Goal: Task Accomplishment & Management: Use online tool/utility

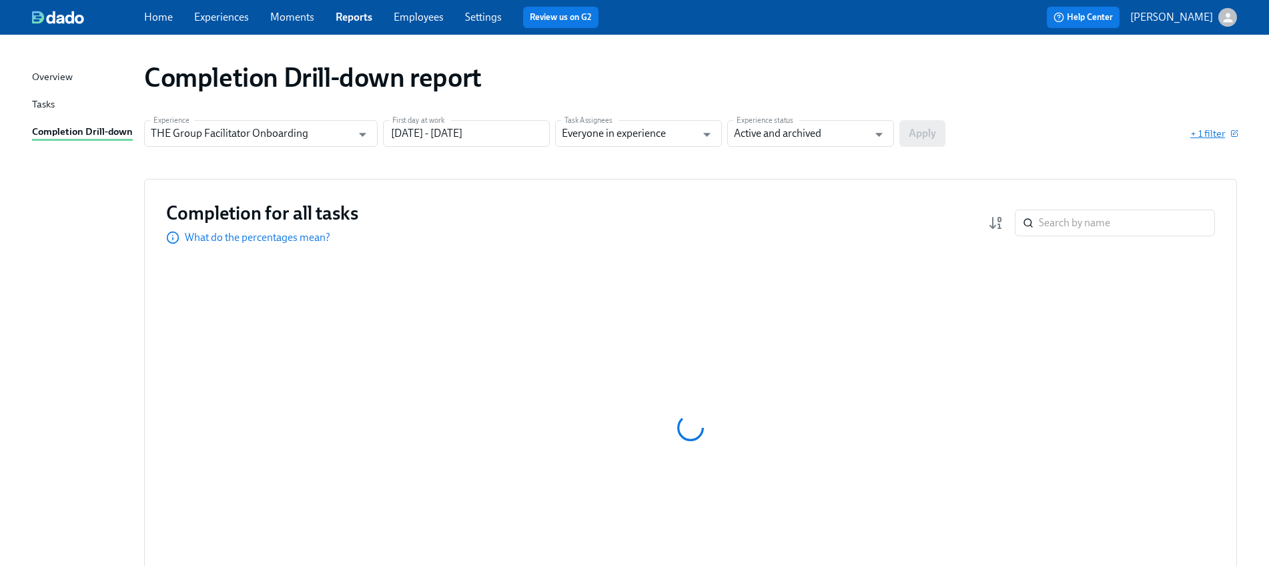
click at [1203, 129] on span "+ 1 filter" at bounding box center [1213, 133] width 47 height 13
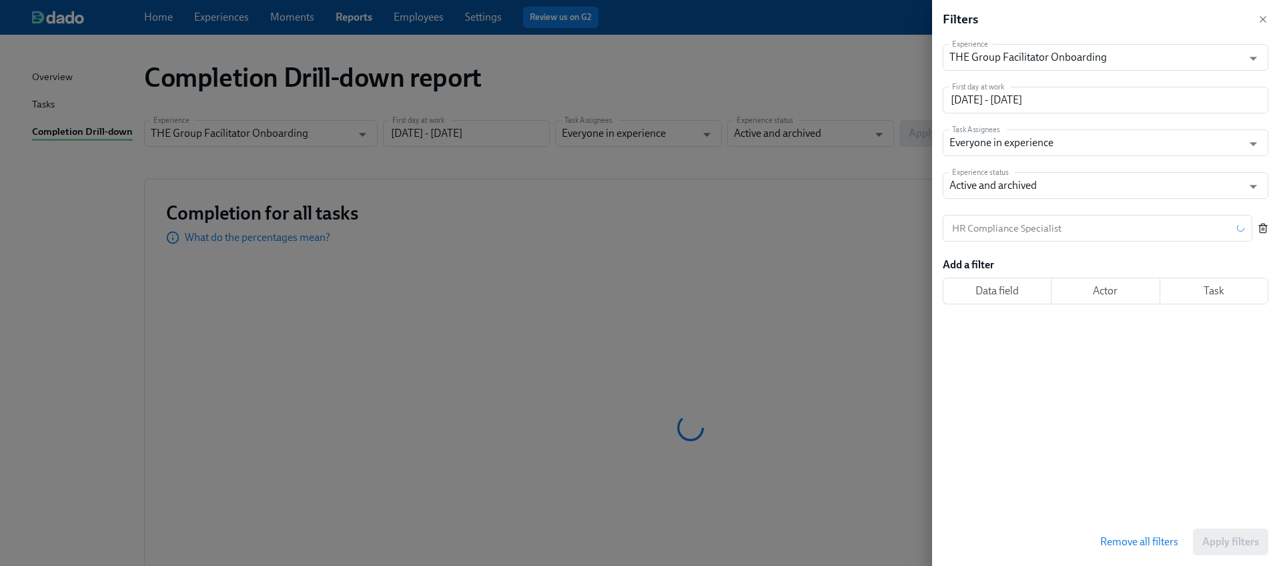
click at [1266, 230] on icon "button" at bounding box center [1263, 229] width 6 height 7
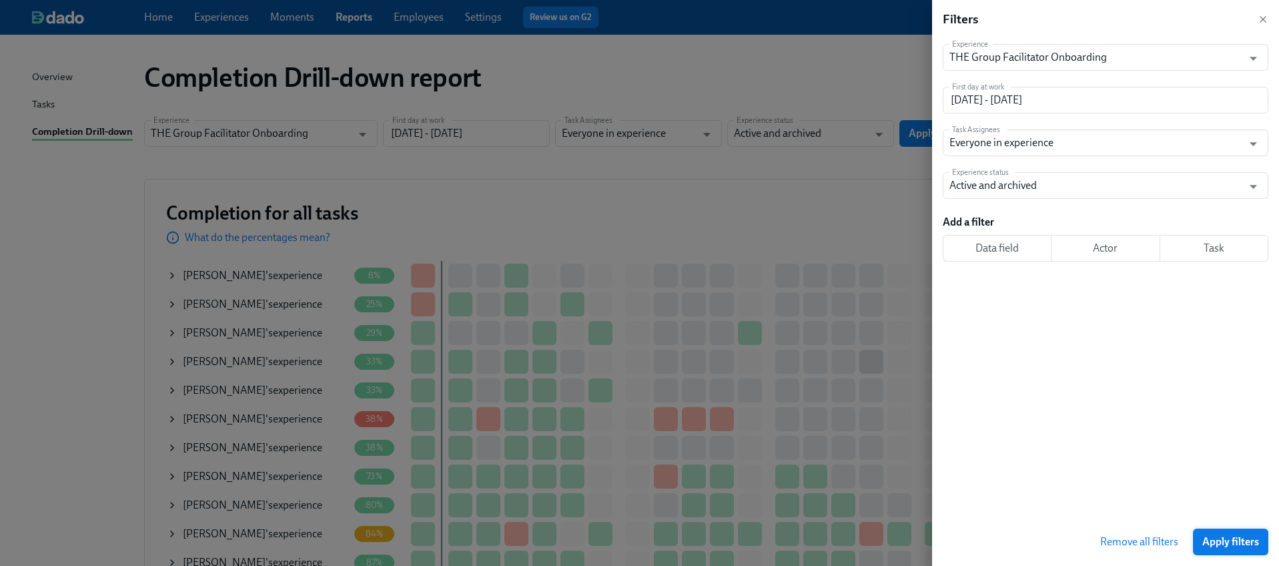
click at [1228, 540] on span "Apply filters" at bounding box center [1230, 541] width 57 height 13
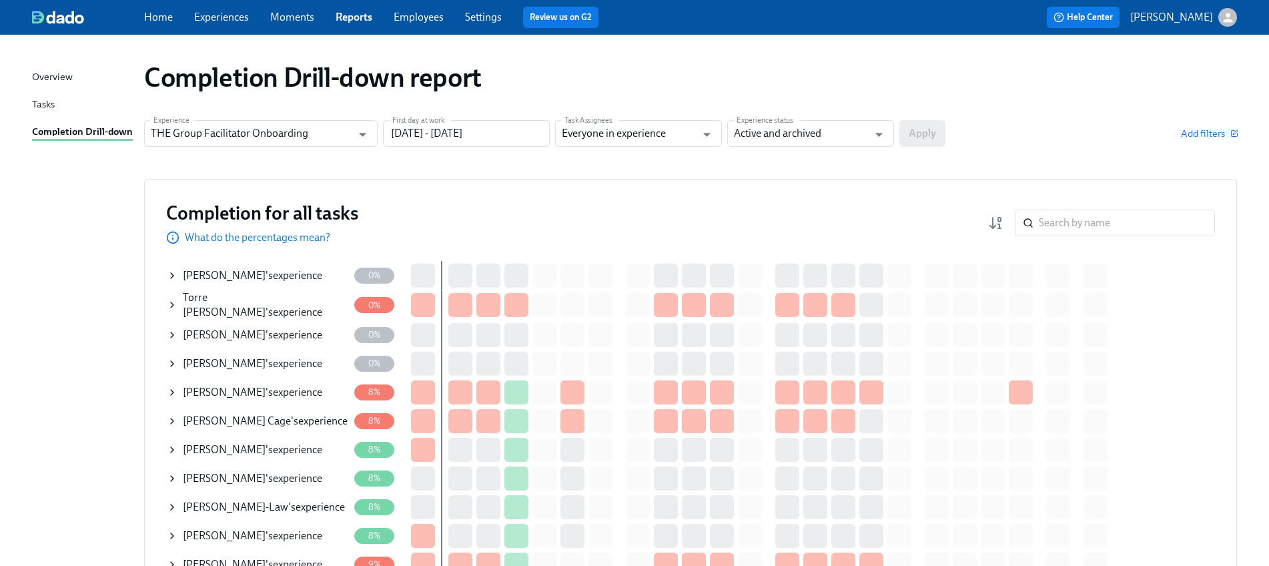
click at [1069, 222] on input "search" at bounding box center [1127, 222] width 176 height 27
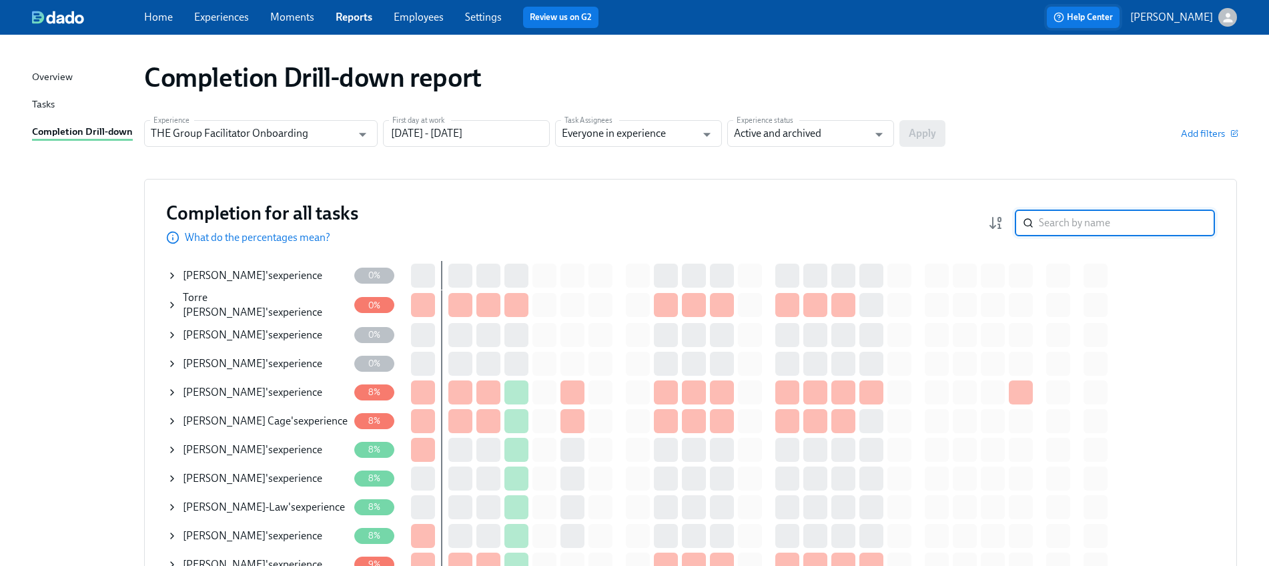
paste input "[PERSON_NAME]"
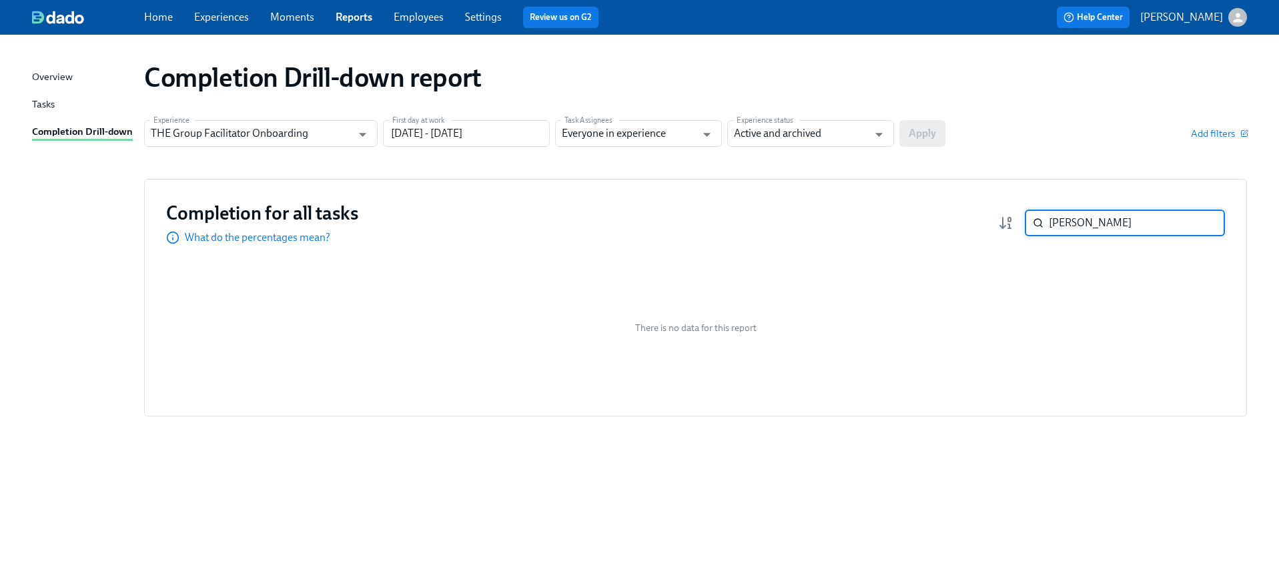
paste input "[PERSON_NAME]"
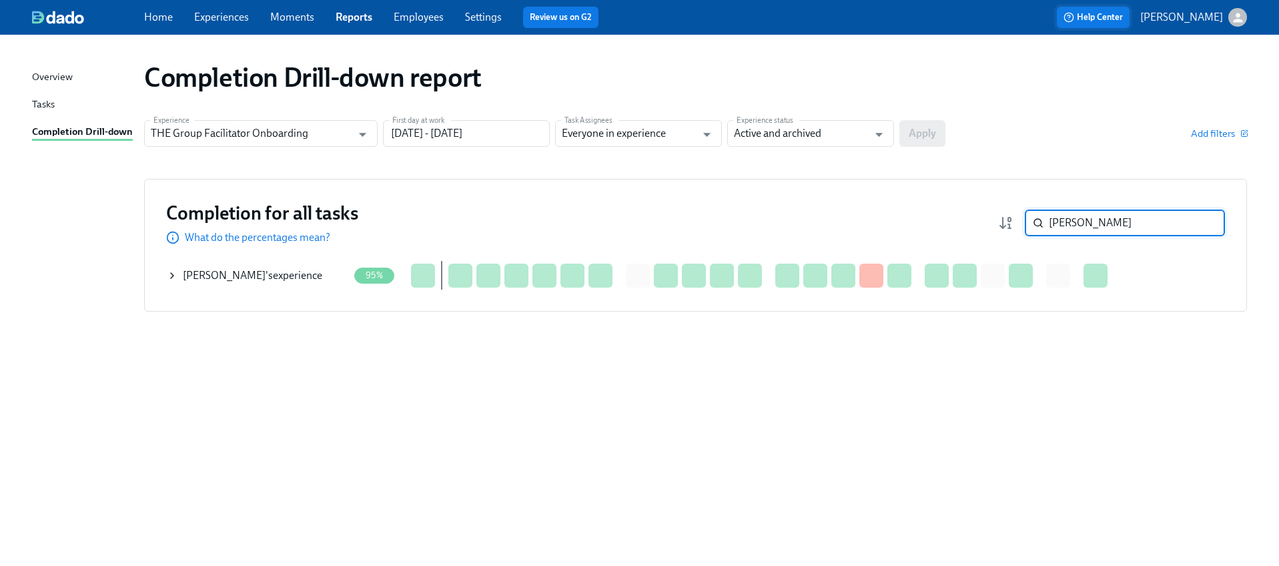
type input "[PERSON_NAME]"
click at [168, 274] on icon at bounding box center [172, 275] width 11 height 11
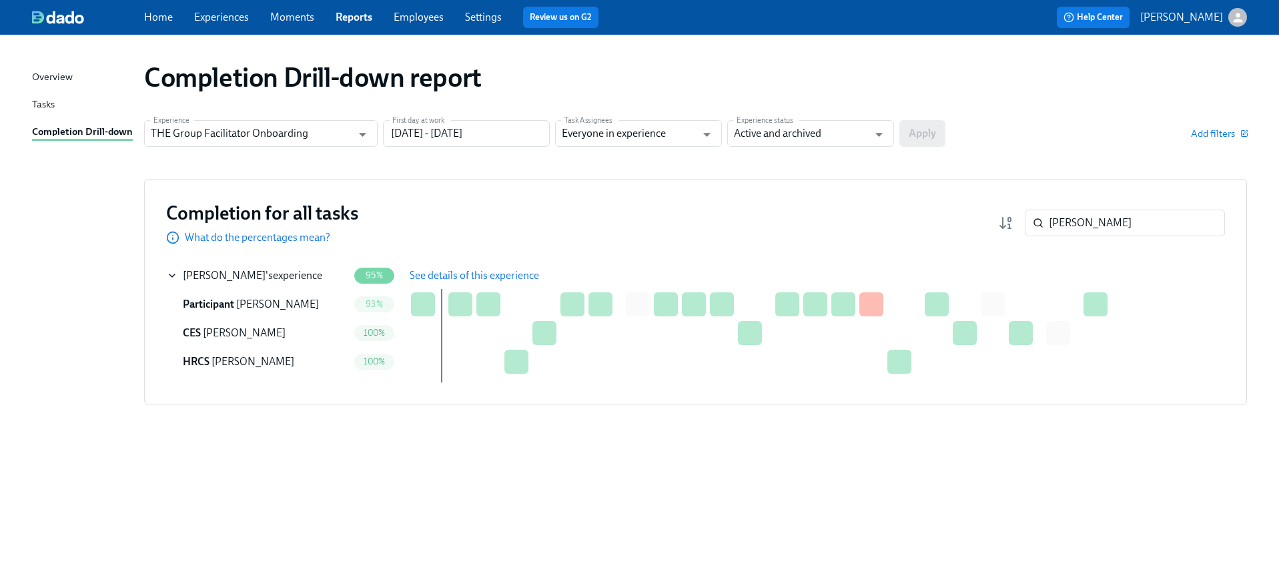
click at [504, 270] on span "See details of this experience" at bounding box center [474, 275] width 129 height 13
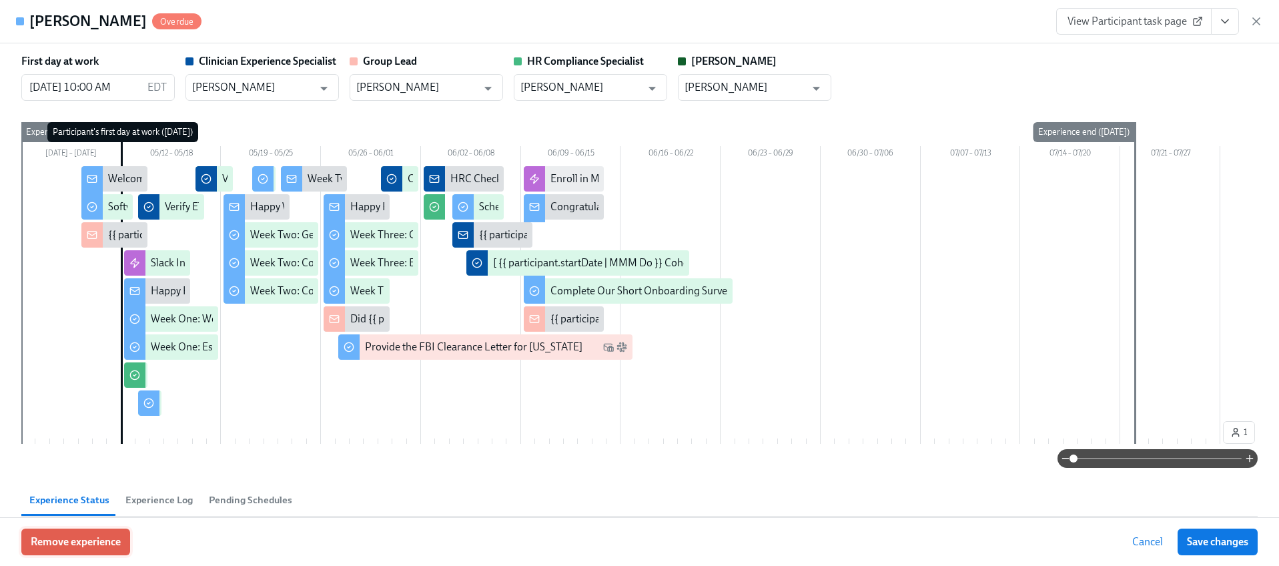
click at [83, 538] on span "Remove experience" at bounding box center [76, 541] width 90 height 13
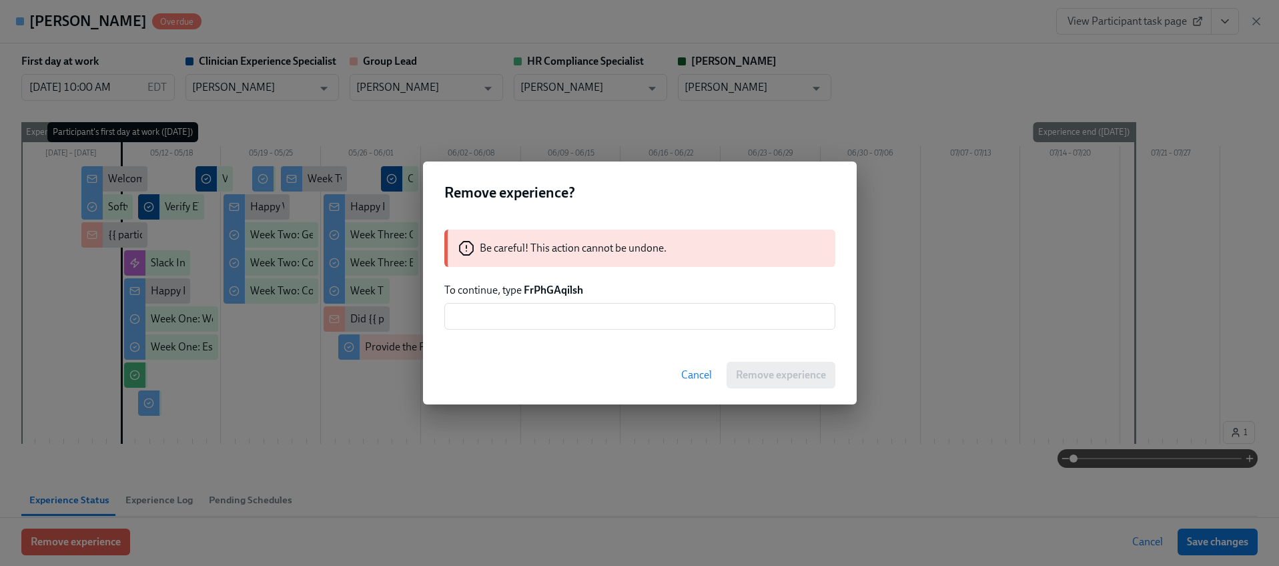
click at [597, 280] on div "Be careful! This action cannot be undone. To continue, type FrPhGAqilsh ​" at bounding box center [640, 279] width 434 height 132
click at [546, 300] on div "Be careful! This action cannot be undone. To continue, type FrPhGAqilsh ​" at bounding box center [640, 279] width 434 height 132
click at [546, 294] on strong "FrPhGAqilsh" at bounding box center [553, 290] width 59 height 13
click at [546, 295] on strong "FrPhGAqilsh" at bounding box center [553, 290] width 59 height 13
copy strong "FrPhGAqilsh"
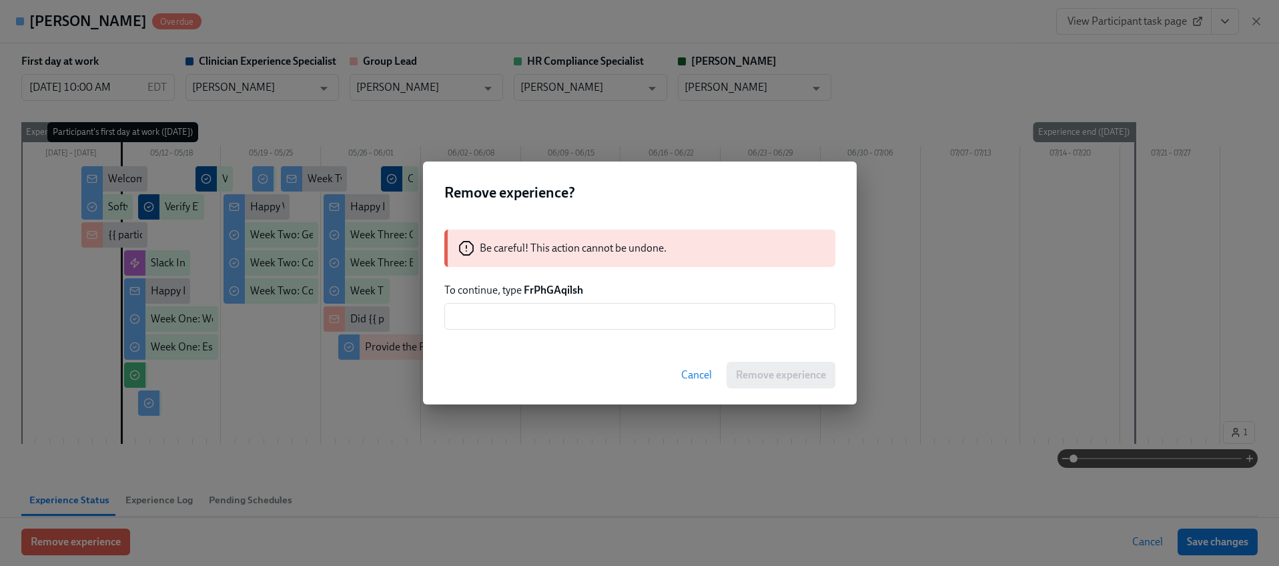
click at [530, 348] on div "Cancel Remove experience" at bounding box center [640, 375] width 434 height 59
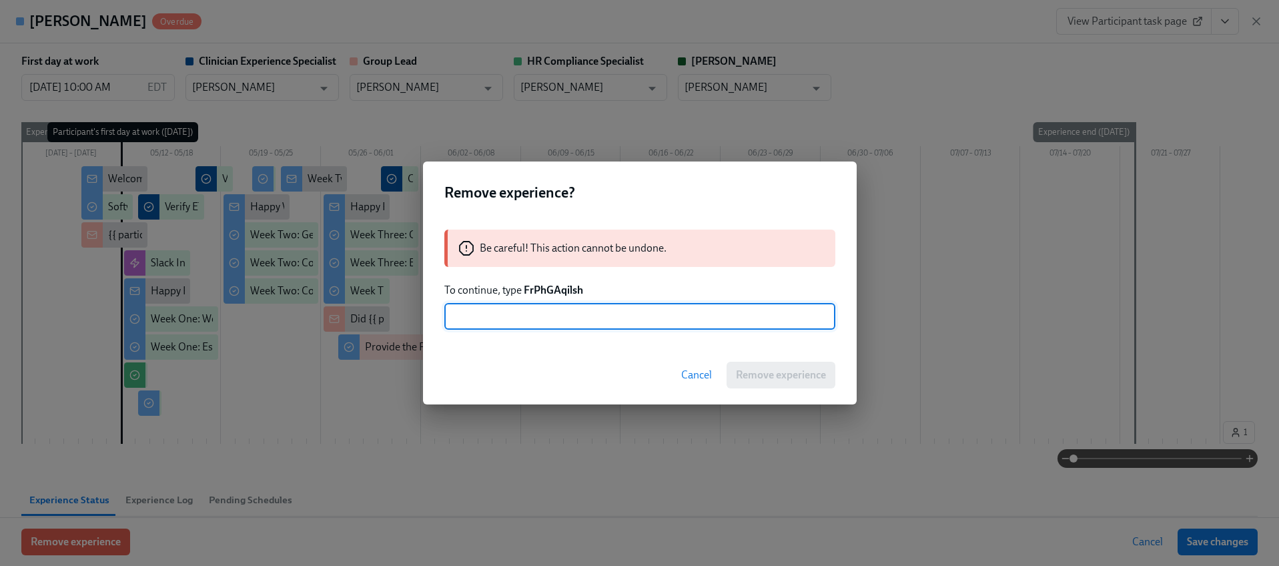
click at [531, 318] on input "text" at bounding box center [639, 316] width 391 height 27
paste input "FrPhGAqilsh"
type input "FrPhGAqilsh"
click at [763, 374] on span "Remove experience" at bounding box center [781, 374] width 90 height 13
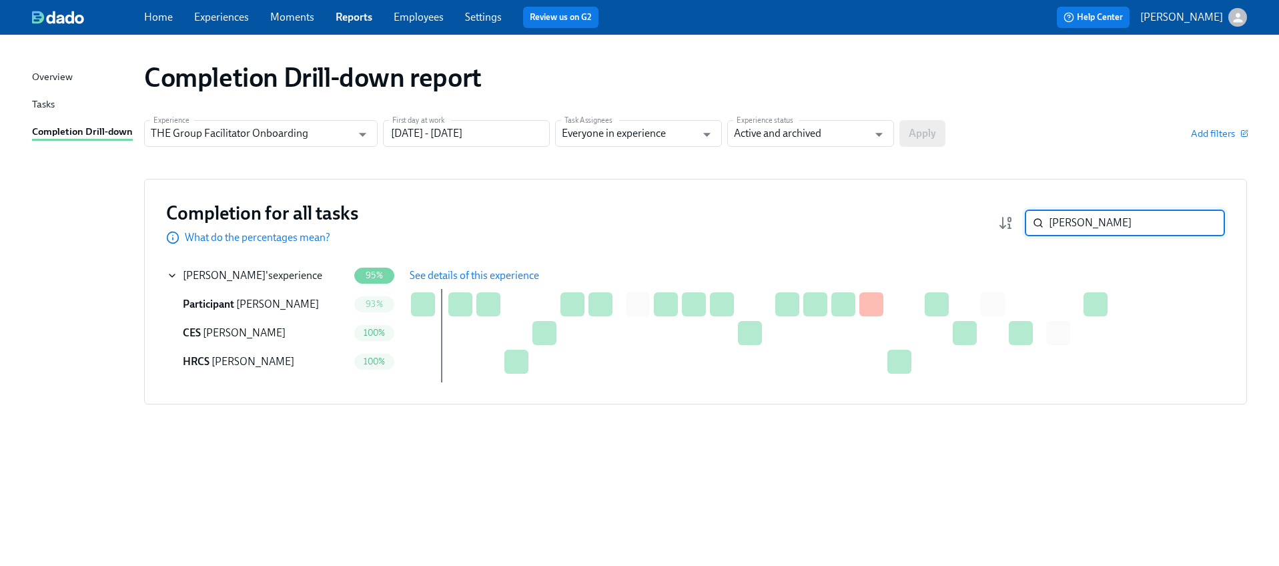
click at [1076, 210] on input "[PERSON_NAME]" at bounding box center [1137, 222] width 176 height 27
paste input "[PERSON_NAME]"
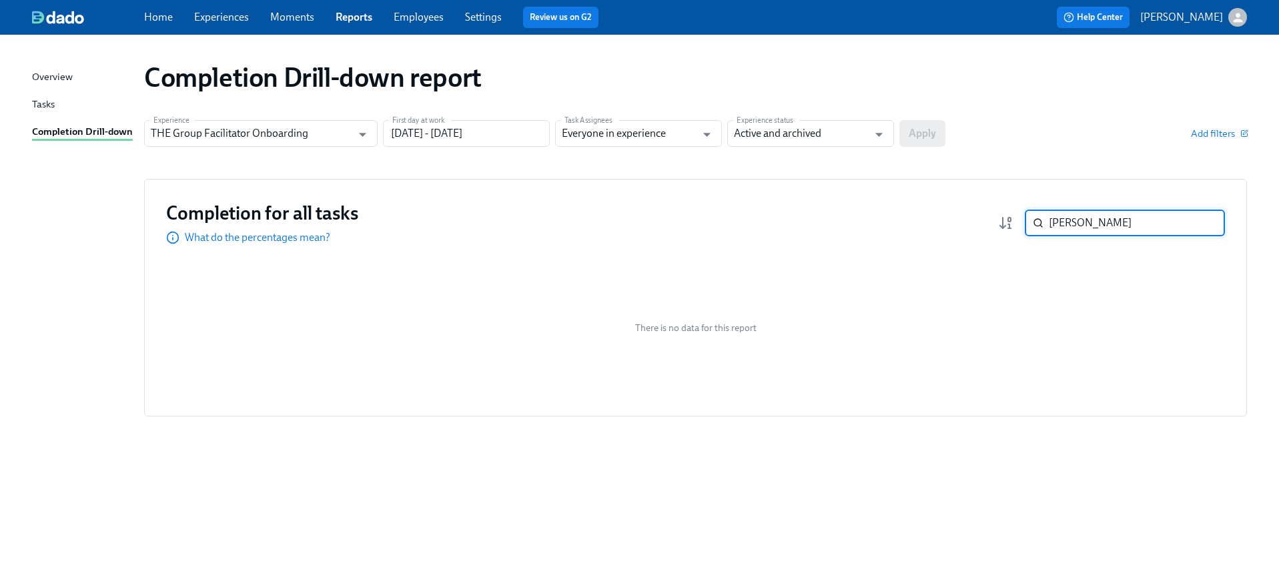
paste input "[PERSON_NAME]"
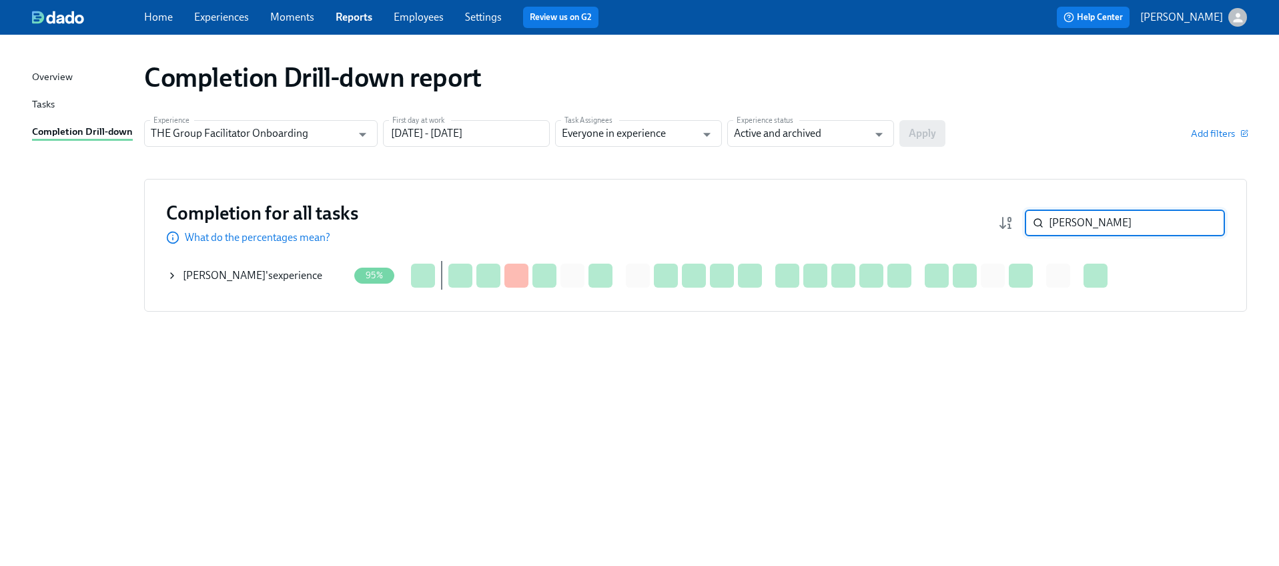
type input "[PERSON_NAME]"
click at [172, 275] on icon at bounding box center [172, 275] width 11 height 11
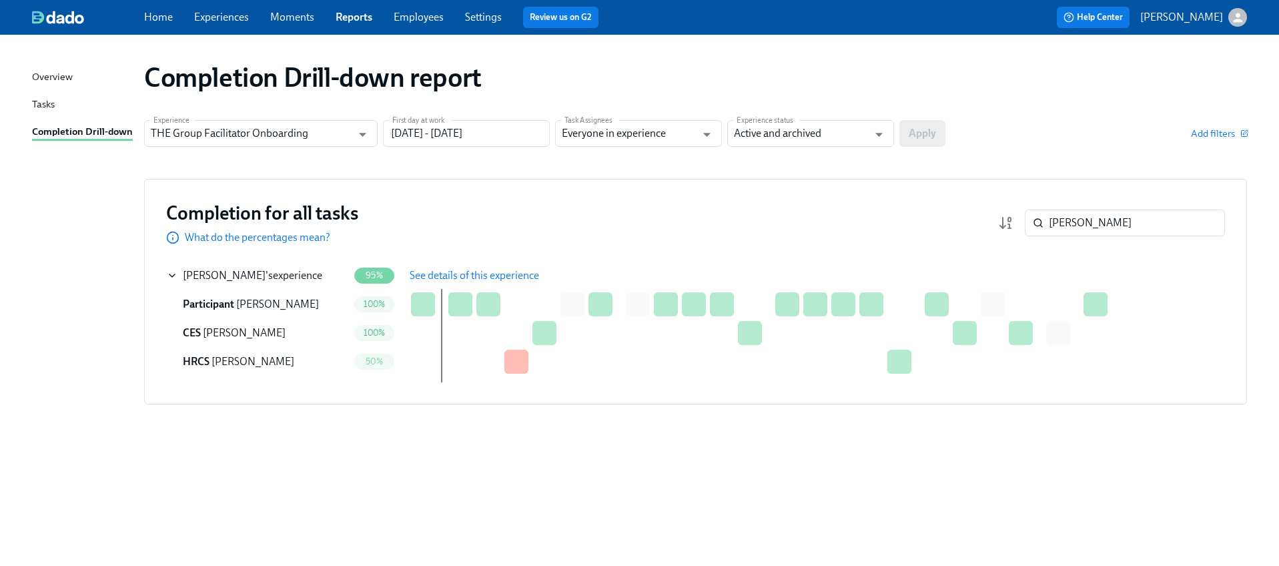
click at [434, 276] on span "See details of this experience" at bounding box center [474, 275] width 129 height 13
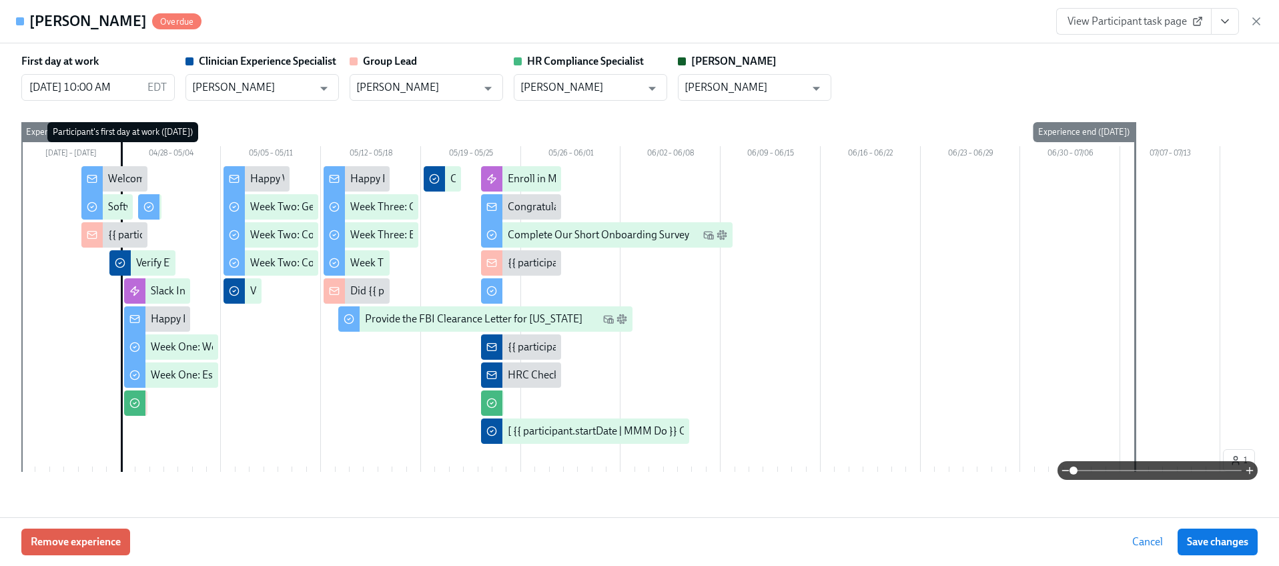
click at [73, 556] on div "Remove experience Cancel Save changes" at bounding box center [639, 541] width 1279 height 49
click at [115, 530] on button "Remove experience" at bounding box center [75, 541] width 109 height 27
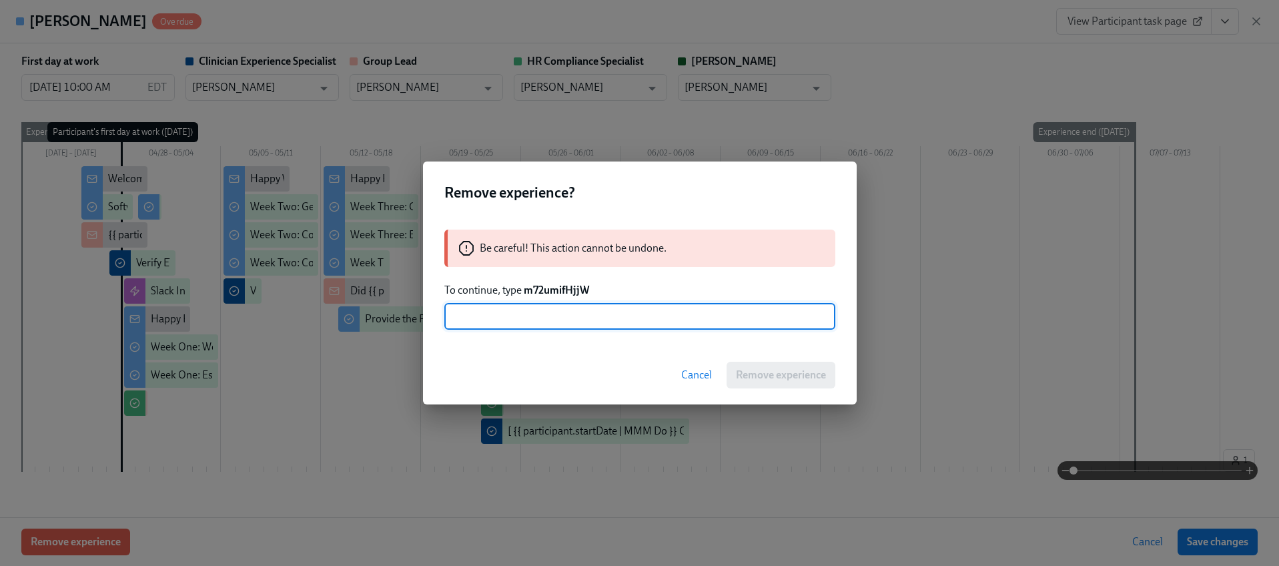
click at [546, 293] on strong "m72umifHjjW" at bounding box center [556, 290] width 65 height 13
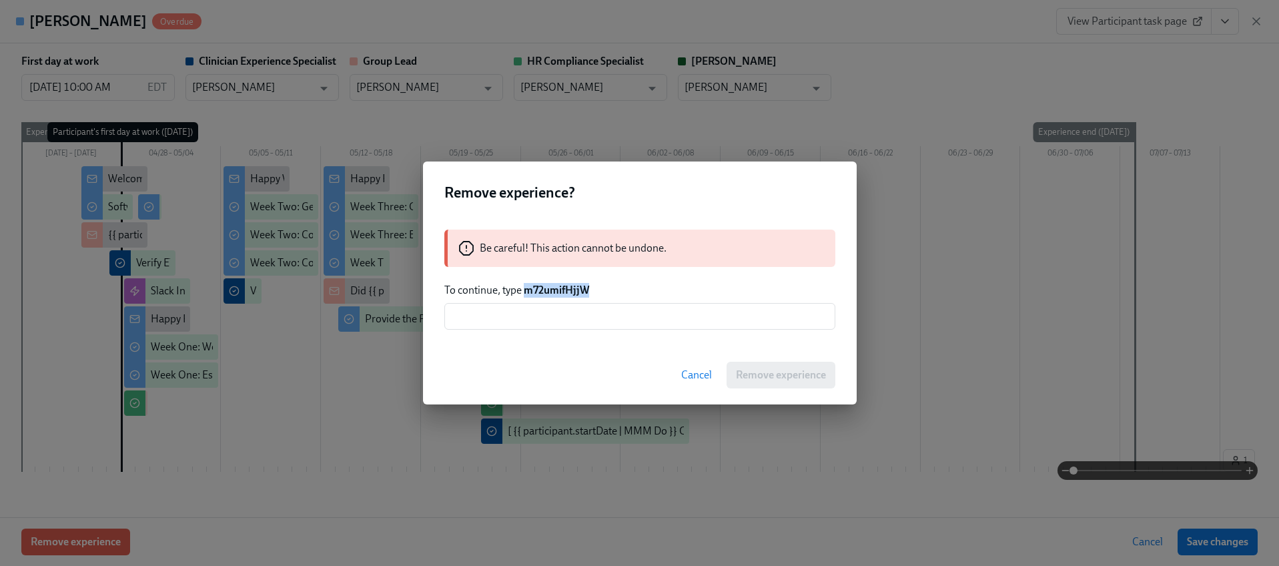
click at [546, 293] on strong "m72umifHjjW" at bounding box center [556, 290] width 65 height 13
copy strong "m72umifHjjW"
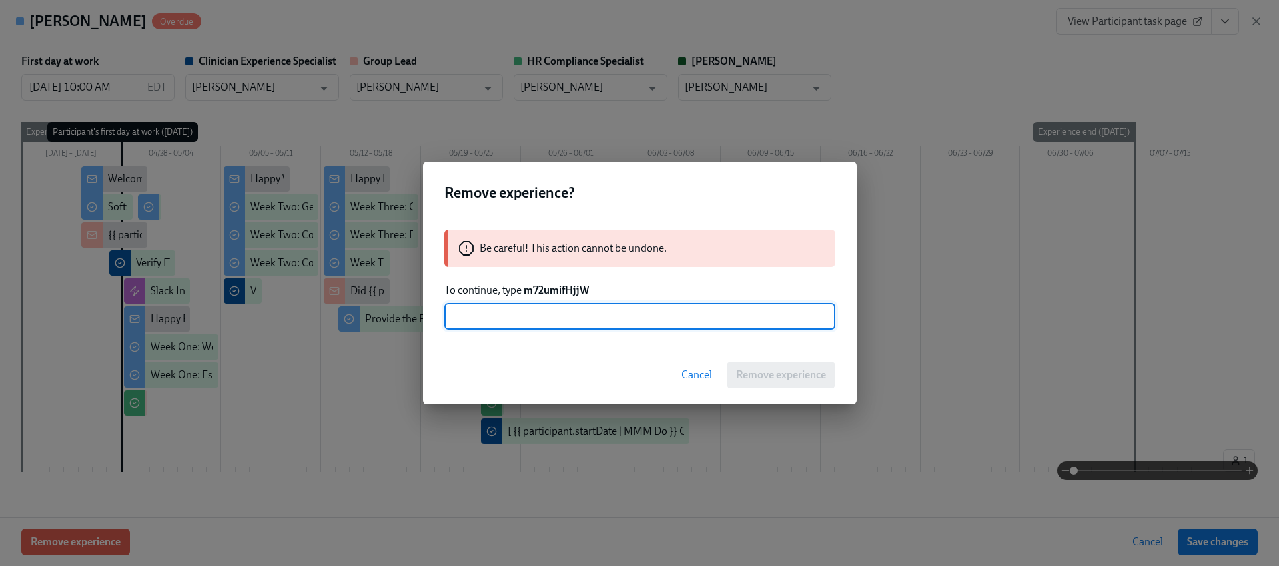
click at [550, 316] on input "text" at bounding box center [639, 316] width 391 height 27
paste input "m72umifHjjW"
type input "m72umifHjjW"
drag, startPoint x: 770, startPoint y: 374, endPoint x: 785, endPoint y: 336, distance: 40.1
click at [769, 374] on span "Remove experience" at bounding box center [781, 374] width 90 height 13
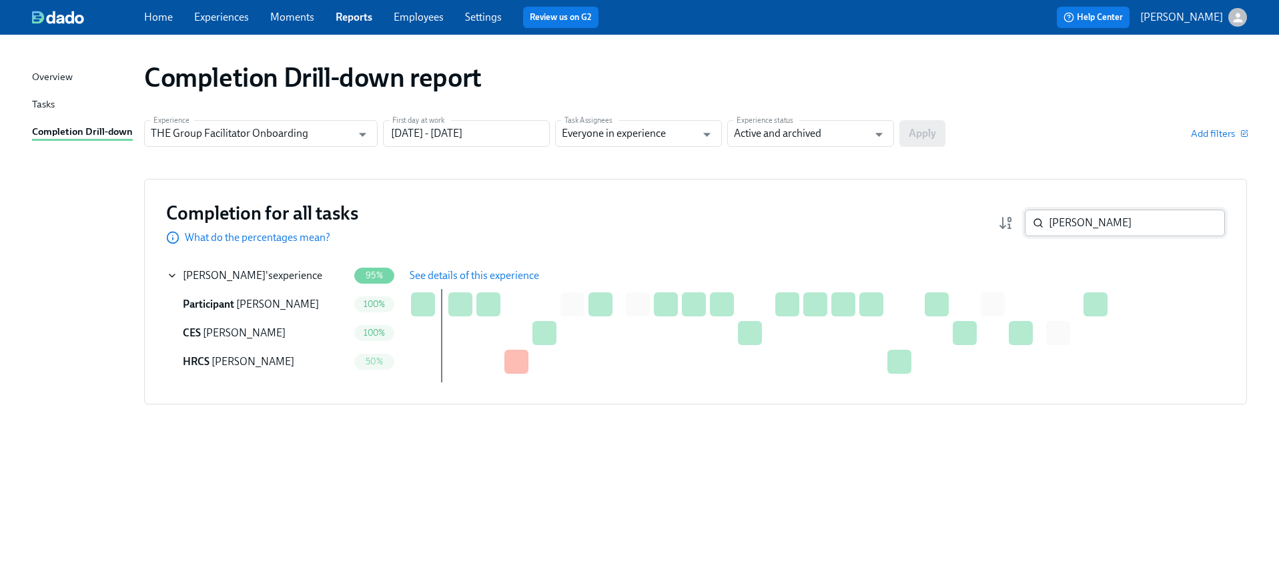
click at [1104, 227] on input "[PERSON_NAME]" at bounding box center [1137, 222] width 176 height 27
paste input "asmine Heard"
type input "[PERSON_NAME]"
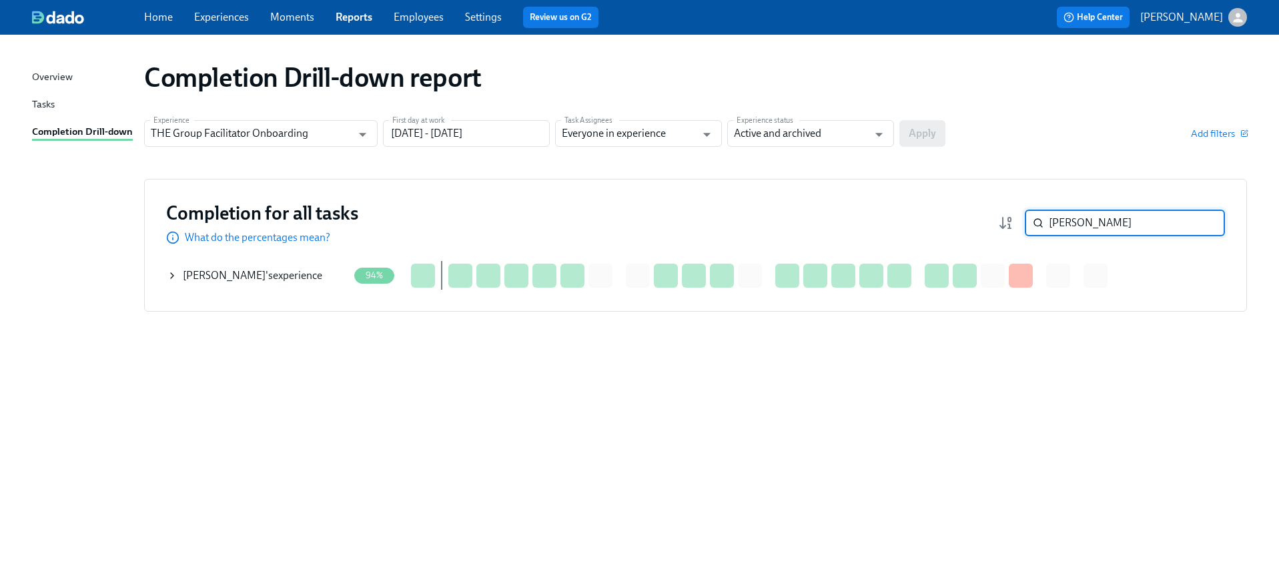
click at [171, 275] on icon at bounding box center [172, 275] width 11 height 11
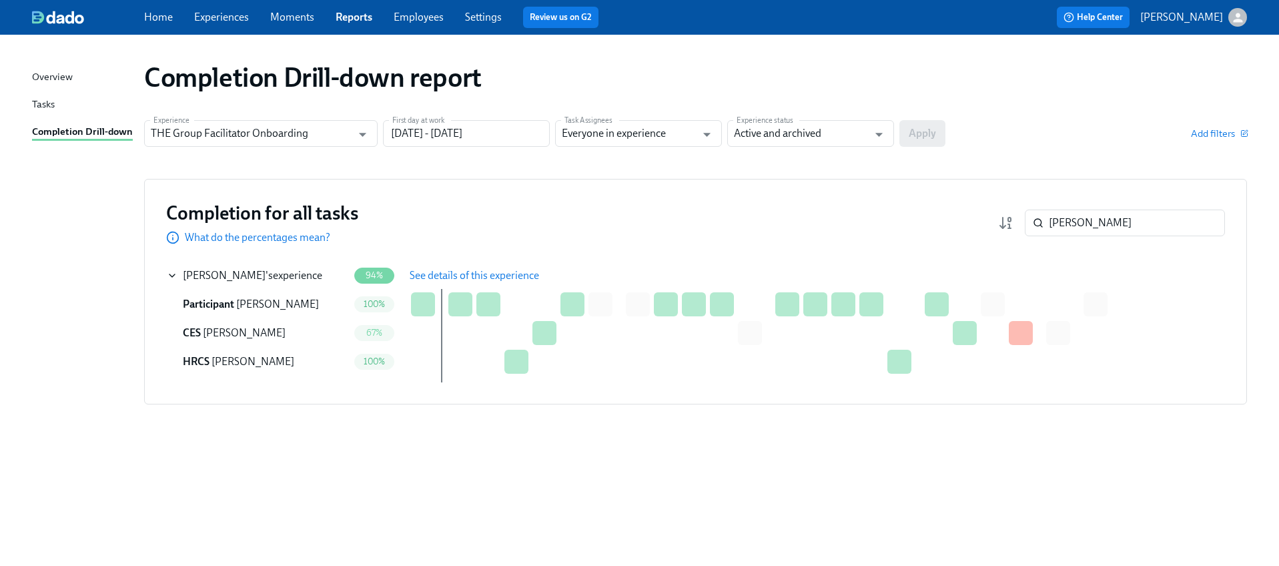
click at [451, 262] on button "See details of this experience" at bounding box center [474, 275] width 148 height 27
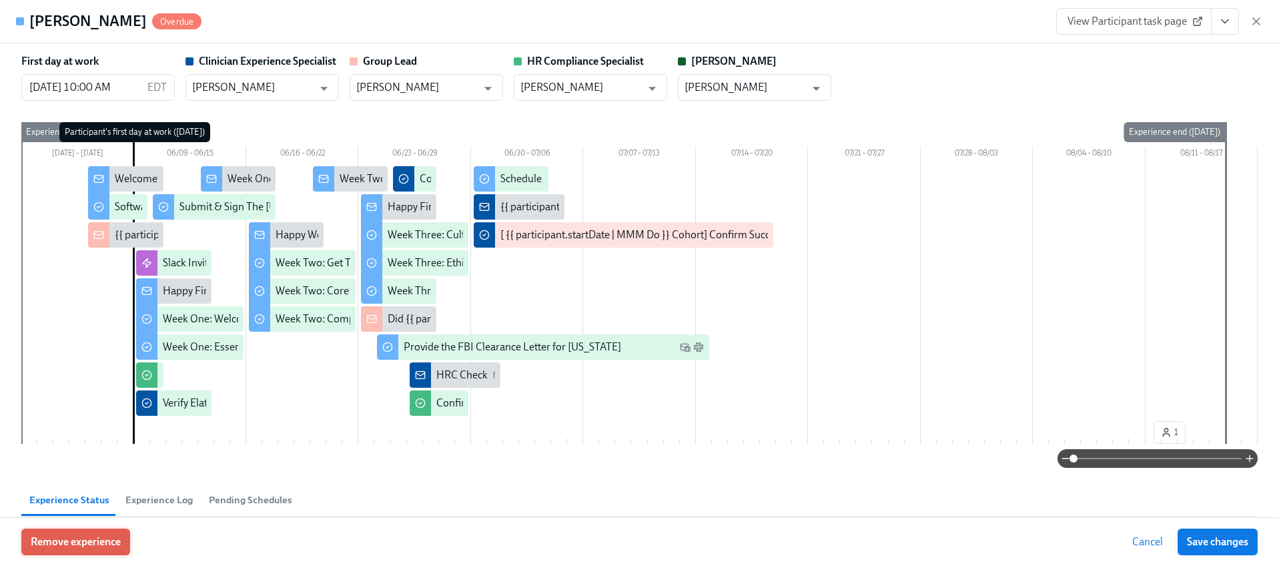
click at [107, 543] on span "Remove experience" at bounding box center [76, 541] width 90 height 13
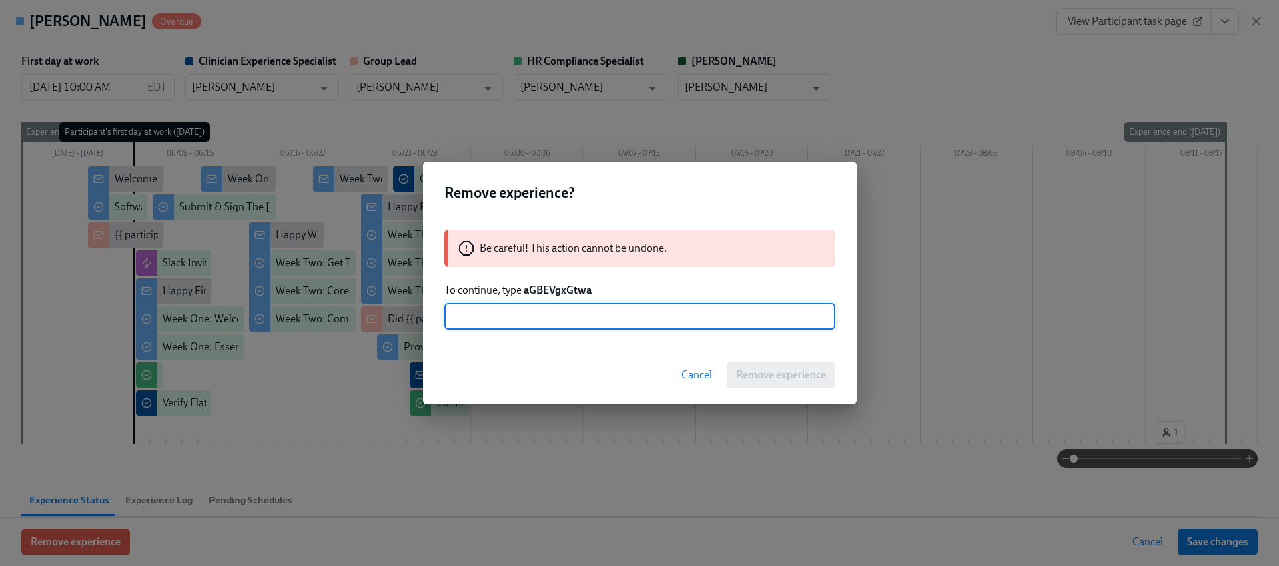
click at [566, 290] on strong "aGBEVgxGtwa" at bounding box center [558, 290] width 68 height 13
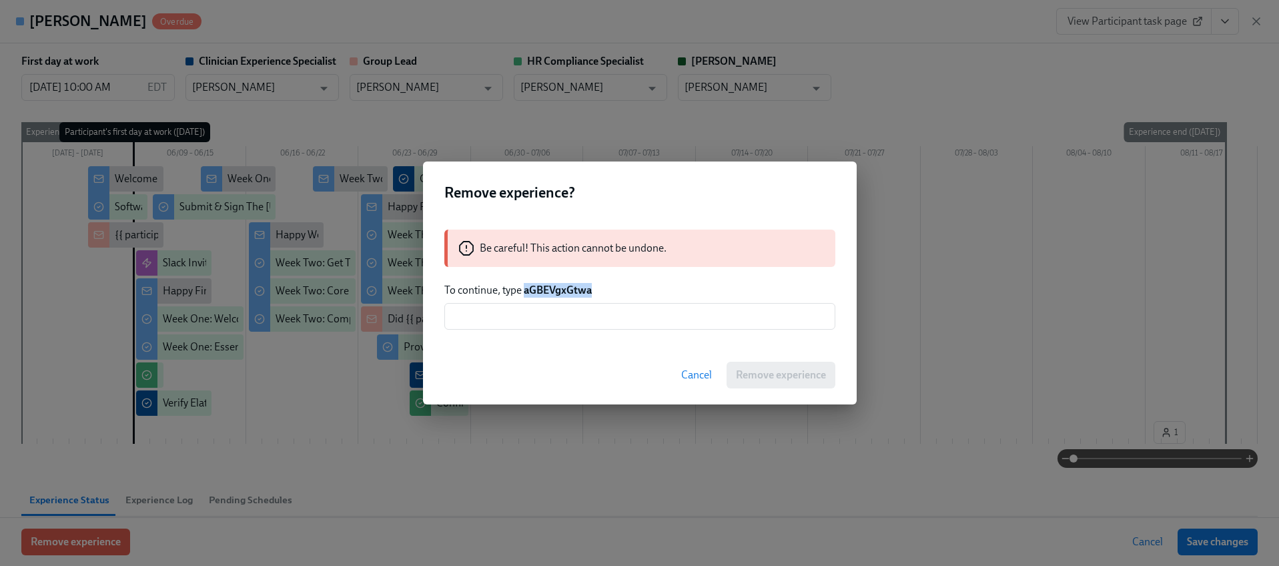
copy strong "aGBEVgxGtwa"
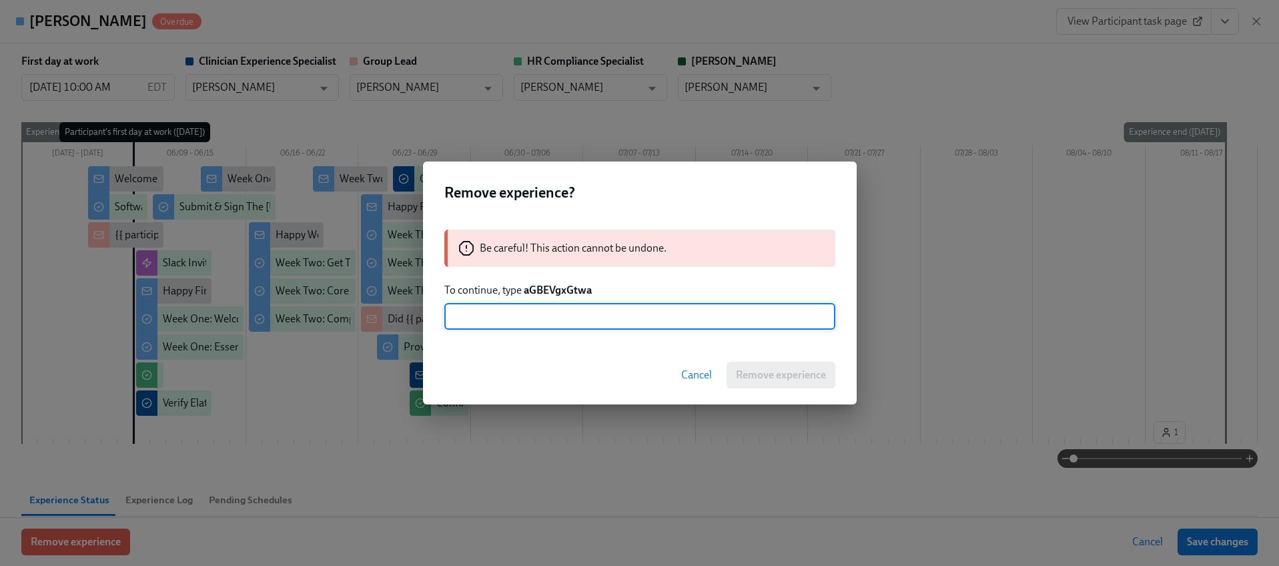
click at [565, 309] on input "text" at bounding box center [639, 316] width 391 height 27
paste input "aGBEVgxGtwa"
type input "aGBEVgxGtwa"
click at [753, 382] on button "Remove experience" at bounding box center [781, 375] width 109 height 27
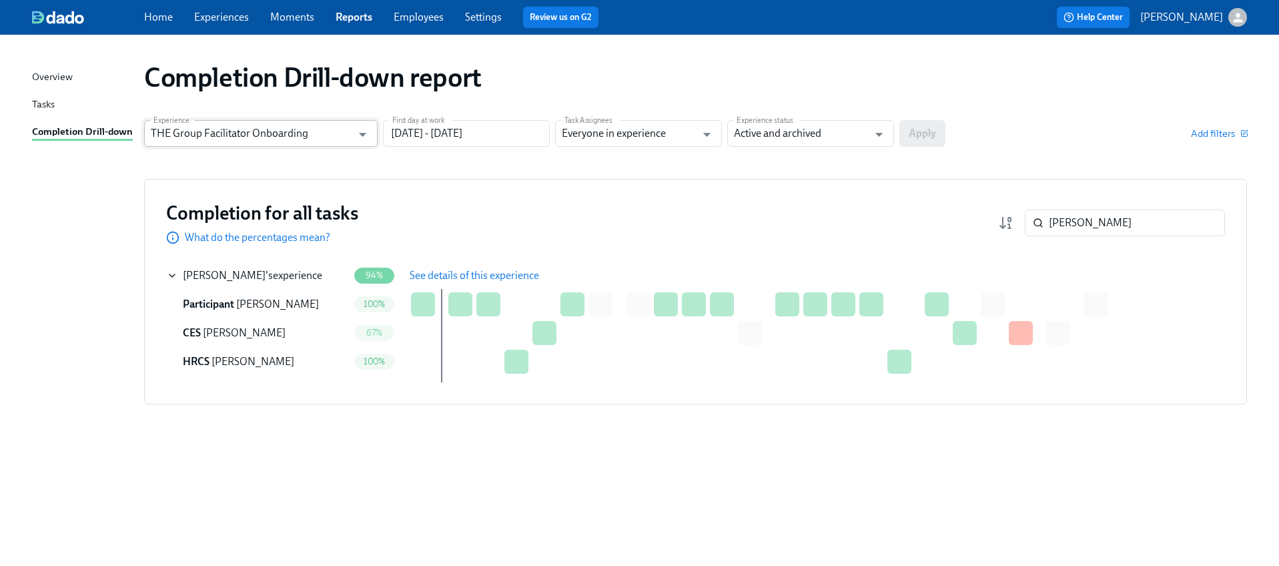
click at [244, 132] on input "THE Group Facilitator Onboarding" at bounding box center [251, 133] width 201 height 27
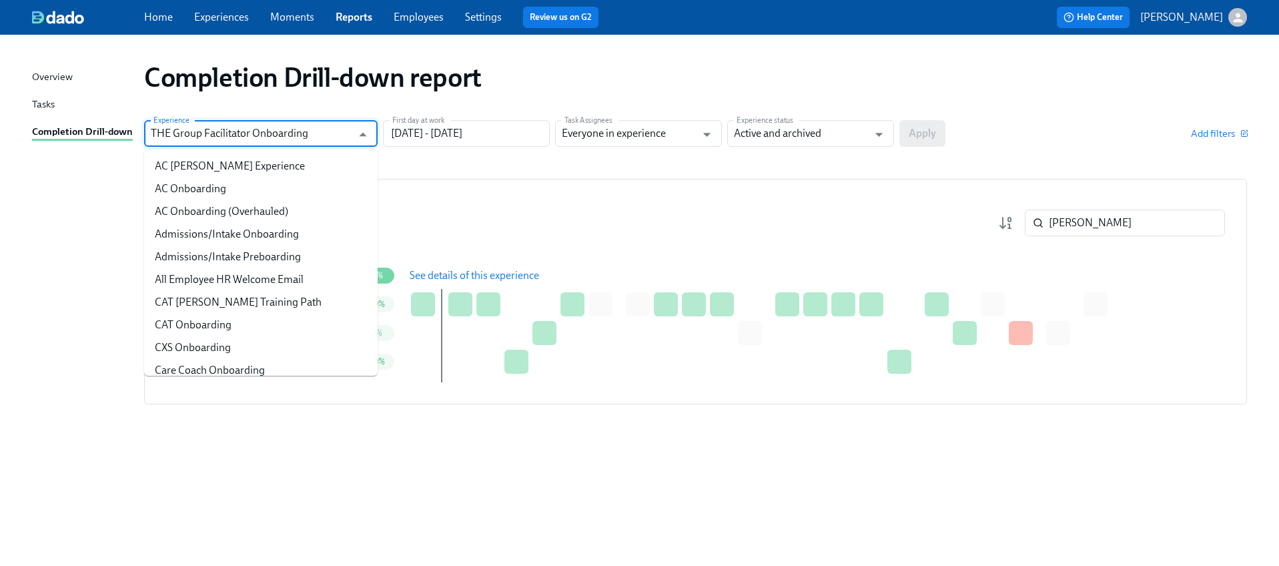
scroll to position [568, 0]
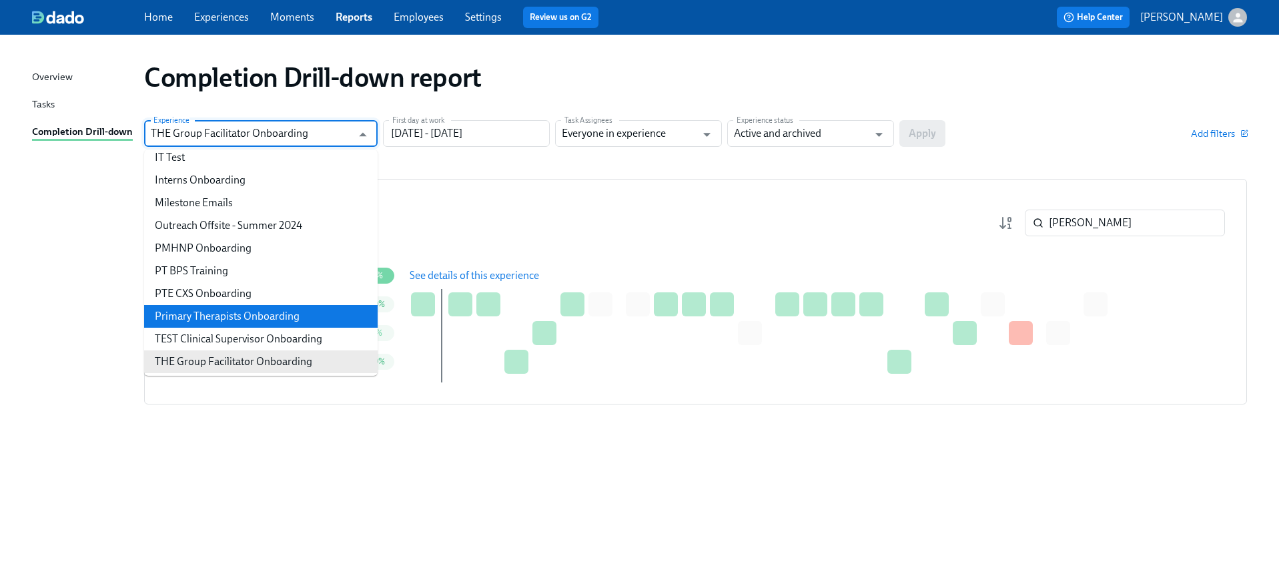
click at [237, 317] on li "Primary Therapists Onboarding" at bounding box center [261, 316] width 234 height 23
type input "Primary Therapists Onboarding"
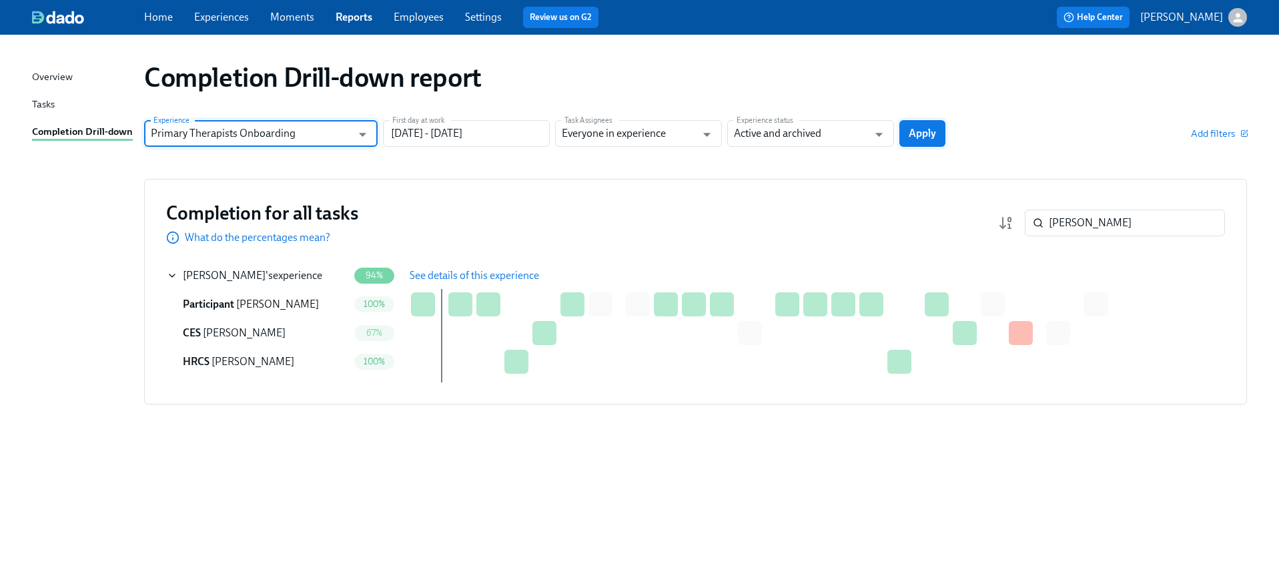
click at [930, 136] on span "Apply" at bounding box center [922, 133] width 27 height 13
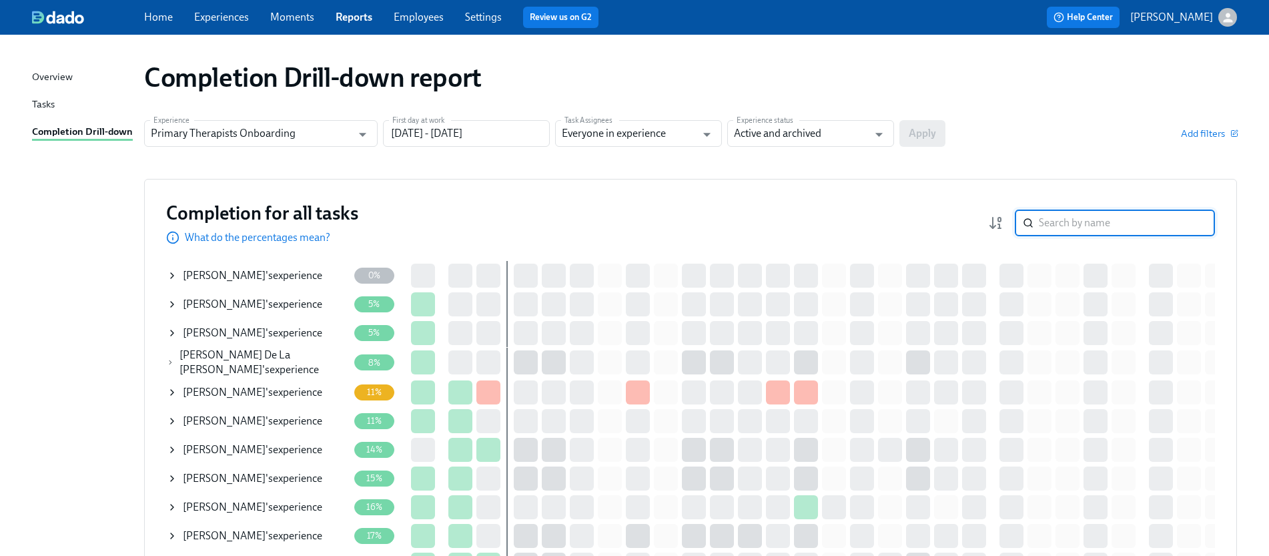
click at [1092, 223] on input "search" at bounding box center [1127, 222] width 176 height 27
paste input "[PERSON_NAME]"
type input "[PERSON_NAME]"
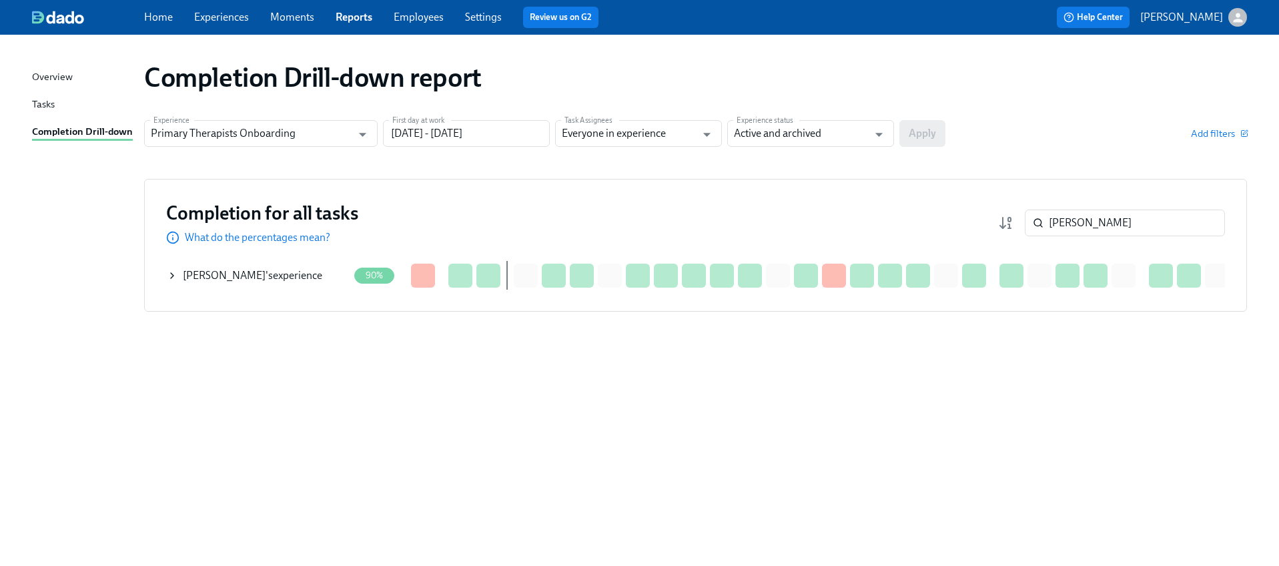
click at [174, 277] on icon at bounding box center [172, 275] width 11 height 11
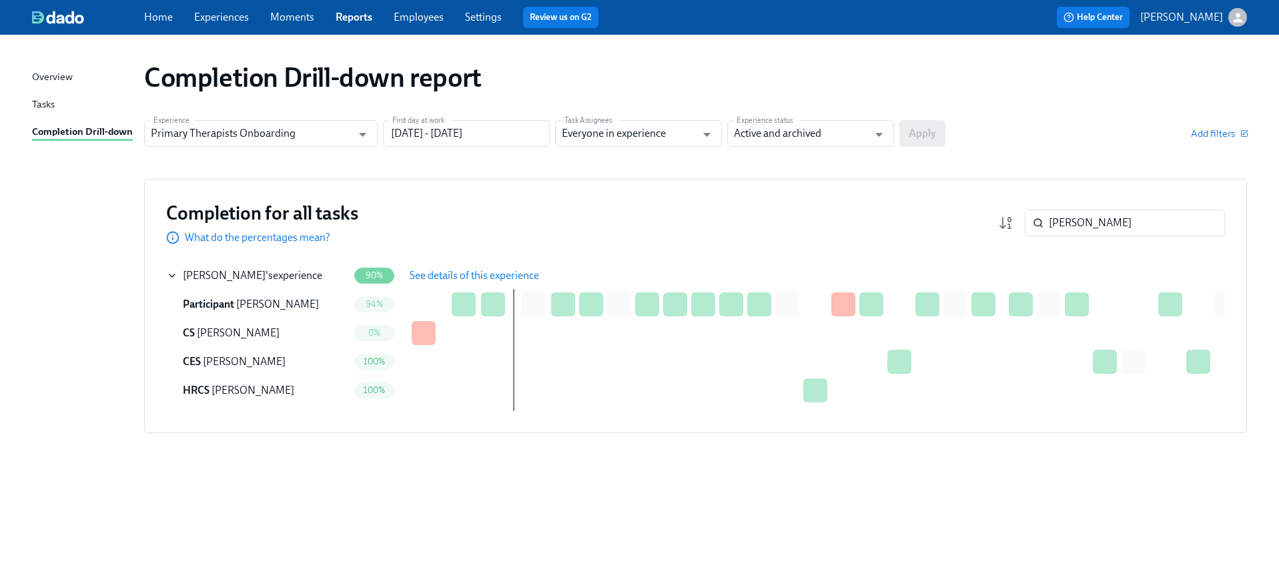
click at [474, 275] on span "See details of this experience" at bounding box center [474, 275] width 129 height 13
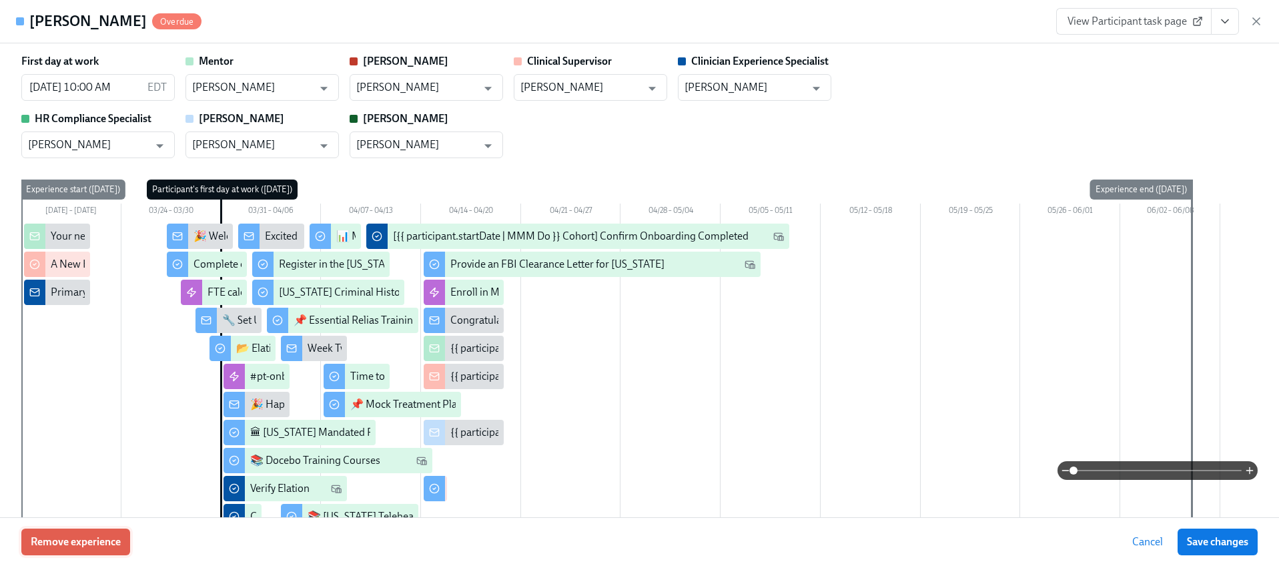
click at [87, 538] on span "Remove experience" at bounding box center [76, 541] width 90 height 13
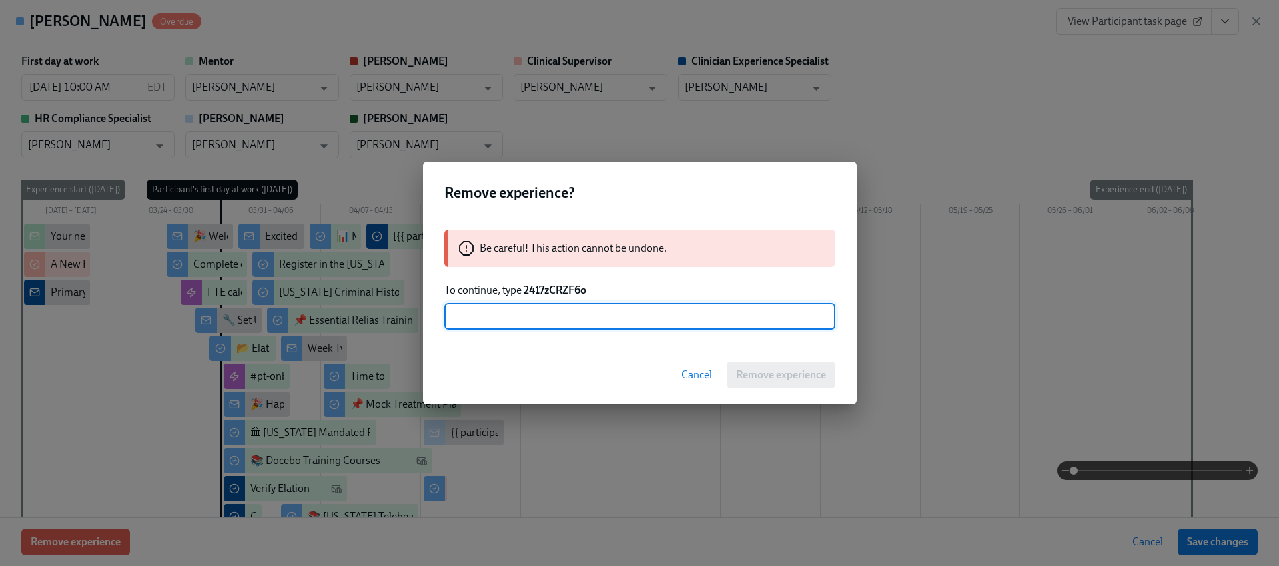
click at [550, 284] on strong "2417zCRZF6o" at bounding box center [555, 290] width 63 height 13
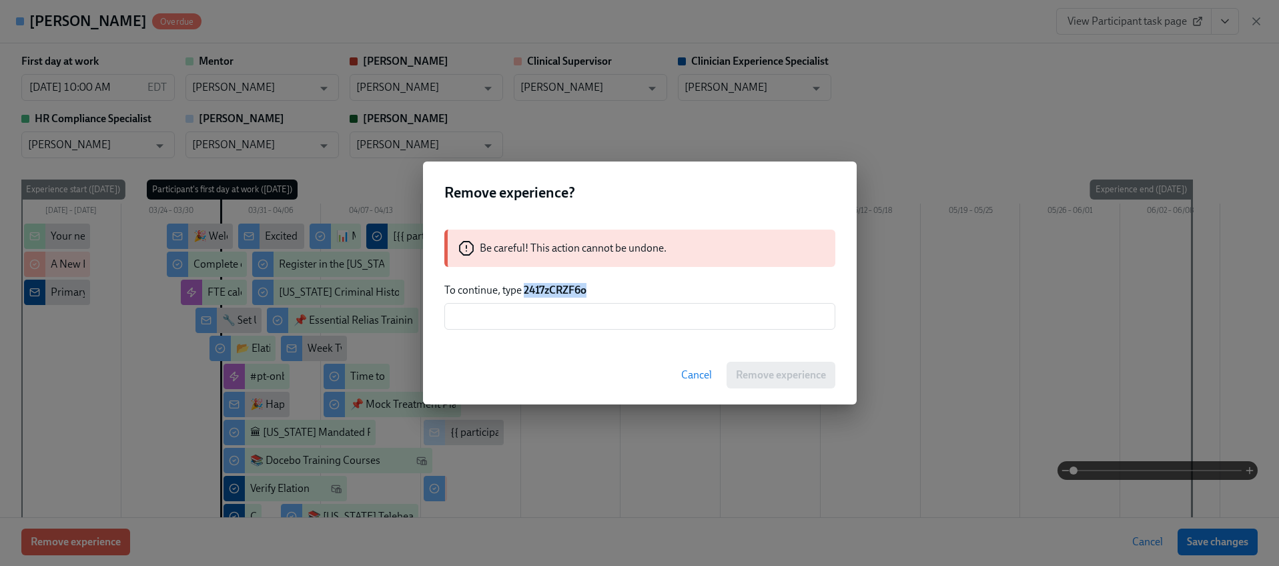
click at [550, 284] on strong "2417zCRZF6o" at bounding box center [555, 290] width 63 height 13
copy strong "2417zCRZF6o"
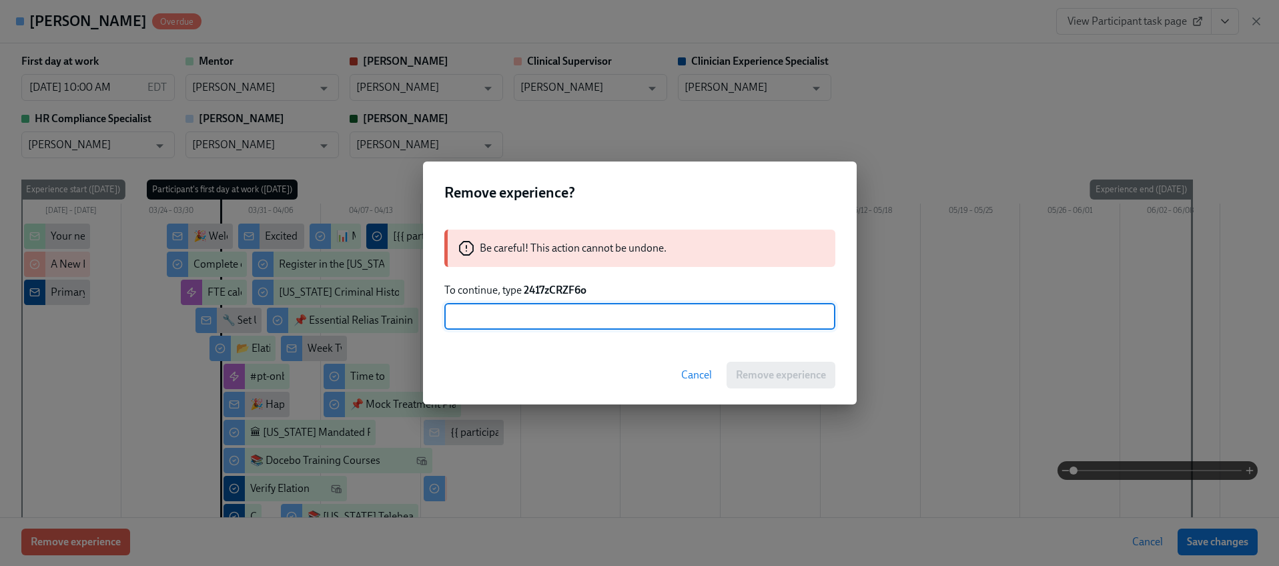
click at [551, 322] on input "text" at bounding box center [639, 316] width 391 height 27
paste input "2417zCRZF6o"
type input "2417zCRZF6o"
drag, startPoint x: 778, startPoint y: 372, endPoint x: 849, endPoint y: 144, distance: 238.2
click at [778, 372] on span "Remove experience" at bounding box center [781, 374] width 90 height 13
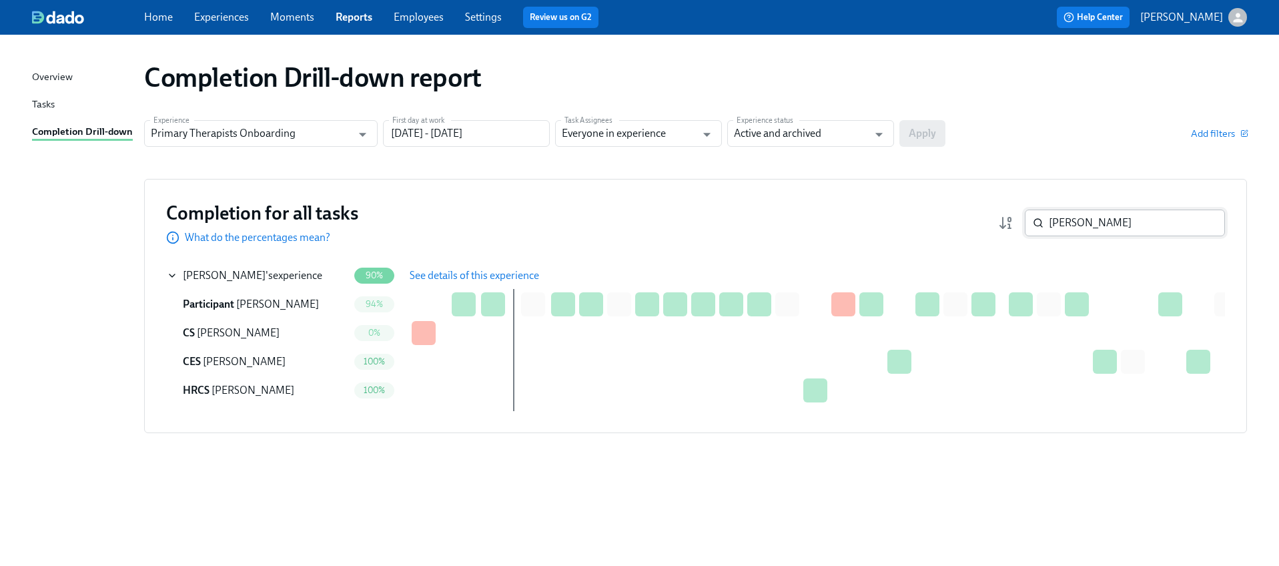
click at [1122, 219] on input "[PERSON_NAME]" at bounding box center [1137, 222] width 176 height 27
paste input "[PERSON_NAME]"
type input "[PERSON_NAME]"
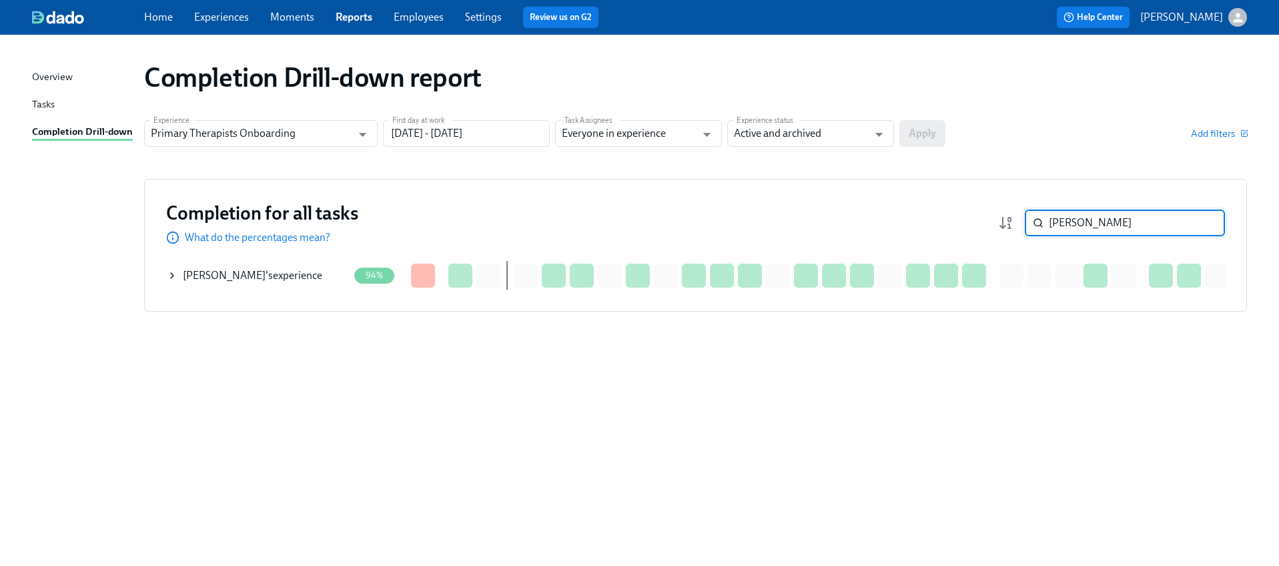
click at [175, 276] on icon at bounding box center [172, 275] width 11 height 11
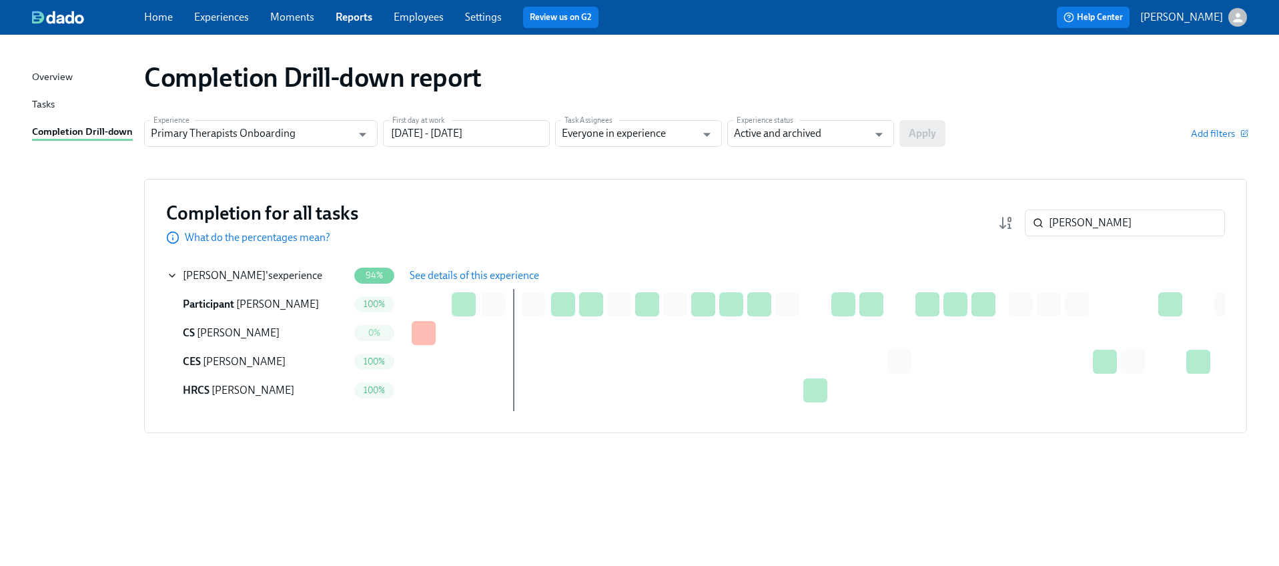
click at [493, 276] on span "See details of this experience" at bounding box center [474, 275] width 129 height 13
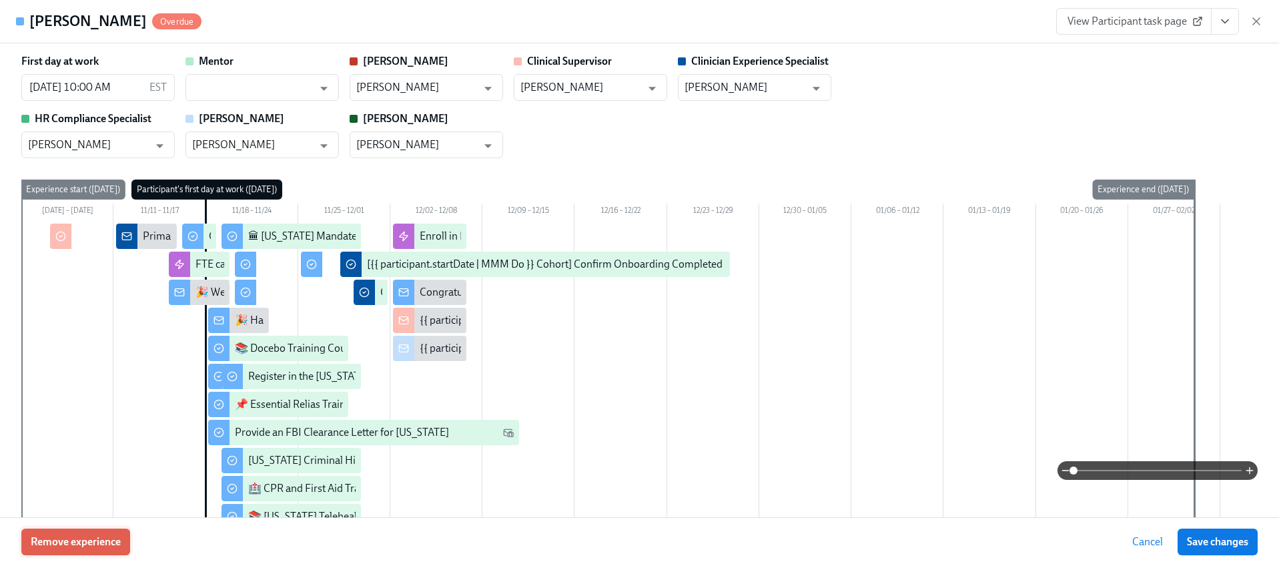
click at [90, 547] on span "Remove experience" at bounding box center [76, 541] width 90 height 13
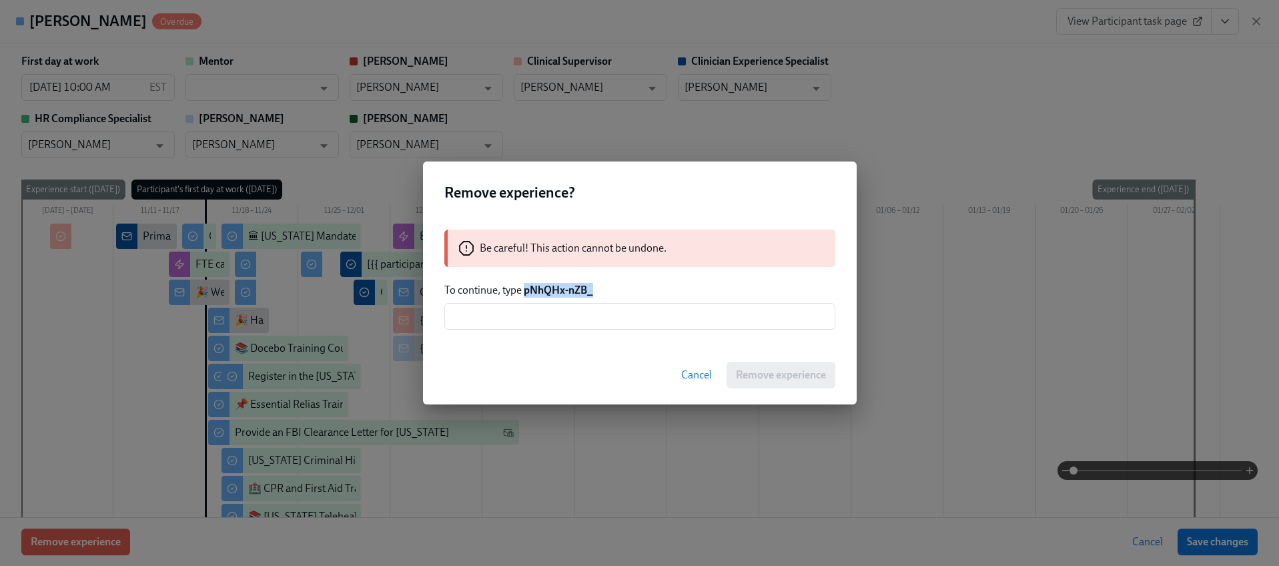
drag, startPoint x: 588, startPoint y: 294, endPoint x: 525, endPoint y: 290, distance: 62.8
click at [525, 290] on p "To continue, type pNhQHx-nZB_" at bounding box center [639, 290] width 391 height 15
copy strong "pNhQHx-nZB_"
click at [526, 318] on input "text" at bounding box center [639, 316] width 391 height 27
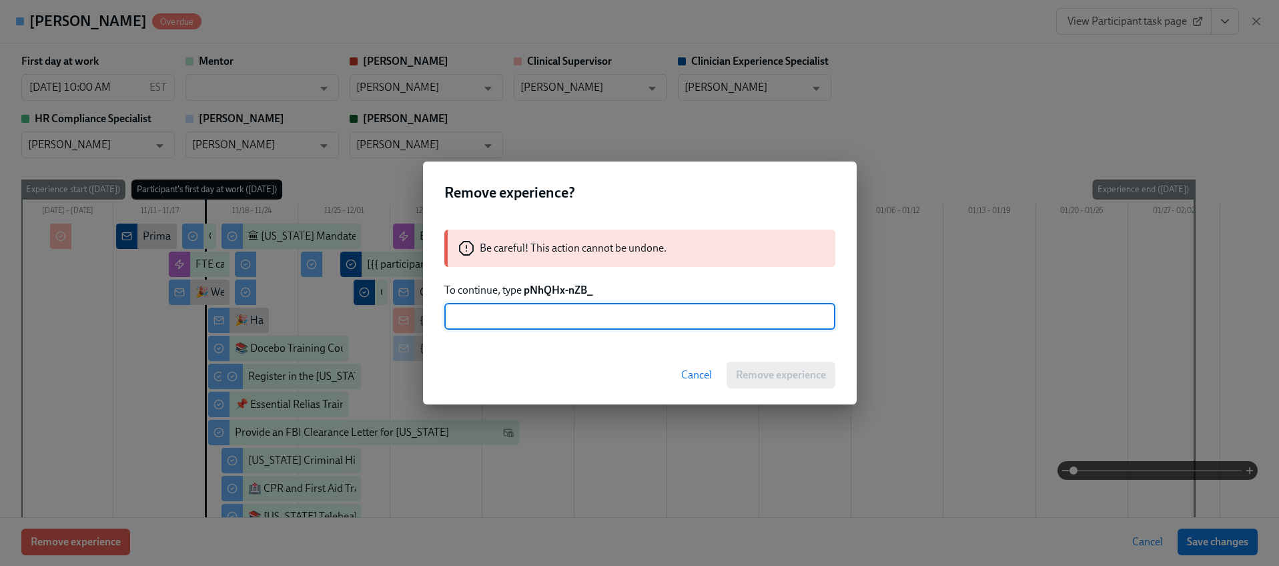
paste input "pNhQHx-nZB_"
type input "pNhQHx-nZB_"
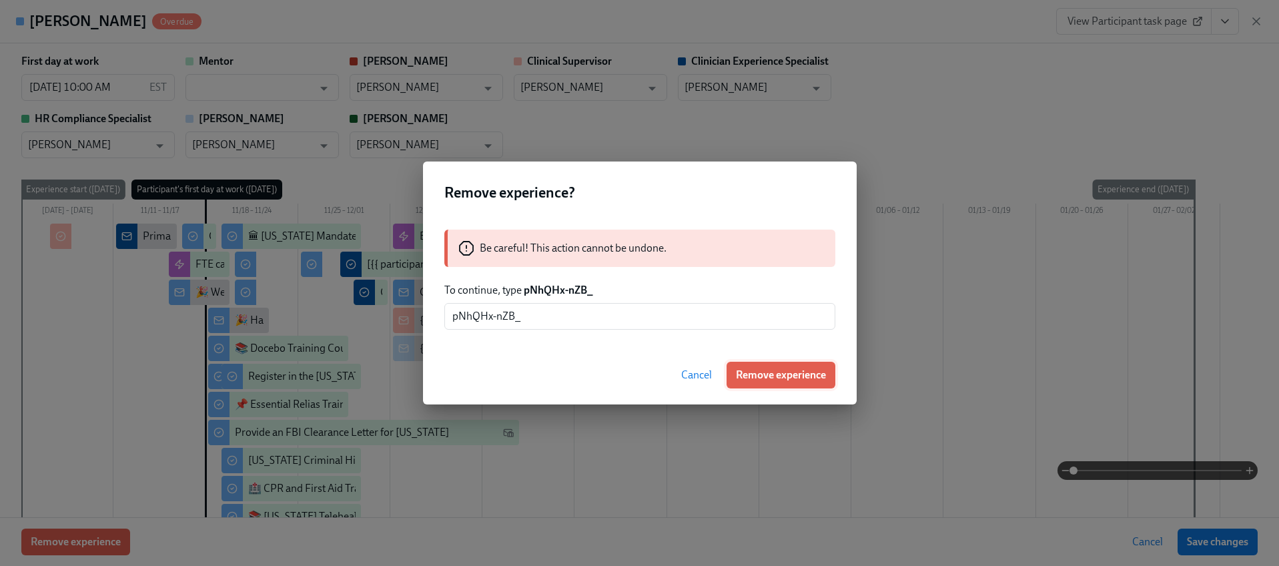
click at [751, 369] on span "Remove experience" at bounding box center [781, 374] width 90 height 13
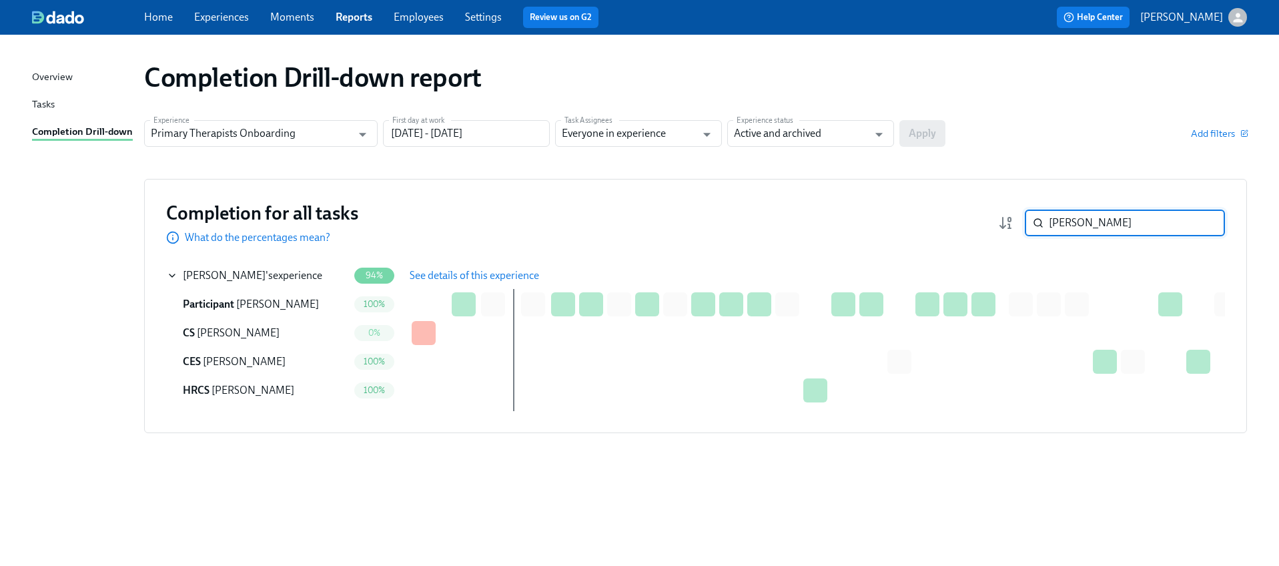
click at [1108, 234] on input "[PERSON_NAME]" at bounding box center [1137, 222] width 176 height 27
paste input "Wals"
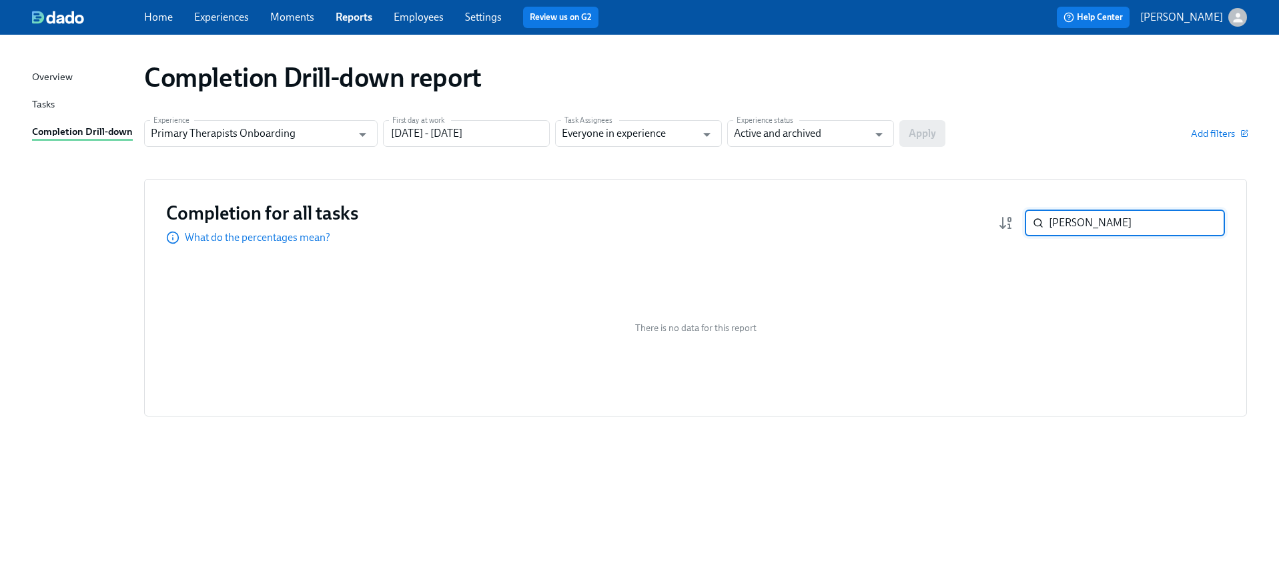
click at [1096, 213] on input "[PERSON_NAME]" at bounding box center [1137, 222] width 176 height 27
paste input "[PERSON_NAME]"
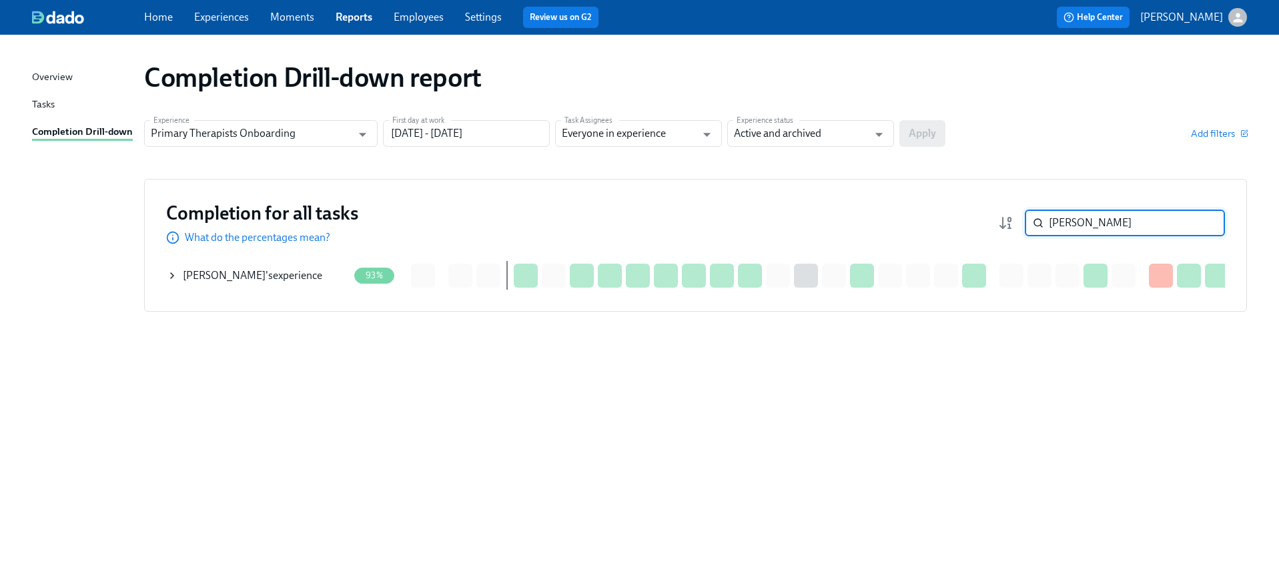
type input "[PERSON_NAME]"
click at [169, 278] on icon at bounding box center [172, 275] width 11 height 11
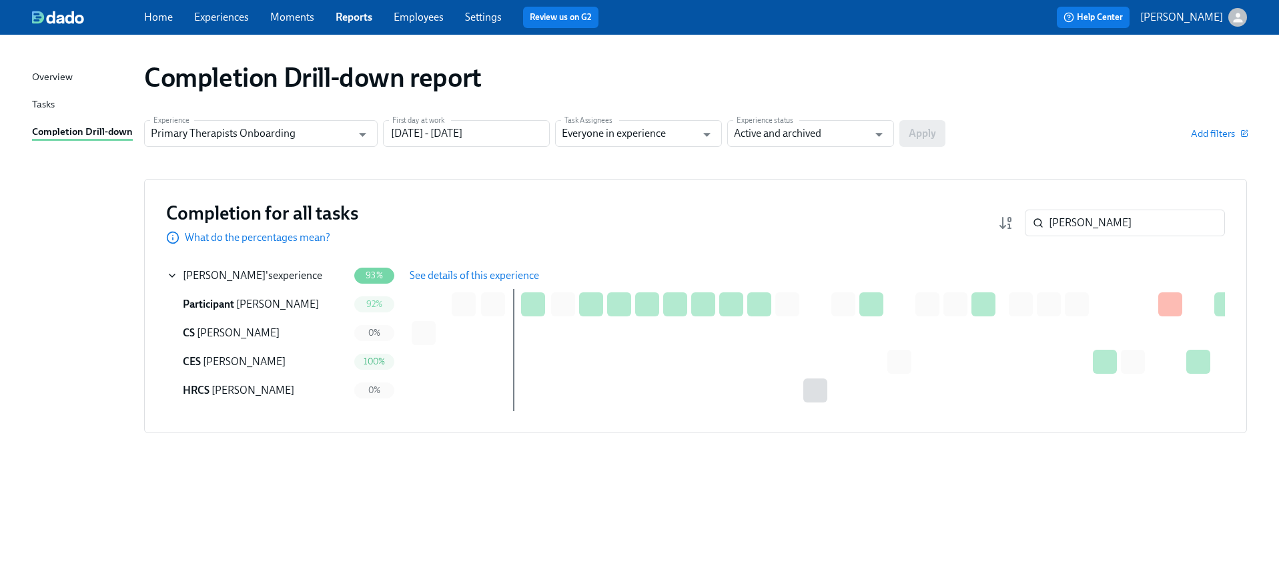
click at [505, 262] on button "See details of this experience" at bounding box center [474, 275] width 148 height 27
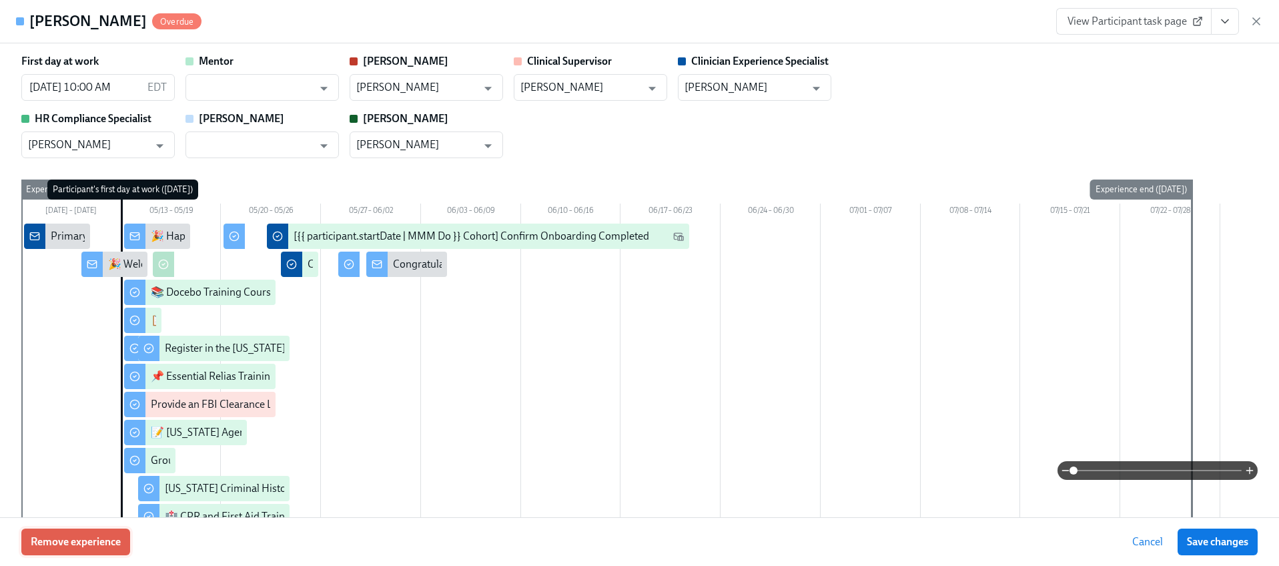
click at [86, 537] on span "Remove experience" at bounding box center [76, 541] width 90 height 13
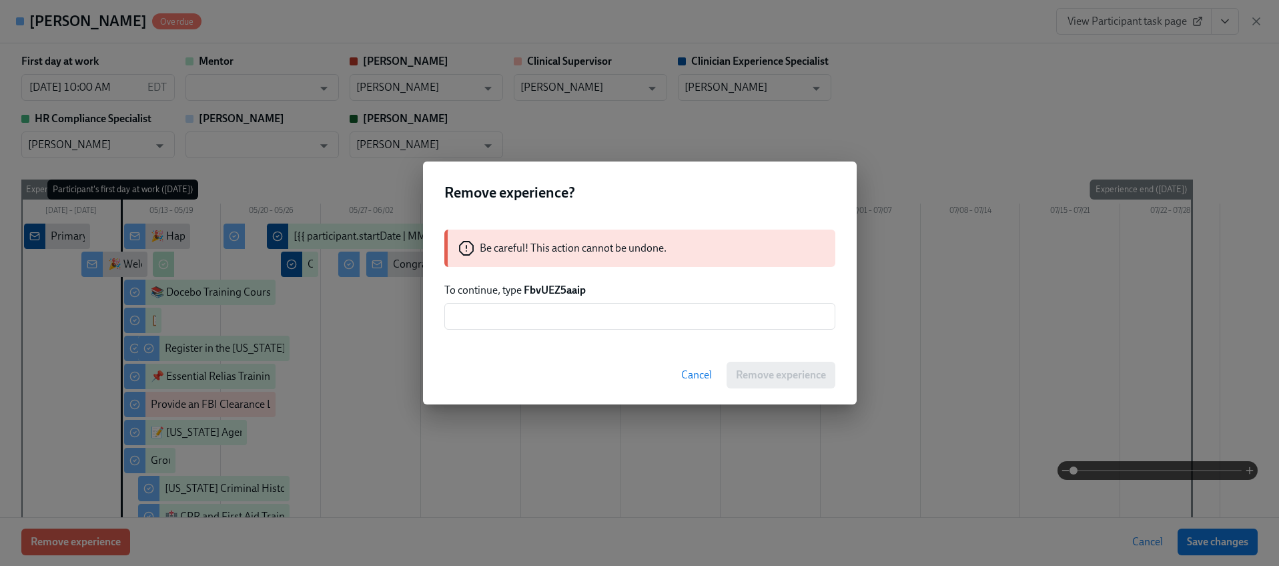
click at [554, 286] on strong "FbvUEZ5aaip" at bounding box center [555, 290] width 62 height 13
copy strong "FbvUEZ5aaip"
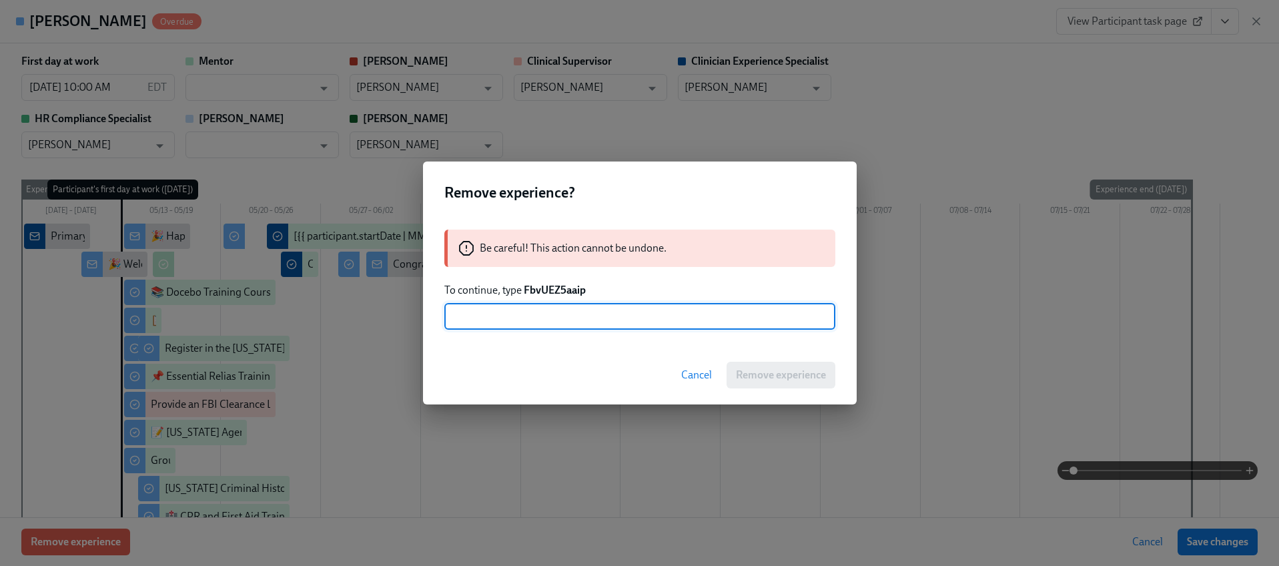
click at [562, 314] on input "text" at bounding box center [639, 316] width 391 height 27
paste input "FbvUEZ5aaip"
type input "FbvUEZ5aaip"
click at [750, 370] on span "Remove experience" at bounding box center [781, 374] width 90 height 13
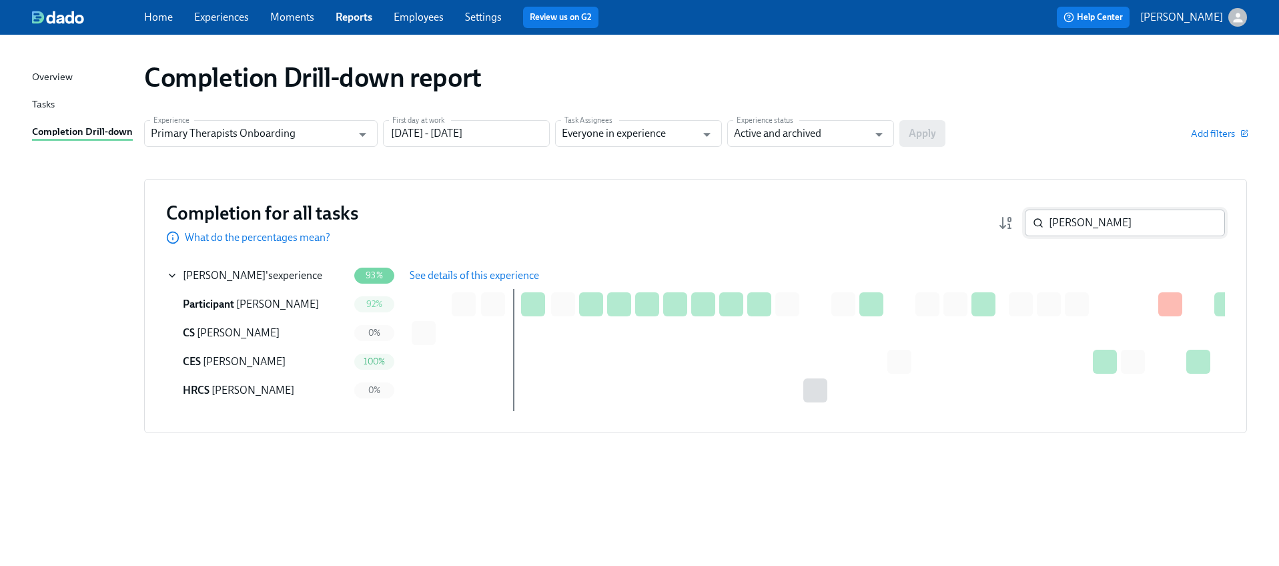
click at [1099, 231] on input "[PERSON_NAME]" at bounding box center [1137, 222] width 176 height 27
paste input "[PERSON_NAME]"
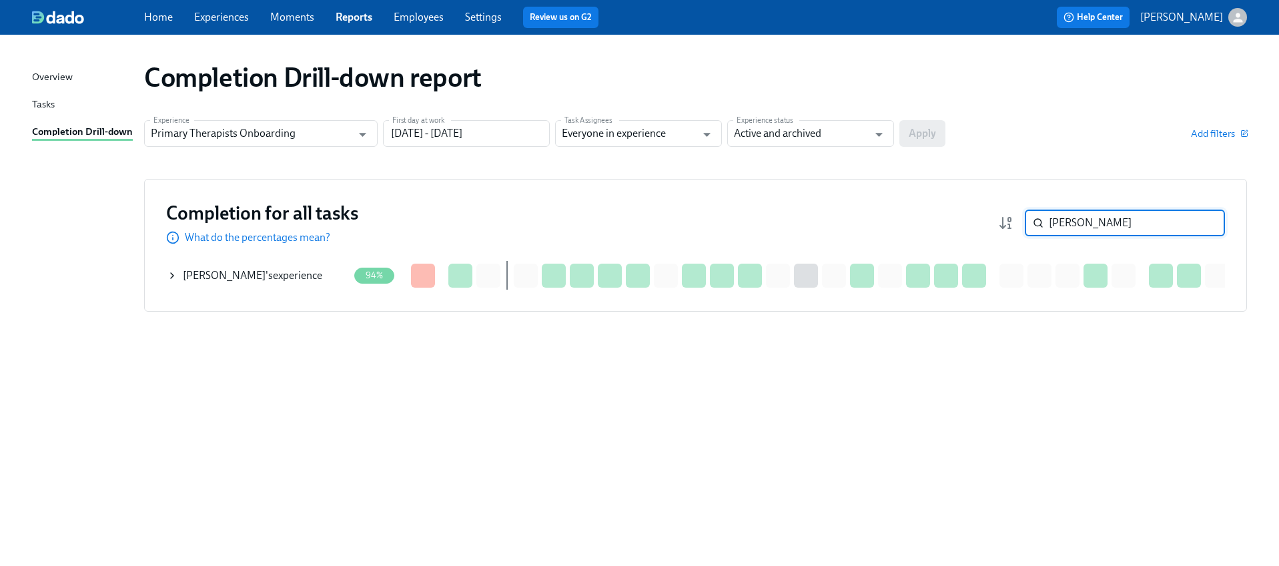
type input "[PERSON_NAME]"
click at [173, 274] on icon at bounding box center [172, 275] width 11 height 11
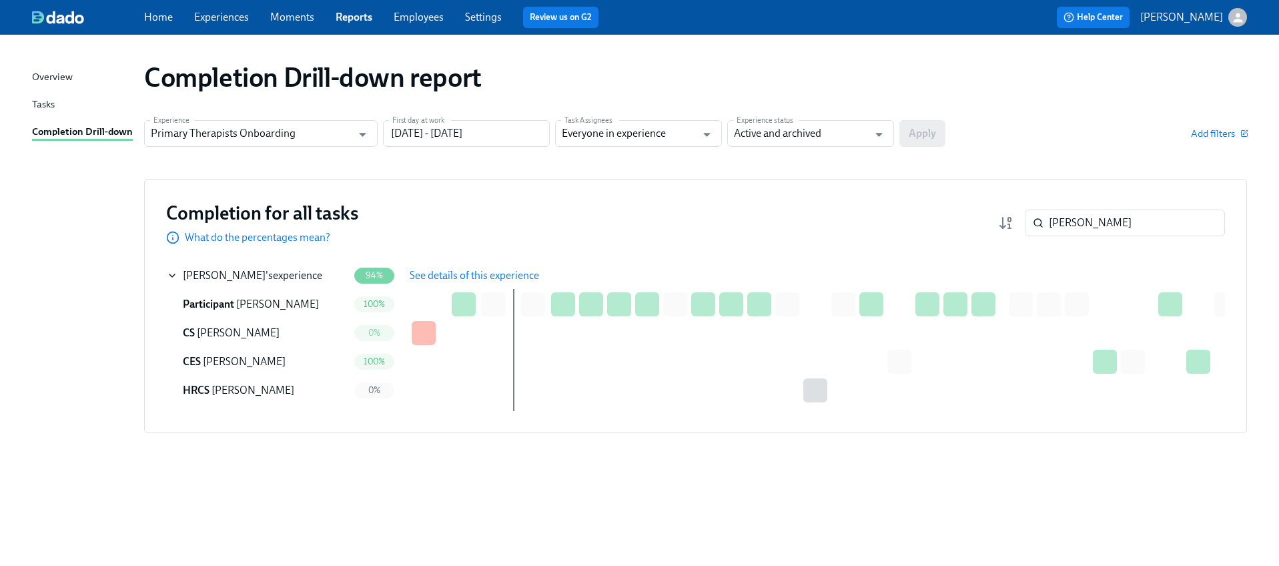
click at [505, 276] on span "See details of this experience" at bounding box center [474, 275] width 129 height 13
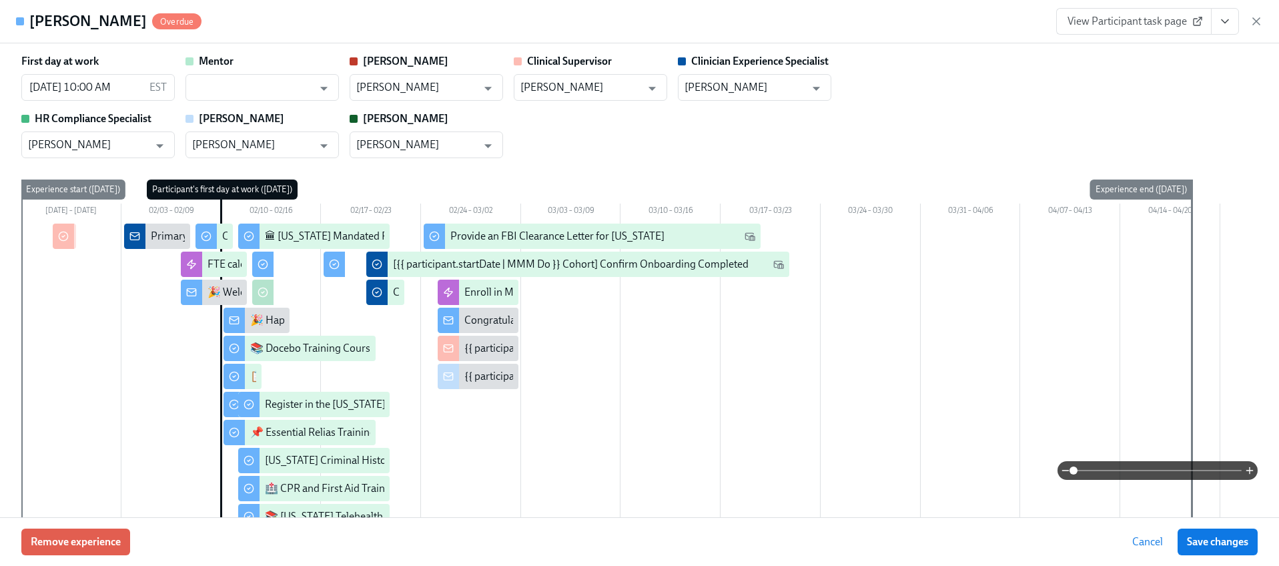
click at [93, 526] on div "Remove experience Cancel Save changes" at bounding box center [639, 541] width 1279 height 49
click at [103, 538] on span "Remove experience" at bounding box center [76, 541] width 90 height 13
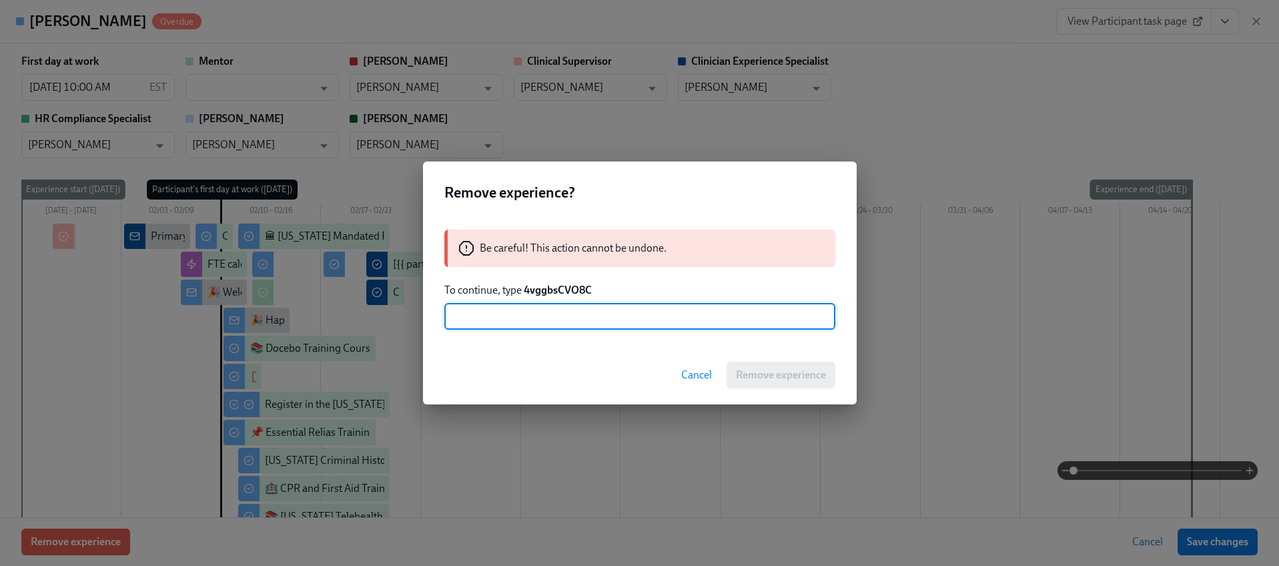
click at [566, 295] on strong "4vggbsCVO8C" at bounding box center [558, 290] width 68 height 13
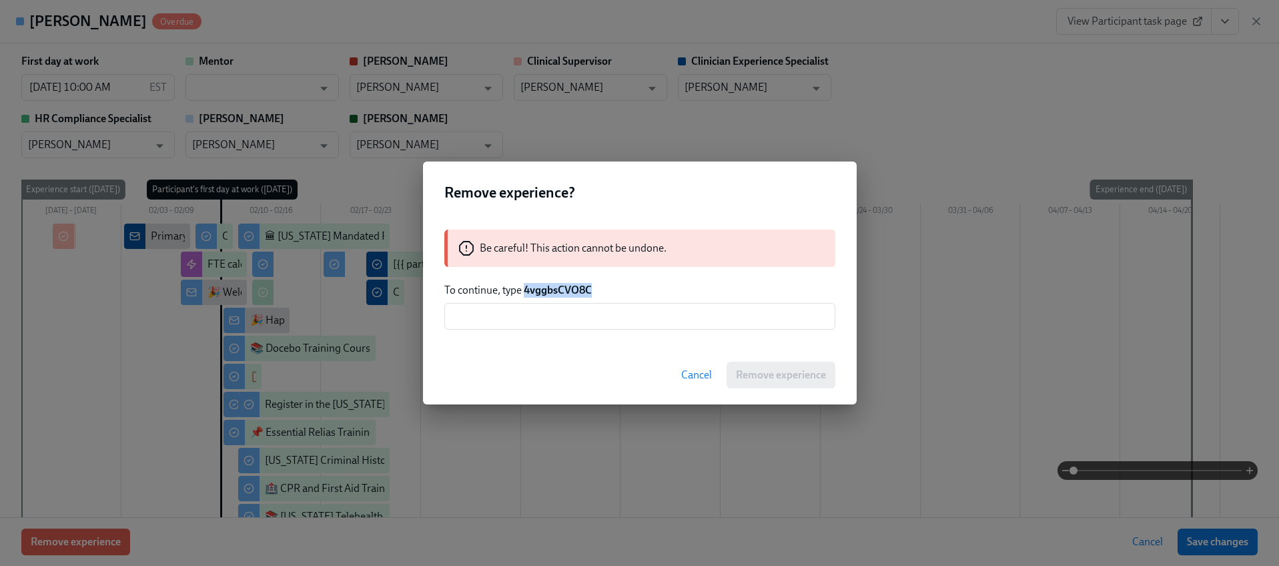
click at [566, 295] on strong "4vggbsCVO8C" at bounding box center [558, 290] width 68 height 13
copy strong "4vggbsCVO8C"
click at [568, 312] on input "text" at bounding box center [639, 316] width 391 height 27
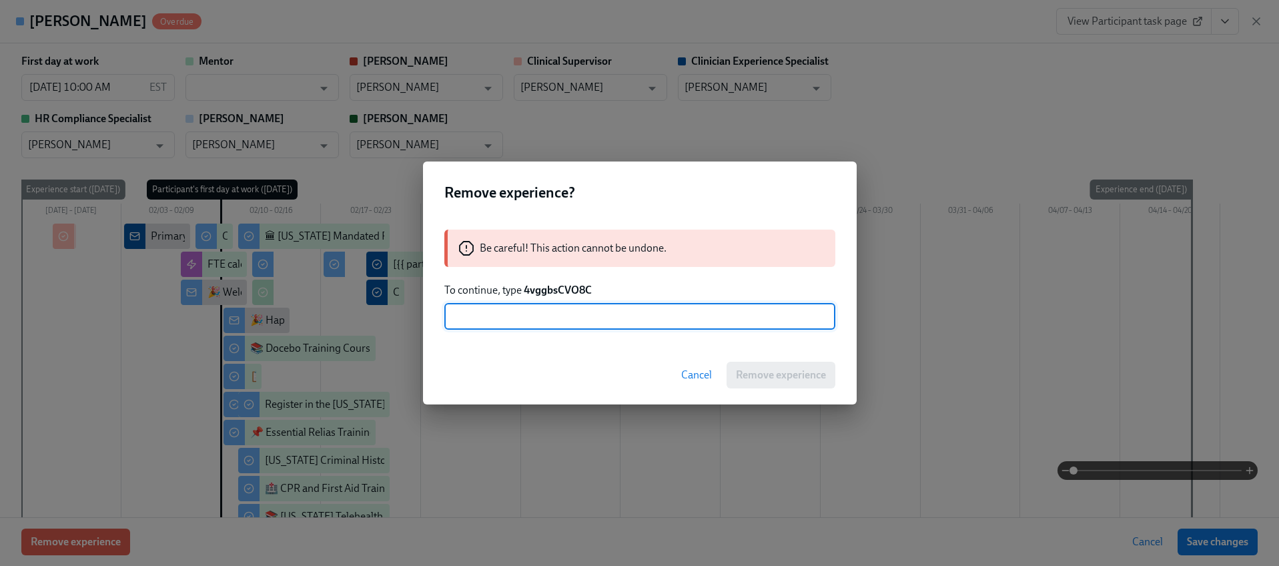
paste input "4vggbsCVO8C"
type input "4vggbsCVO8C"
click at [737, 374] on span "Remove experience" at bounding box center [781, 374] width 90 height 13
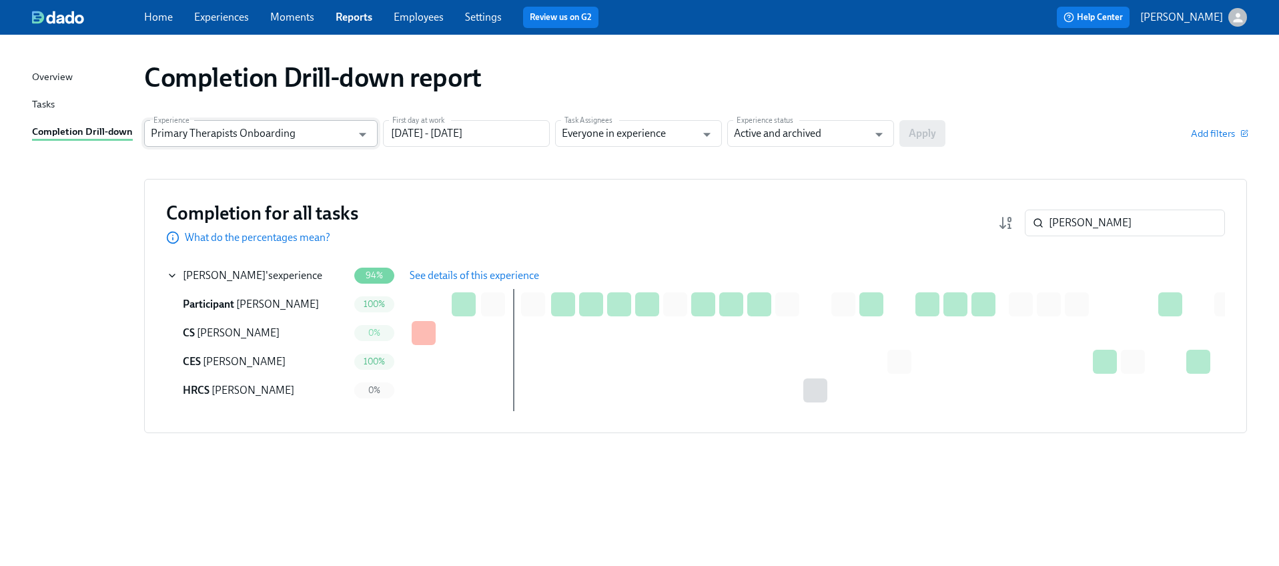
click at [272, 127] on input "Primary Therapists Onboarding" at bounding box center [251, 133] width 201 height 27
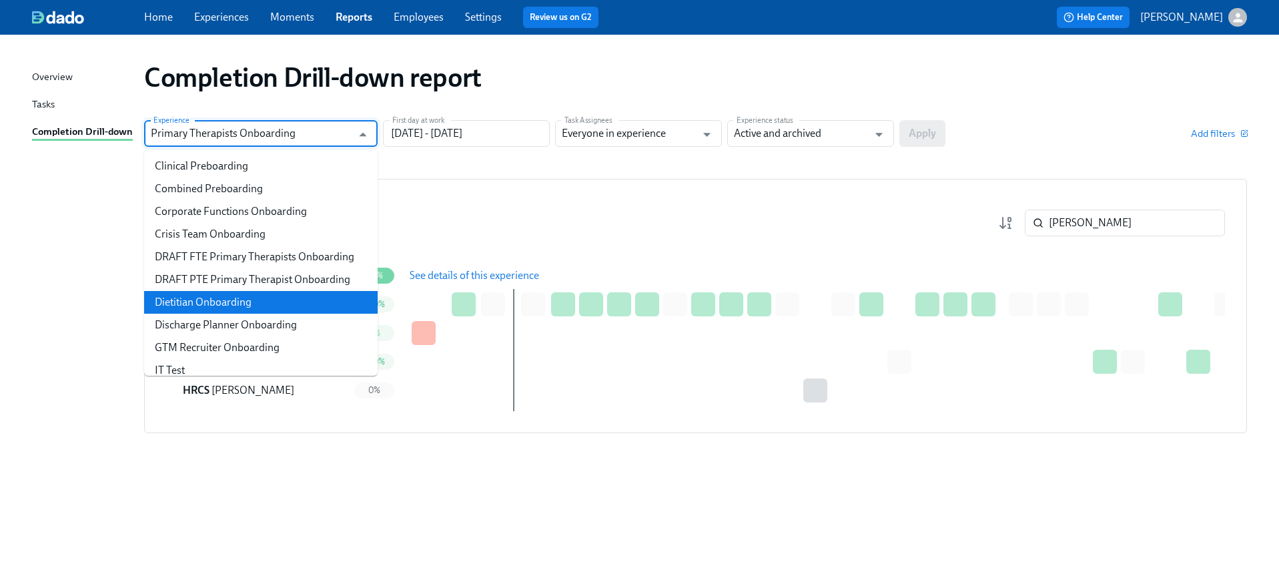
scroll to position [358, 0]
click at [246, 292] on li "Dietitian Onboarding" at bounding box center [261, 299] width 234 height 23
type input "Dietitian Onboarding"
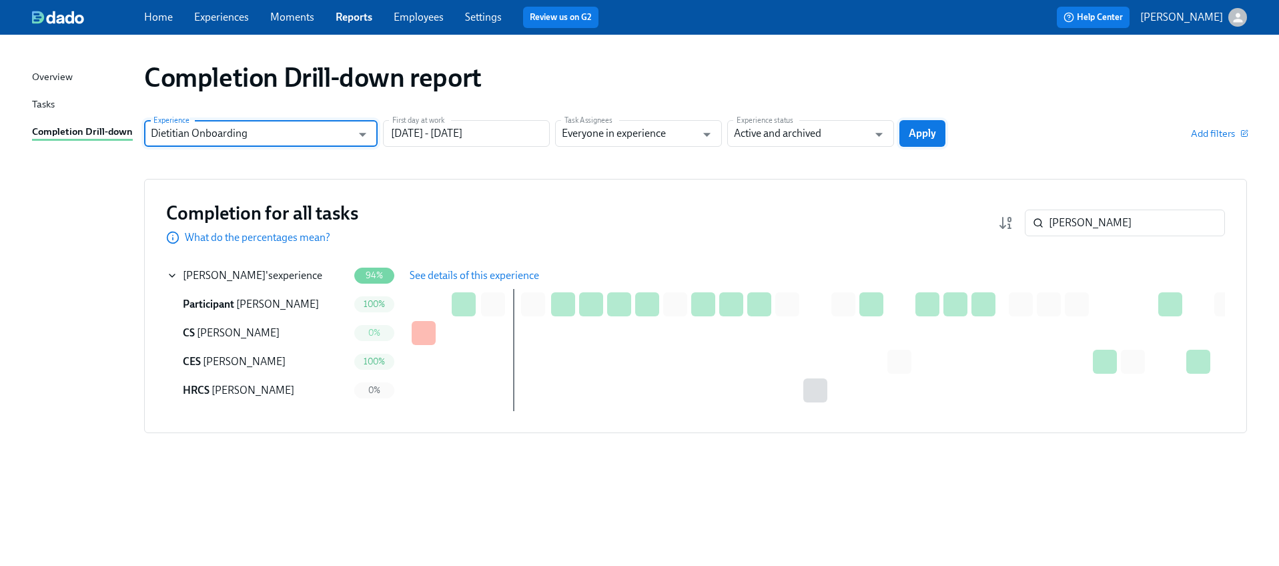
click at [901, 126] on button "Apply" at bounding box center [922, 133] width 46 height 27
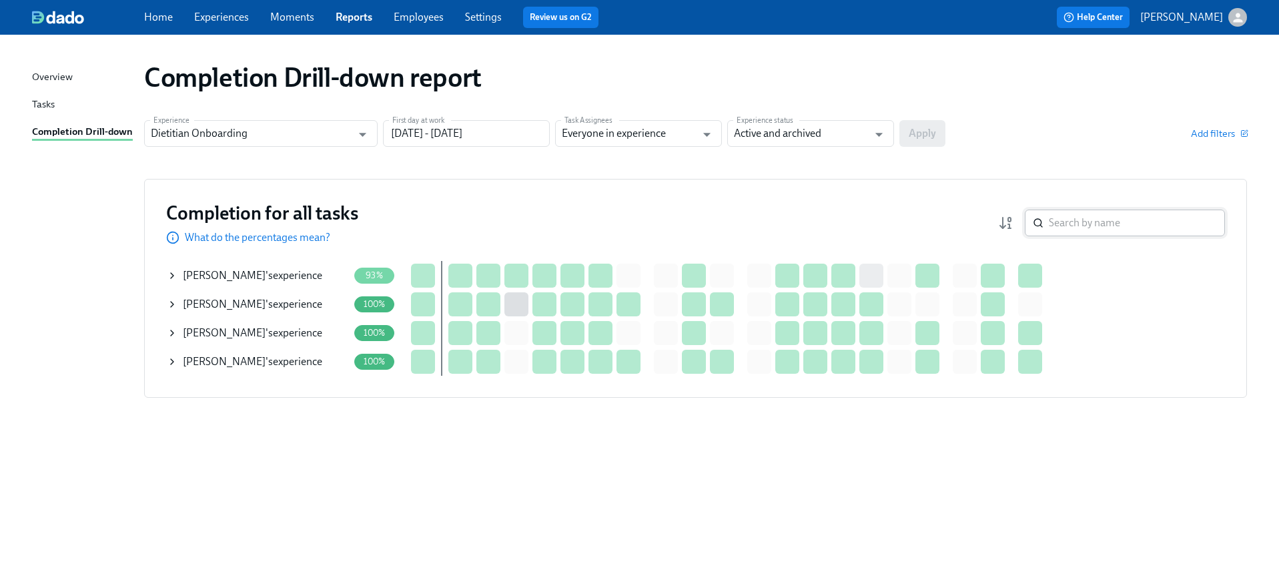
click at [1103, 218] on input "search" at bounding box center [1137, 222] width 176 height 27
paste input "[PERSON_NAME]"
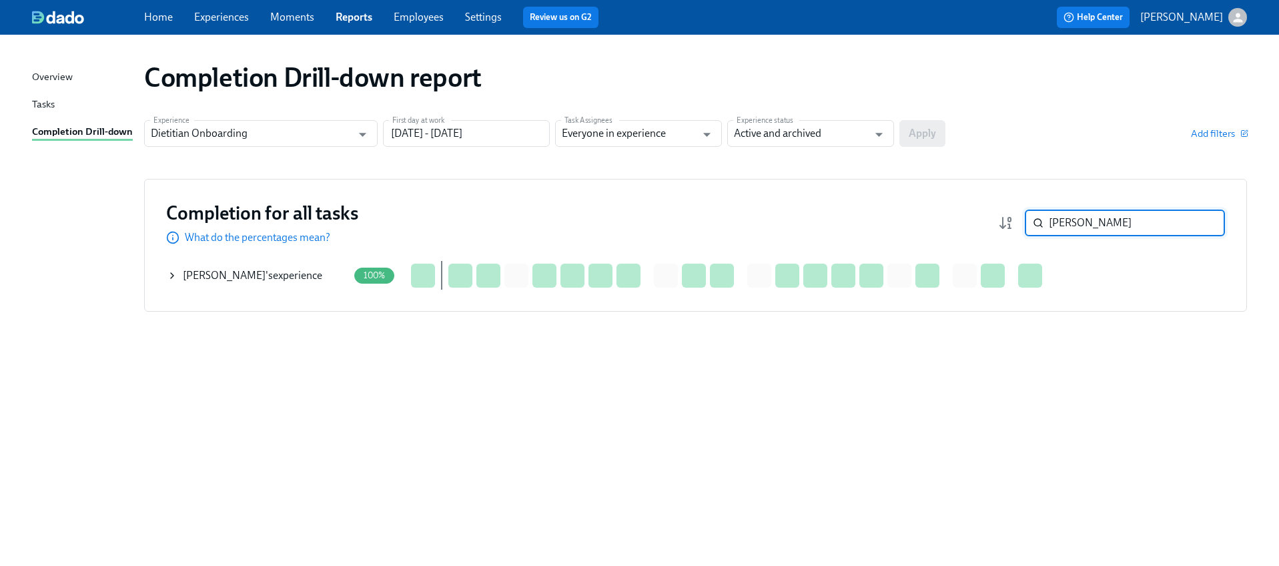
type input "[PERSON_NAME]"
click at [169, 274] on icon at bounding box center [172, 275] width 11 height 11
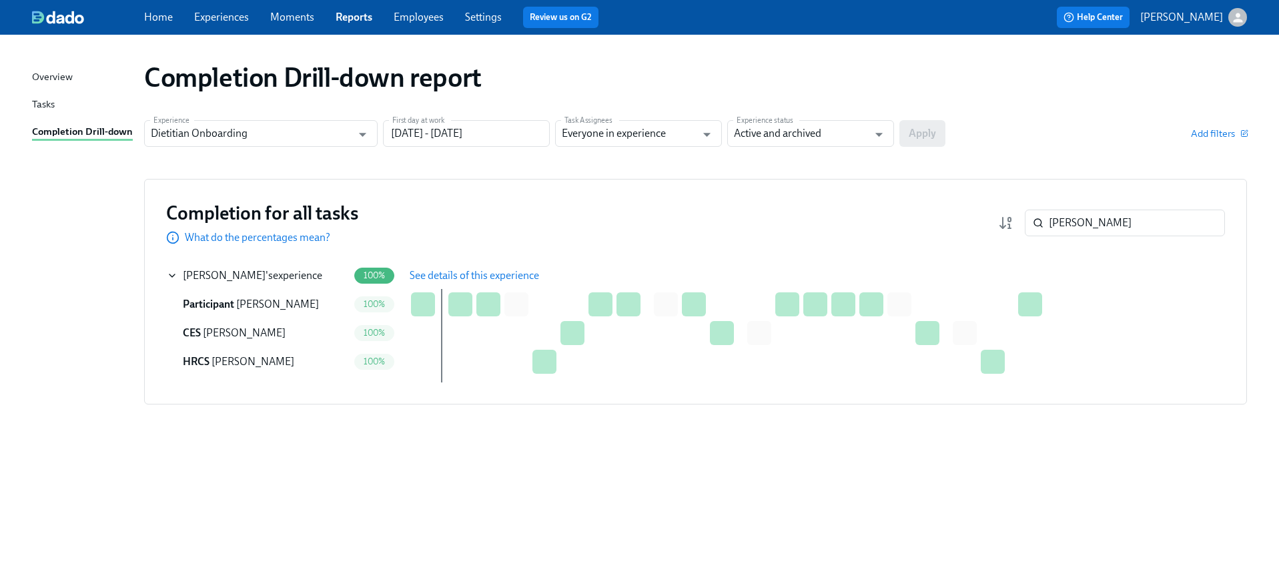
click at [431, 269] on span "See details of this experience" at bounding box center [474, 275] width 129 height 13
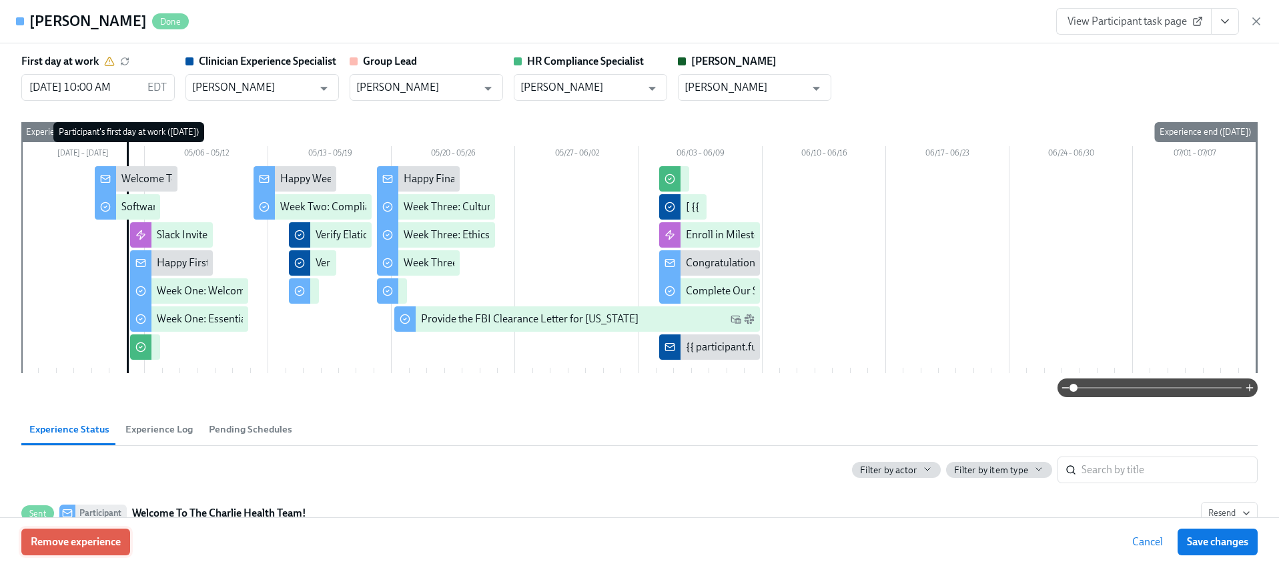
click at [91, 543] on span "Remove experience" at bounding box center [76, 541] width 90 height 13
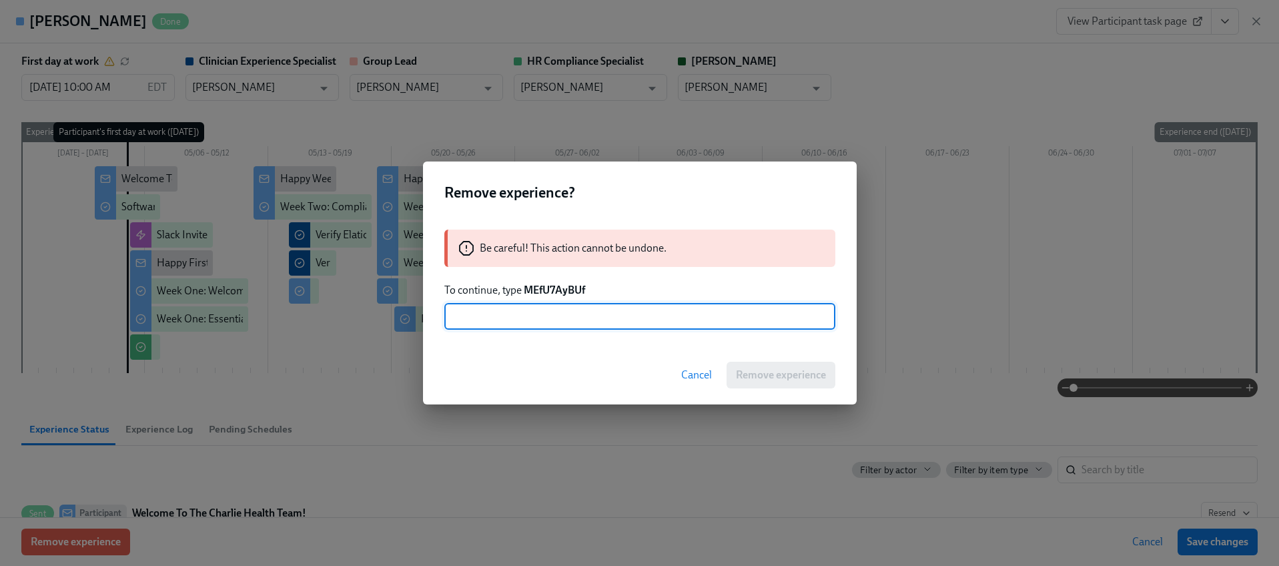
click at [564, 296] on p "To continue, type MEfU7AyBUf" at bounding box center [639, 290] width 391 height 15
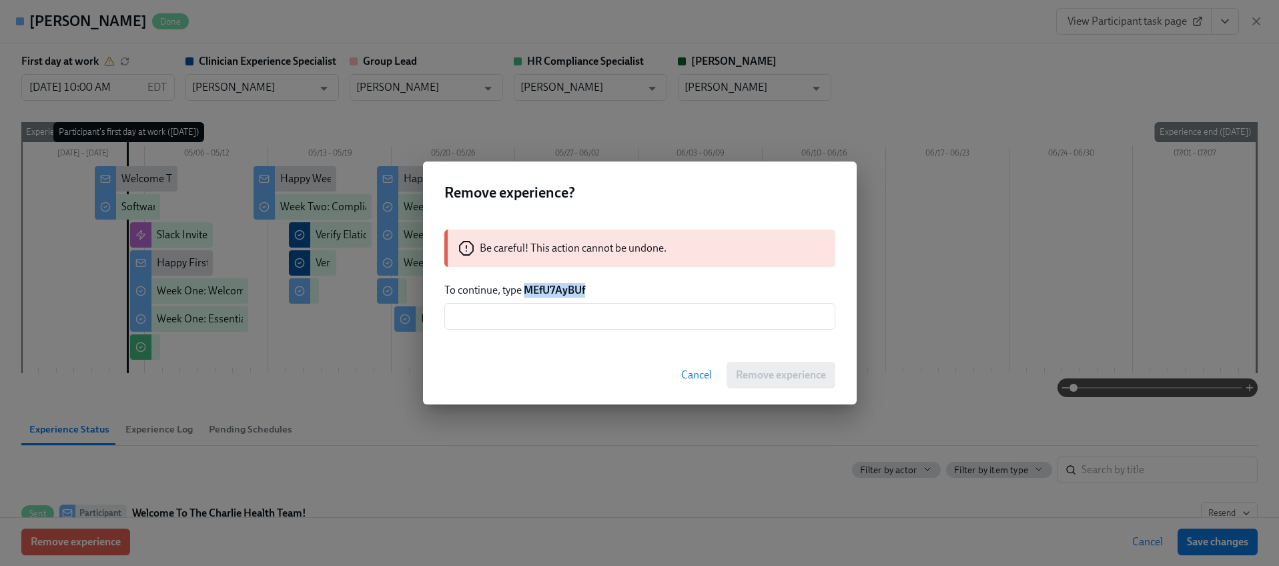
click at [564, 296] on p "To continue, type MEfU7AyBUf" at bounding box center [639, 290] width 391 height 15
copy strong "MEfU7AyBUf"
click at [568, 320] on input "text" at bounding box center [639, 316] width 391 height 27
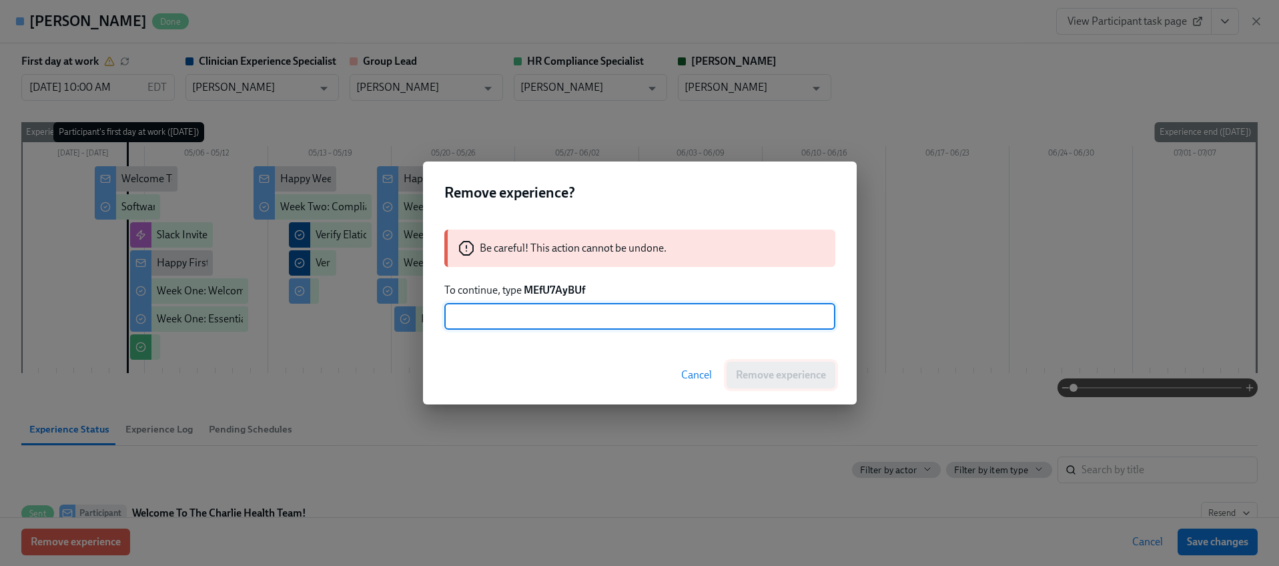
paste input "MEfU7AyBUf"
type input "MEfU7AyBUf"
click at [745, 374] on span "Remove experience" at bounding box center [781, 374] width 90 height 13
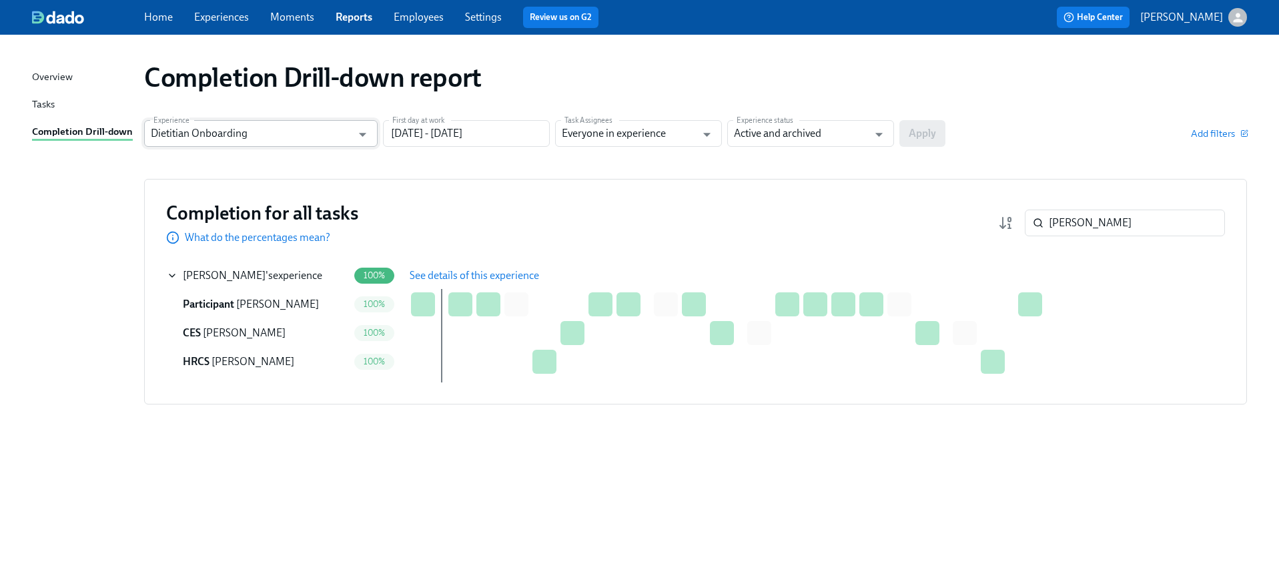
click at [268, 133] on input "Dietitian Onboarding" at bounding box center [251, 133] width 201 height 27
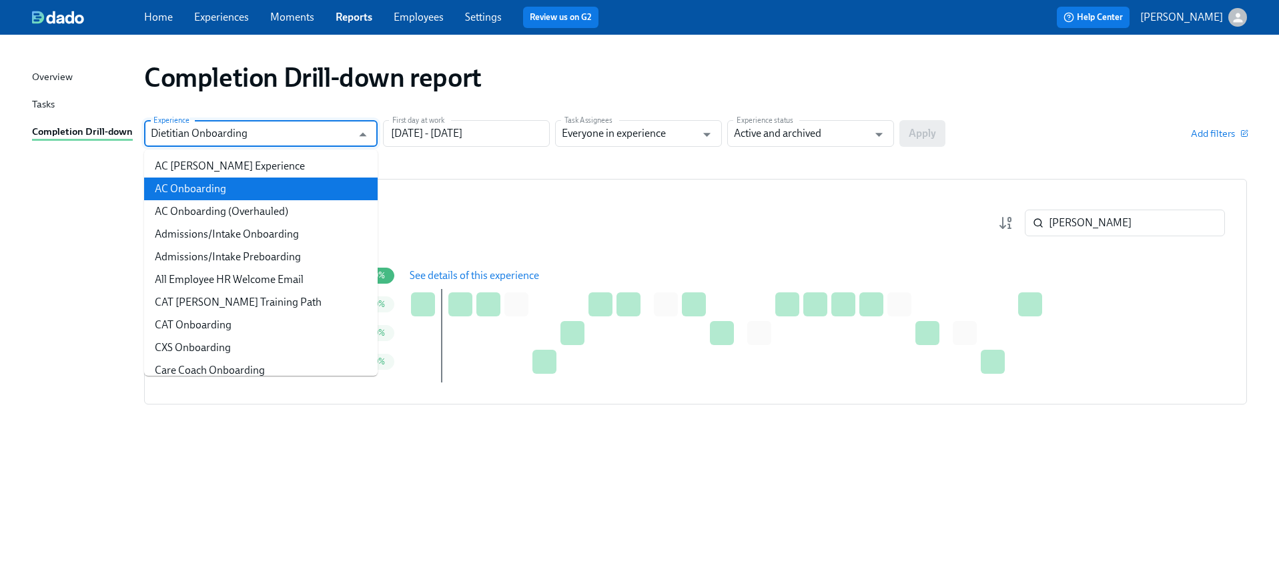
click at [250, 188] on li "AC Onboarding" at bounding box center [261, 188] width 234 height 23
type input "AC Onboarding"
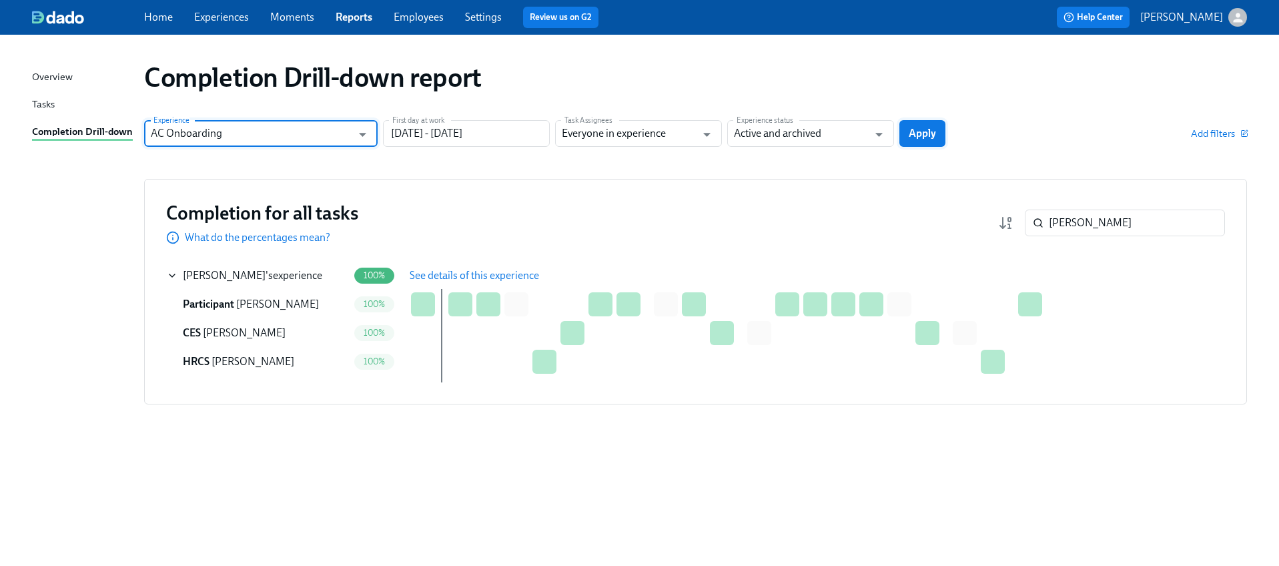
click at [924, 140] on button "Apply" at bounding box center [922, 133] width 46 height 27
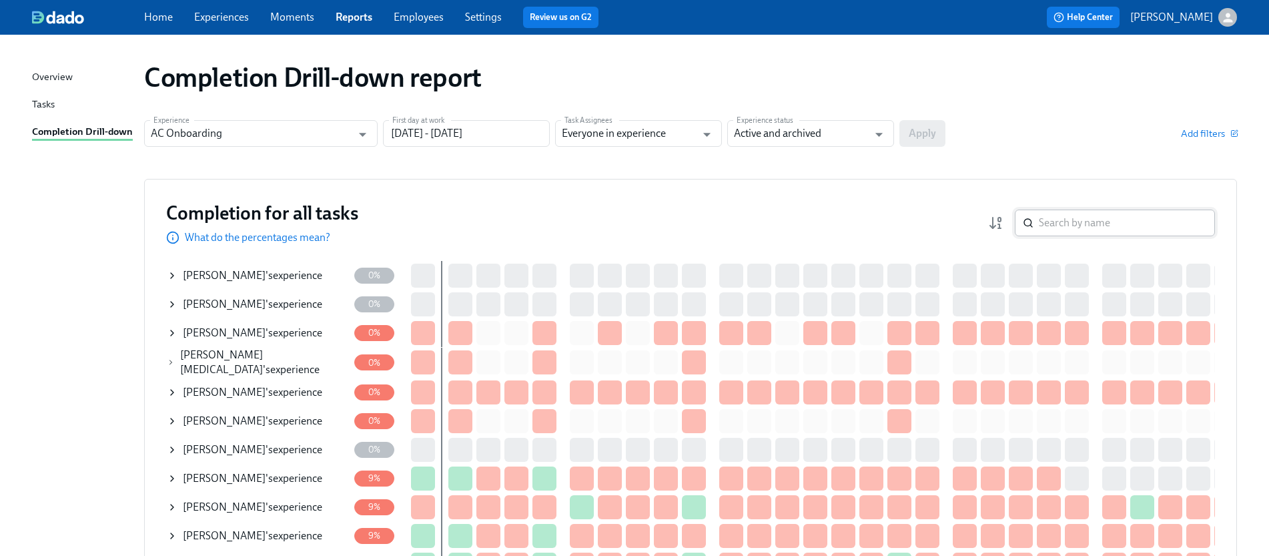
click at [1078, 220] on input "search" at bounding box center [1127, 222] width 176 height 27
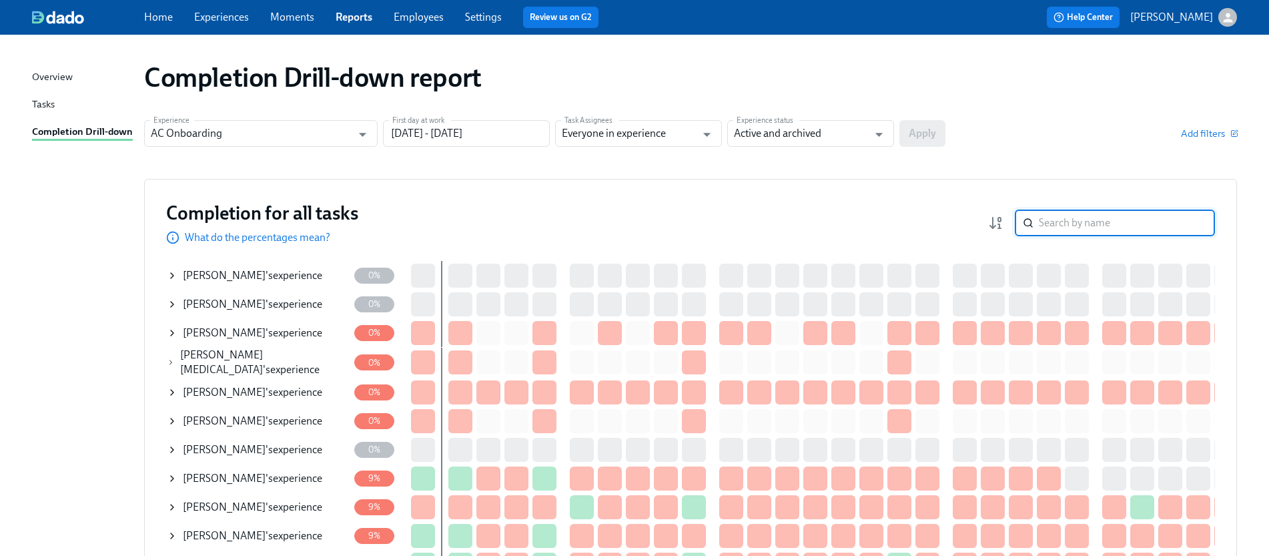
paste input "[PERSON_NAME]"
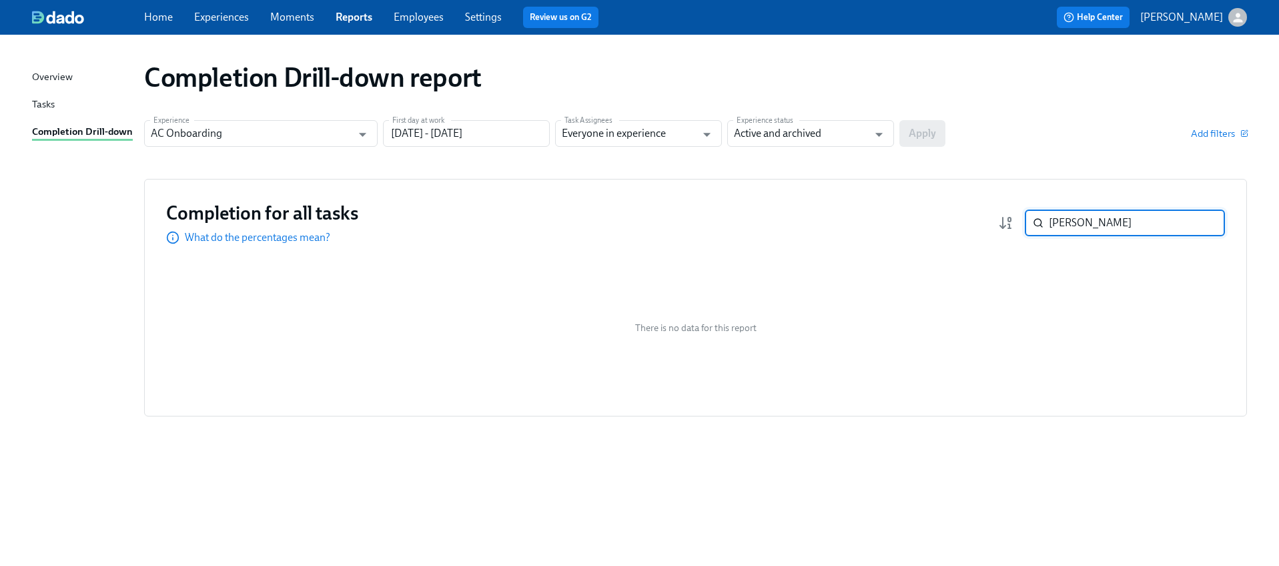
type input "[PERSON_NAME]"
click at [216, 143] on input "AC Onboarding" at bounding box center [251, 133] width 201 height 27
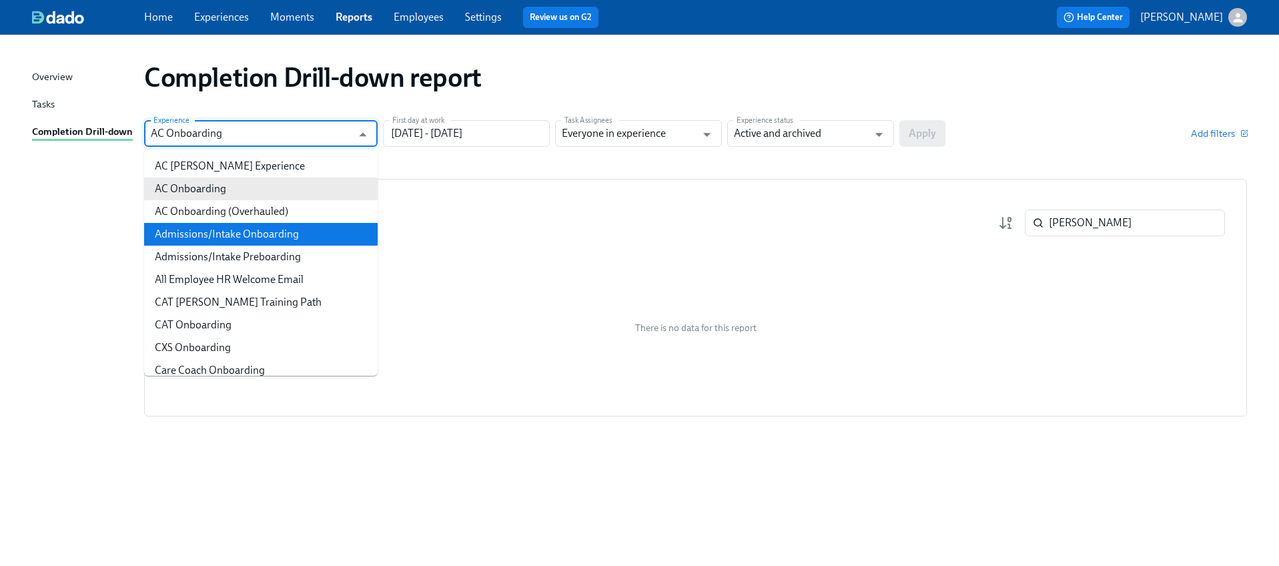
click at [225, 236] on li "Admissions/Intake Onboarding" at bounding box center [261, 234] width 234 height 23
type input "Admissions/Intake Onboarding"
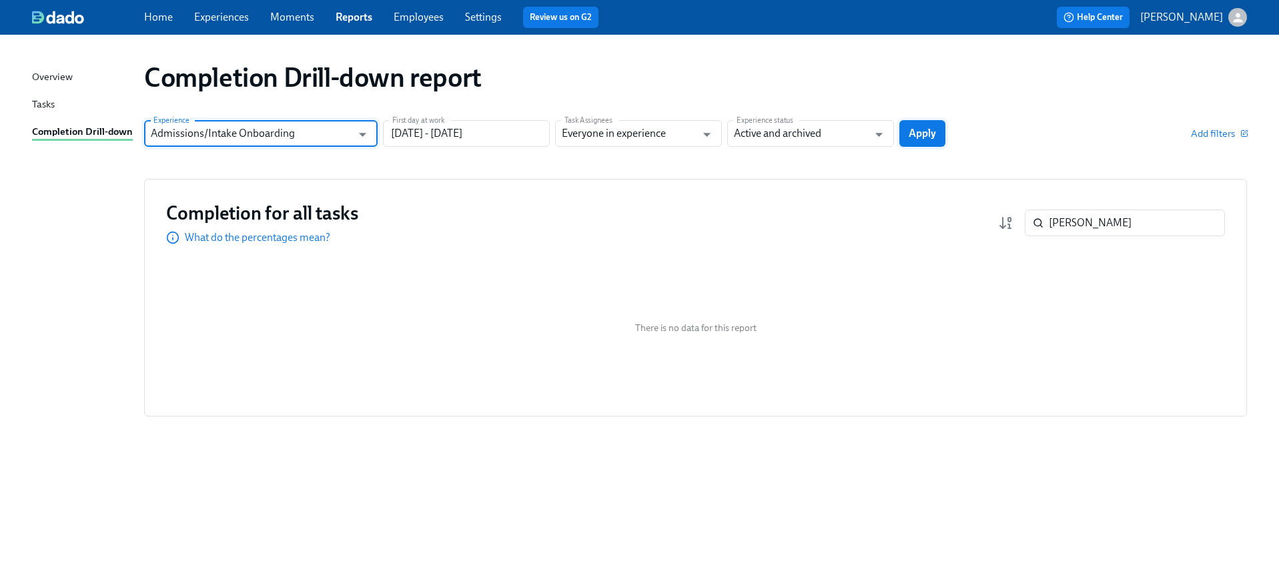
click at [921, 145] on button "Apply" at bounding box center [922, 133] width 46 height 27
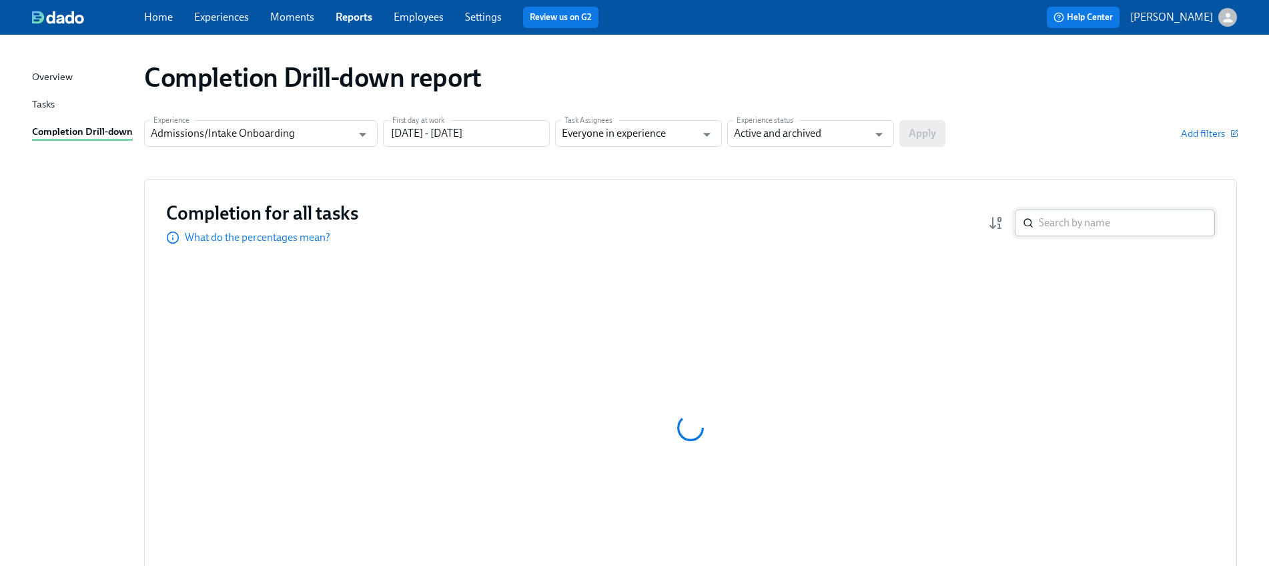
click at [1043, 224] on input "search" at bounding box center [1127, 222] width 176 height 27
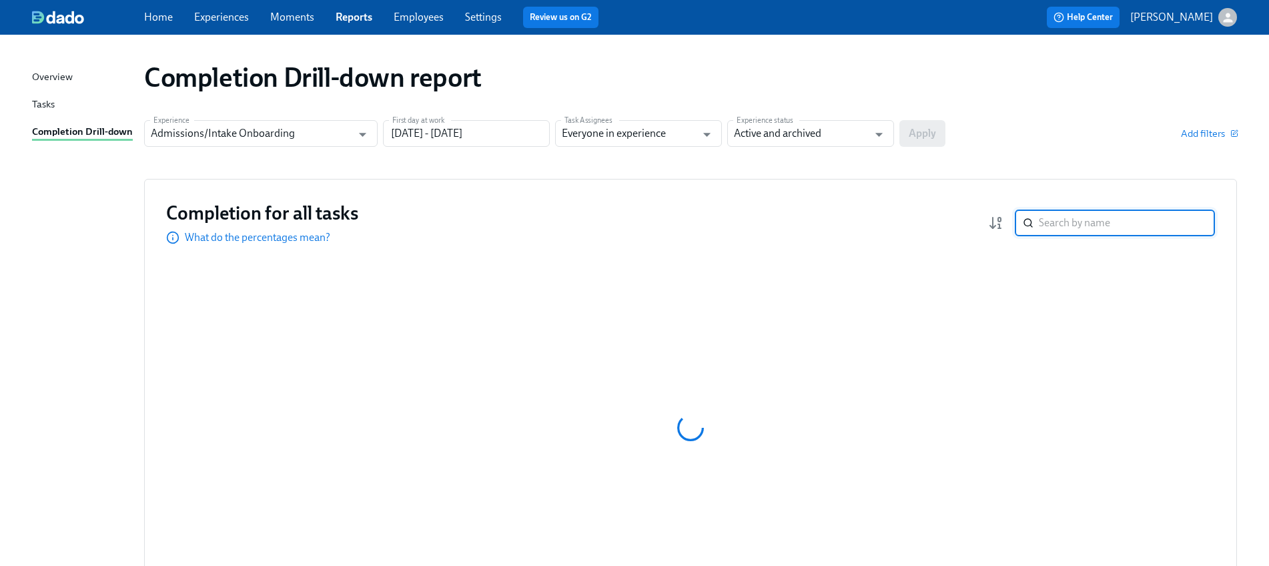
paste input "[PERSON_NAME]"
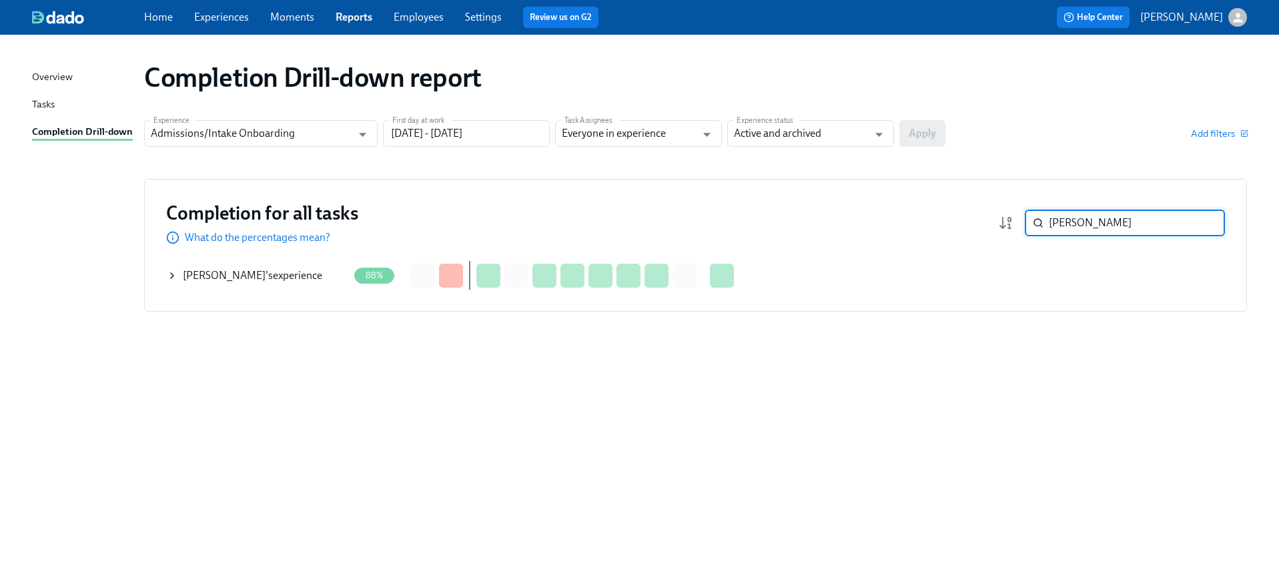
type input "[PERSON_NAME]"
click at [177, 272] on icon at bounding box center [172, 275] width 11 height 11
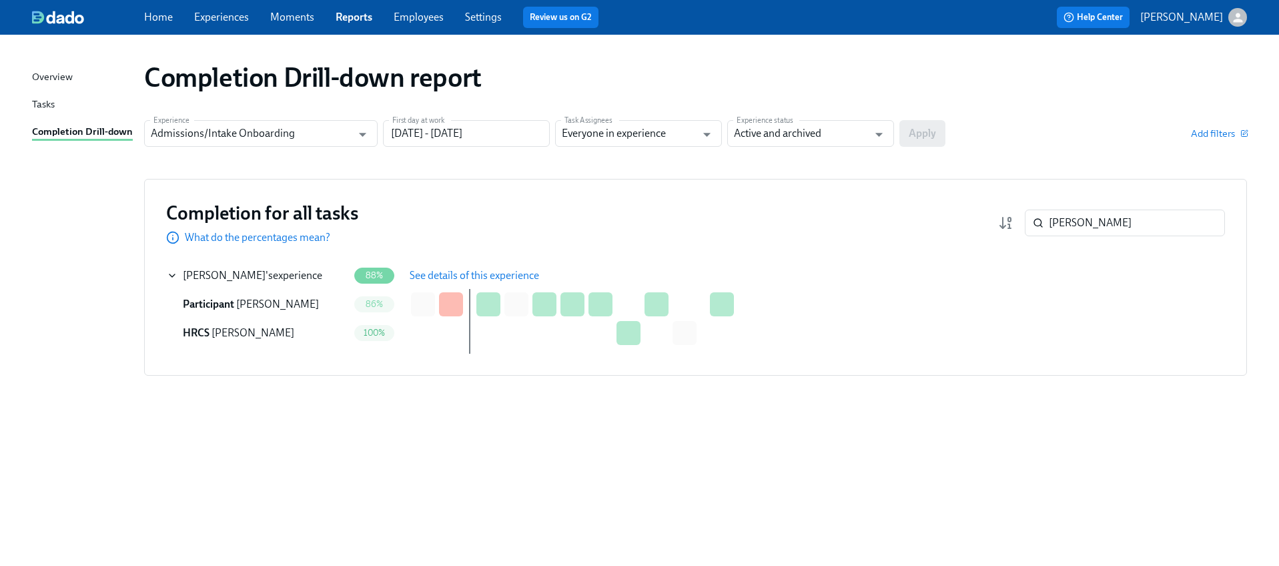
click at [420, 277] on span "See details of this experience" at bounding box center [474, 275] width 129 height 13
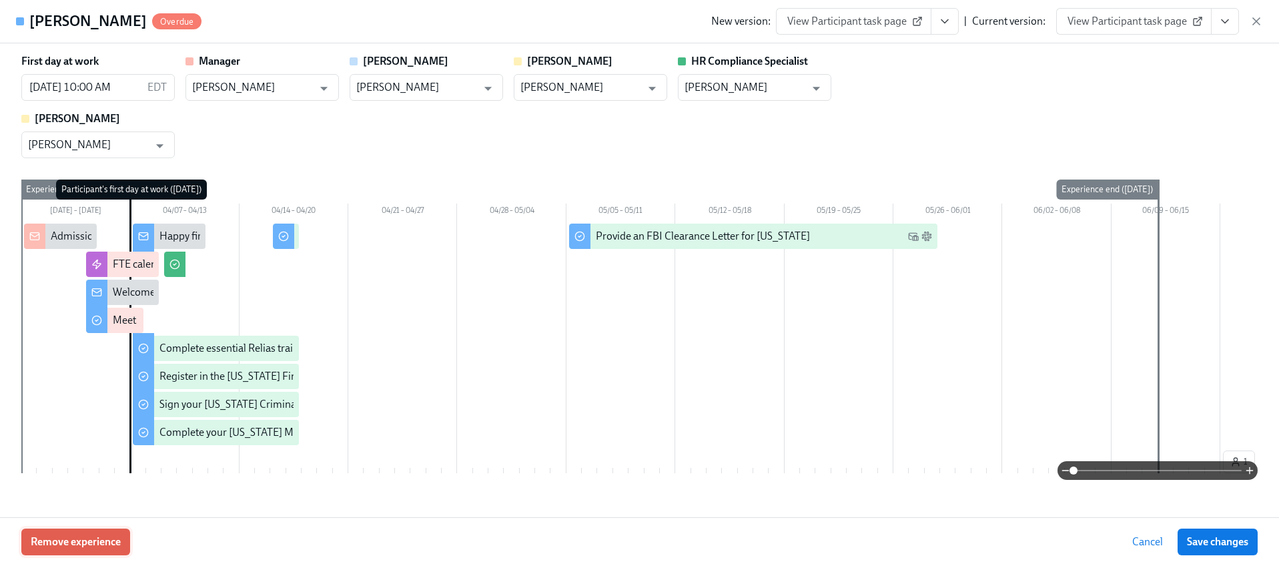
click at [77, 540] on span "Remove experience" at bounding box center [76, 541] width 90 height 13
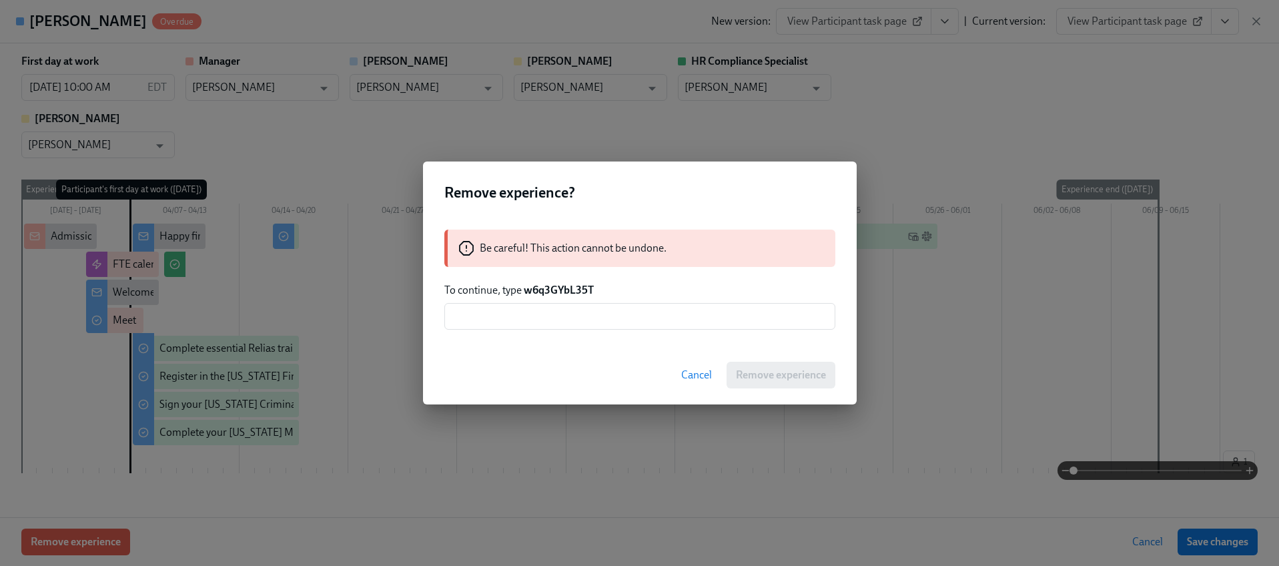
click at [539, 286] on strong "w6q3GYbL35T" at bounding box center [559, 290] width 70 height 13
copy strong "w6q3GYbL35T"
click at [549, 308] on input "text" at bounding box center [639, 316] width 391 height 27
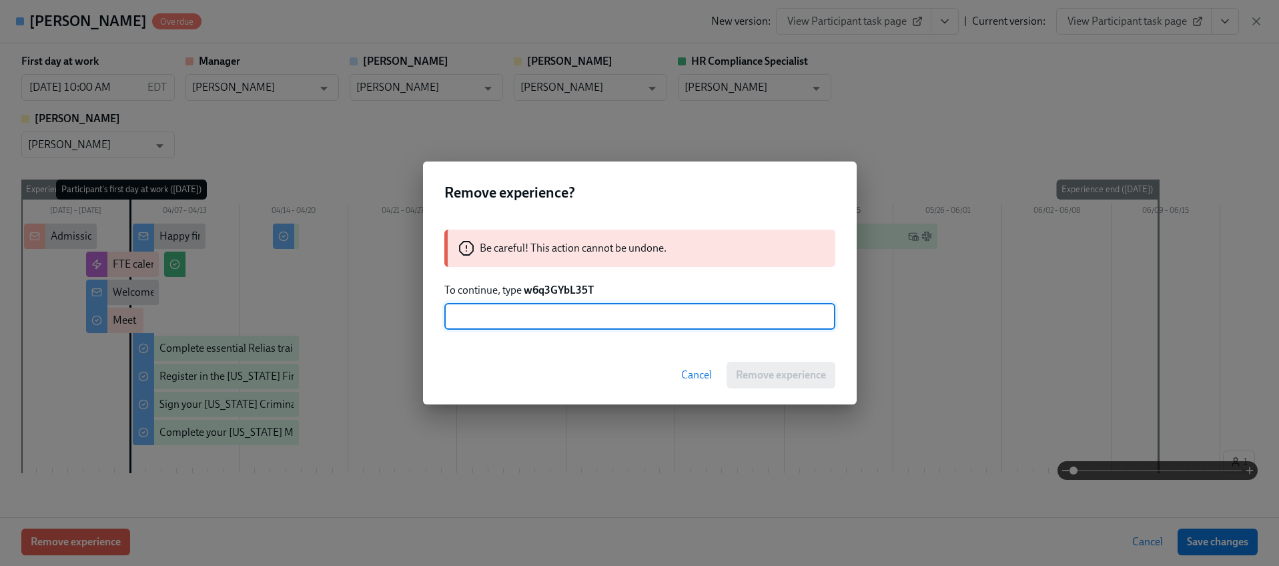
paste input "w6q3GYbL35T"
type input "w6q3GYbL35T"
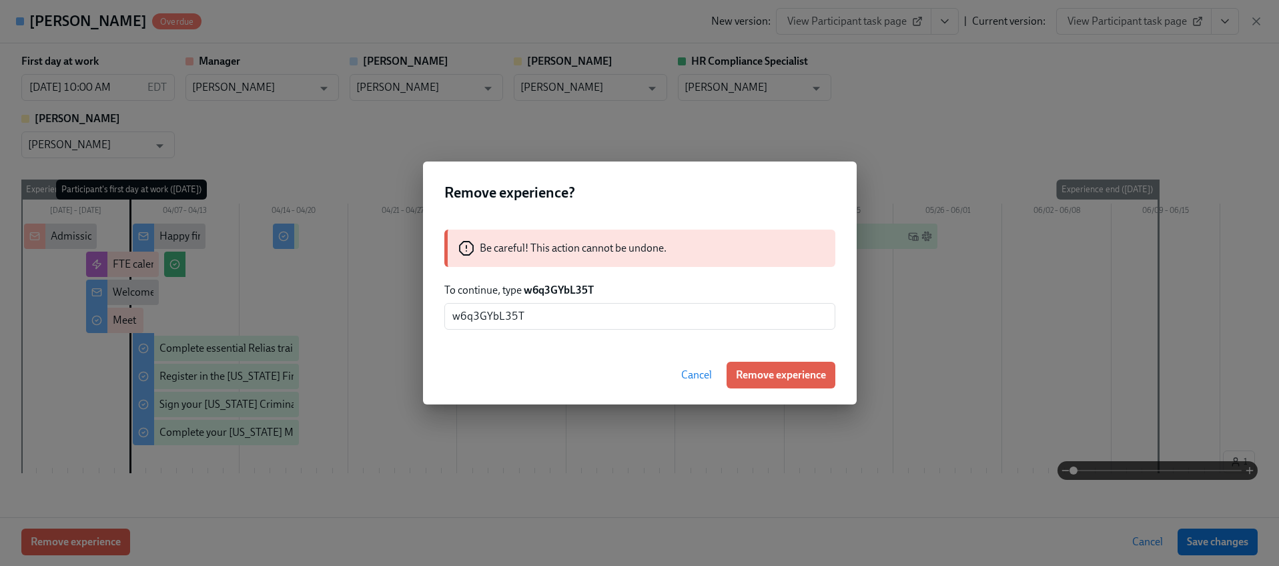
drag, startPoint x: 738, startPoint y: 370, endPoint x: 751, endPoint y: 352, distance: 22.0
click at [738, 370] on span "Remove experience" at bounding box center [781, 374] width 90 height 13
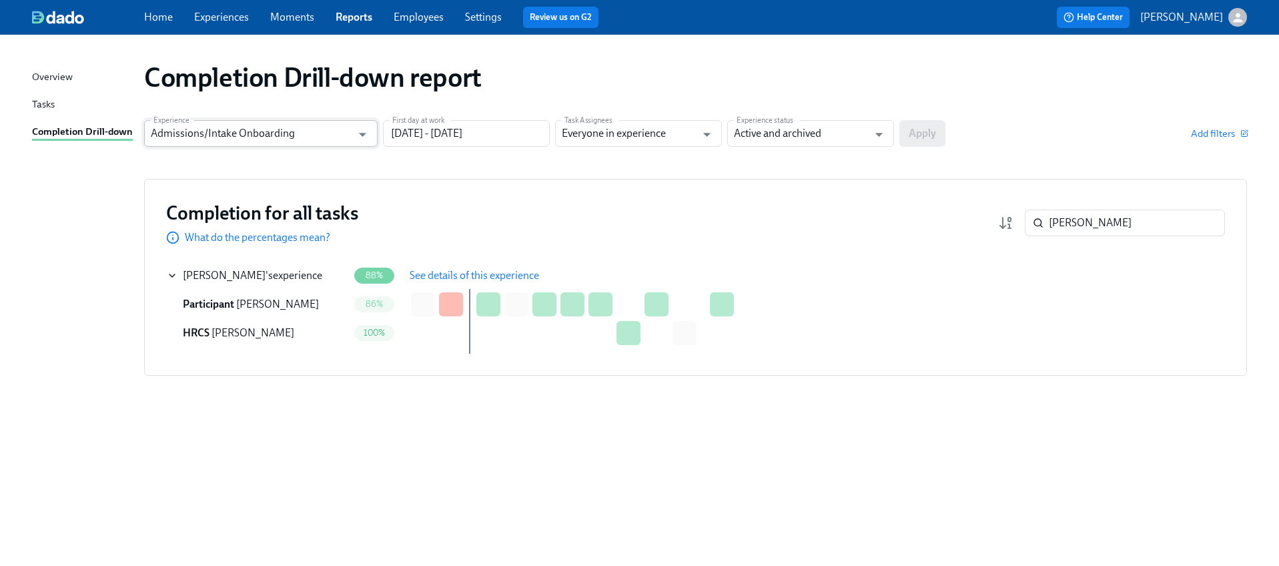
click at [271, 145] on input "Admissions/Intake Onboarding" at bounding box center [251, 133] width 201 height 27
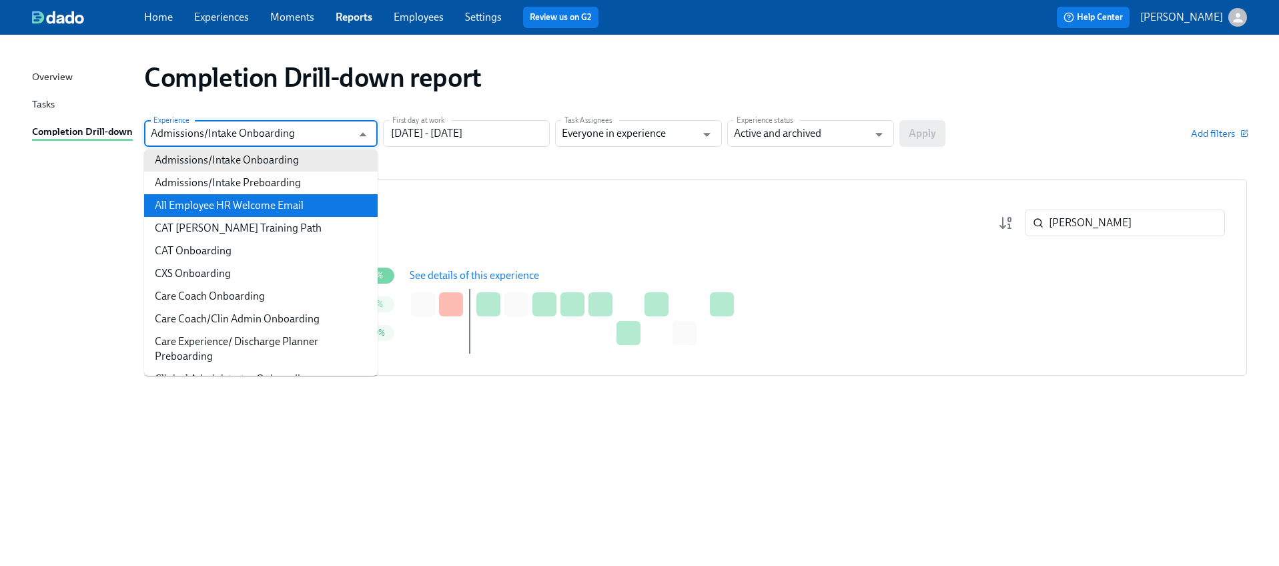
scroll to position [140, 0]
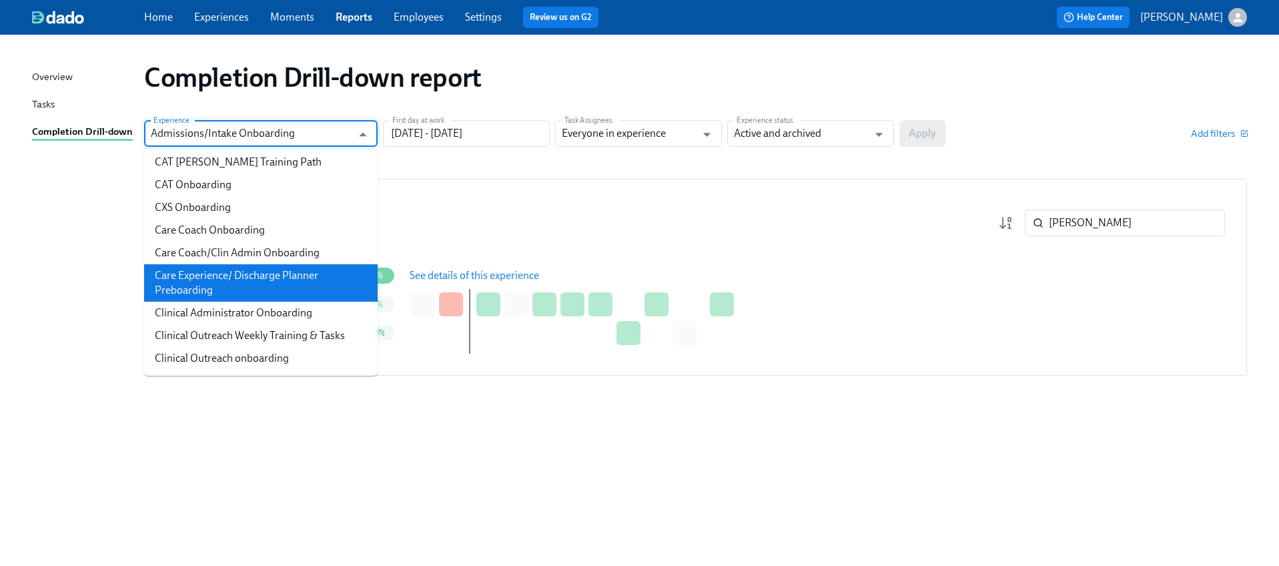
click at [225, 284] on li "Care Experience/ Discharge Planner Preboarding" at bounding box center [261, 282] width 234 height 37
type input "Care Experience/ Discharge Planner Preboarding"
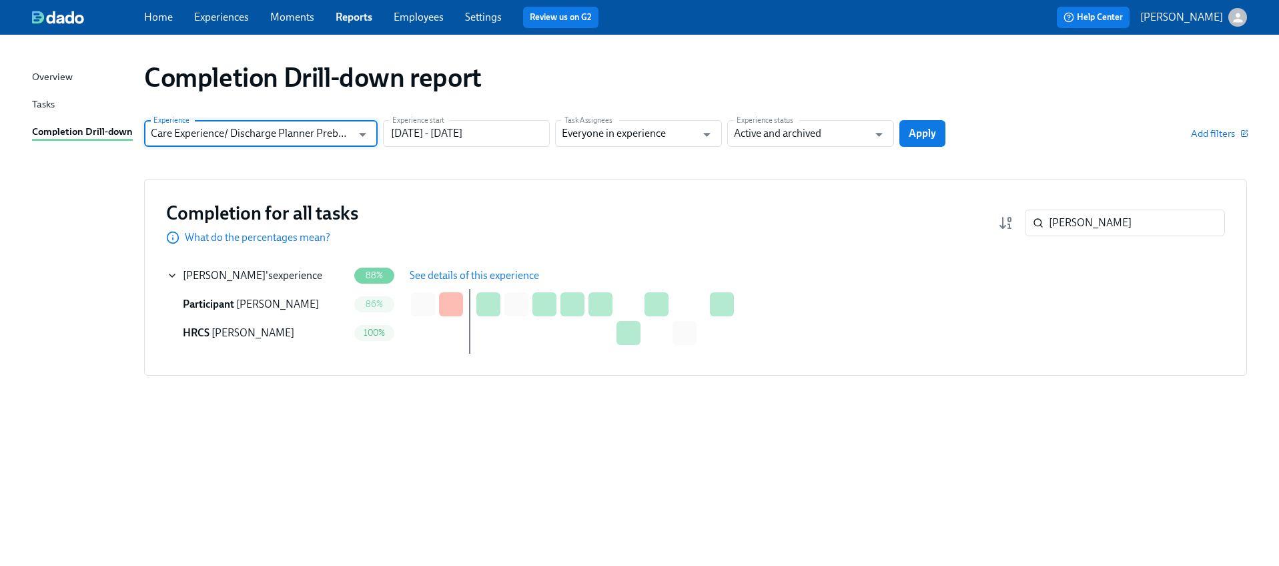
click at [288, 130] on input "Care Experience/ Discharge Planner Preboarding" at bounding box center [251, 133] width 201 height 27
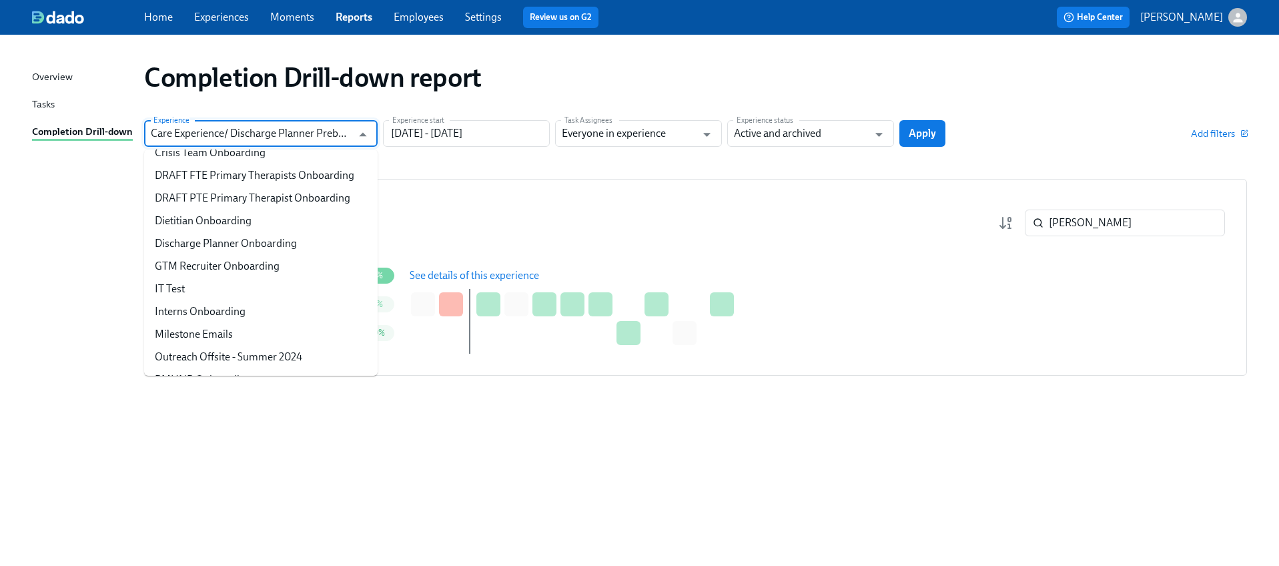
scroll to position [475, 0]
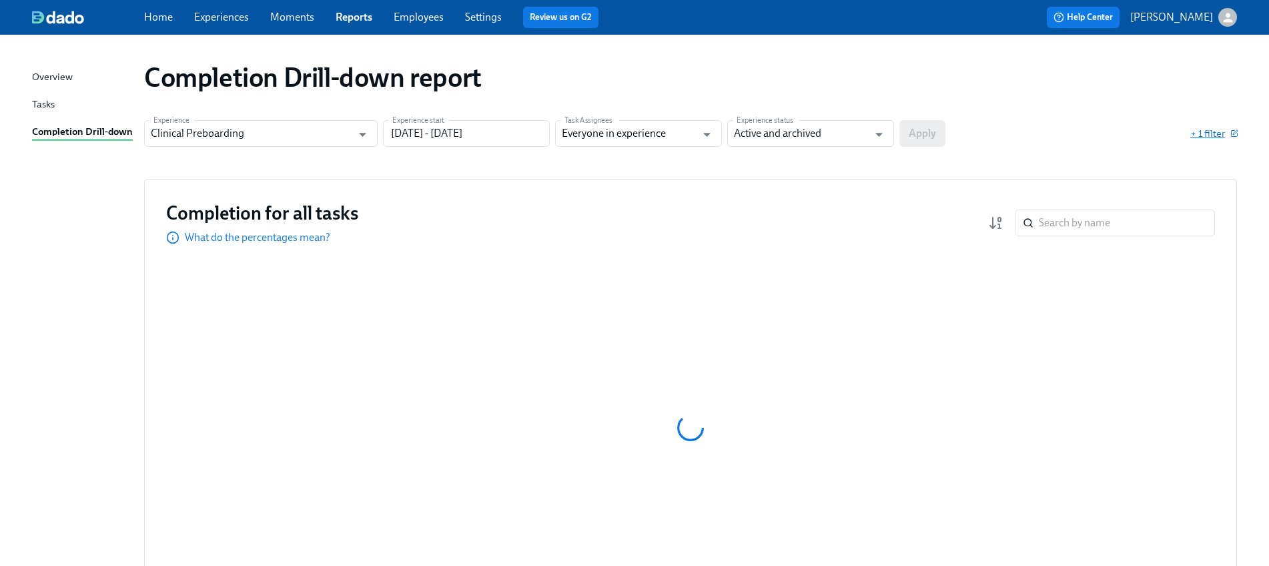
click at [1217, 129] on span "+ 1 filter" at bounding box center [1213, 133] width 47 height 13
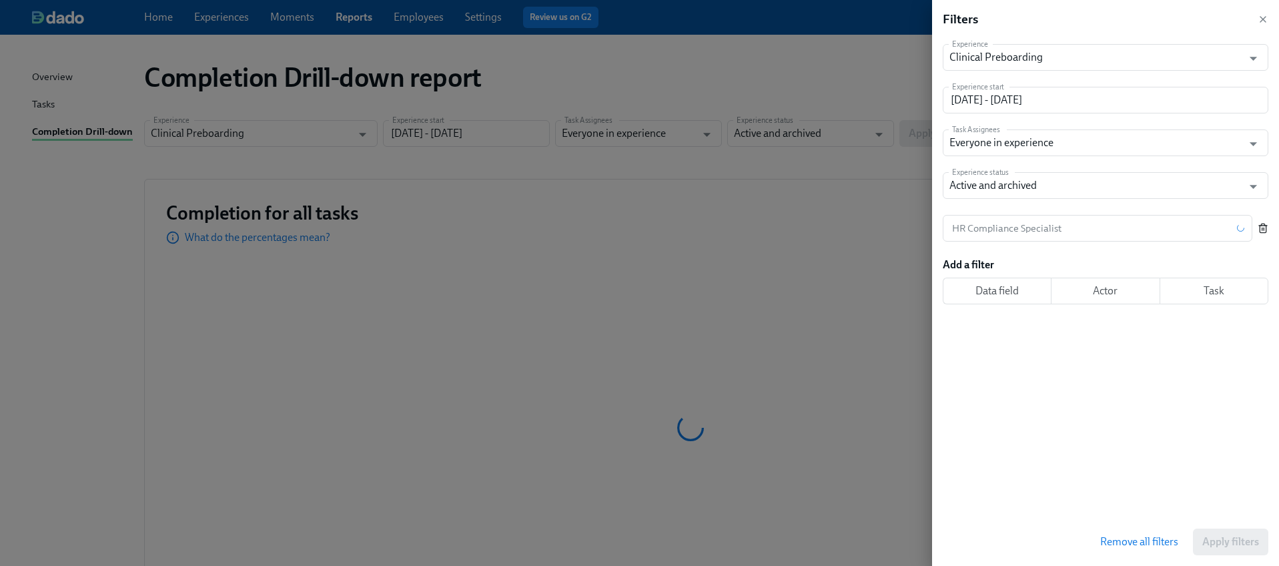
click at [1259, 220] on button "button" at bounding box center [1263, 228] width 11 height 27
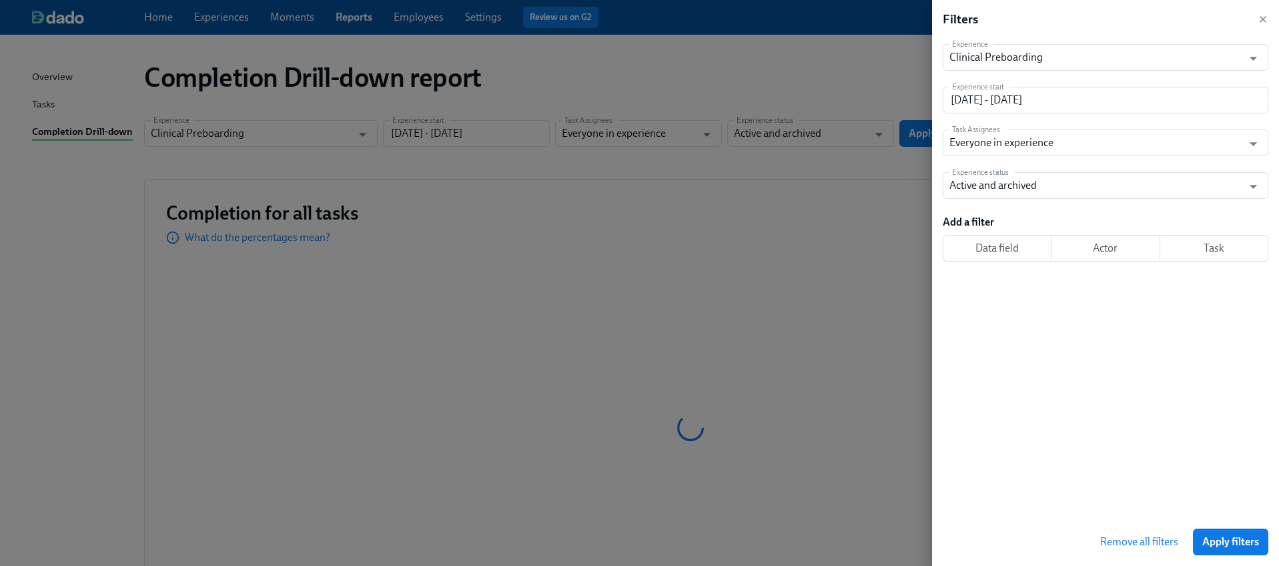
click at [1220, 552] on button "Apply filters" at bounding box center [1230, 541] width 75 height 27
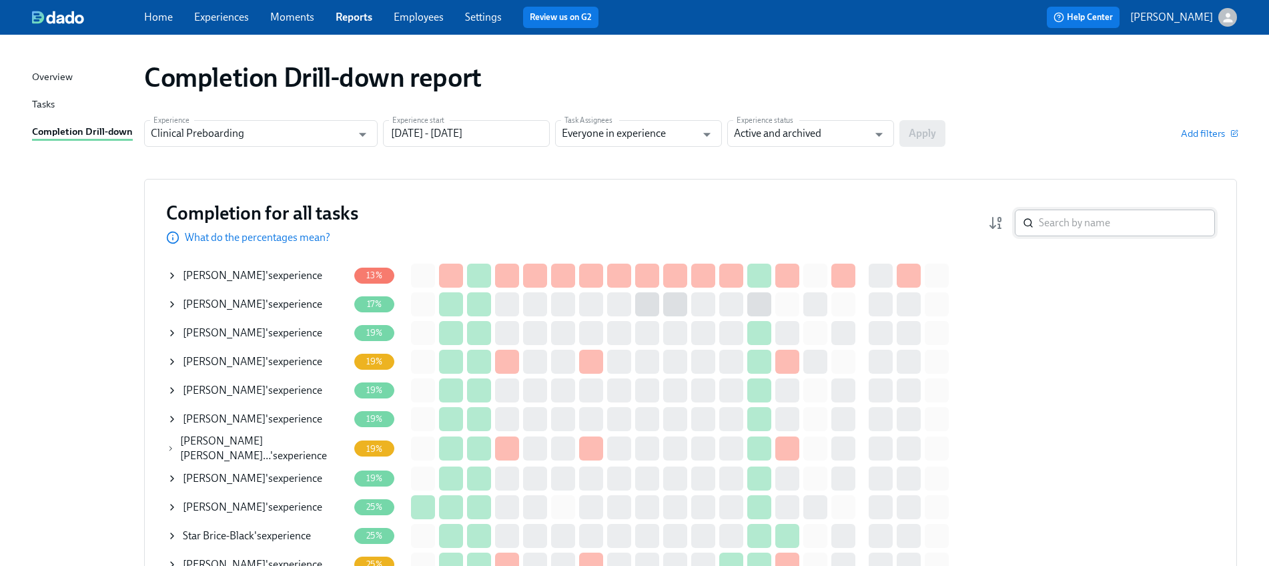
click at [1077, 217] on input "search" at bounding box center [1127, 222] width 176 height 27
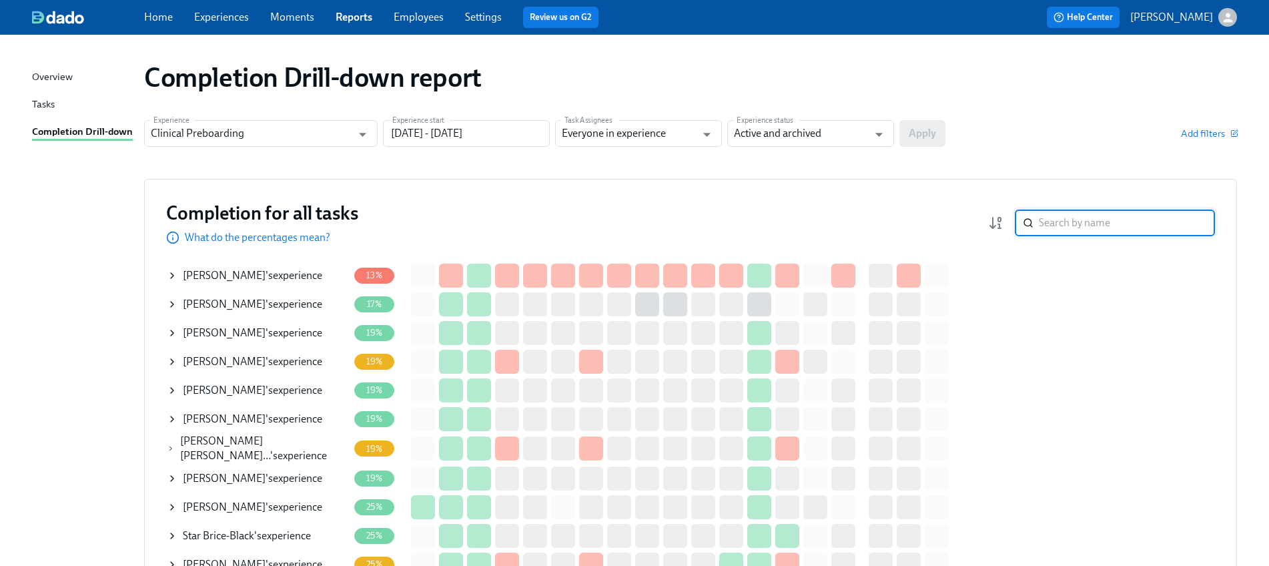
paste input "[PERSON_NAME]"
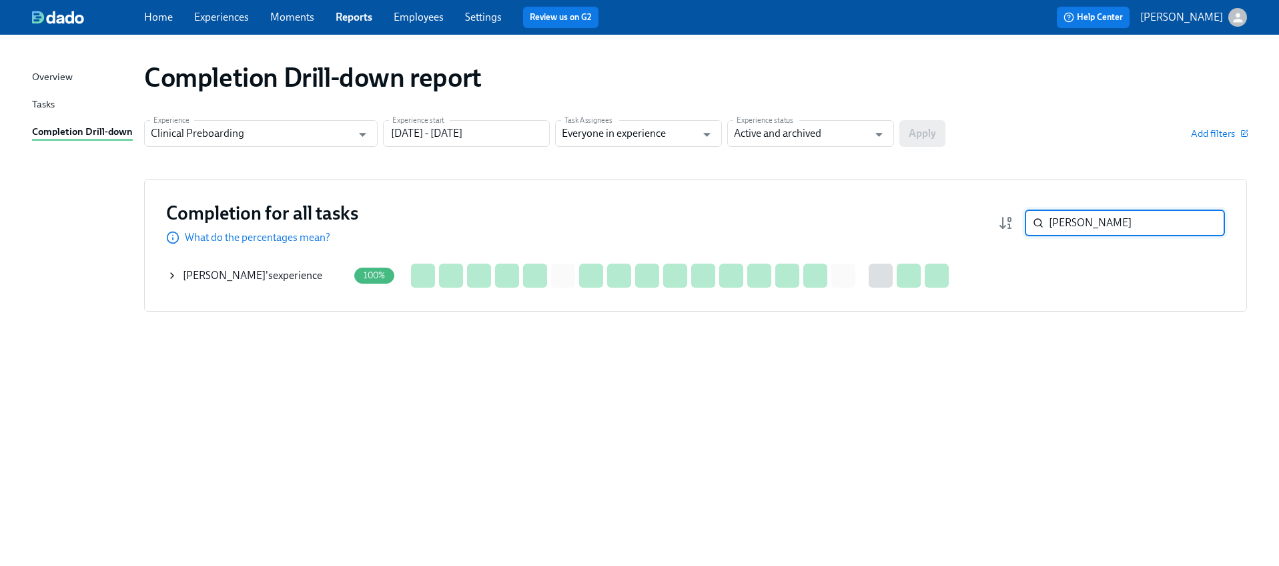
type input "[PERSON_NAME]"
click at [166, 274] on td "Roheena Moosa 's experience" at bounding box center [259, 275] width 187 height 29
click at [172, 274] on icon at bounding box center [172, 275] width 3 height 5
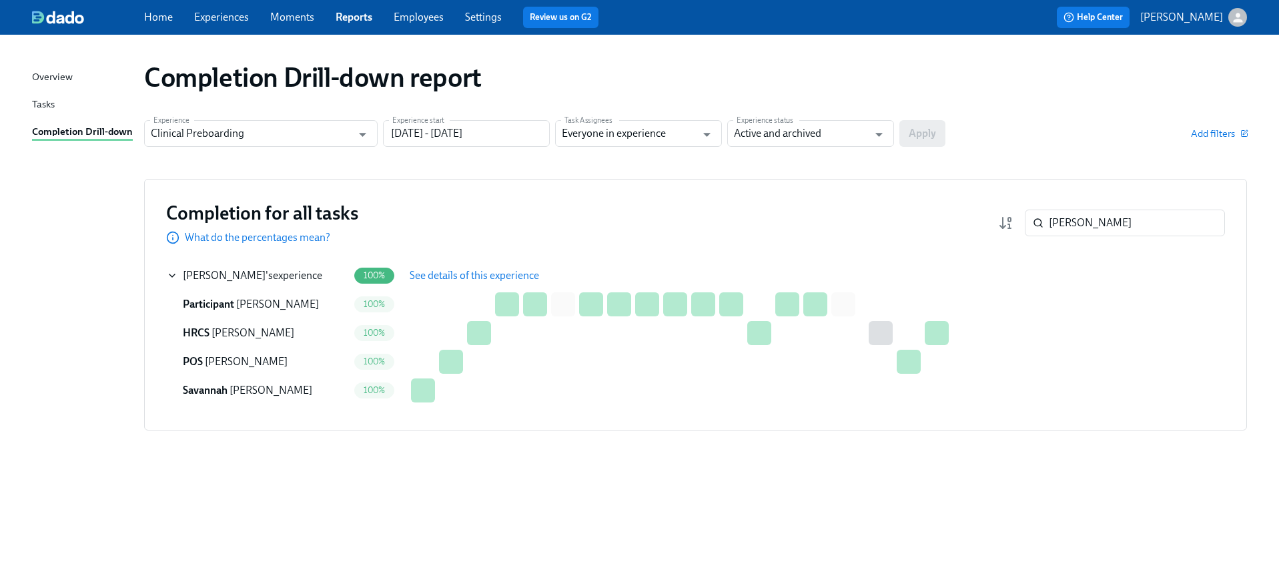
click at [441, 273] on span "See details of this experience" at bounding box center [474, 275] width 129 height 13
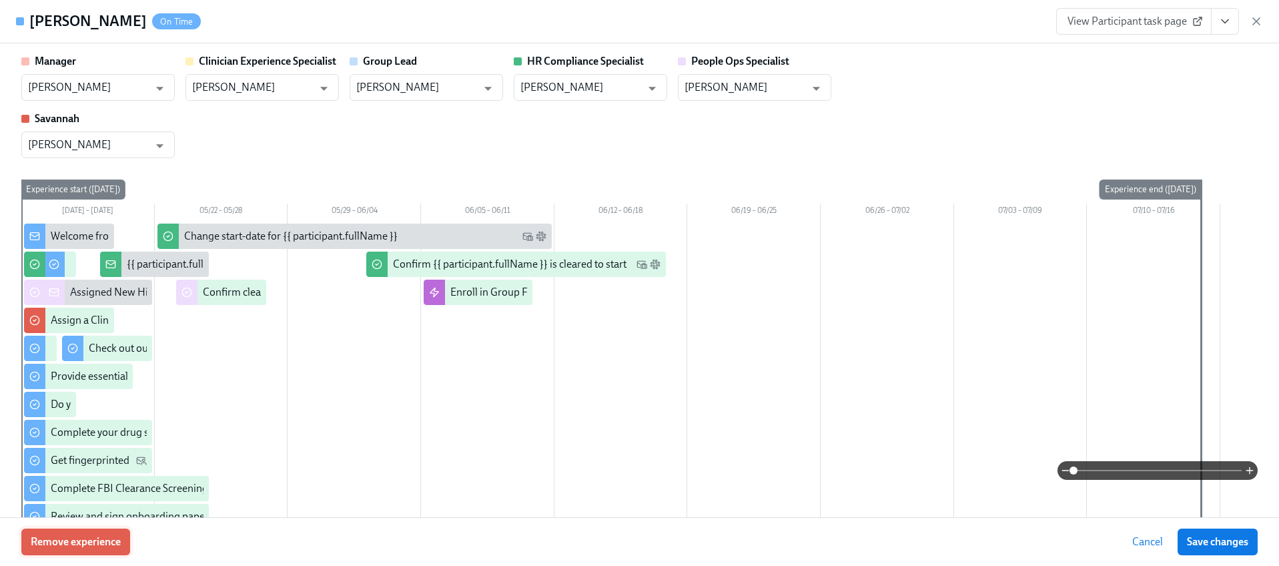
click at [123, 536] on button "Remove experience" at bounding box center [75, 541] width 109 height 27
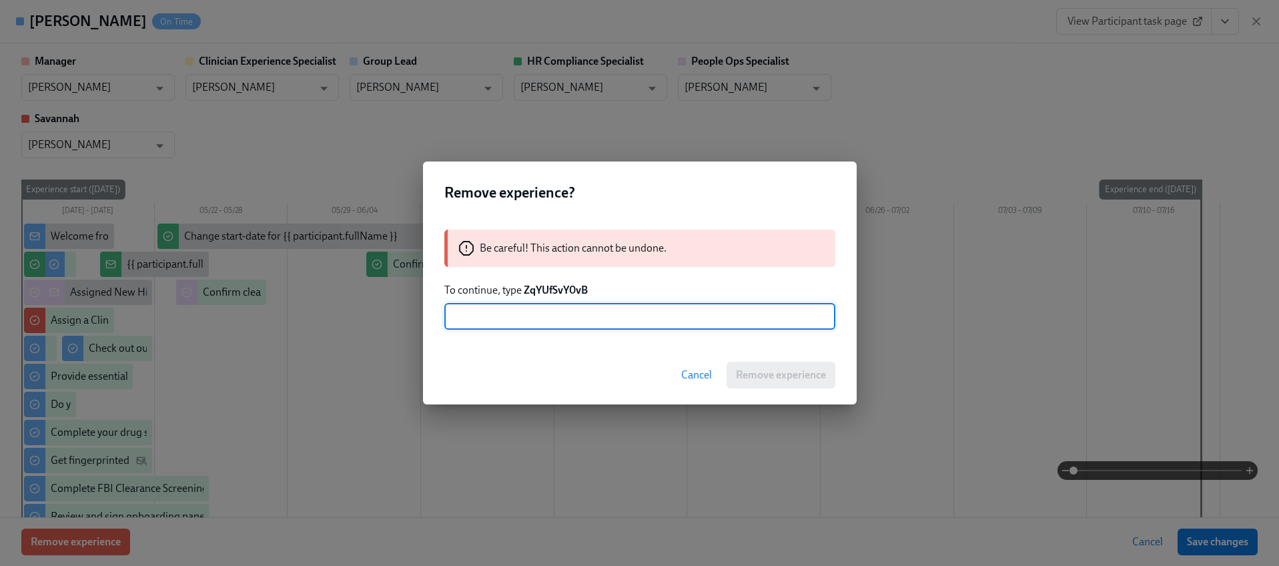
click at [553, 292] on strong "ZqYUfSvY0vB" at bounding box center [556, 290] width 64 height 13
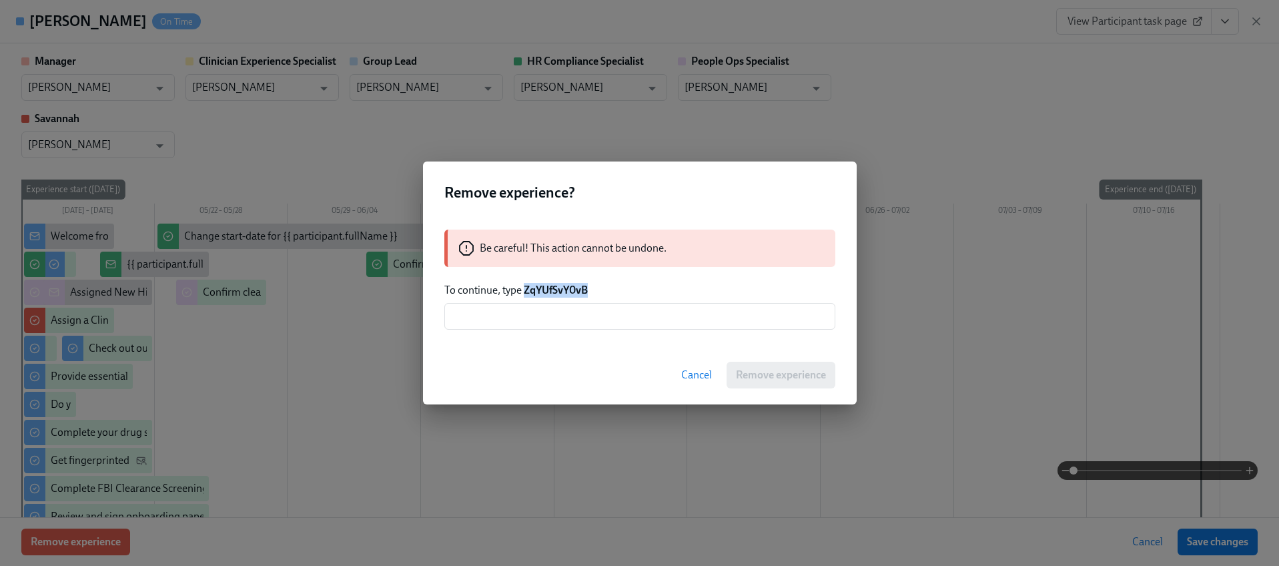
click at [553, 292] on strong "ZqYUfSvY0vB" at bounding box center [556, 290] width 64 height 13
copy strong "ZqYUfSvY0vB"
click at [554, 310] on input "text" at bounding box center [639, 316] width 391 height 27
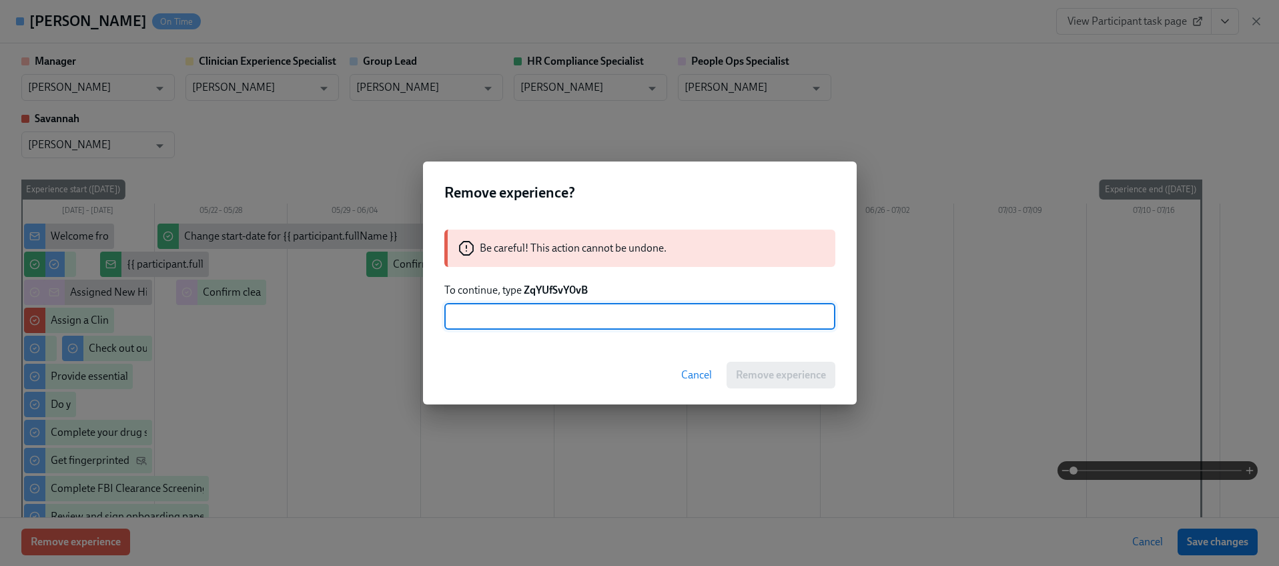
paste input "ZqYUfSvY0vB"
type input "ZqYUfSvY0vB"
click at [741, 374] on span "Remove experience" at bounding box center [781, 374] width 90 height 13
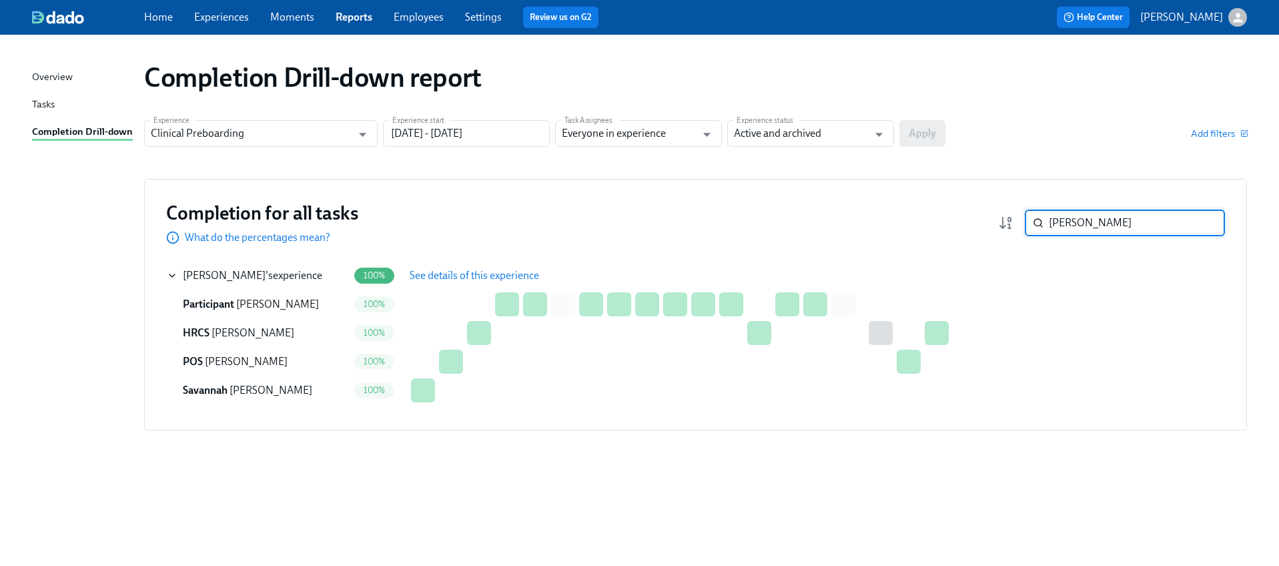
click at [1110, 211] on input "[PERSON_NAME]" at bounding box center [1137, 222] width 176 height 27
paste input "[PERSON_NAME]"
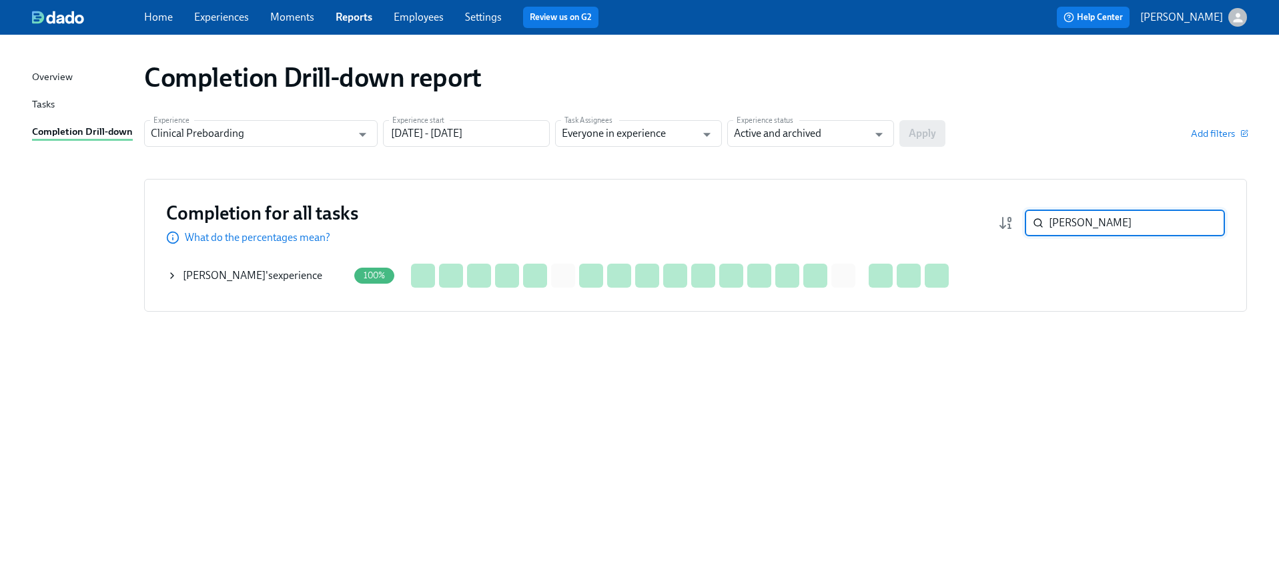
type input "[PERSON_NAME]"
click at [169, 279] on icon at bounding box center [172, 275] width 11 height 11
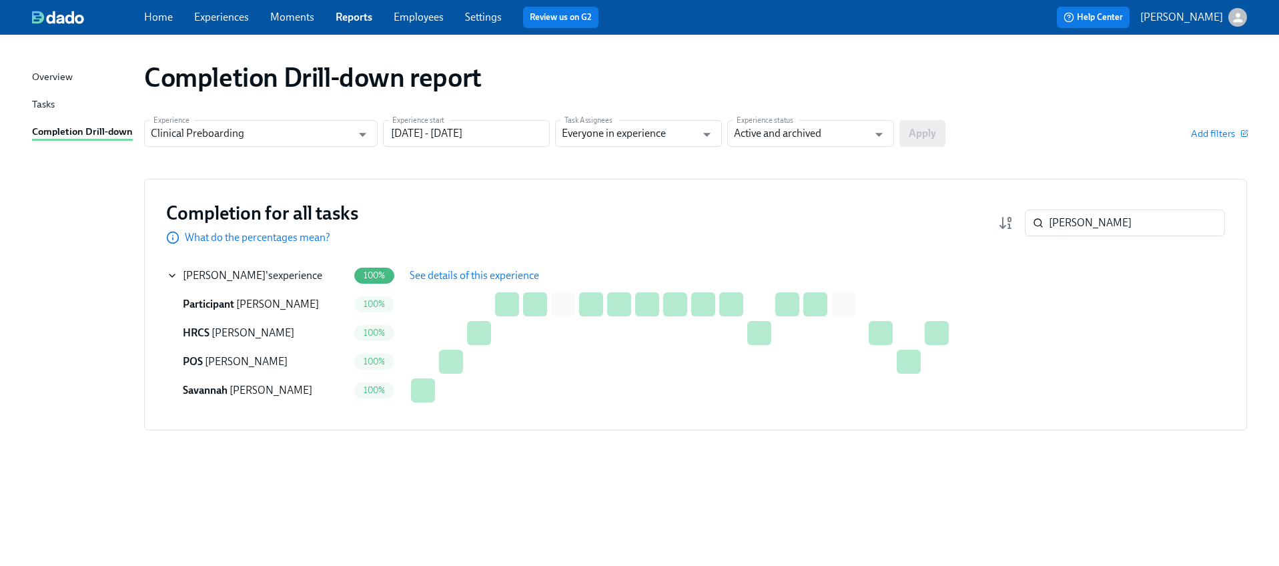
click at [454, 277] on span "See details of this experience" at bounding box center [474, 275] width 129 height 13
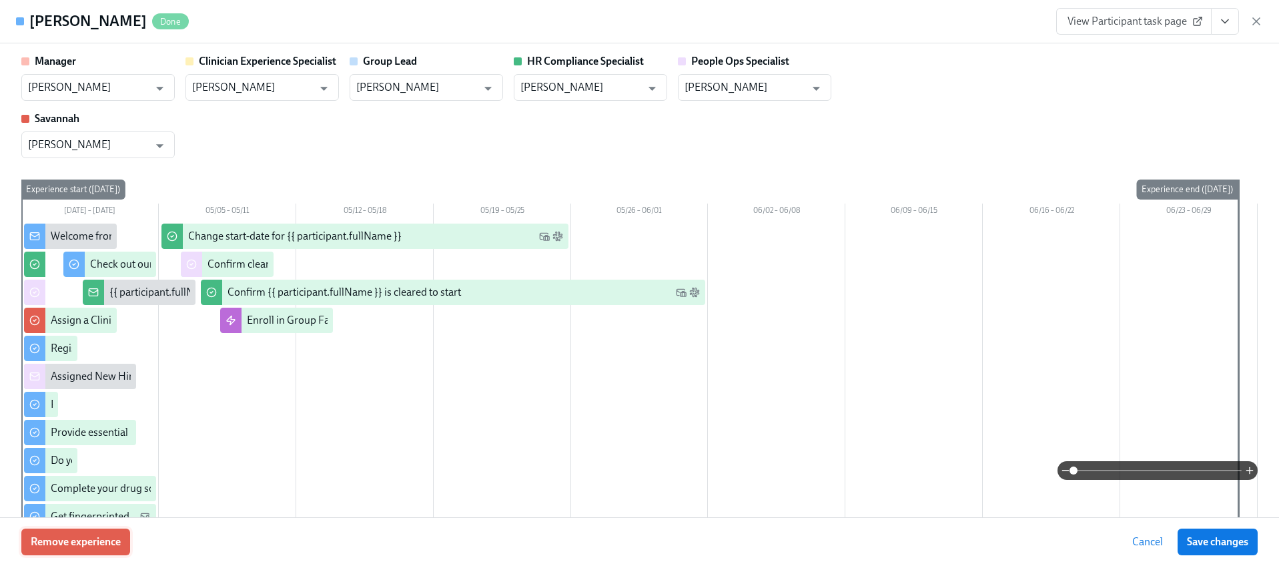
click at [103, 542] on span "Remove experience" at bounding box center [76, 541] width 90 height 13
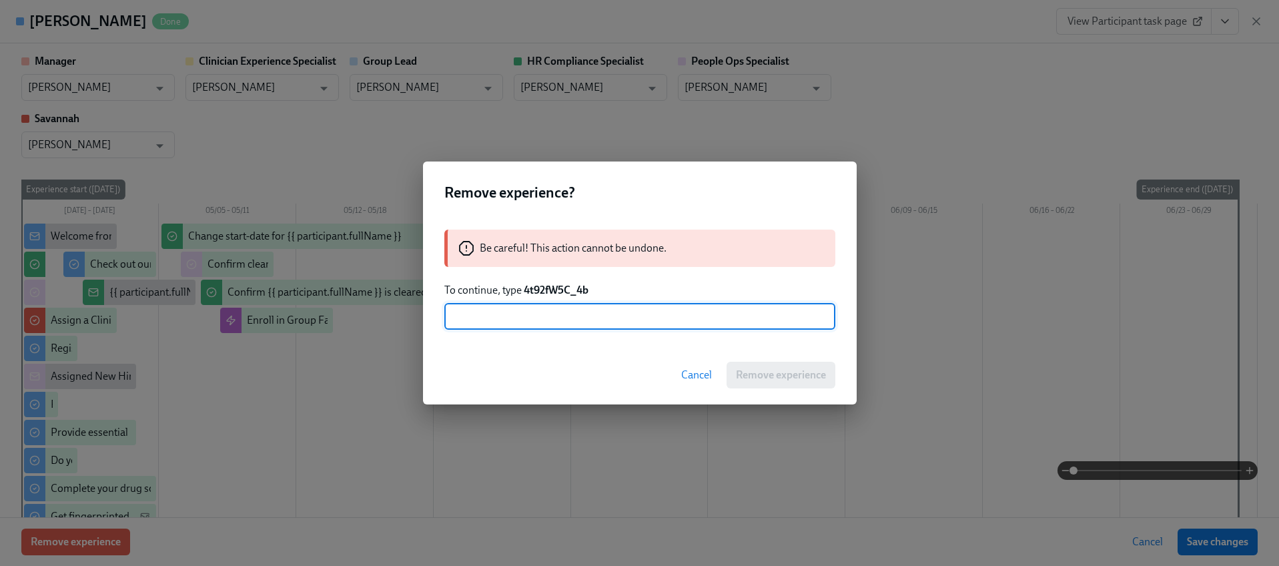
click at [548, 292] on strong "4t92fW5C_4b" at bounding box center [556, 290] width 65 height 13
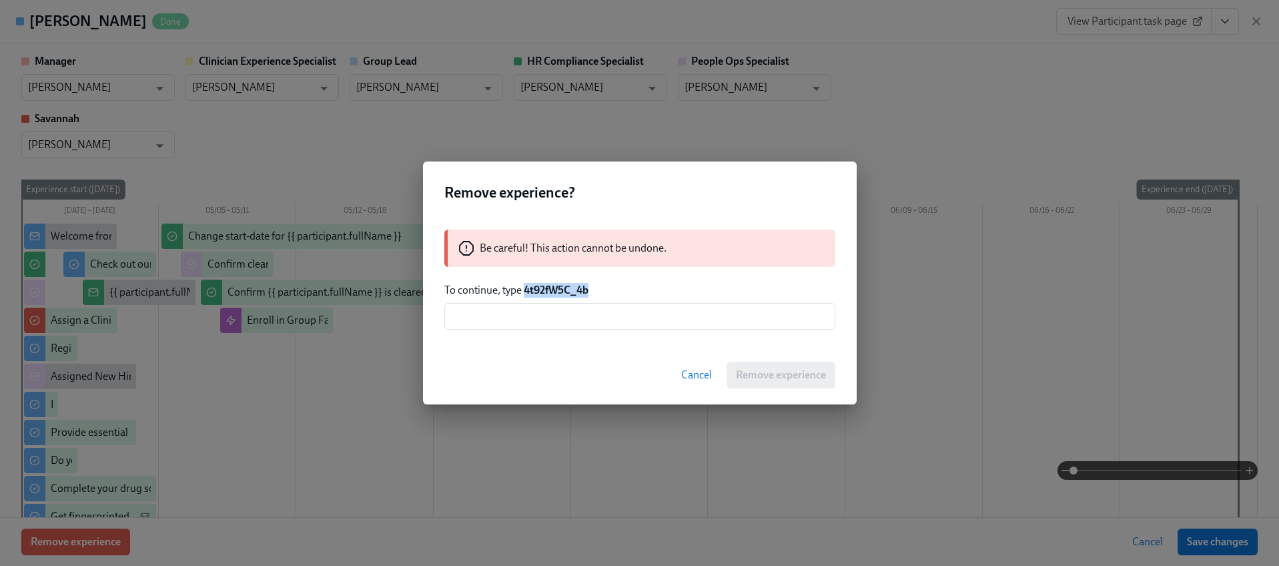
click at [548, 292] on strong "4t92fW5C_4b" at bounding box center [556, 290] width 65 height 13
copy strong "4t92fW5C_4b"
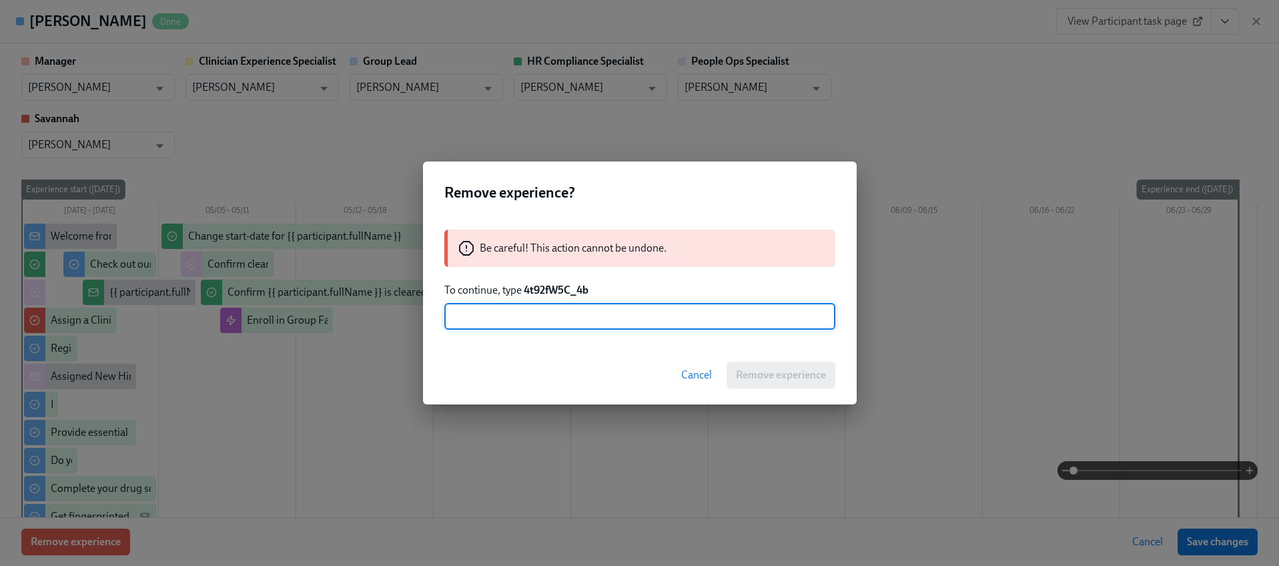
click at [544, 304] on input "text" at bounding box center [639, 316] width 391 height 27
paste input "4t92fW5C_4b"
type input "4t92fW5C_4b"
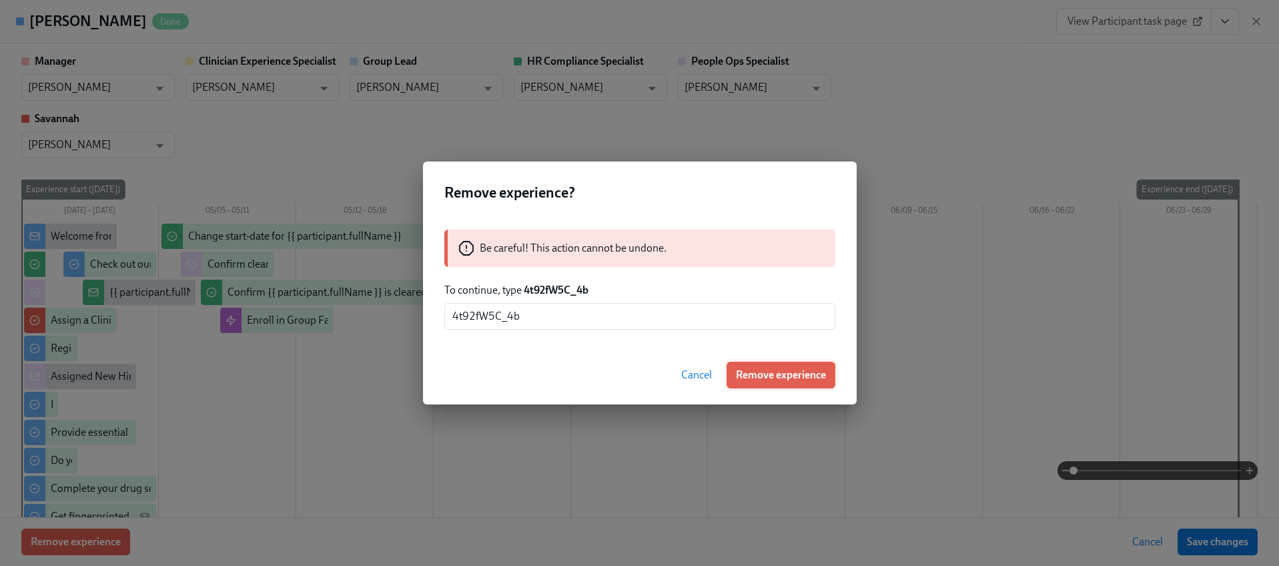
click at [780, 372] on span "Remove experience" at bounding box center [781, 374] width 90 height 13
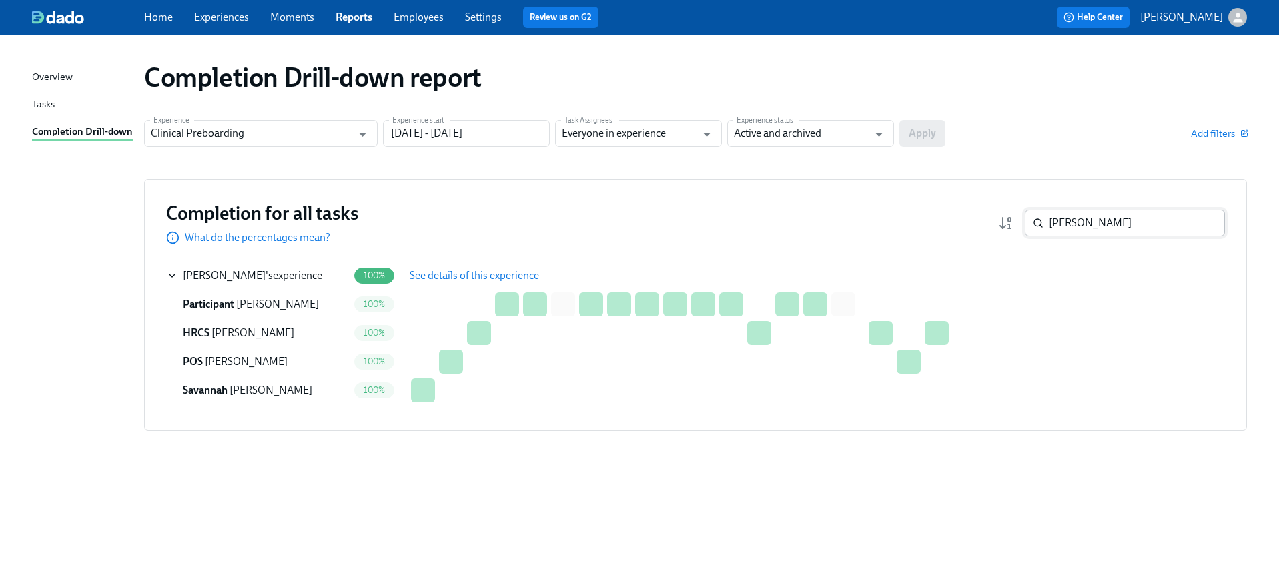
click at [1100, 232] on input "[PERSON_NAME]" at bounding box center [1137, 222] width 176 height 27
paste input "[PERSON_NAME]"
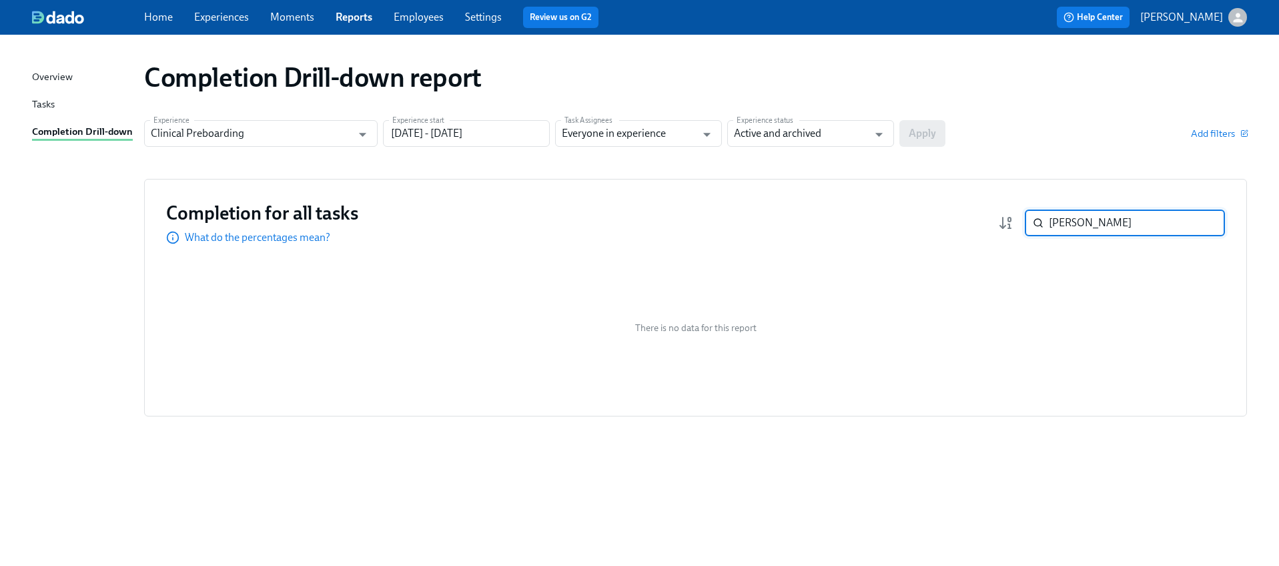
paste input "[PERSON_NAME]"
type input "[PERSON_NAME]"
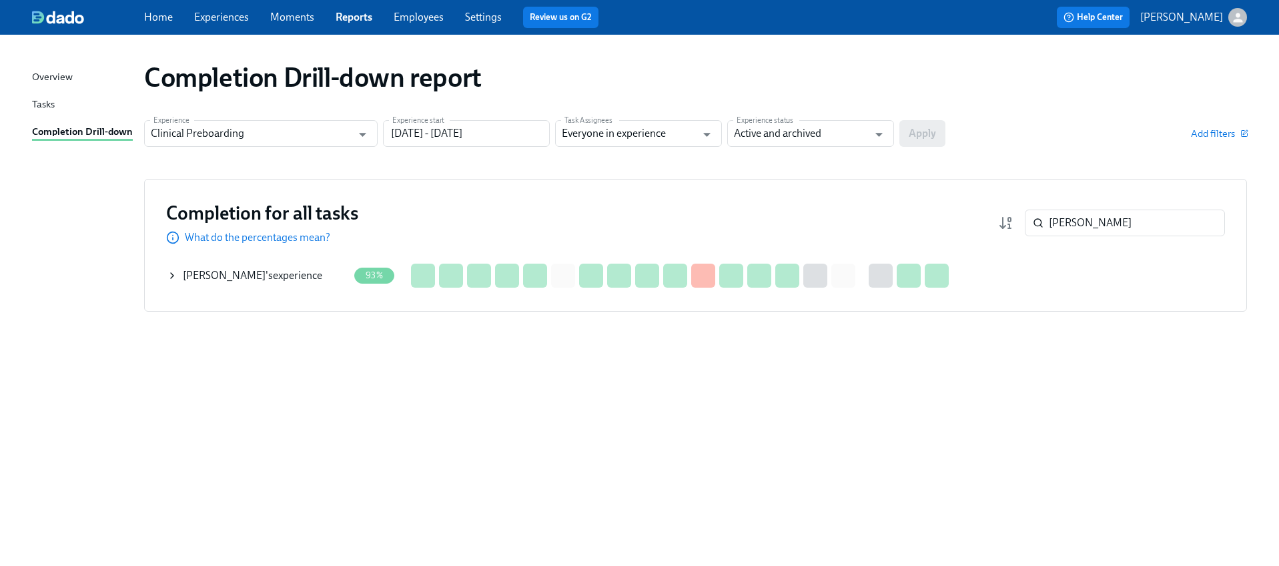
click at [170, 276] on icon at bounding box center [172, 275] width 11 height 11
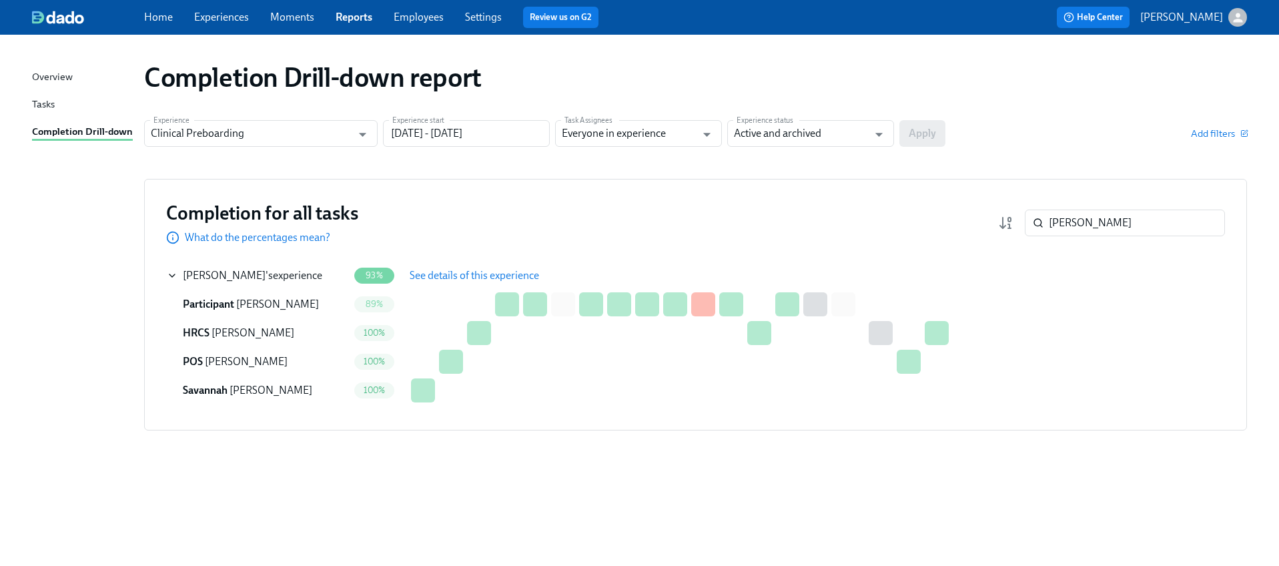
click at [492, 275] on span "See details of this experience" at bounding box center [474, 275] width 129 height 13
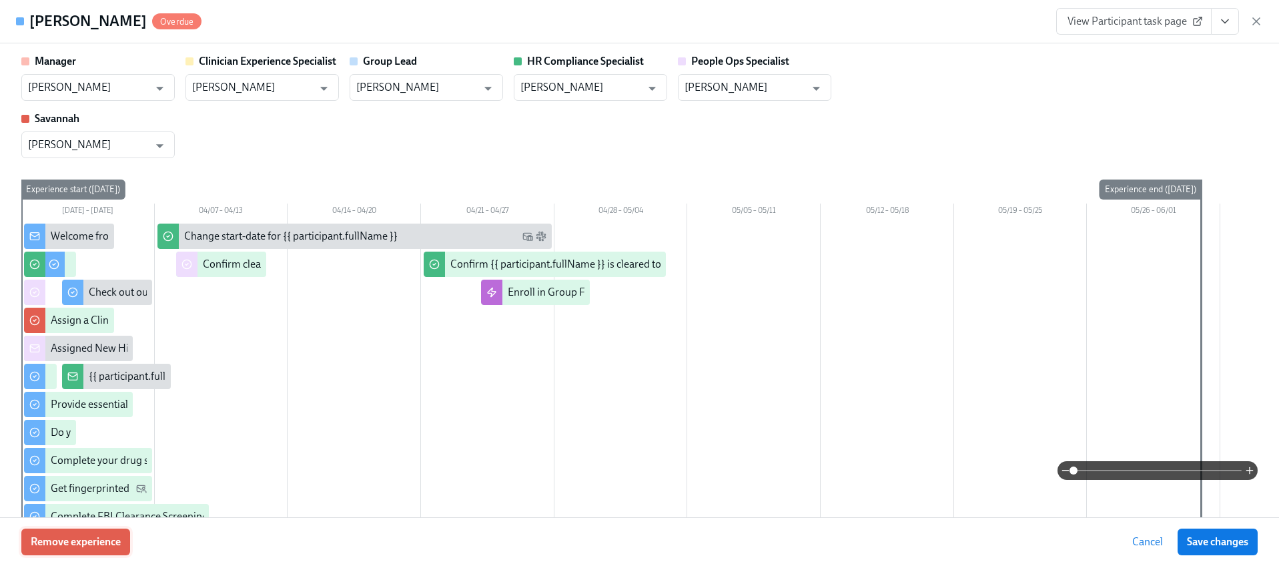
click at [105, 538] on span "Remove experience" at bounding box center [76, 541] width 90 height 13
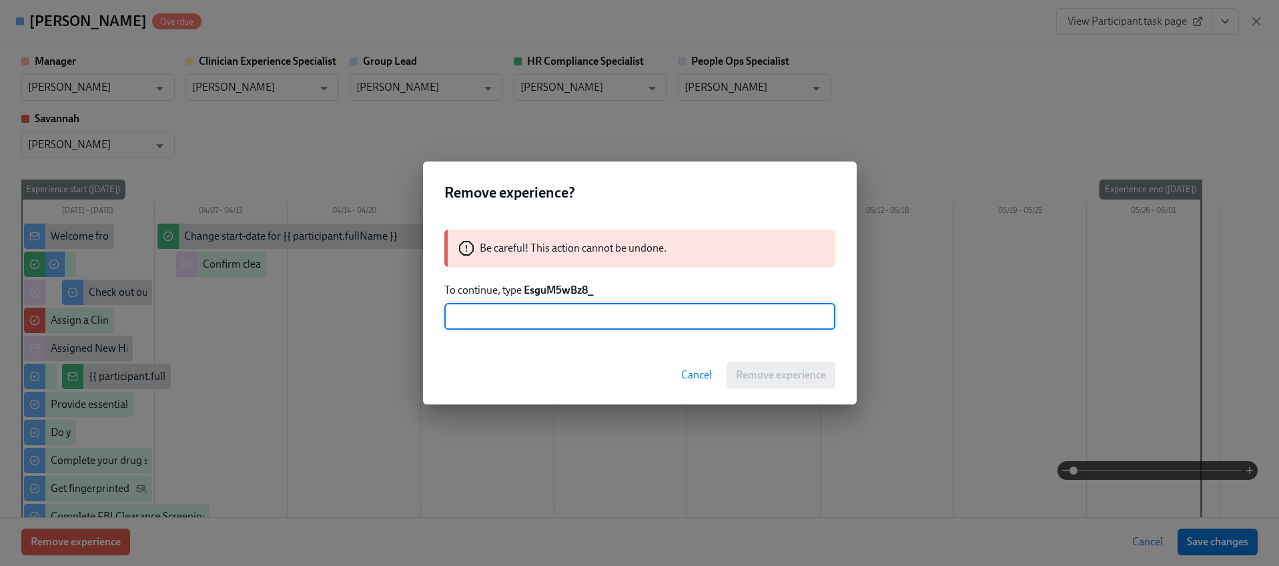
click at [557, 293] on strong "EsguM5wBz8_" at bounding box center [559, 290] width 70 height 13
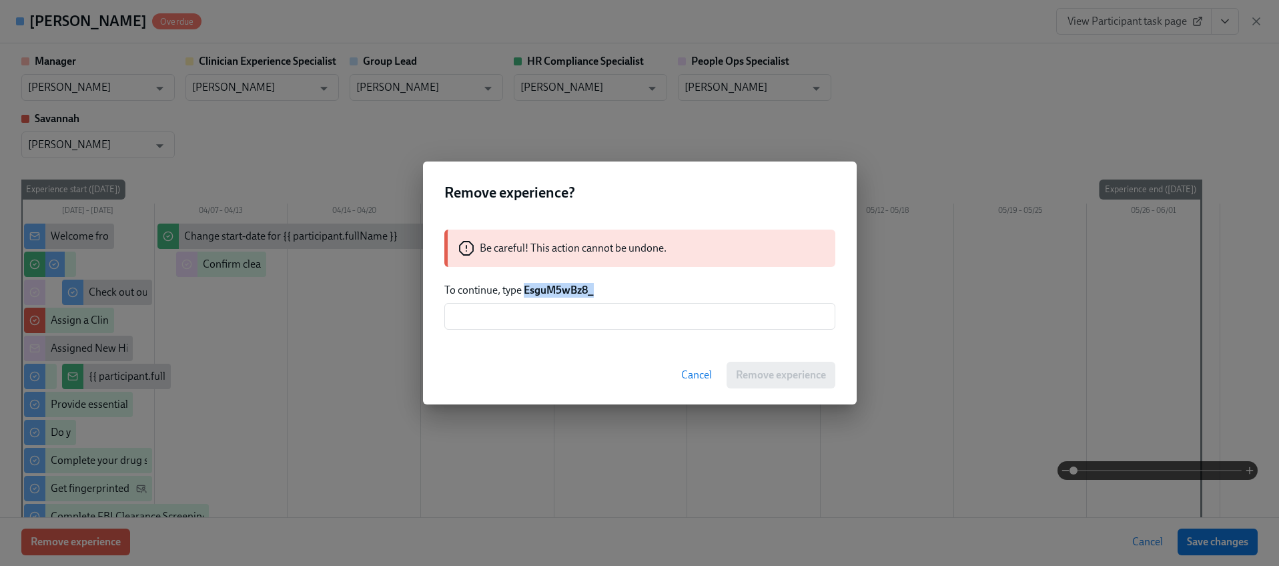
click at [557, 293] on strong "EsguM5wBz8_" at bounding box center [559, 290] width 70 height 13
copy strong "EsguM5wBz8_"
click at [550, 327] on input "text" at bounding box center [639, 316] width 391 height 27
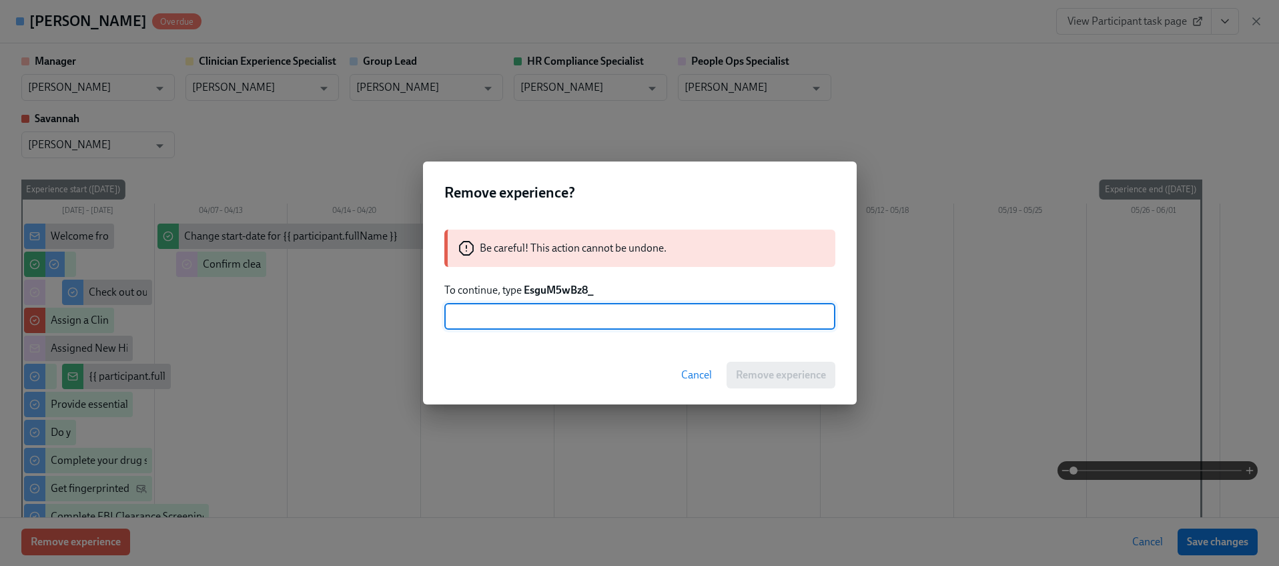
paste input "EsguM5wBz8_"
type input "EsguM5wBz8_"
click at [752, 370] on span "Remove experience" at bounding box center [781, 374] width 90 height 13
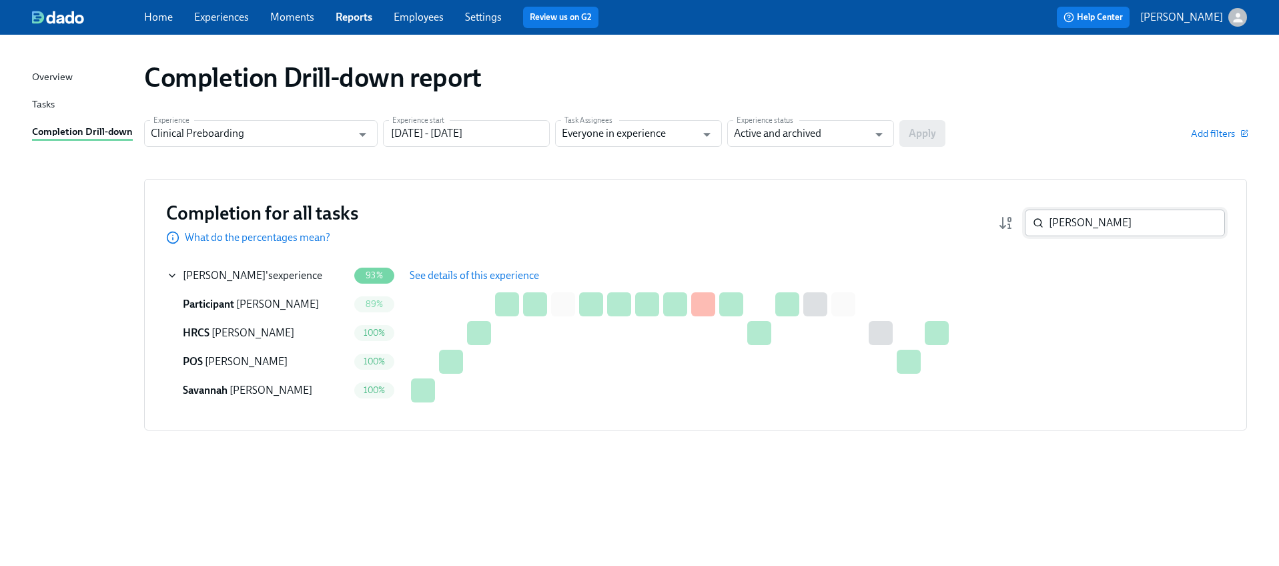
click at [1099, 227] on input "[PERSON_NAME]" at bounding box center [1137, 222] width 176 height 27
paste input "asmine Heard"
type input "[PERSON_NAME]"
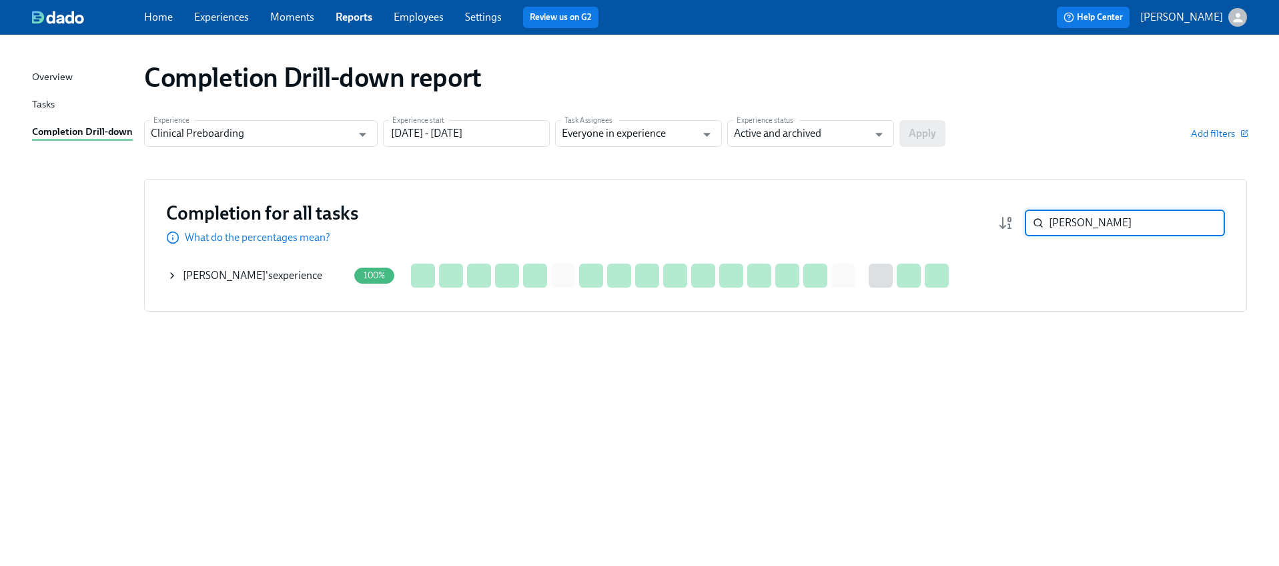
click at [175, 275] on icon at bounding box center [172, 275] width 11 height 11
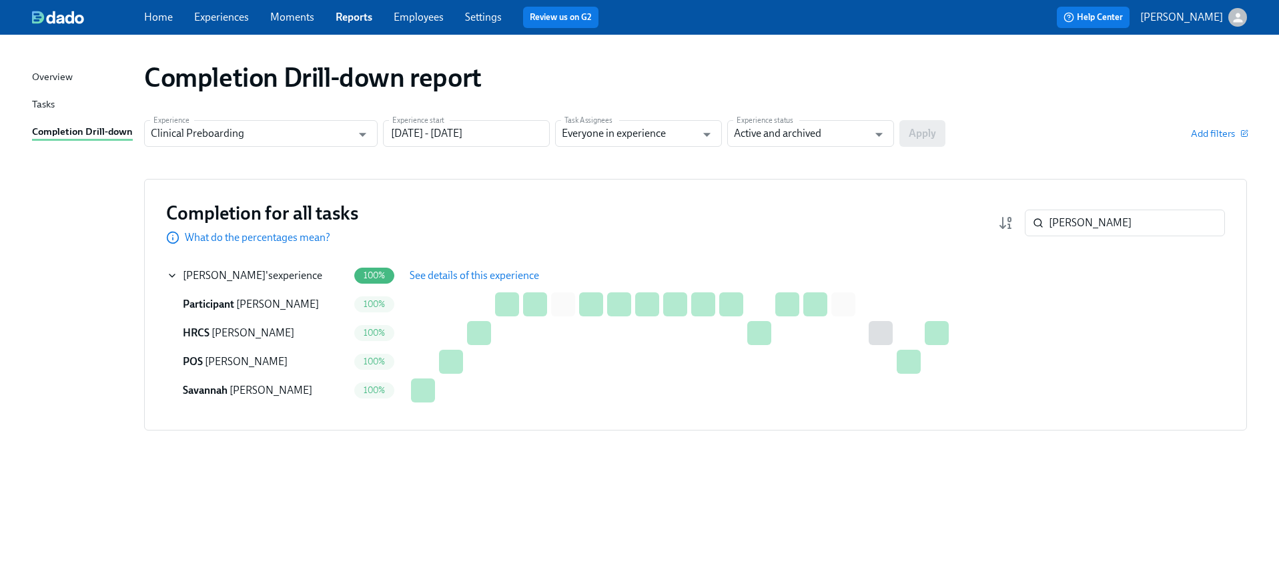
click at [450, 276] on span "See details of this experience" at bounding box center [474, 275] width 129 height 13
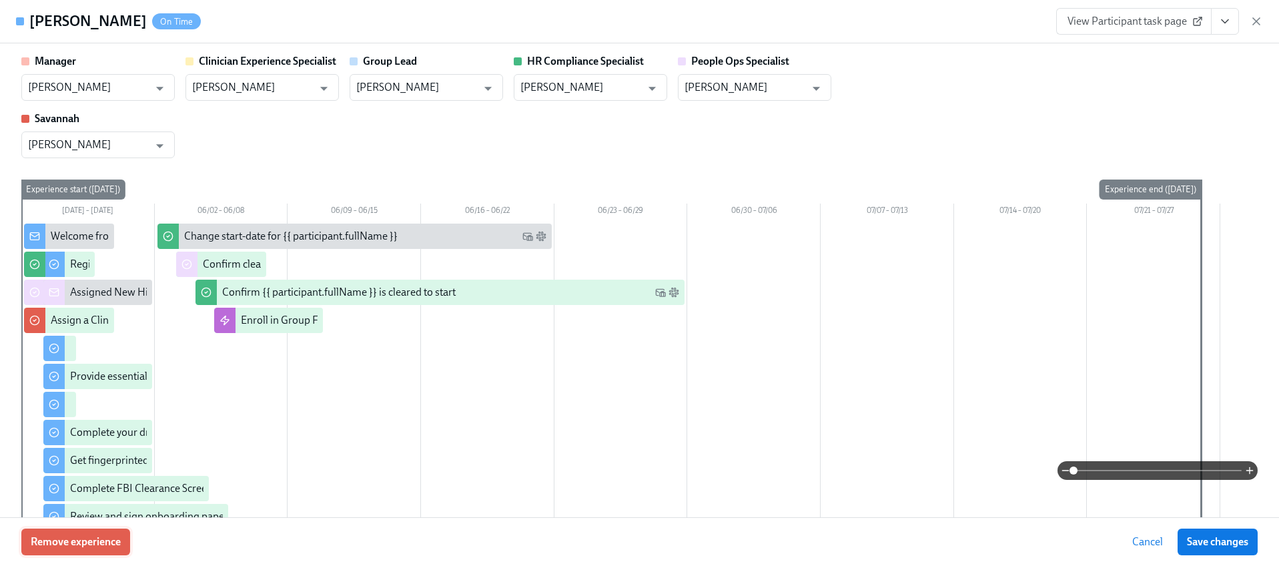
click at [80, 548] on span "Remove experience" at bounding box center [76, 541] width 90 height 13
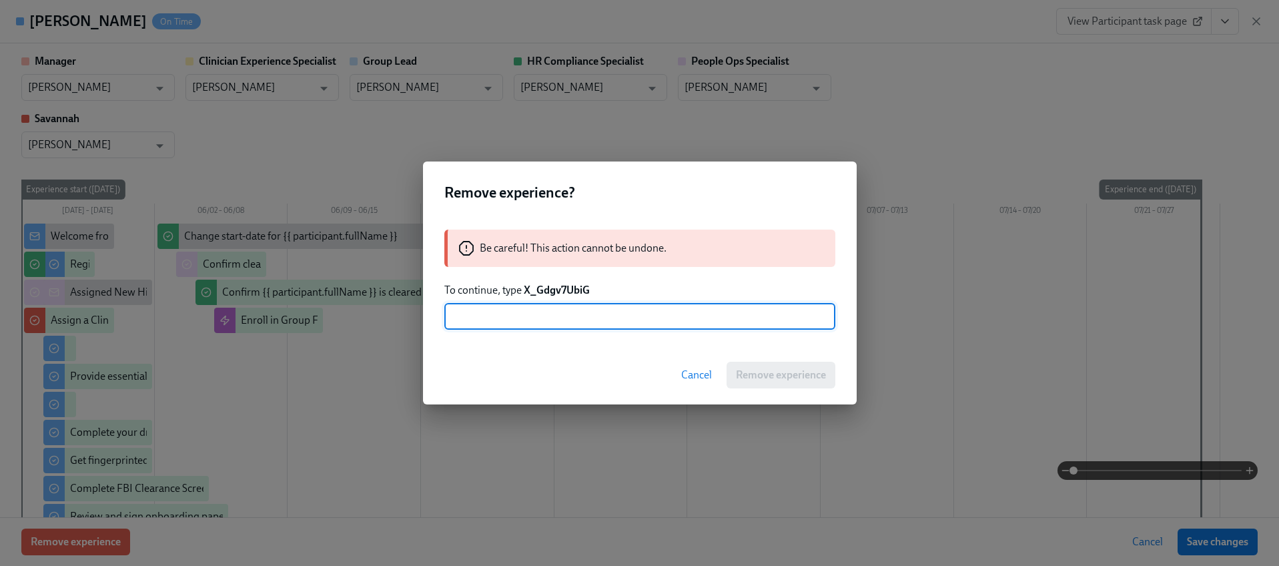
click at [561, 291] on strong "X_Gdgv7UbiG" at bounding box center [557, 290] width 66 height 13
click at [561, 292] on strong "X_Gdgv7UbiG" at bounding box center [557, 290] width 66 height 13
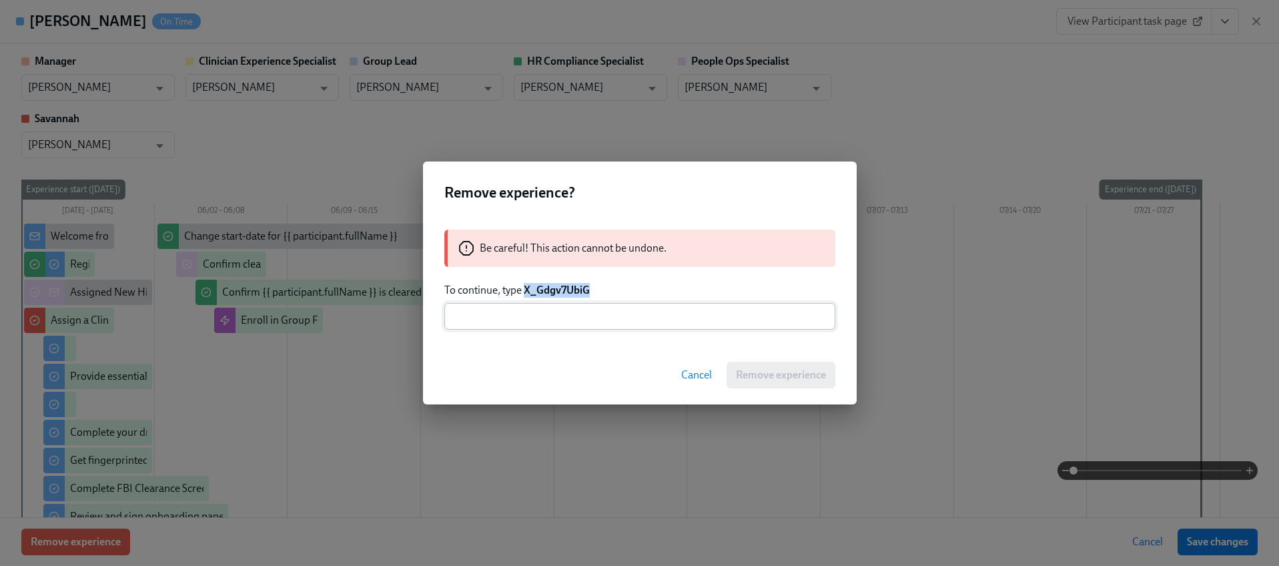
copy strong "X_Gdgv7UbiG"
click at [560, 327] on input "text" at bounding box center [639, 316] width 391 height 27
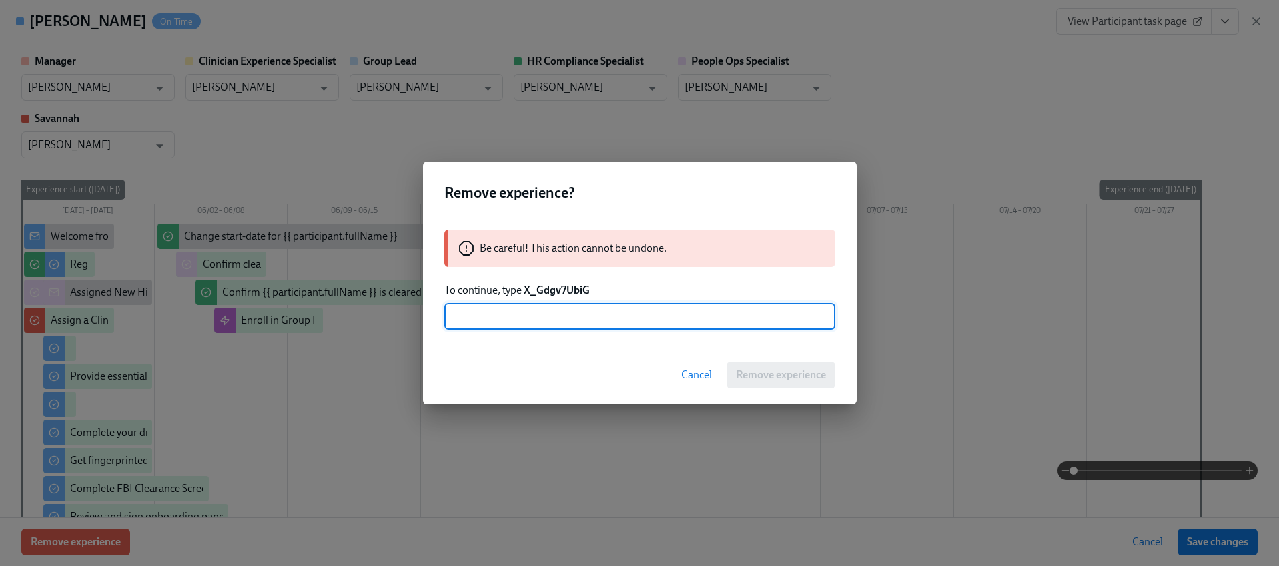
paste input "X_Gdgv7UbiG"
type input "X_Gdgv7UbiG"
click at [773, 368] on span "Remove experience" at bounding box center [781, 374] width 90 height 13
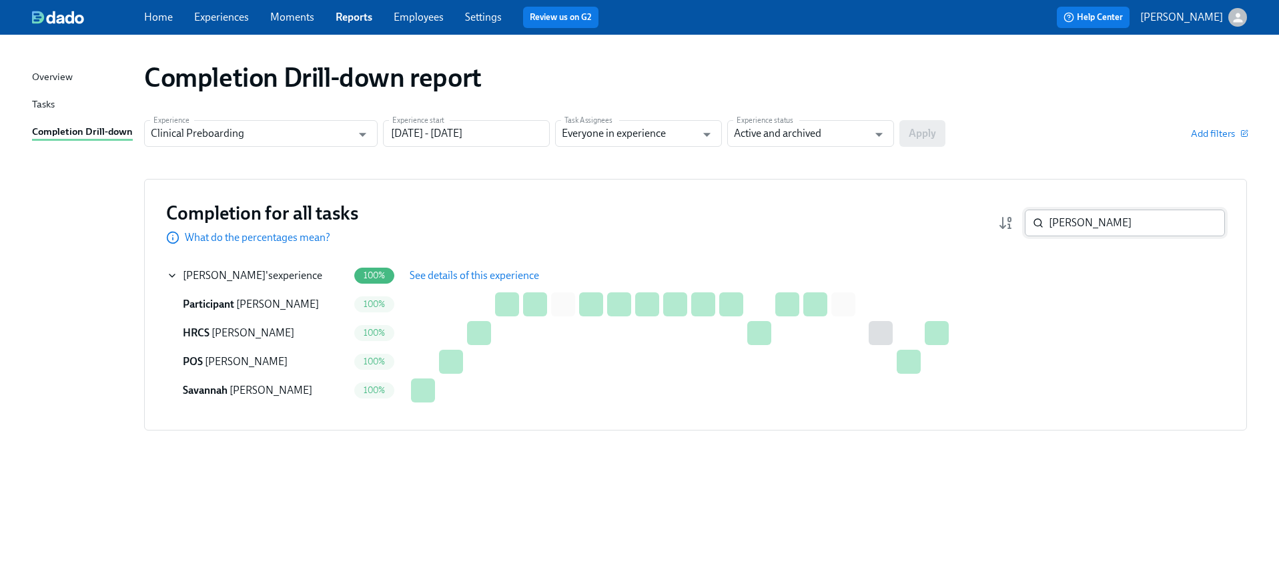
click at [1111, 221] on input "[PERSON_NAME]" at bounding box center [1137, 222] width 176 height 27
paste input "[PERSON_NAME]"
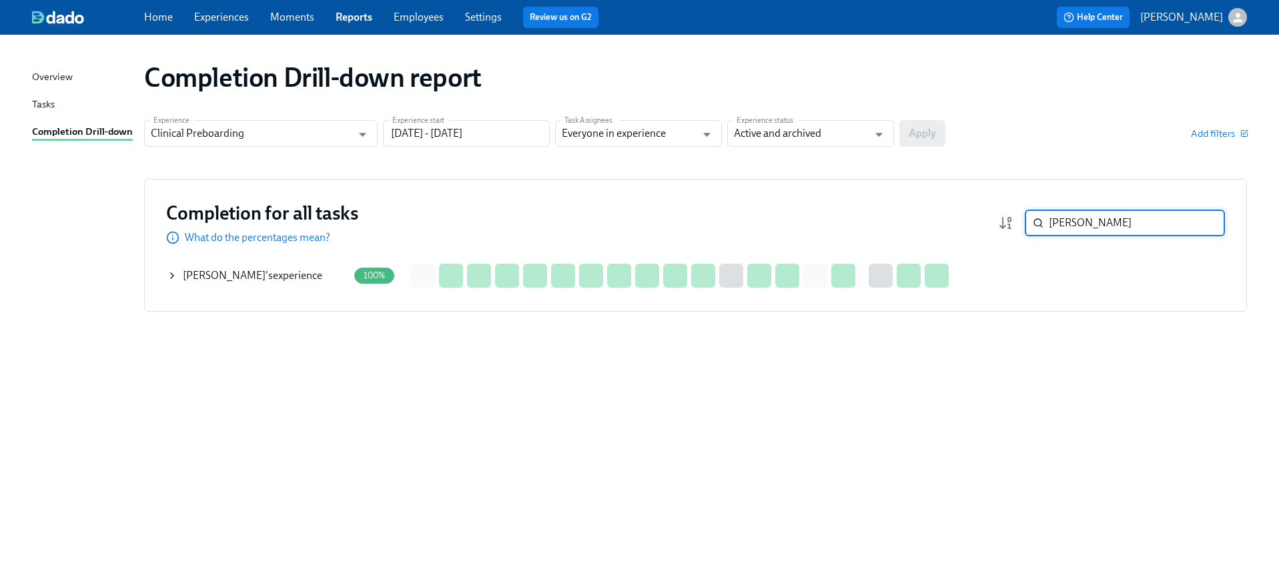
type input "[PERSON_NAME]"
click at [172, 282] on div "Hannah DeSantis 's experience" at bounding box center [257, 275] width 181 height 27
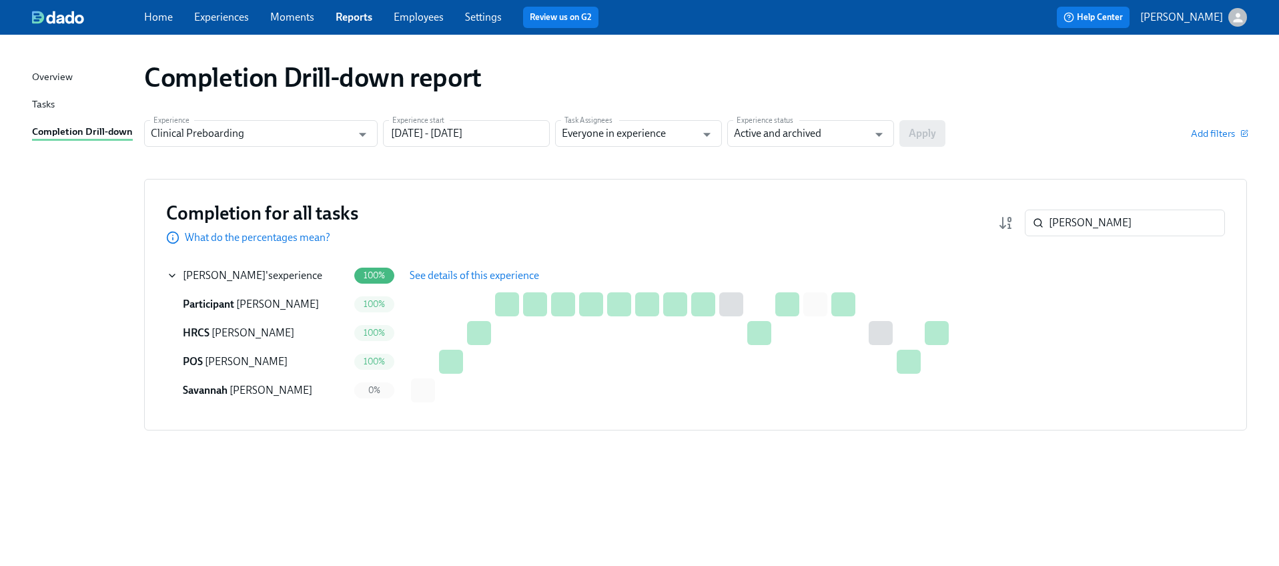
click at [469, 288] on button "See details of this experience" at bounding box center [474, 275] width 148 height 27
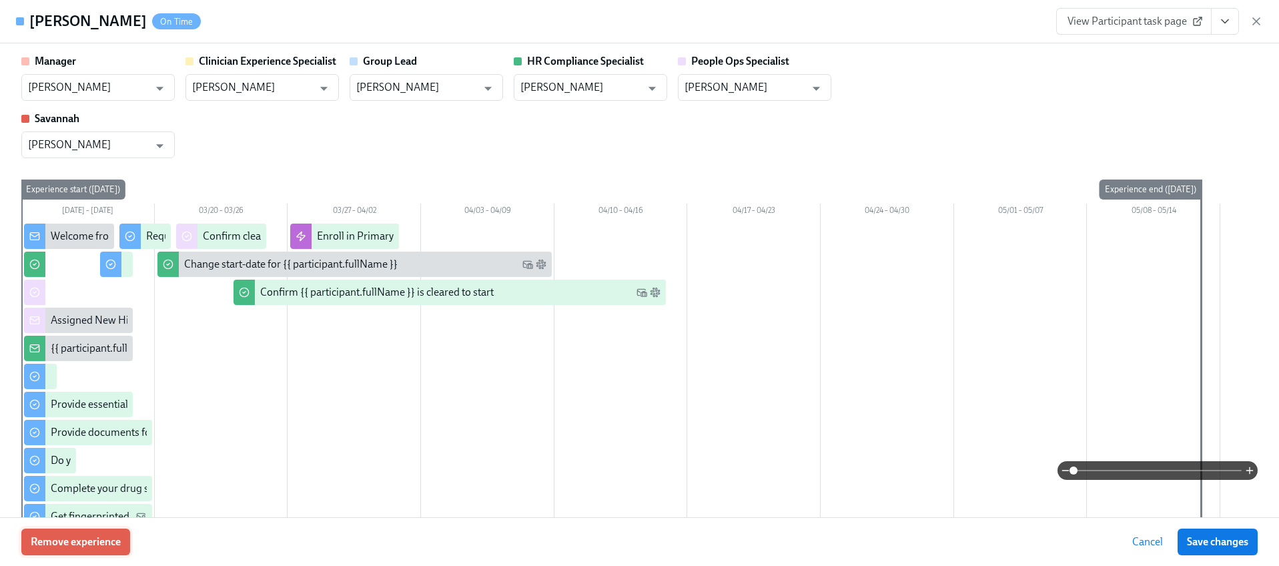
click at [81, 529] on button "Remove experience" at bounding box center [75, 541] width 109 height 27
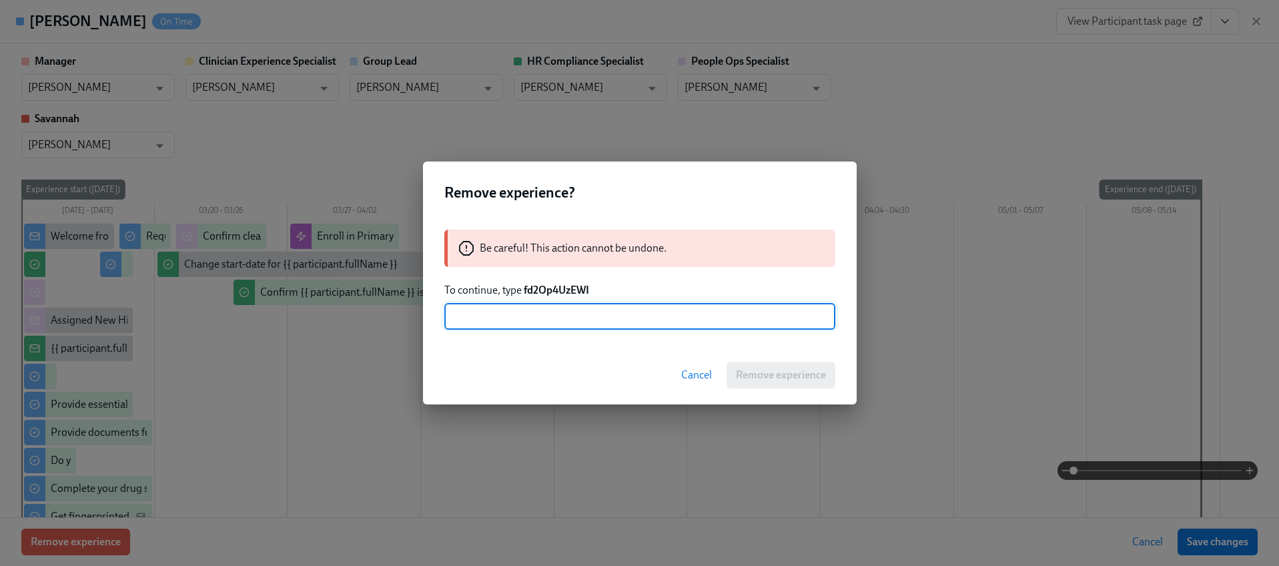
click at [554, 284] on strong "fd2Op4UzEWI" at bounding box center [556, 290] width 65 height 13
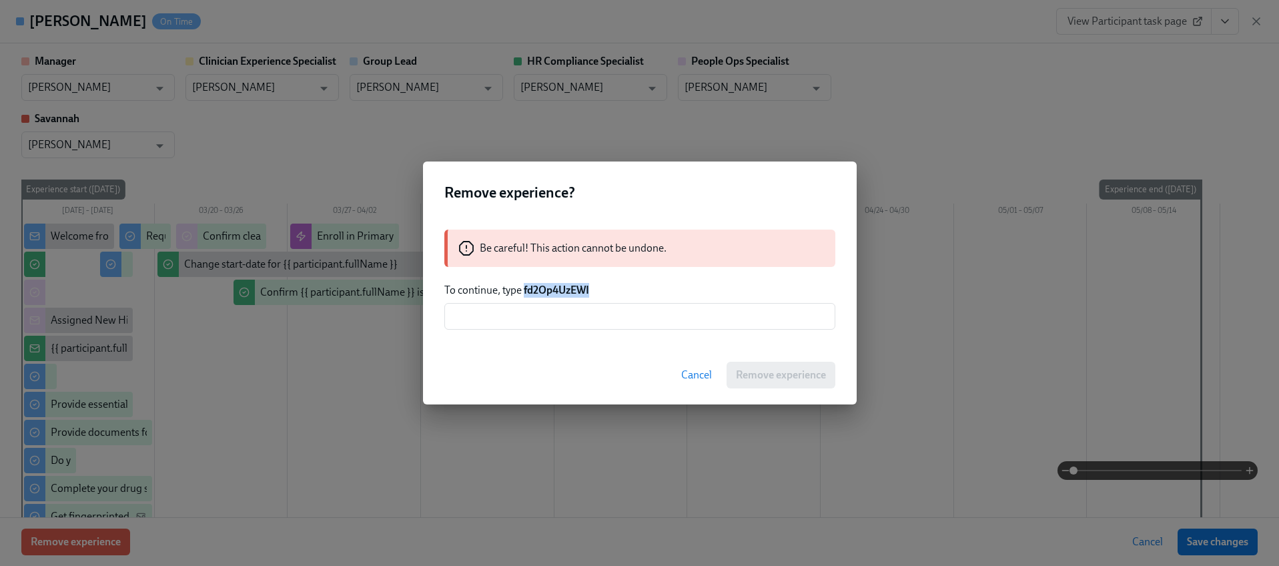
click at [554, 284] on strong "fd2Op4UzEWI" at bounding box center [556, 290] width 65 height 13
copy strong "fd2Op4UzEWI"
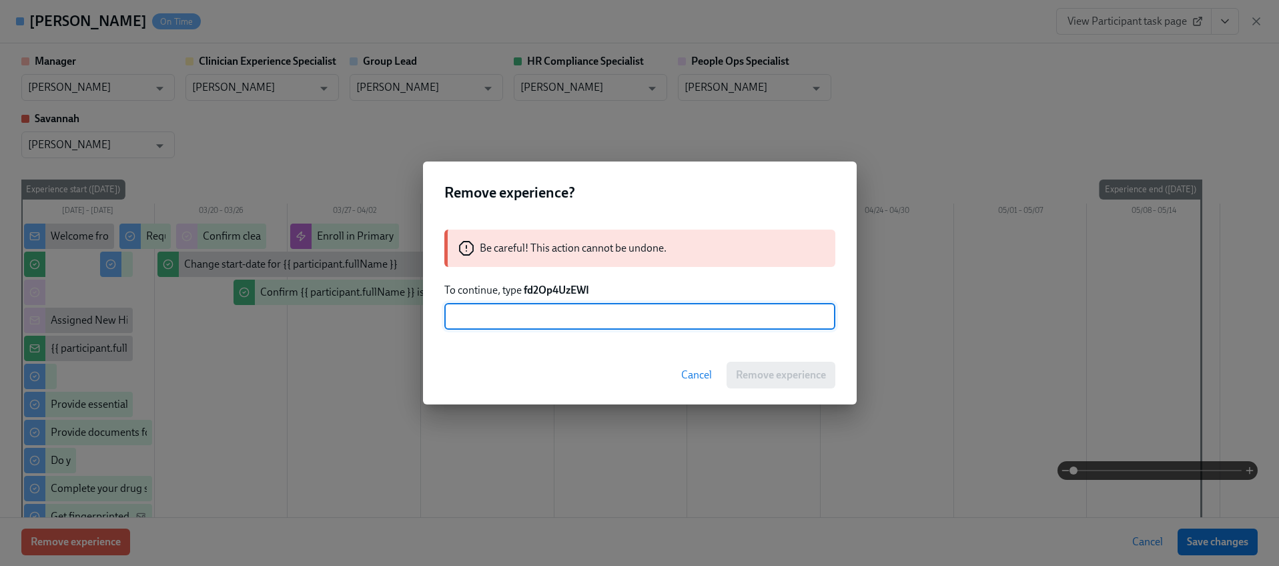
click at [559, 310] on input "text" at bounding box center [639, 316] width 391 height 27
paste input "fd2Op4UzEWI"
type input "fd2Op4UzEWI"
click at [747, 370] on span "Remove experience" at bounding box center [781, 374] width 90 height 13
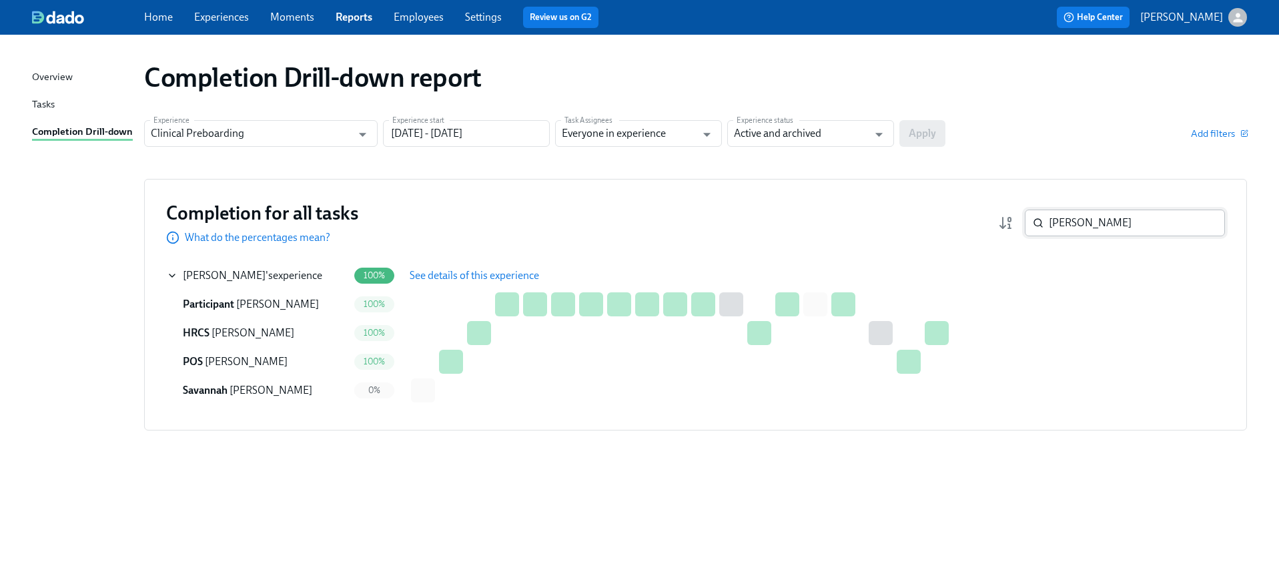
click at [1105, 235] on input "[PERSON_NAME]" at bounding box center [1137, 222] width 176 height 27
paste input "[PERSON_NAME]"
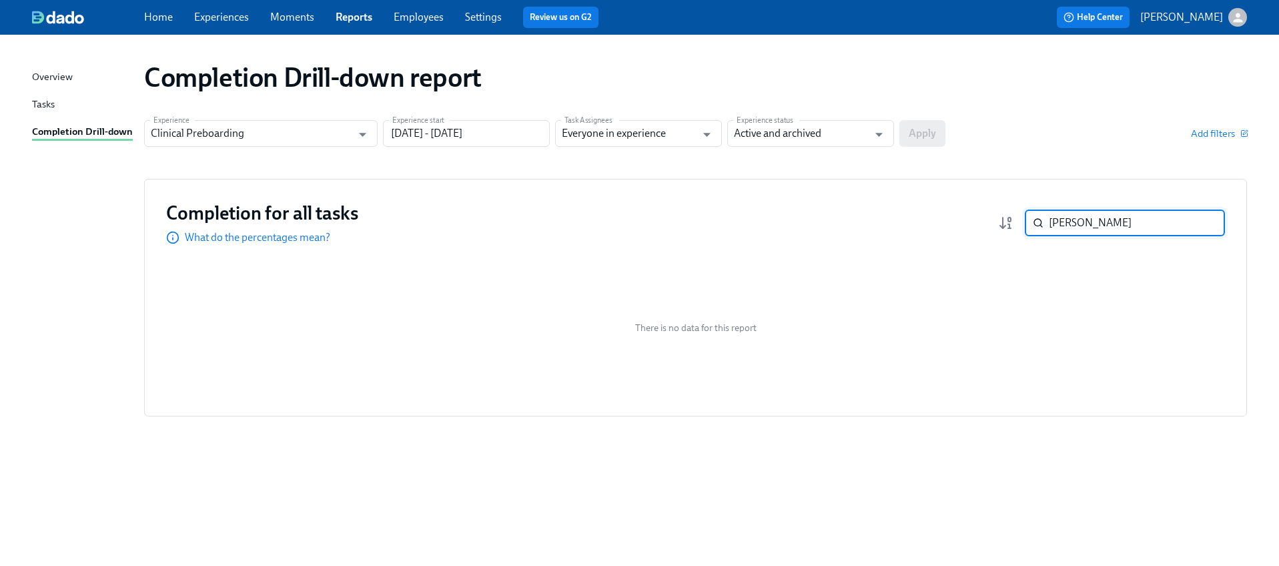
paste input "Wals"
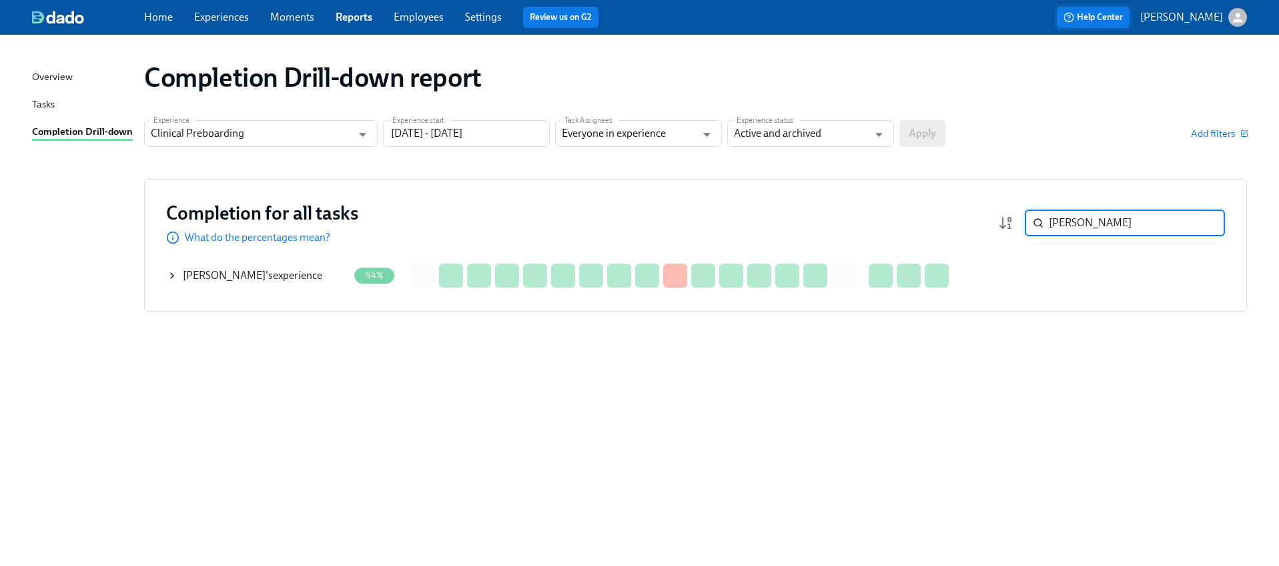
type input "[PERSON_NAME]"
click at [167, 275] on icon at bounding box center [172, 275] width 11 height 11
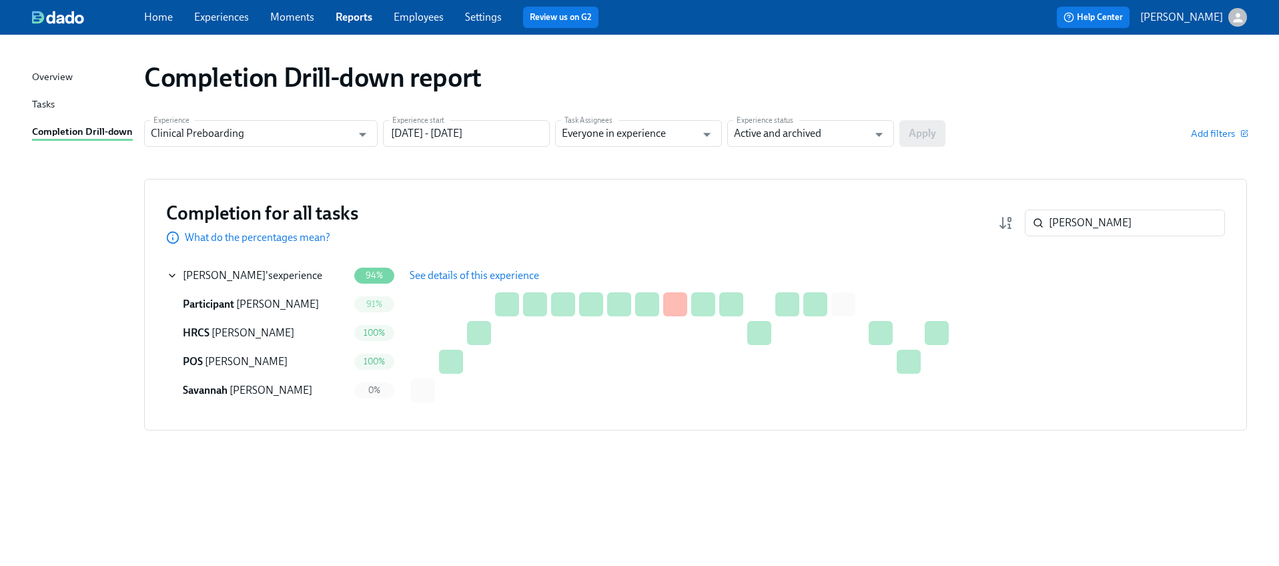
click at [452, 277] on span "See details of this experience" at bounding box center [474, 275] width 129 height 13
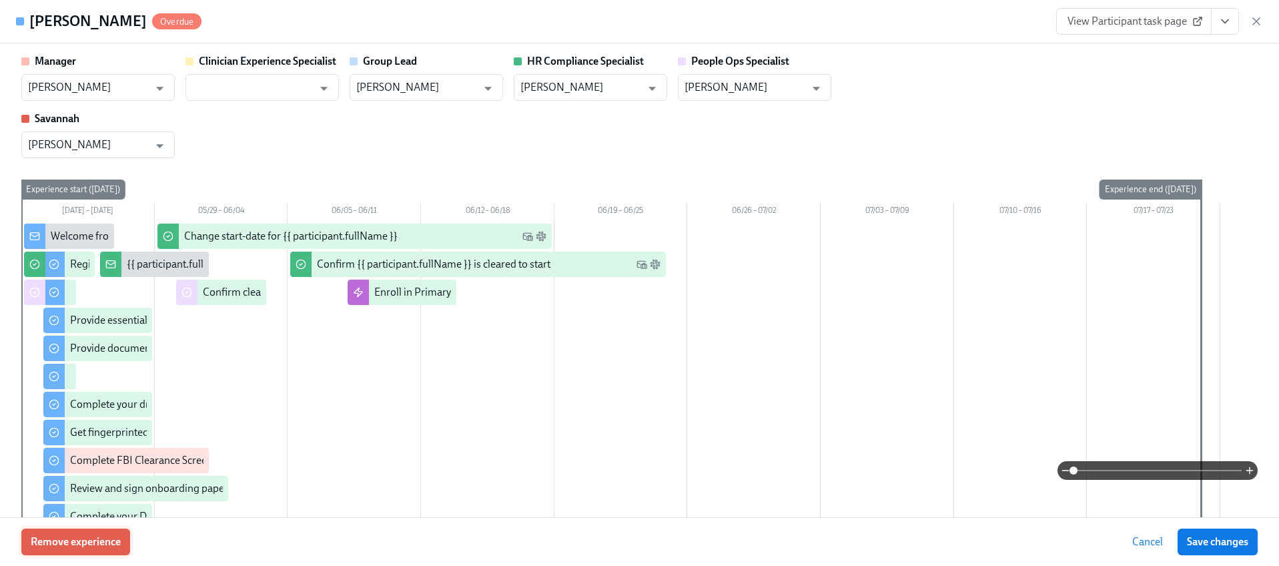
click at [77, 540] on span "Remove experience" at bounding box center [76, 541] width 90 height 13
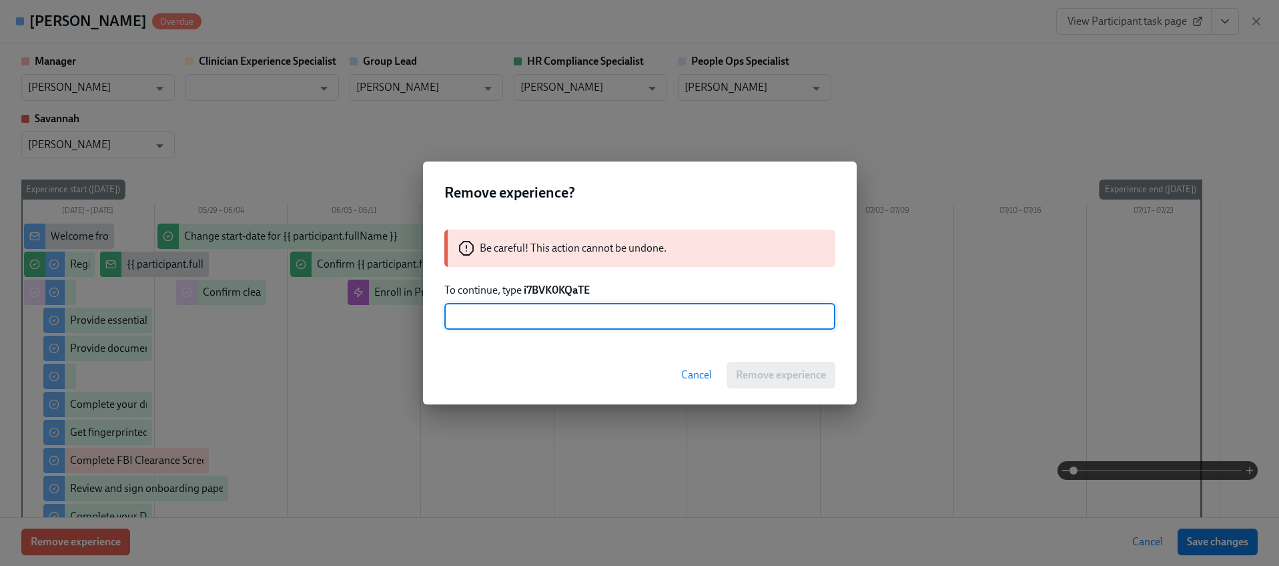
click at [547, 290] on strong "i7BVK0KQaTE" at bounding box center [557, 290] width 66 height 13
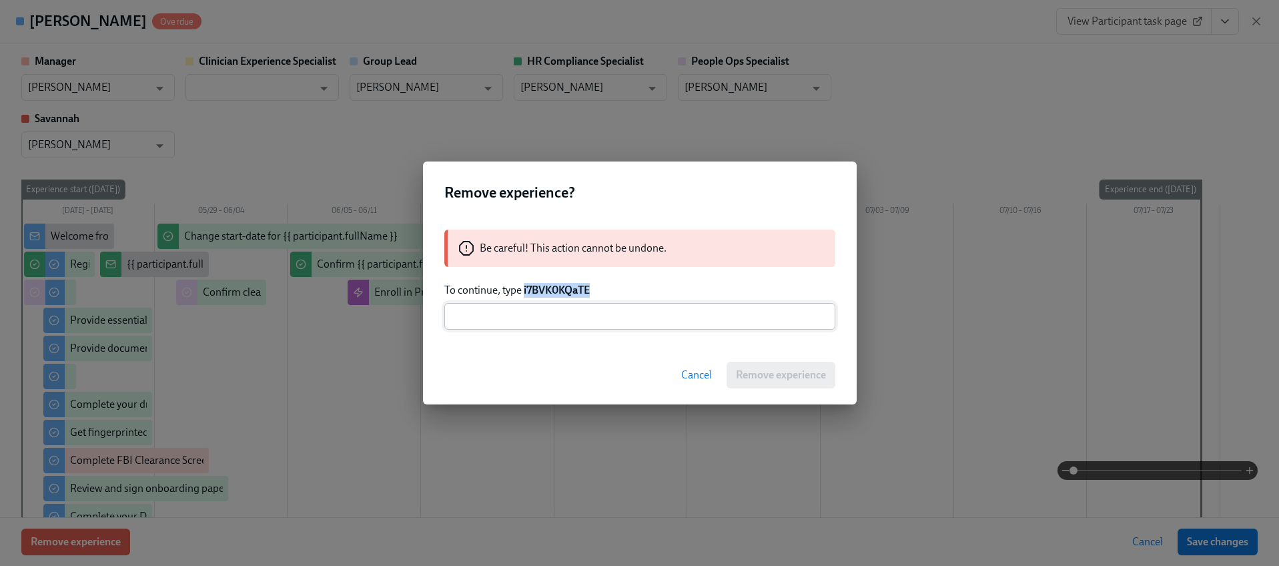
drag, startPoint x: 547, startPoint y: 290, endPoint x: 547, endPoint y: 311, distance: 21.3
click at [547, 290] on strong "i7BVK0KQaTE" at bounding box center [557, 290] width 66 height 13
copy strong "i7BVK0KQaTE"
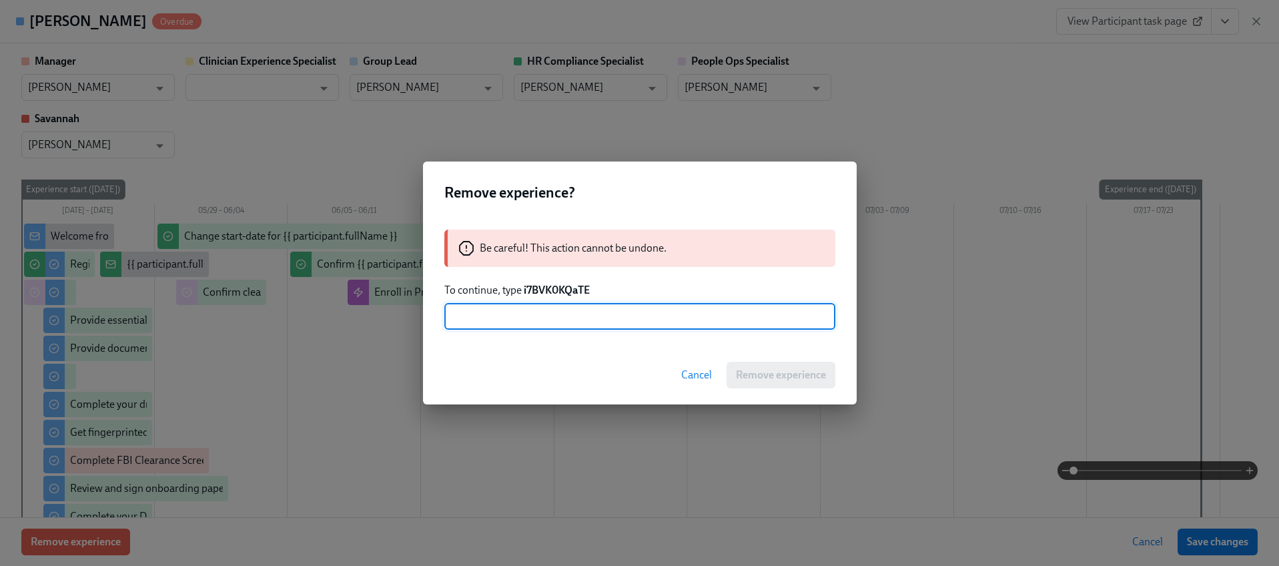
click at [541, 329] on input "text" at bounding box center [639, 316] width 391 height 27
paste input "i7BVK0KQaTE"
type input "i7BVK0KQaTE"
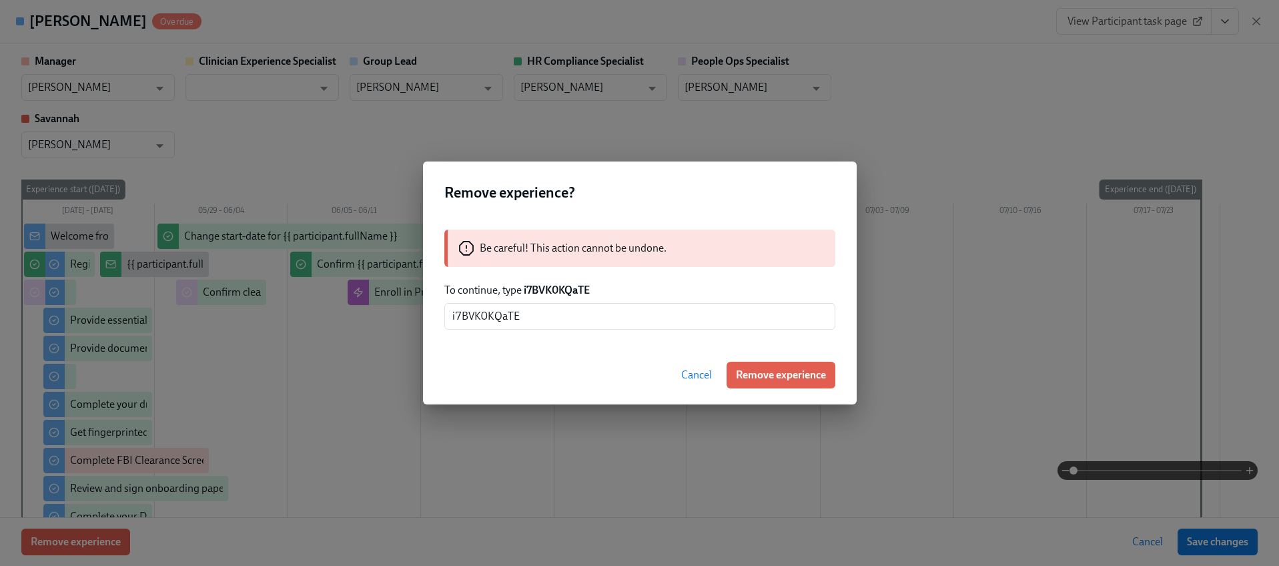
drag, startPoint x: 743, startPoint y: 371, endPoint x: 732, endPoint y: 354, distance: 20.7
click at [743, 371] on span "Remove experience" at bounding box center [781, 374] width 90 height 13
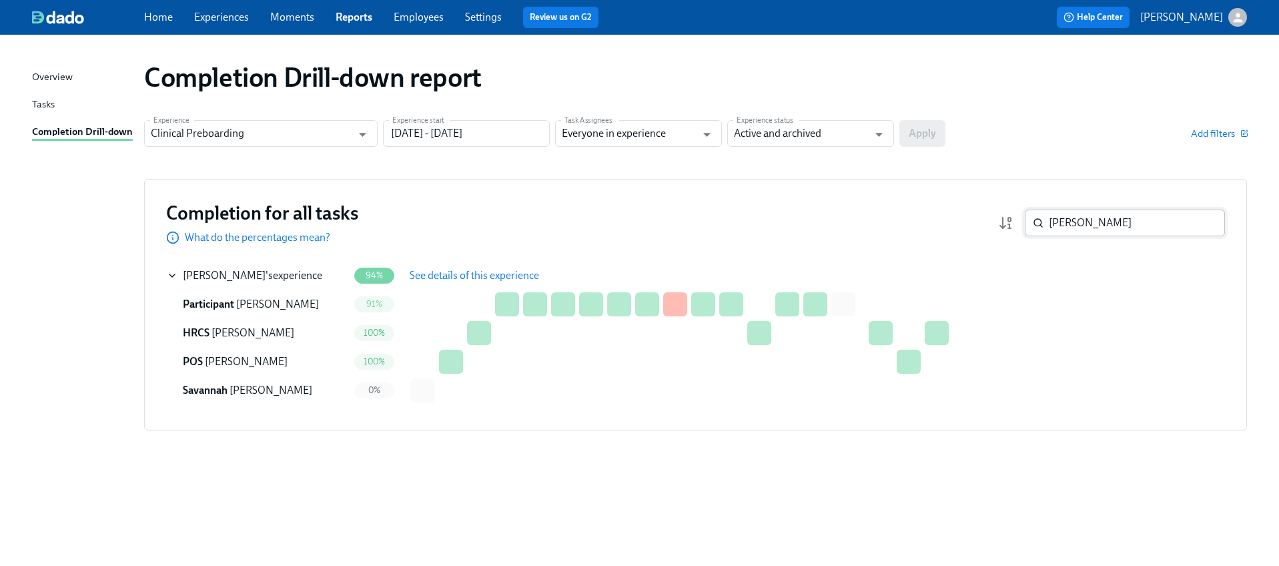
click at [1088, 236] on div "Completion for all tasks What do the percentages mean? Walsh ​" at bounding box center [695, 223] width 1059 height 44
click at [1084, 227] on input "[PERSON_NAME]" at bounding box center [1137, 222] width 176 height 27
paste input "[PERSON_NAME]"
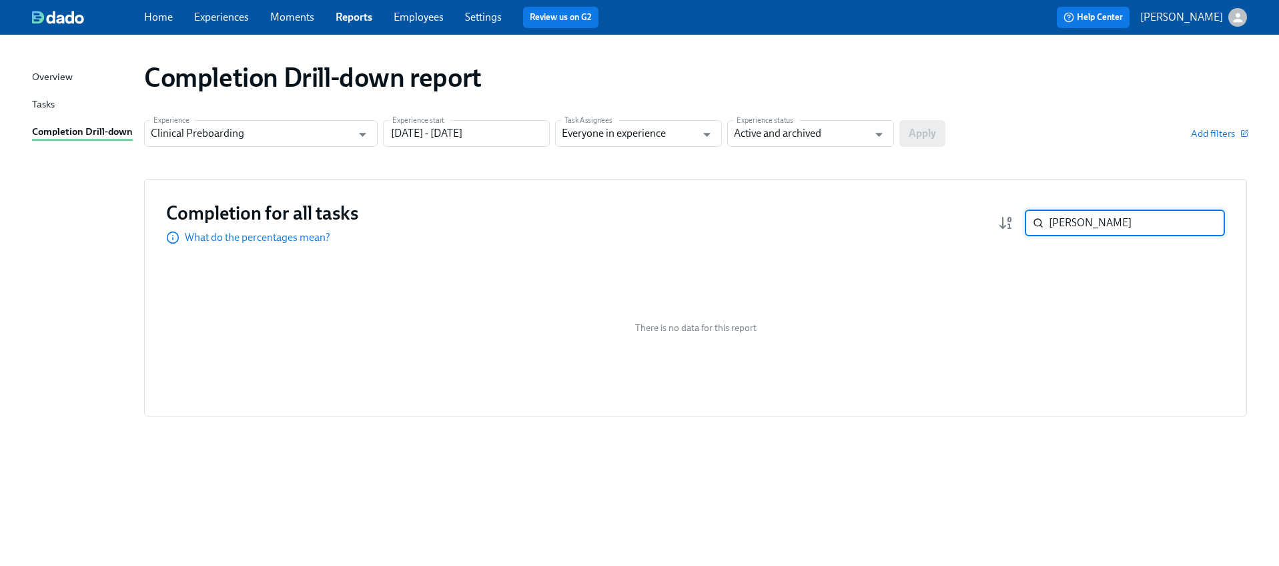
paste input "[PERSON_NAME]"
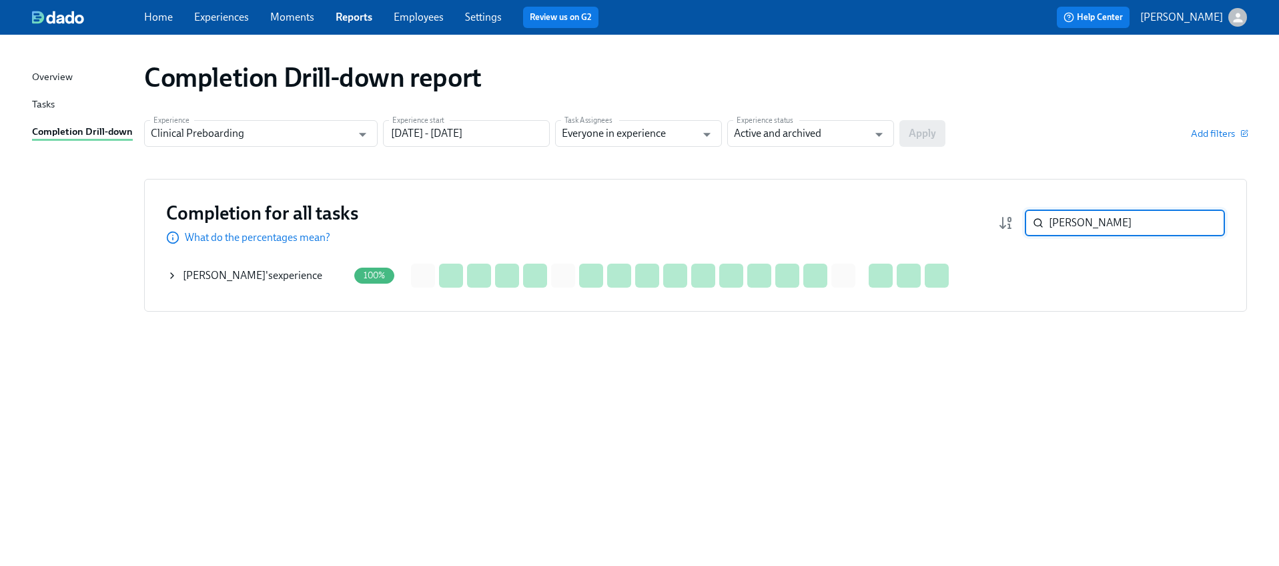
type input "[PERSON_NAME]"
click at [168, 274] on icon at bounding box center [172, 275] width 11 height 11
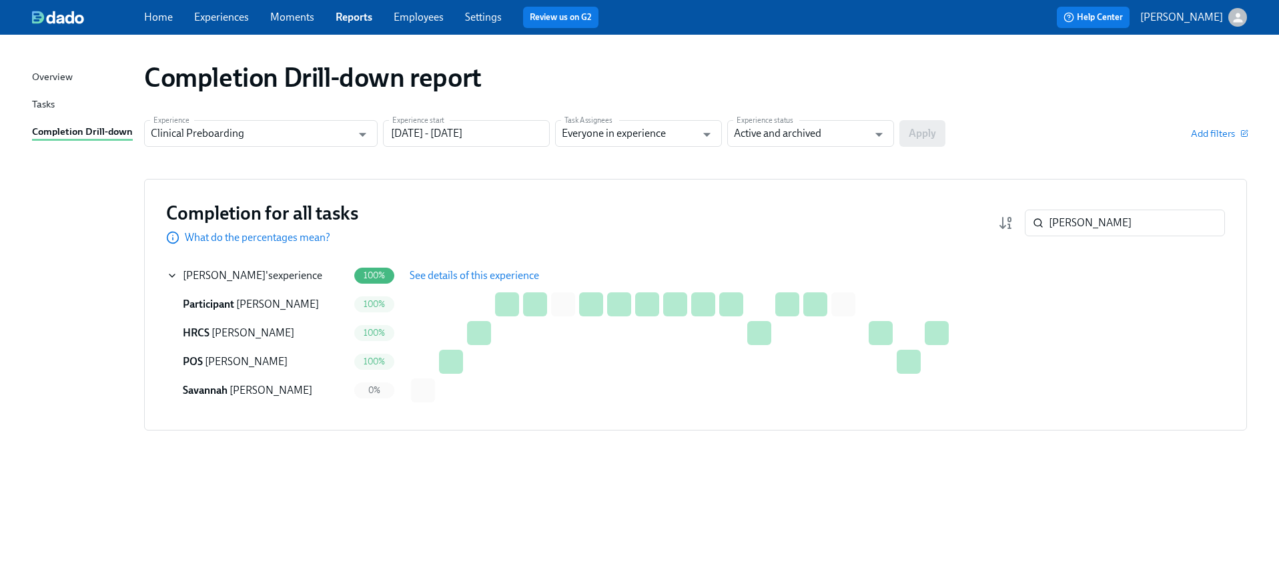
click at [470, 271] on span "See details of this experience" at bounding box center [474, 275] width 129 height 13
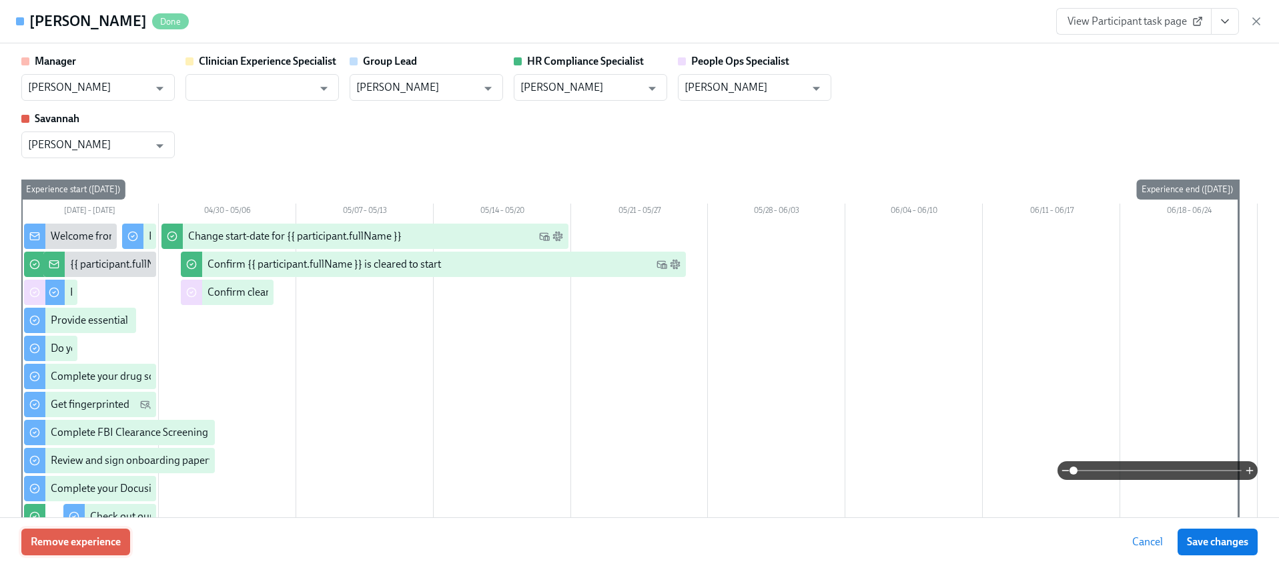
click at [79, 532] on button "Remove experience" at bounding box center [75, 541] width 109 height 27
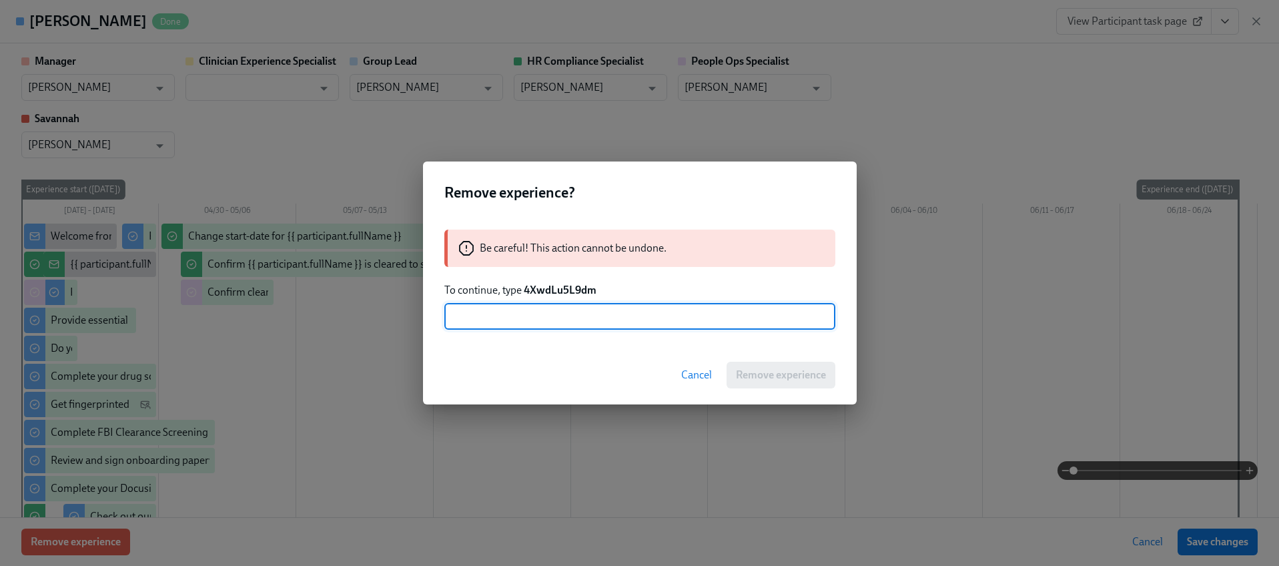
click at [559, 289] on strong "4XwdLu5L9dm" at bounding box center [560, 290] width 73 height 13
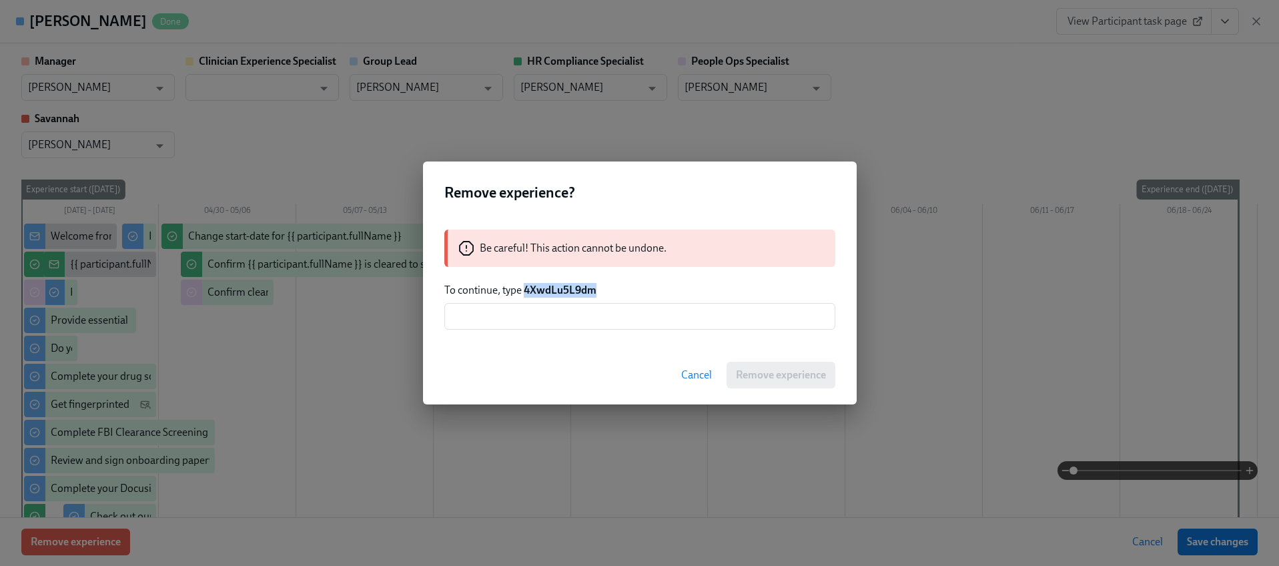
click at [559, 289] on strong "4XwdLu5L9dm" at bounding box center [560, 290] width 73 height 13
copy strong "4XwdLu5L9dm"
click at [568, 330] on div "Be careful! This action cannot be undone. To continue, type 4XwdLu5L9dm ​" at bounding box center [640, 279] width 434 height 132
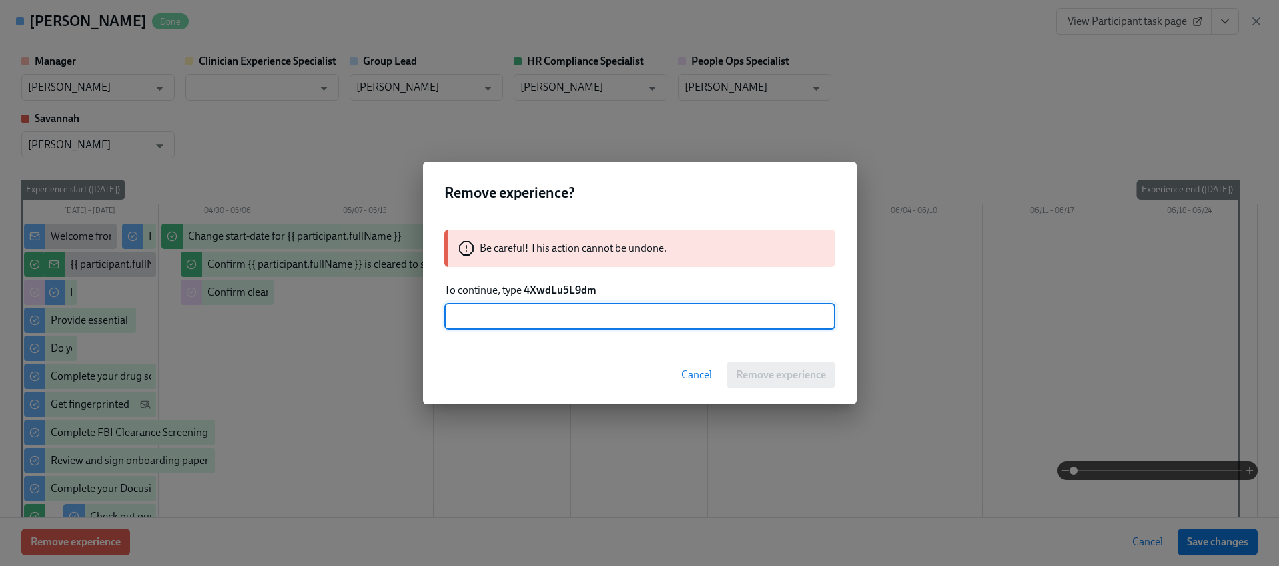
drag, startPoint x: 569, startPoint y: 312, endPoint x: 601, endPoint y: 333, distance: 38.5
click at [569, 312] on input "text" at bounding box center [639, 316] width 391 height 27
paste input "4XwdLu5L9dm"
type input "4XwdLu5L9dm"
click at [749, 379] on span "Remove experience" at bounding box center [781, 374] width 90 height 13
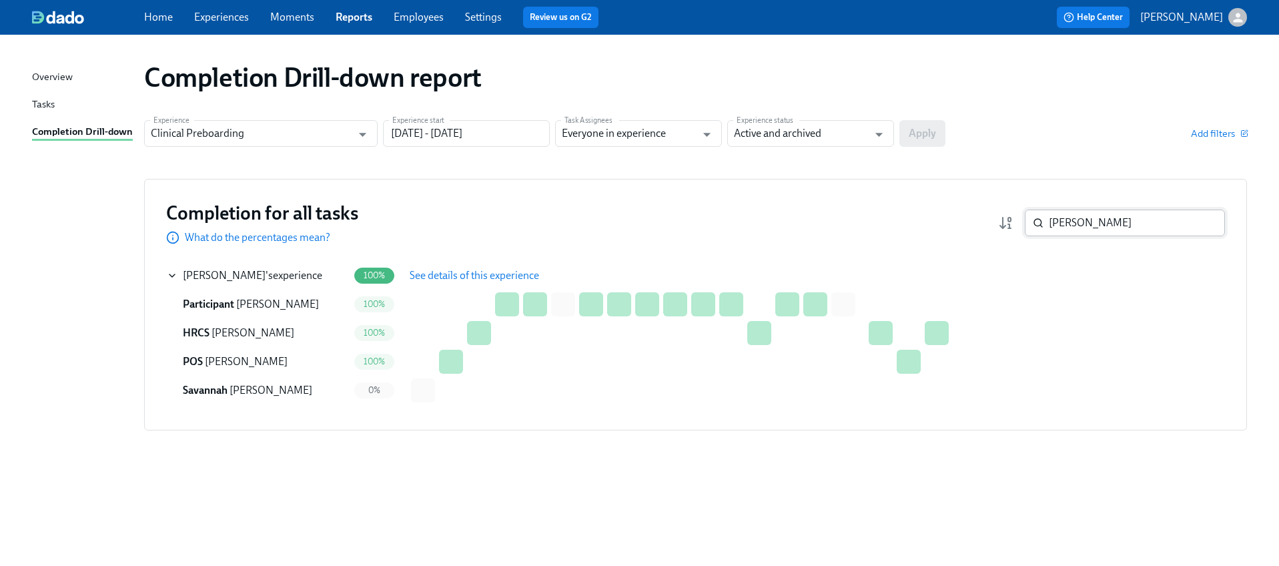
click at [1074, 230] on input "[PERSON_NAME]" at bounding box center [1137, 222] width 176 height 27
paste input "[PERSON_NAME]"
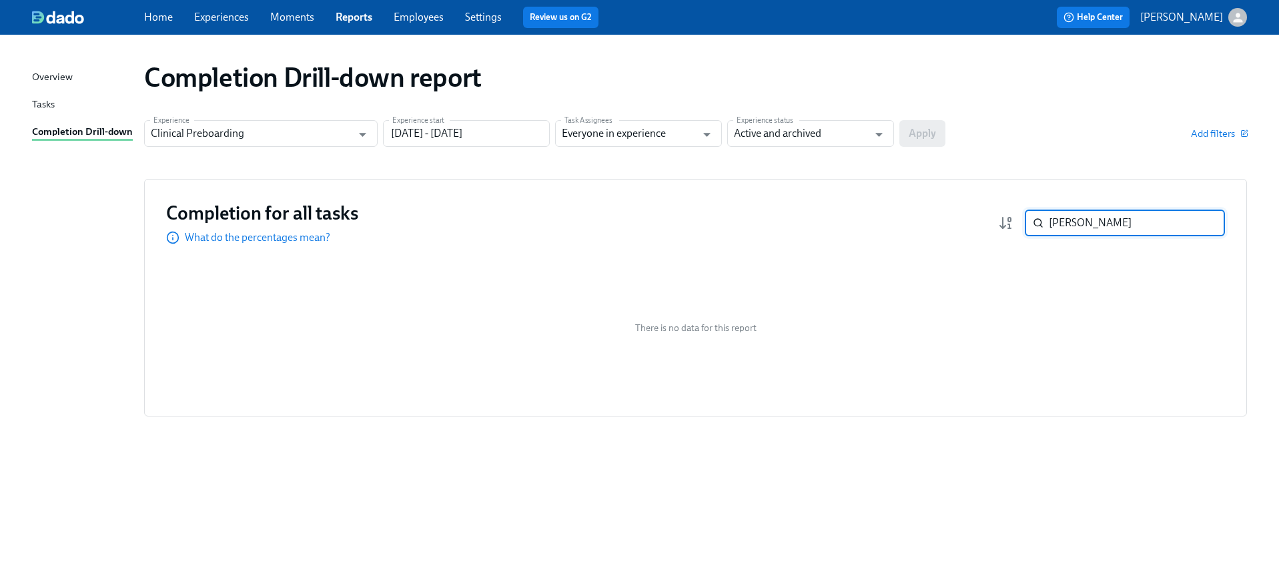
paste input "Buckner"
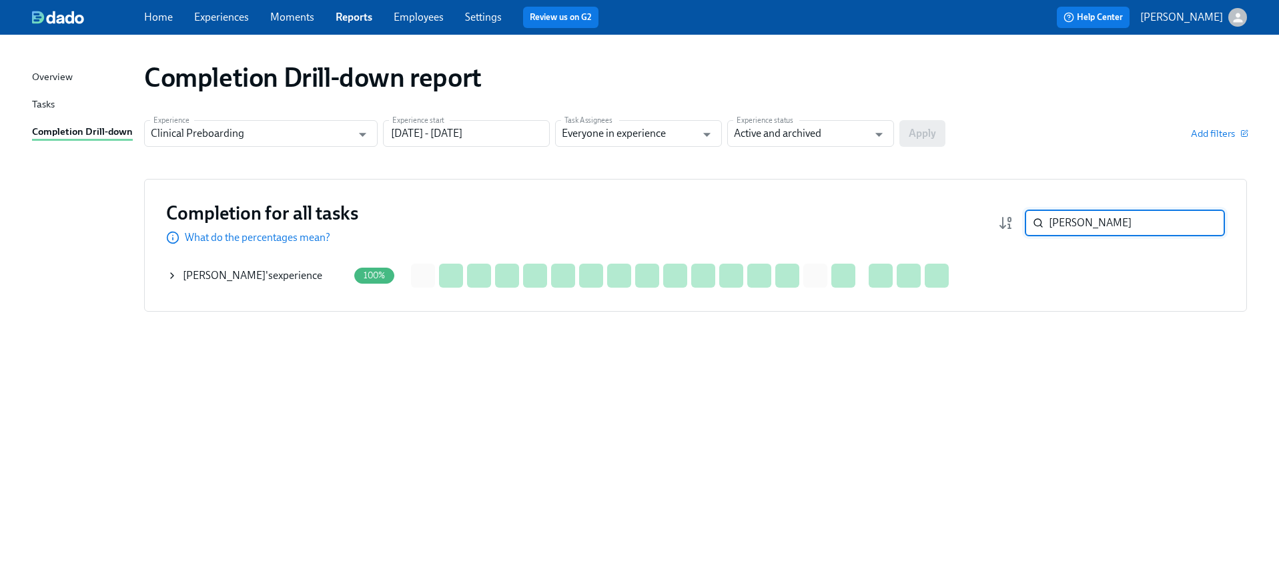
type input "Buckner"
click at [176, 276] on icon at bounding box center [172, 275] width 11 height 11
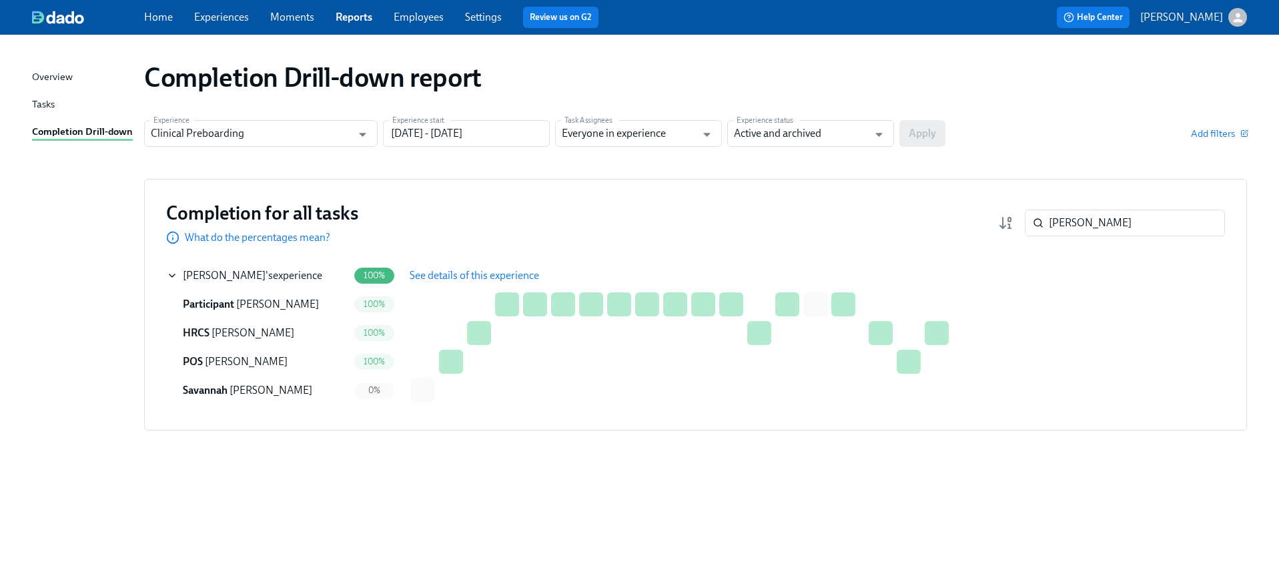
click at [473, 270] on span "See details of this experience" at bounding box center [474, 275] width 129 height 13
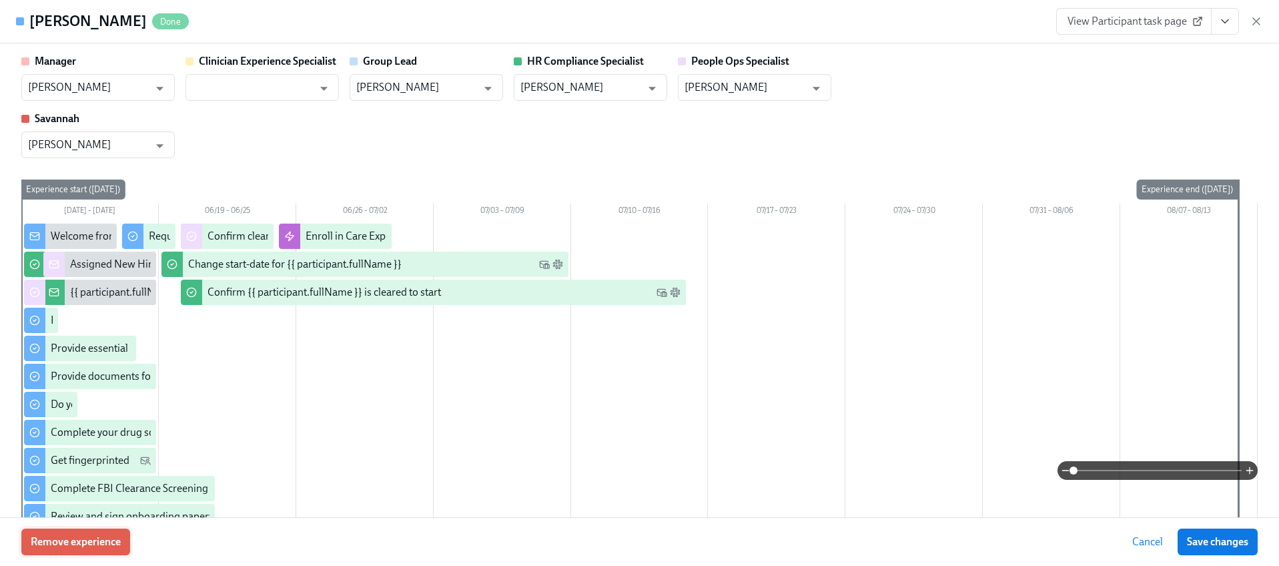
click at [97, 543] on span "Remove experience" at bounding box center [76, 541] width 90 height 13
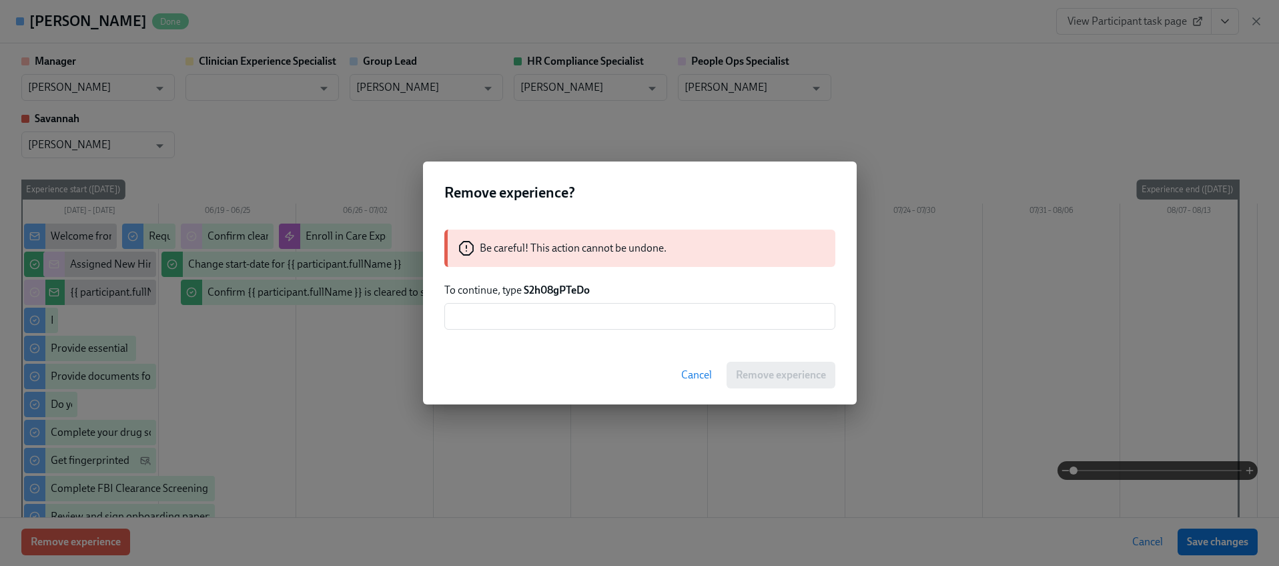
click at [538, 294] on strong "S2h08gPTeDo" at bounding box center [557, 290] width 66 height 13
copy strong "S2h08gPTeDo"
click at [560, 311] on input "text" at bounding box center [639, 316] width 391 height 27
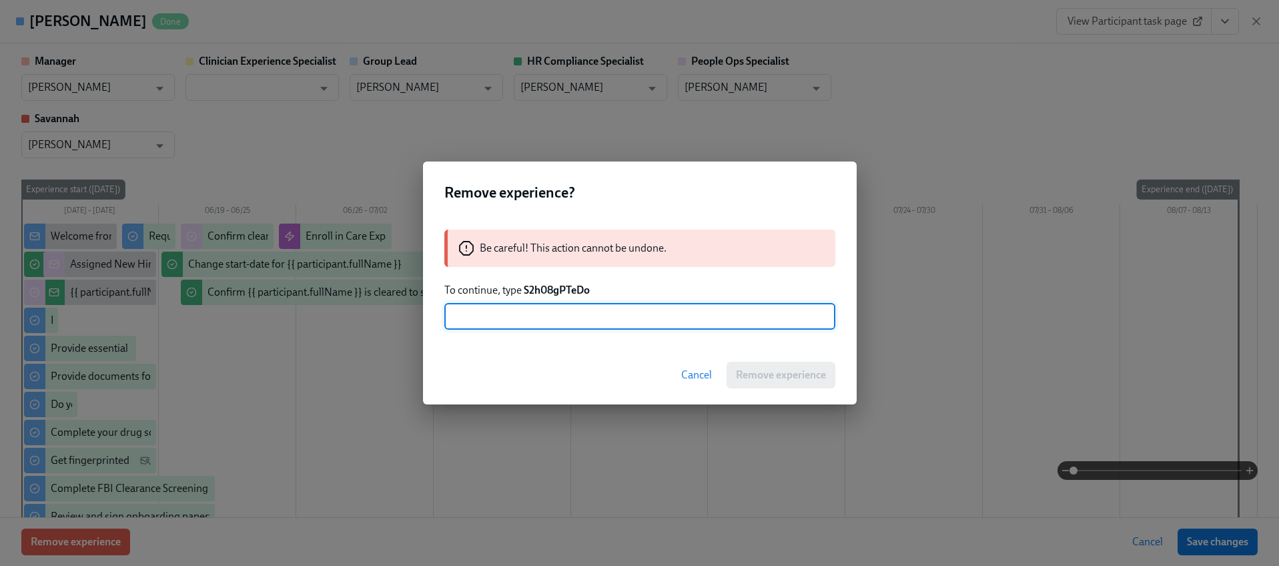
paste input "S2h08gPTeDo"
type input "S2h08gPTeDo"
click at [750, 364] on button "Remove experience" at bounding box center [781, 375] width 109 height 27
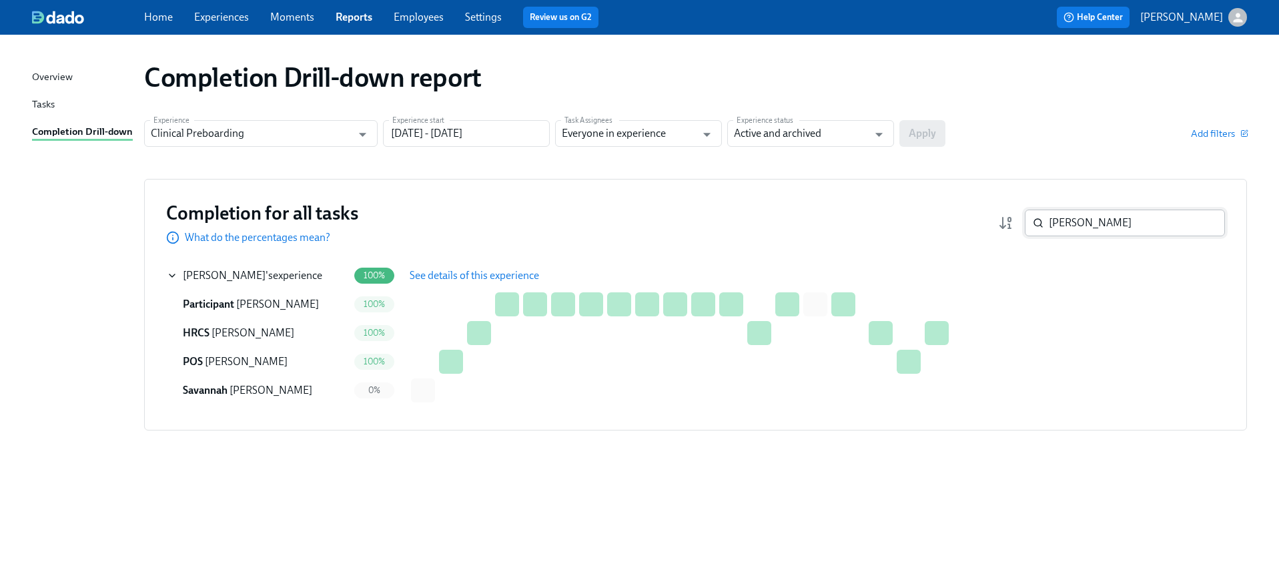
click at [1092, 223] on input "Buckner" at bounding box center [1137, 222] width 176 height 27
paste input "Alayja Mangum"
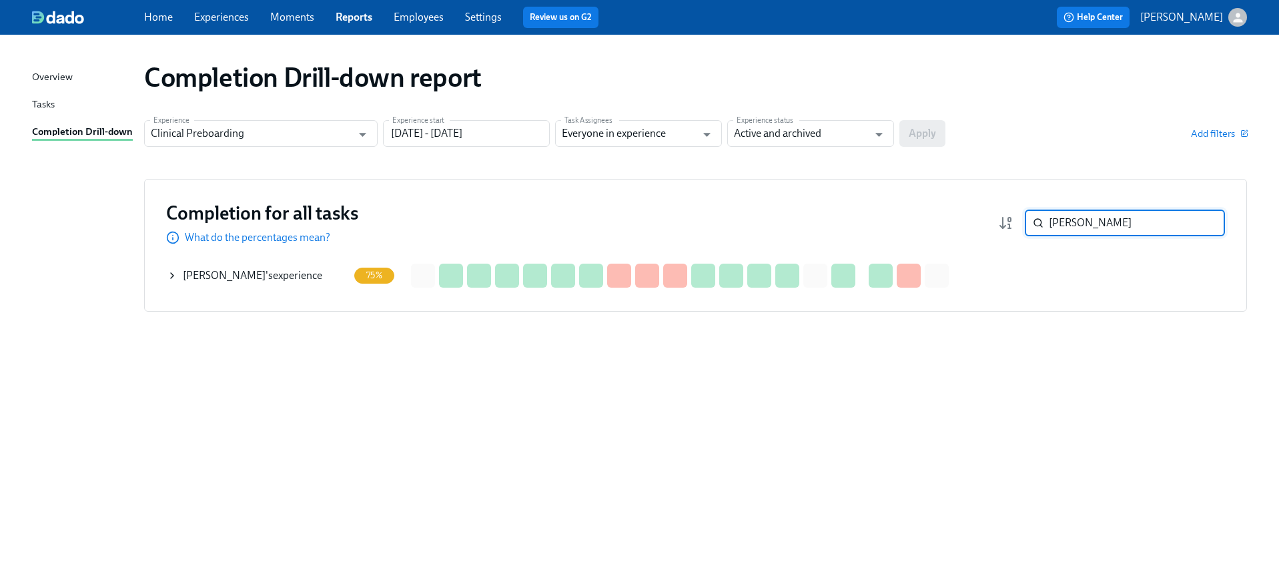
type input "Alayja Mangum"
click at [166, 278] on td "Alayja Mangum 's experience" at bounding box center [259, 275] width 187 height 29
click at [169, 274] on icon at bounding box center [172, 275] width 11 height 11
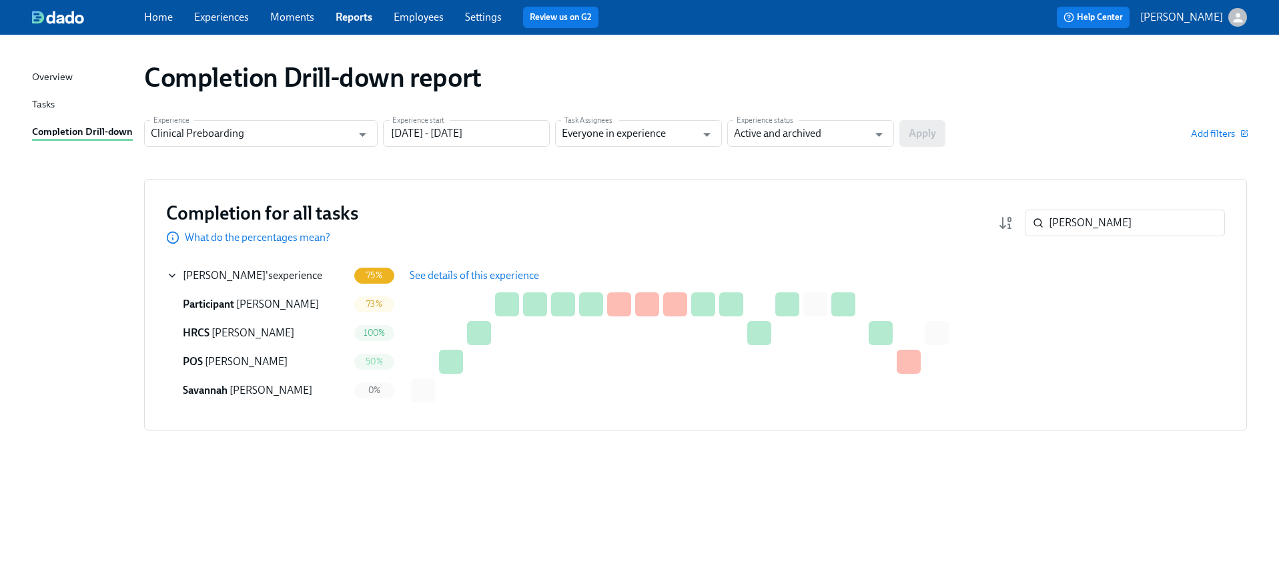
click at [462, 276] on span "See details of this experience" at bounding box center [474, 275] width 129 height 13
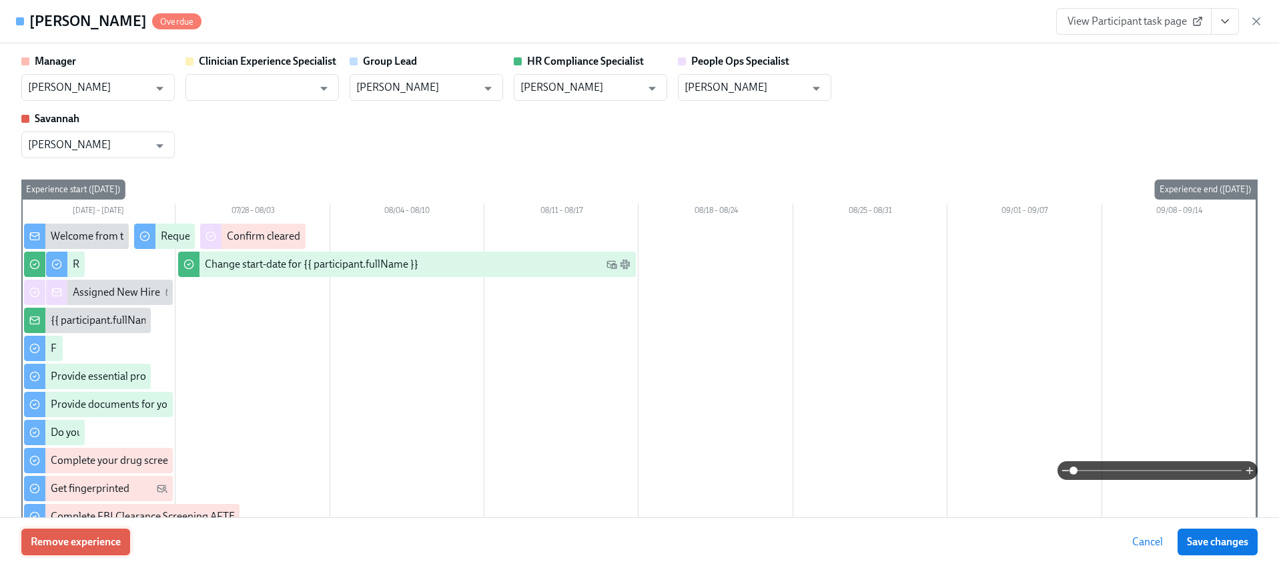
click at [95, 537] on span "Remove experience" at bounding box center [76, 541] width 90 height 13
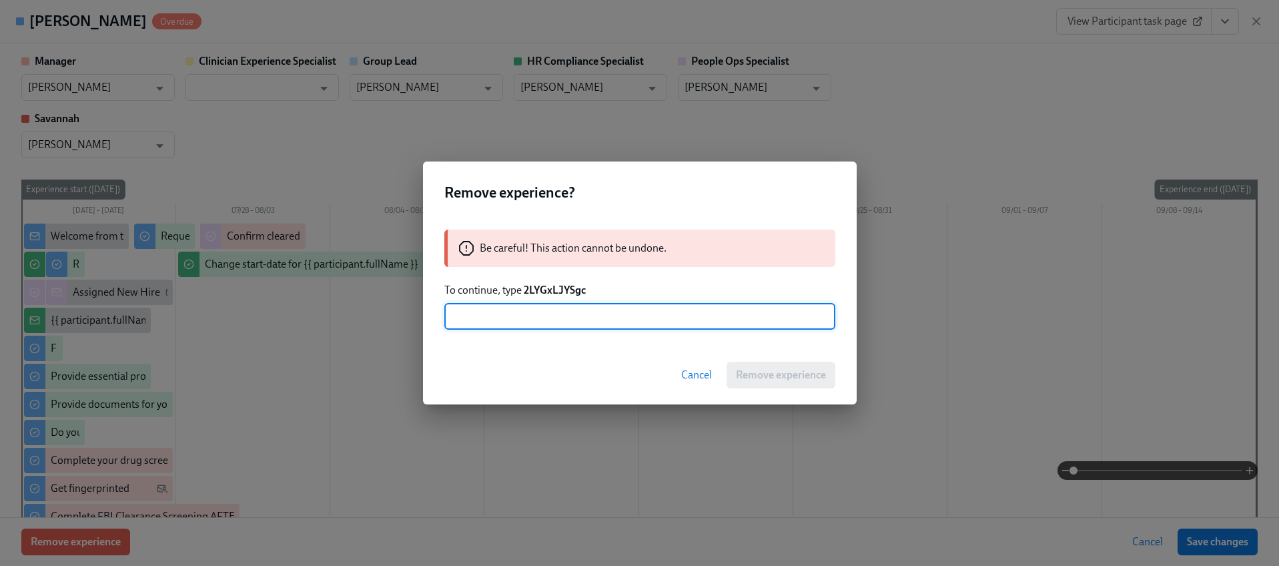
click at [556, 294] on strong "2LYGxLJYSgc" at bounding box center [555, 290] width 62 height 13
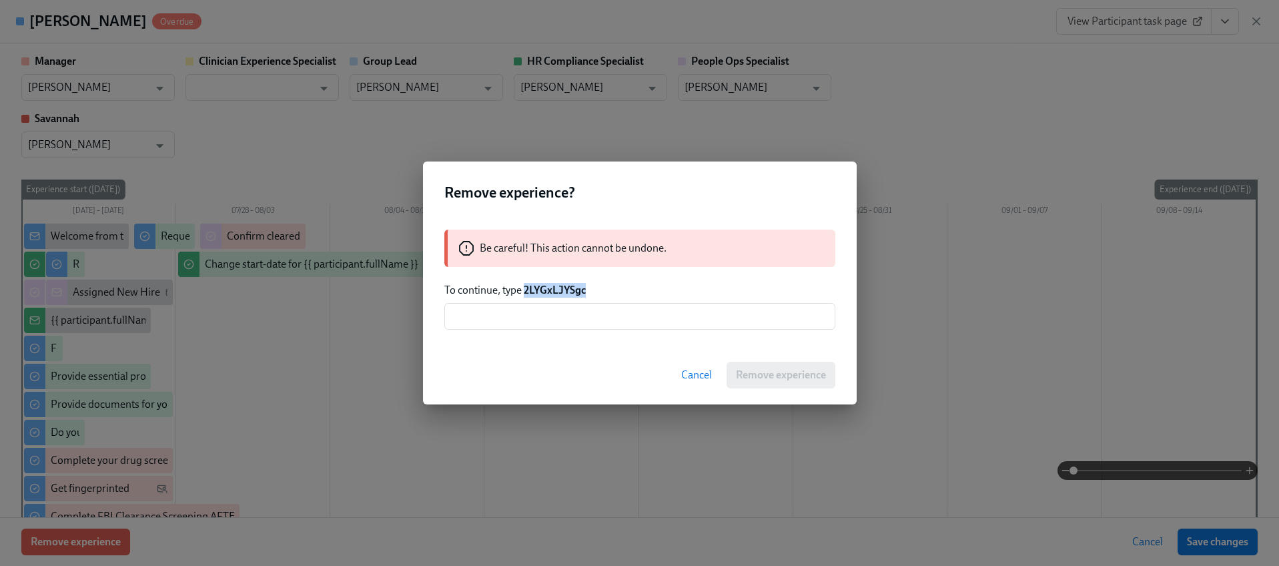
click at [556, 294] on strong "2LYGxLJYSgc" at bounding box center [555, 290] width 62 height 13
copy strong "2LYGxLJYSgc"
click at [556, 309] on input "text" at bounding box center [639, 316] width 391 height 27
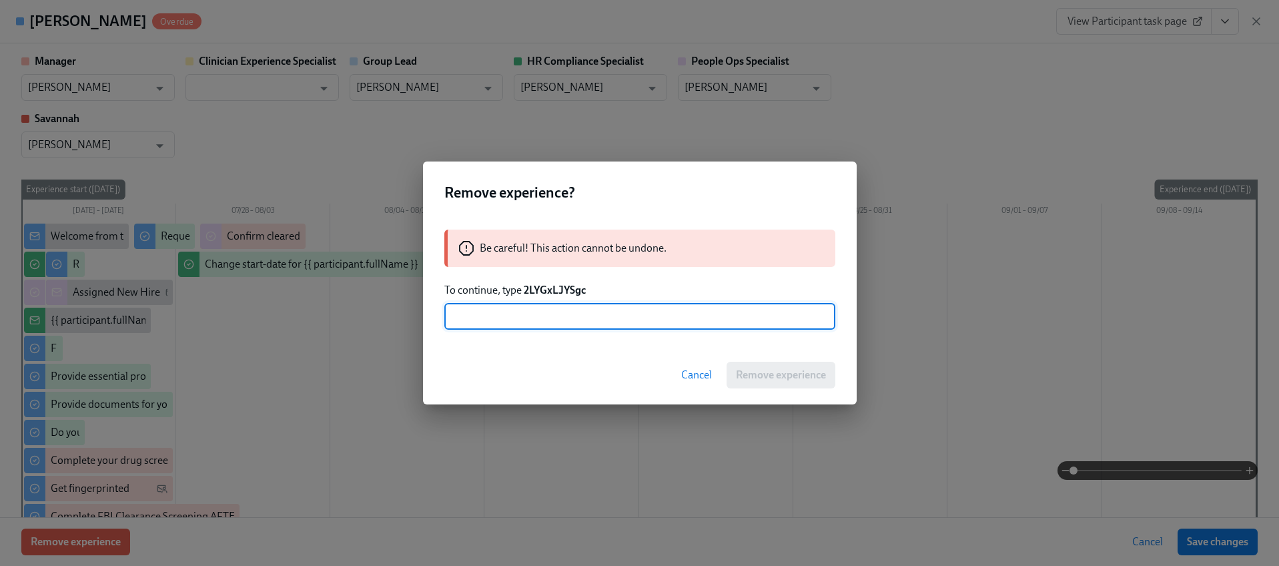
paste input "2LYGxLJYSgc"
type input "2LYGxLJYSgc"
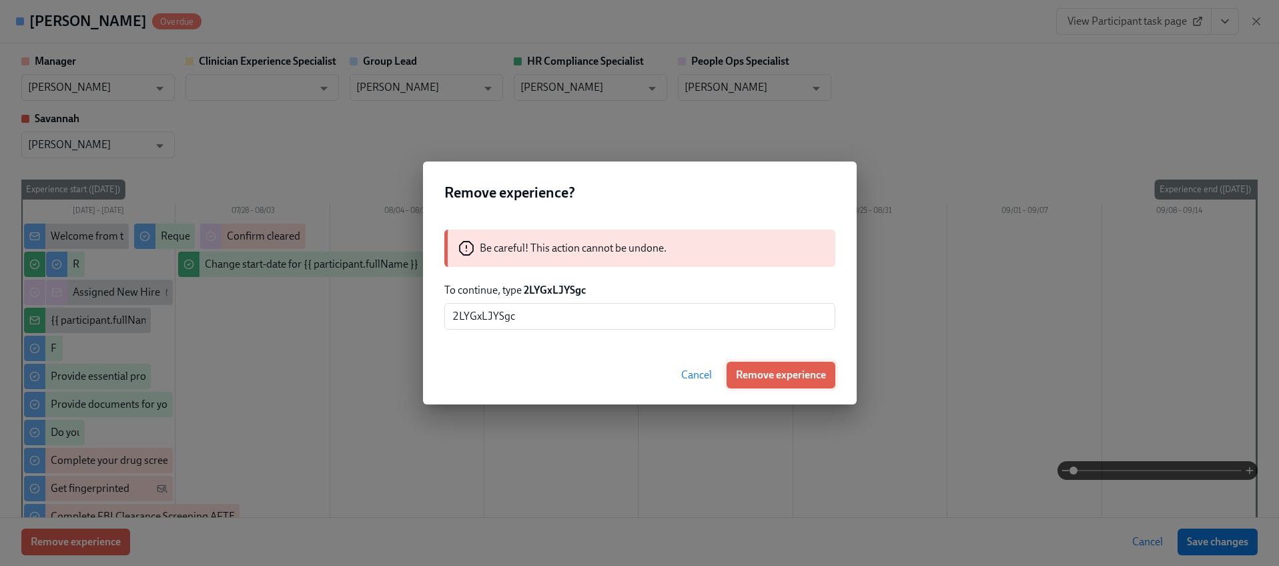
click at [743, 372] on span "Remove experience" at bounding box center [781, 374] width 90 height 13
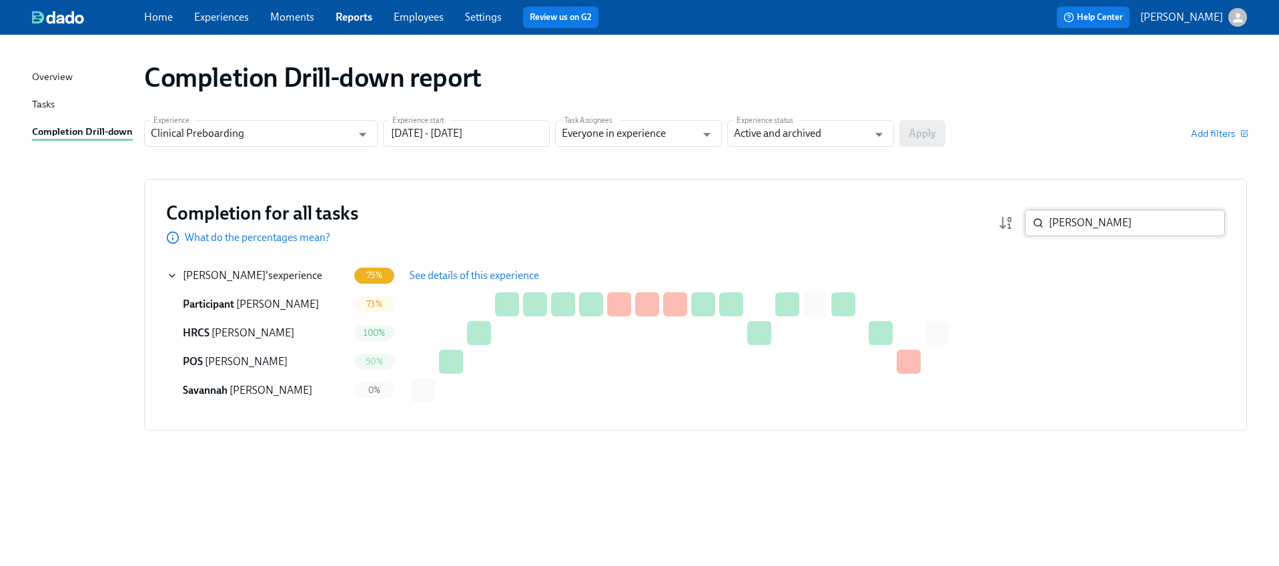
click at [1078, 226] on input "Alayja Mangum" at bounding box center [1137, 222] width 176 height 27
paste input "Jasmine Jones"
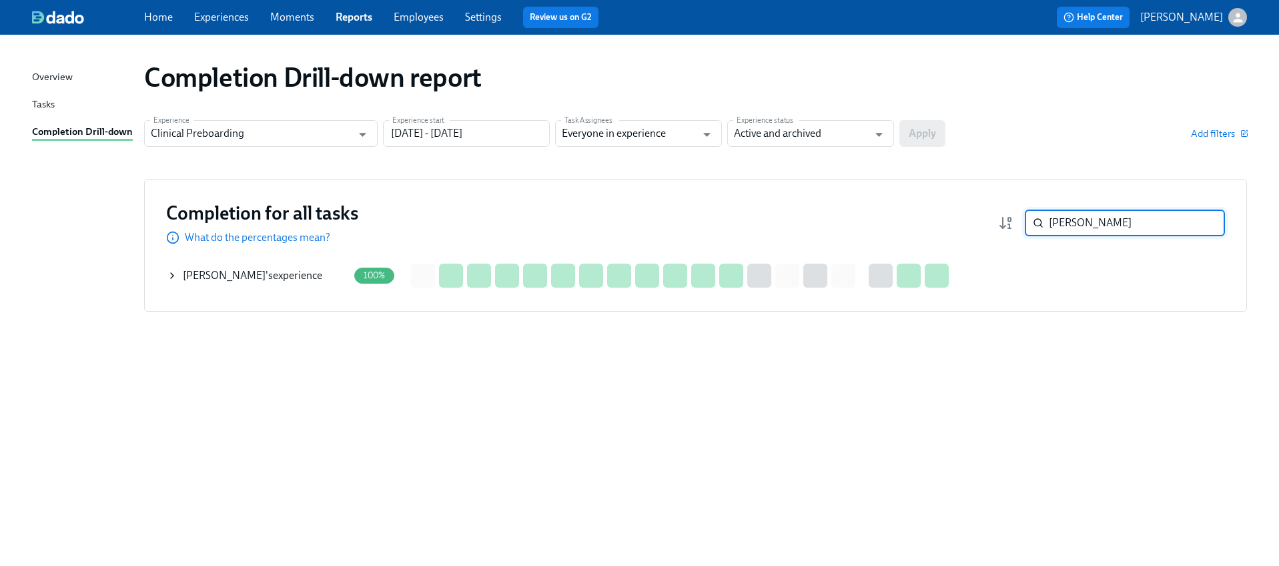
type input "Jasmine Jones"
click at [173, 277] on icon at bounding box center [172, 275] width 11 height 11
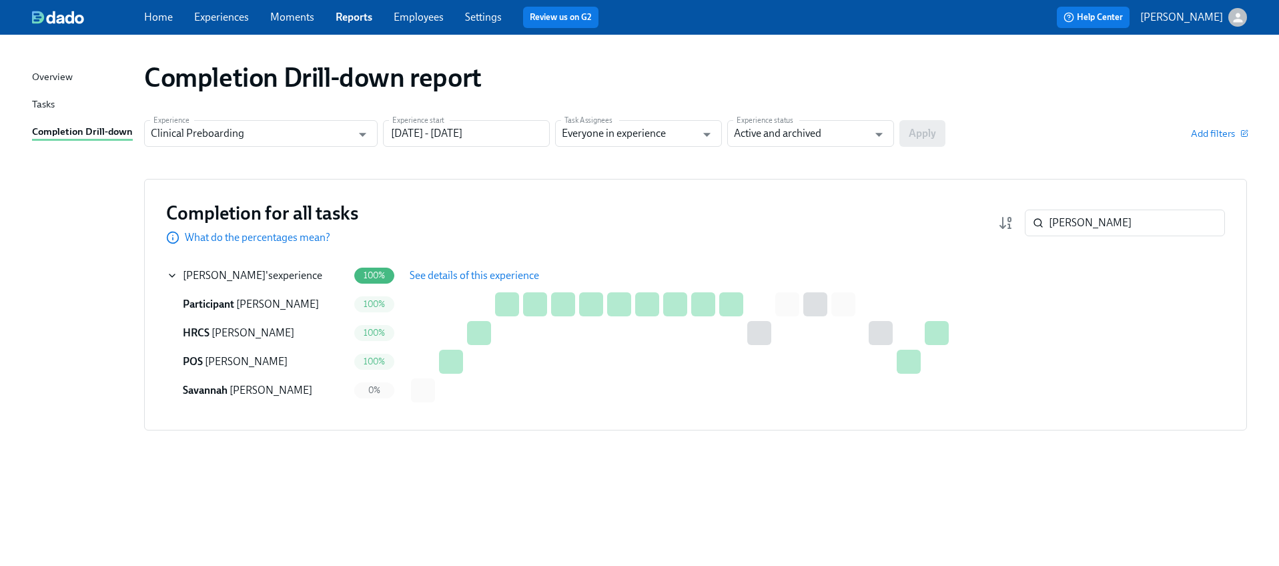
click at [474, 277] on span "See details of this experience" at bounding box center [474, 275] width 129 height 13
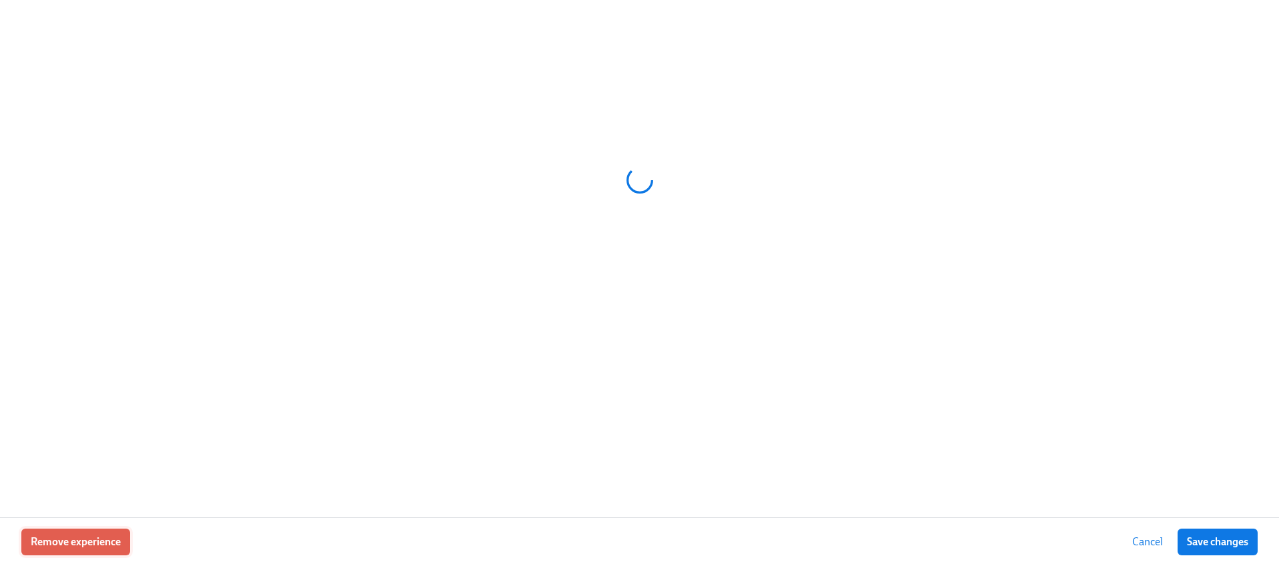
click at [58, 538] on span "Remove experience" at bounding box center [76, 541] width 90 height 13
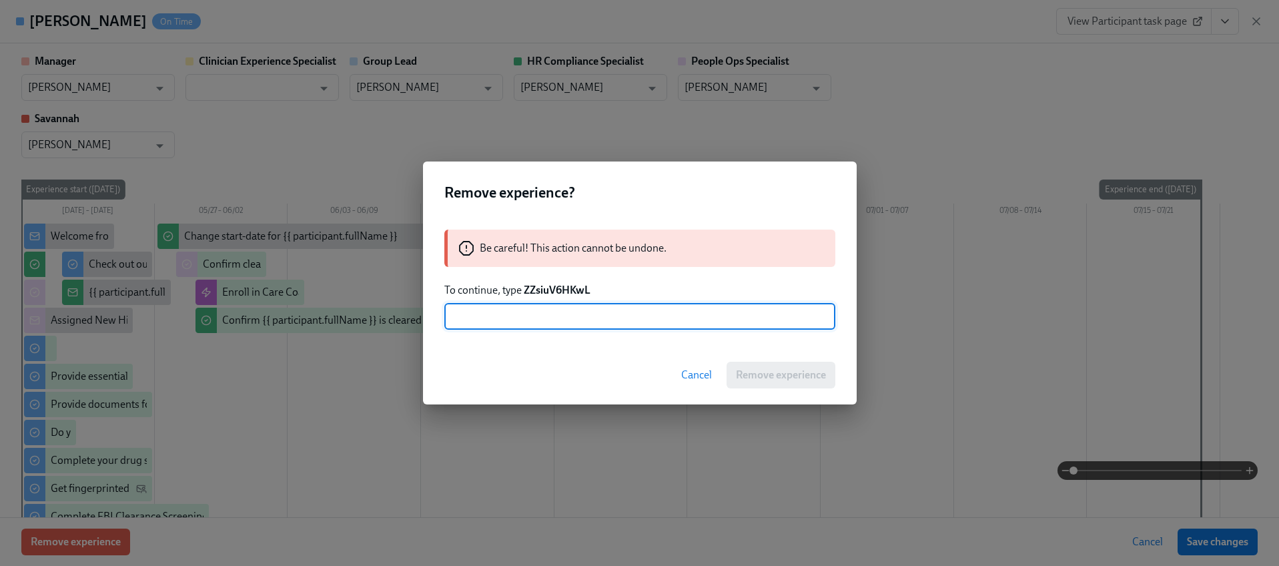
click at [558, 292] on strong "ZZsiuV6HKwL" at bounding box center [557, 290] width 67 height 13
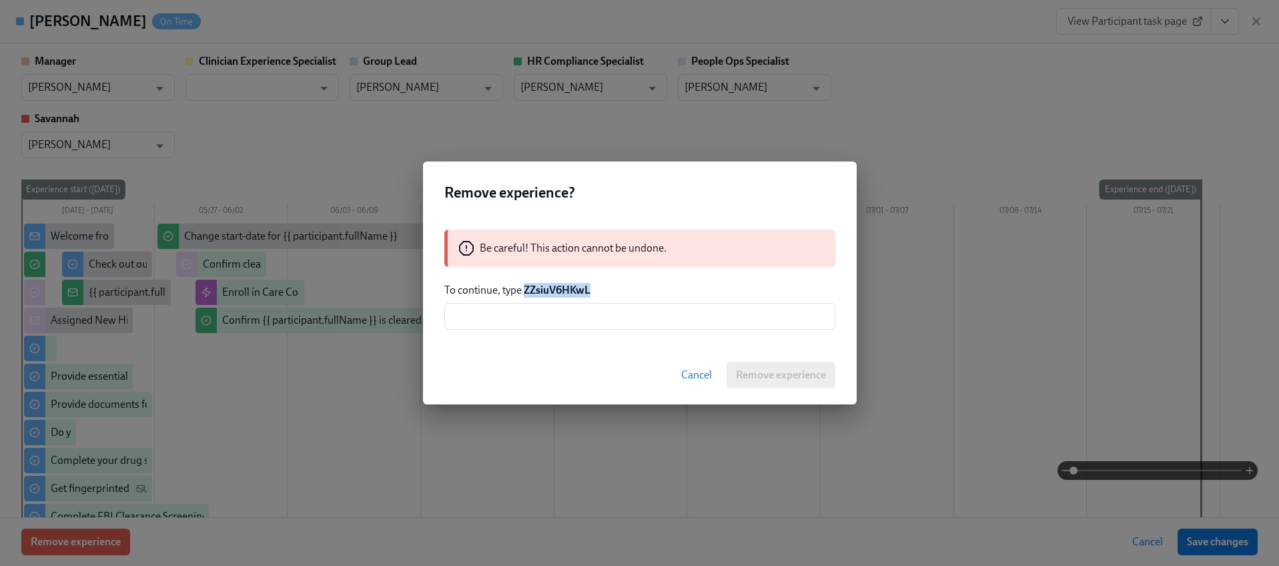
click at [558, 292] on strong "ZZsiuV6HKwL" at bounding box center [557, 290] width 67 height 13
copy strong "ZZsiuV6HKwL"
click at [569, 308] on input "text" at bounding box center [639, 316] width 391 height 27
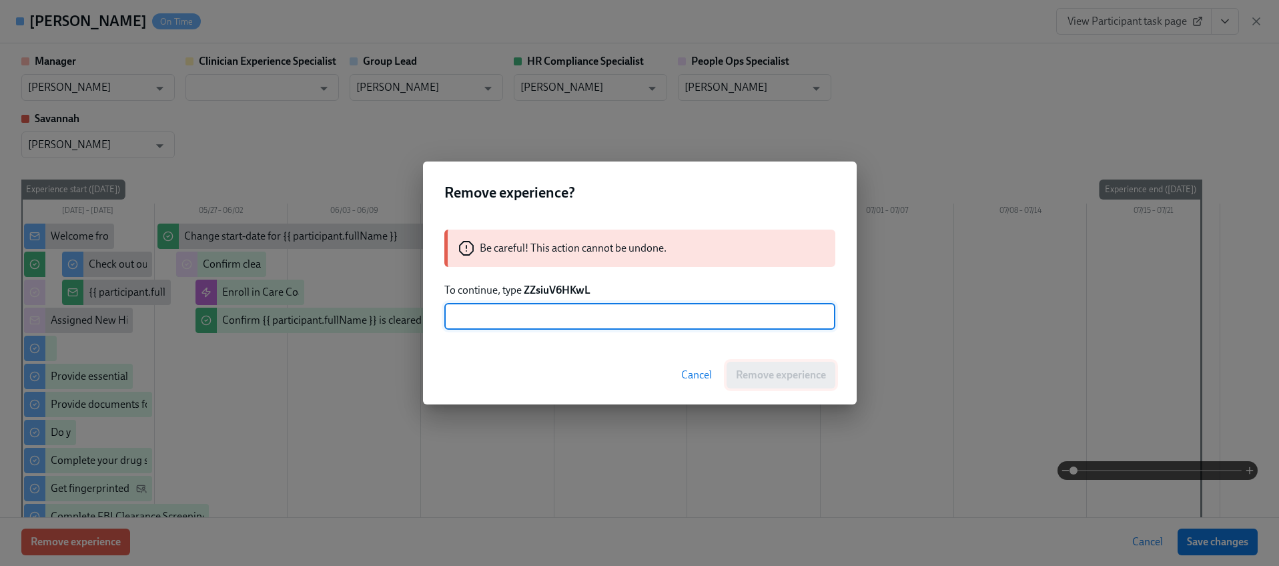
paste input "ZZsiuV6HKwL"
type input "ZZsiuV6HKwL"
click at [771, 380] on span "Remove experience" at bounding box center [781, 374] width 90 height 13
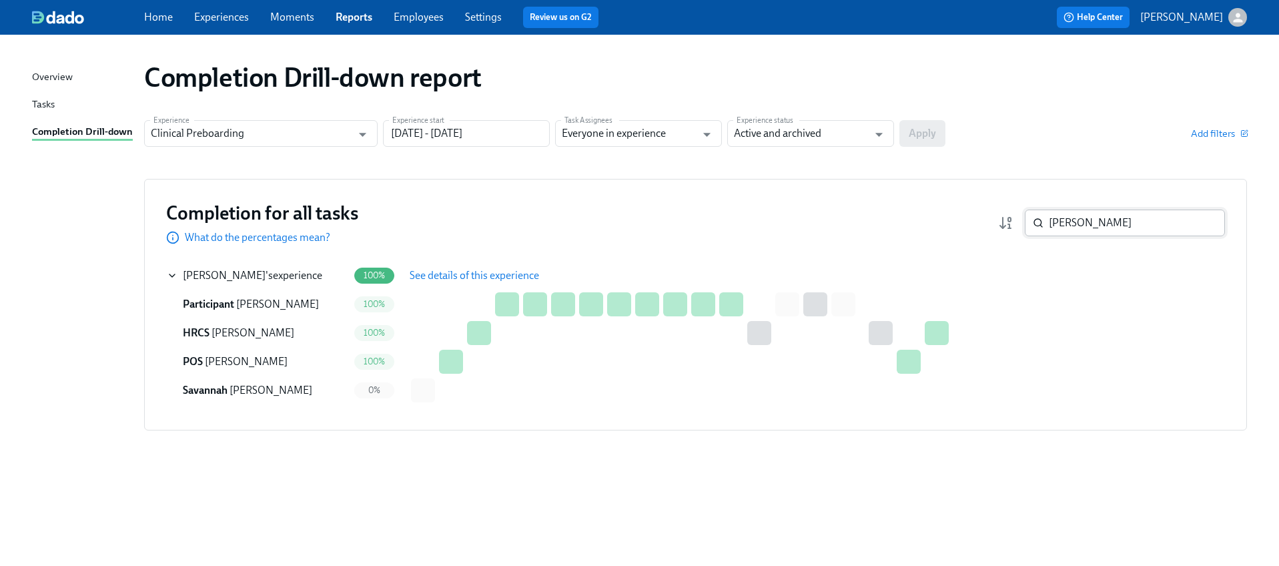
click at [1096, 228] on input "Jasmine Jones" at bounding box center [1137, 222] width 176 height 27
paste input "Sarah Binshadler"
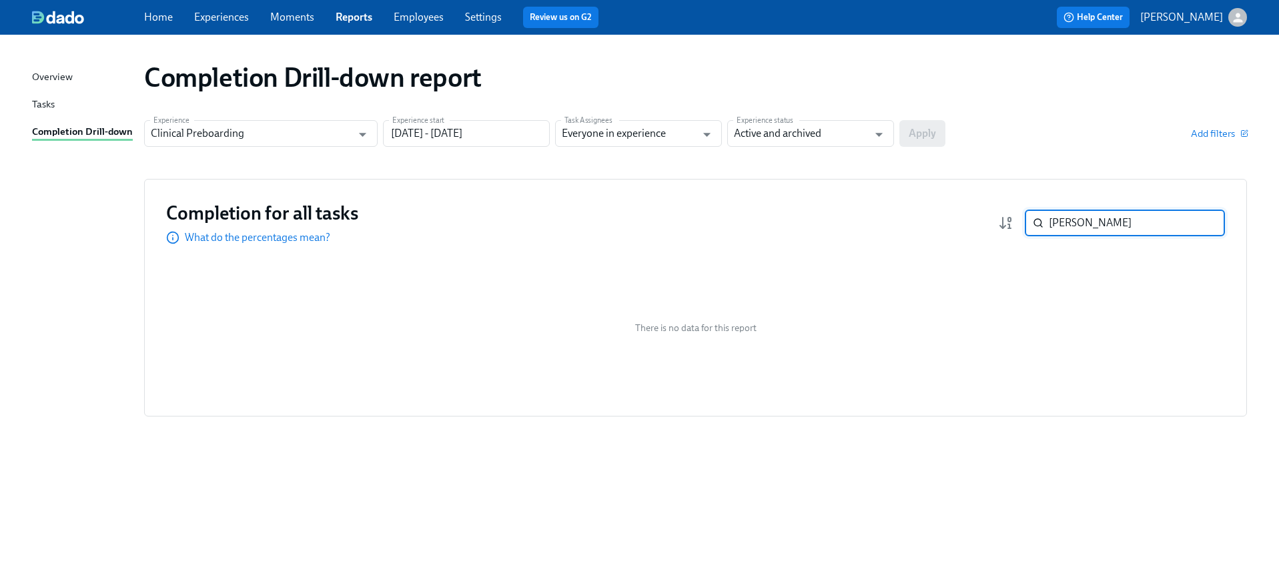
type input "Sarah Binshadler"
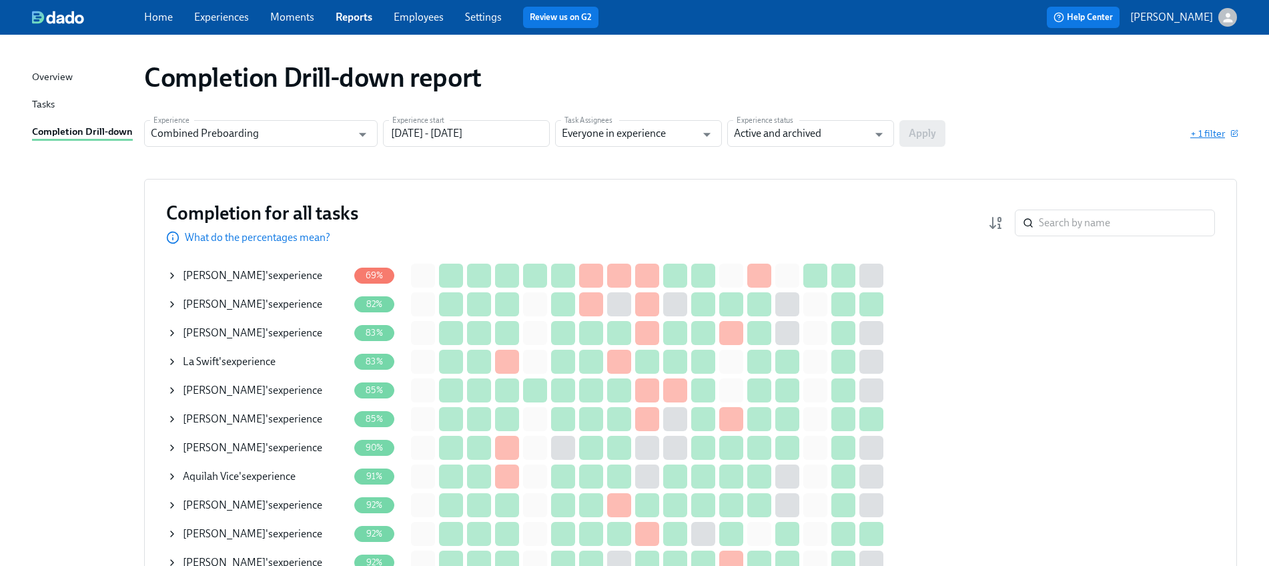
click at [1213, 130] on span "+ 1 filter" at bounding box center [1213, 133] width 47 height 13
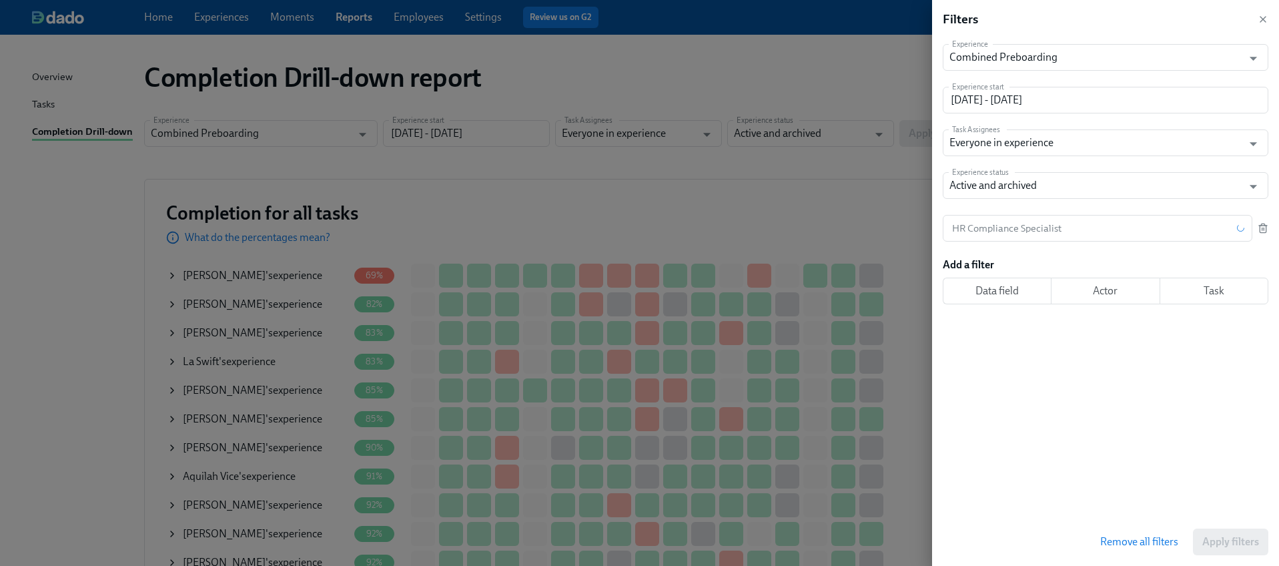
click at [1260, 230] on icon "button" at bounding box center [1263, 229] width 6 height 7
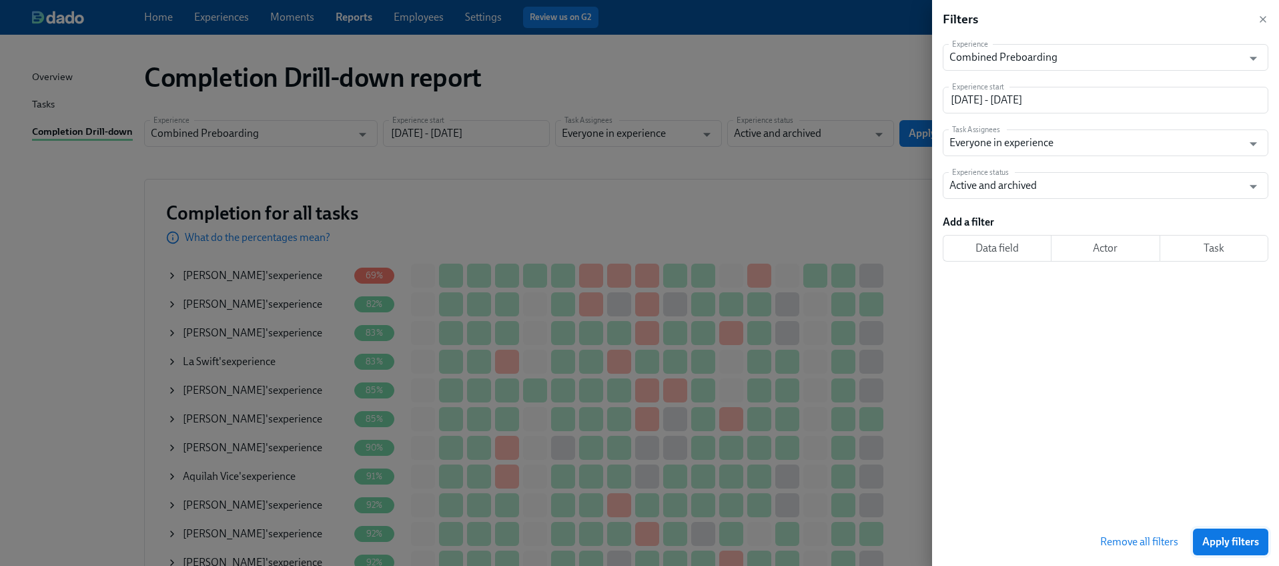
click at [1231, 539] on span "Apply filters" at bounding box center [1230, 541] width 57 height 13
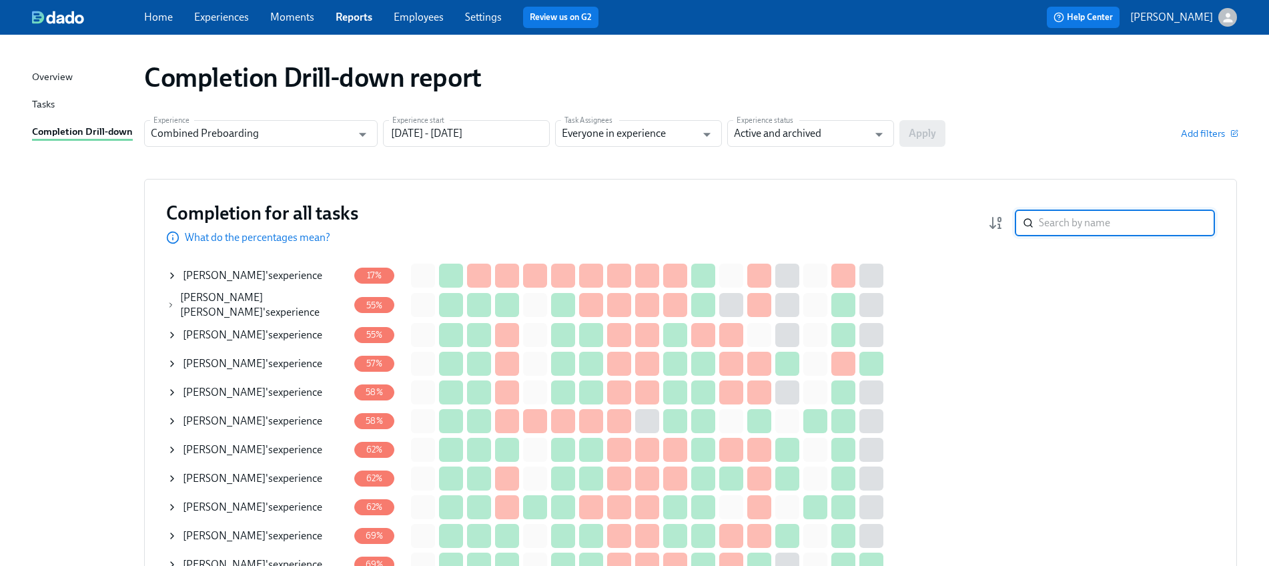
click at [1083, 228] on input "search" at bounding box center [1127, 222] width 176 height 27
paste input "[PERSON_NAME]"
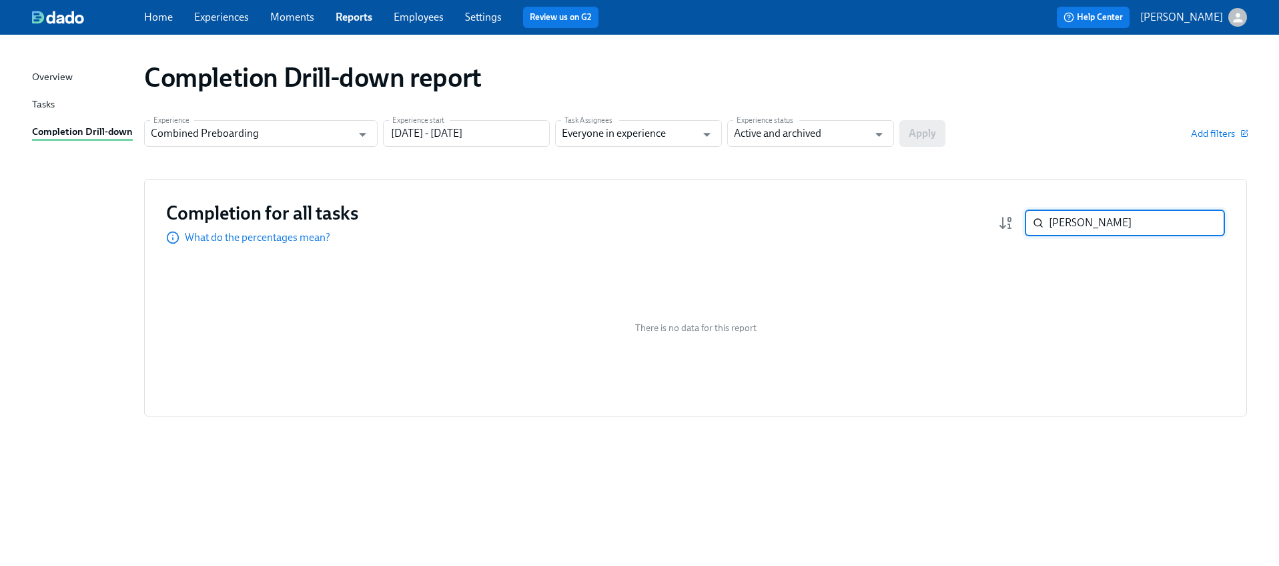
paste input "[PERSON_NAME]"
paste input "asmine Heard"
paste input "onita Joseph"
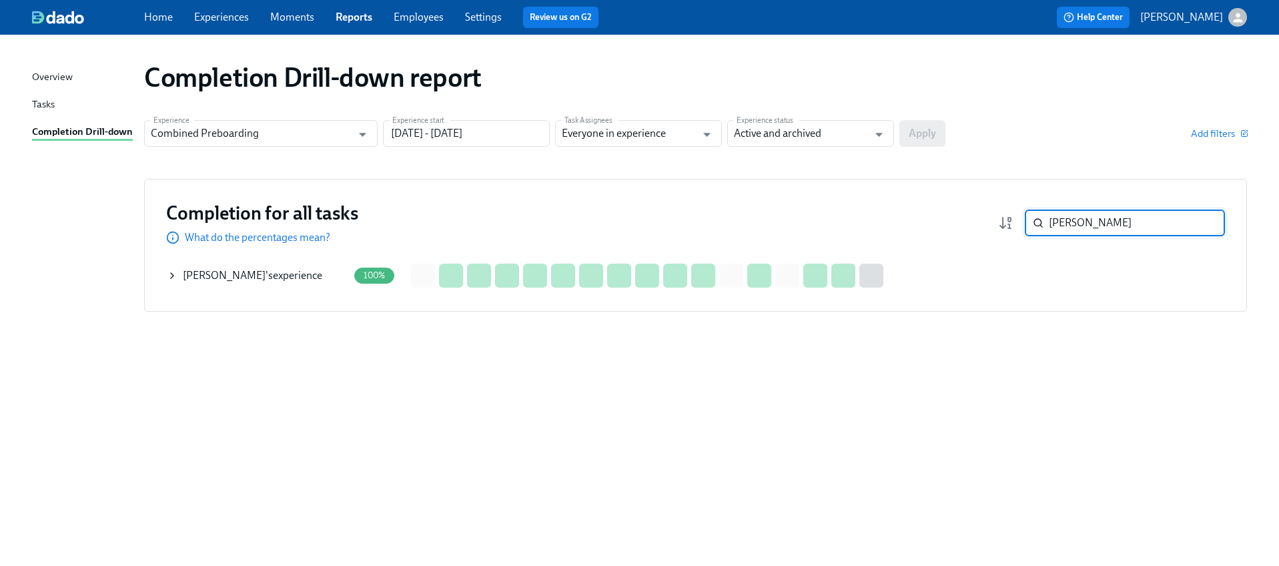
type input "[PERSON_NAME]"
click at [175, 275] on icon at bounding box center [172, 275] width 11 height 11
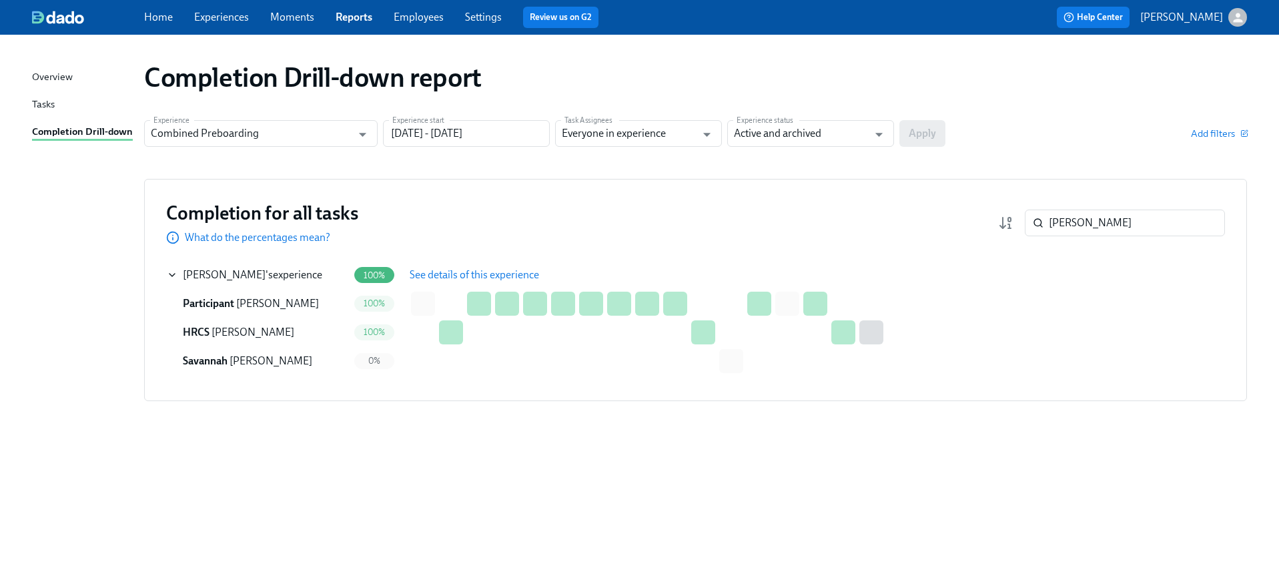
click at [410, 275] on span "See details of this experience" at bounding box center [474, 274] width 129 height 13
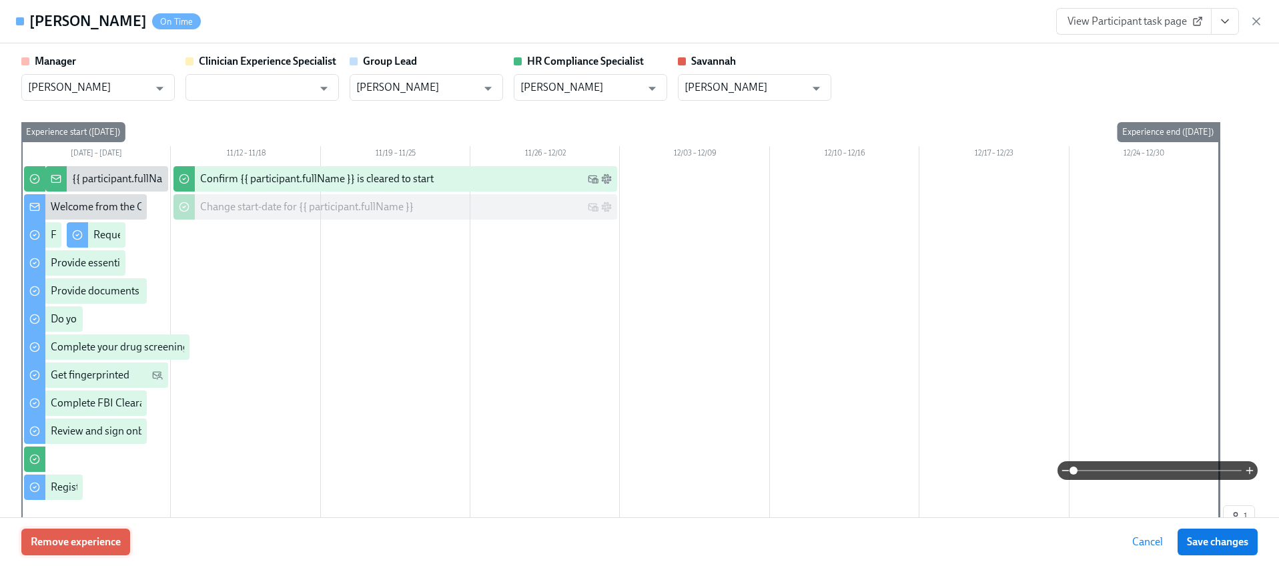
click at [75, 548] on button "Remove experience" at bounding box center [75, 541] width 109 height 27
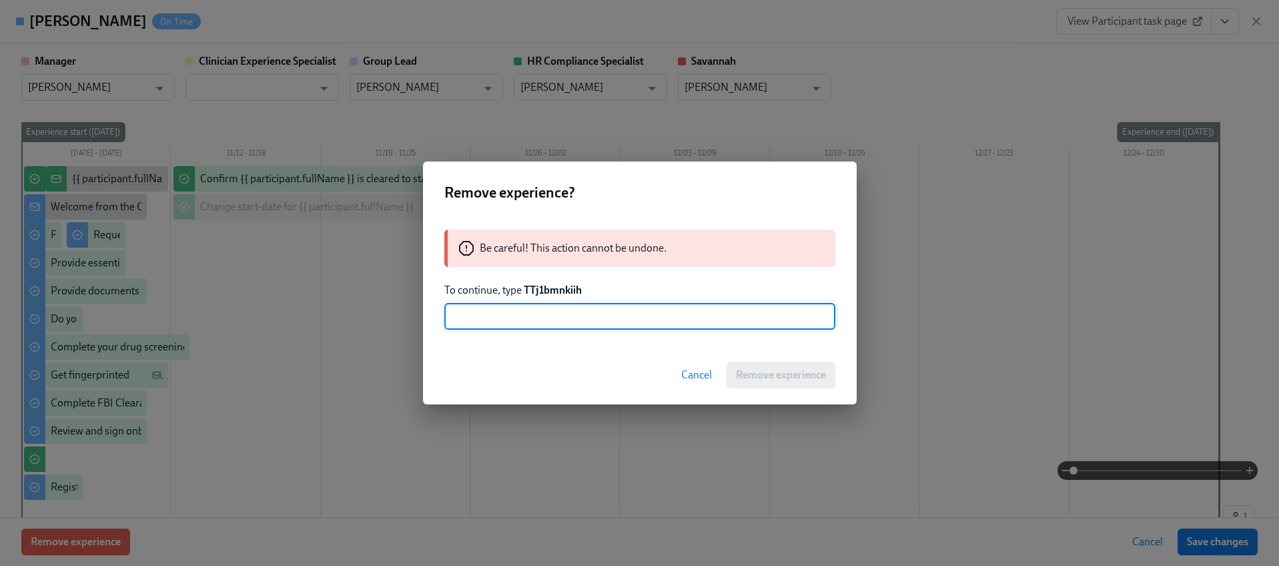
click at [552, 287] on strong "TTj1bmnkiih" at bounding box center [553, 290] width 58 height 13
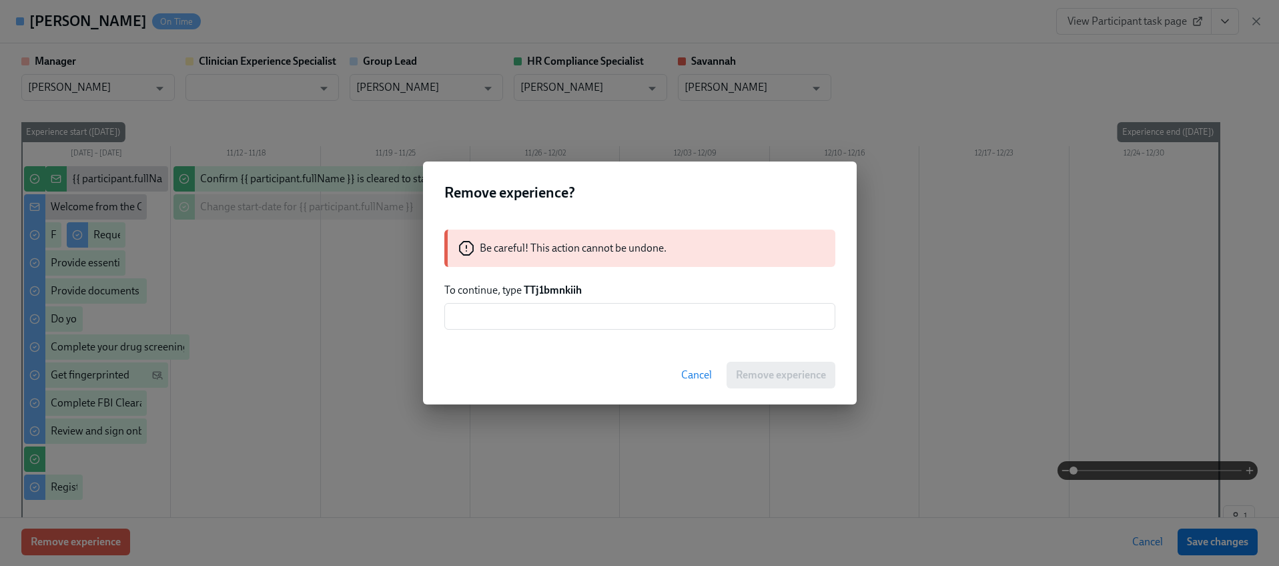
click at [552, 287] on strong "TTj1bmnkiih" at bounding box center [553, 290] width 58 height 13
copy strong "TTj1bmnkiih"
click at [553, 319] on input "text" at bounding box center [639, 316] width 391 height 27
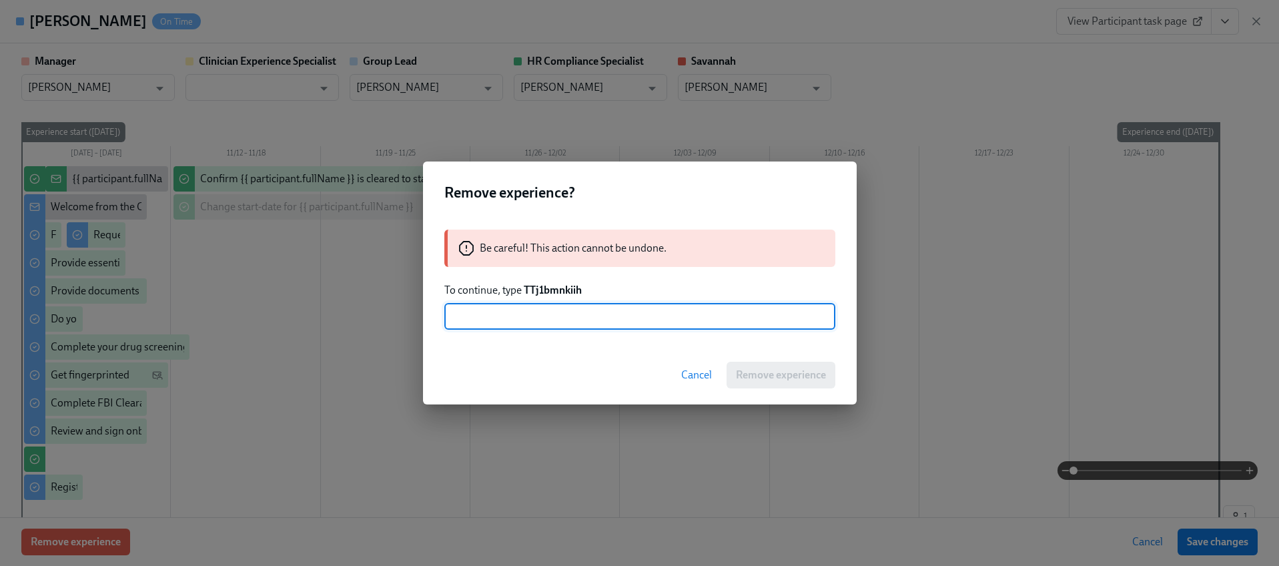
paste input "TTj1bmnkiih"
type input "TTj1bmnkiih"
click at [757, 373] on span "Remove experience" at bounding box center [781, 374] width 90 height 13
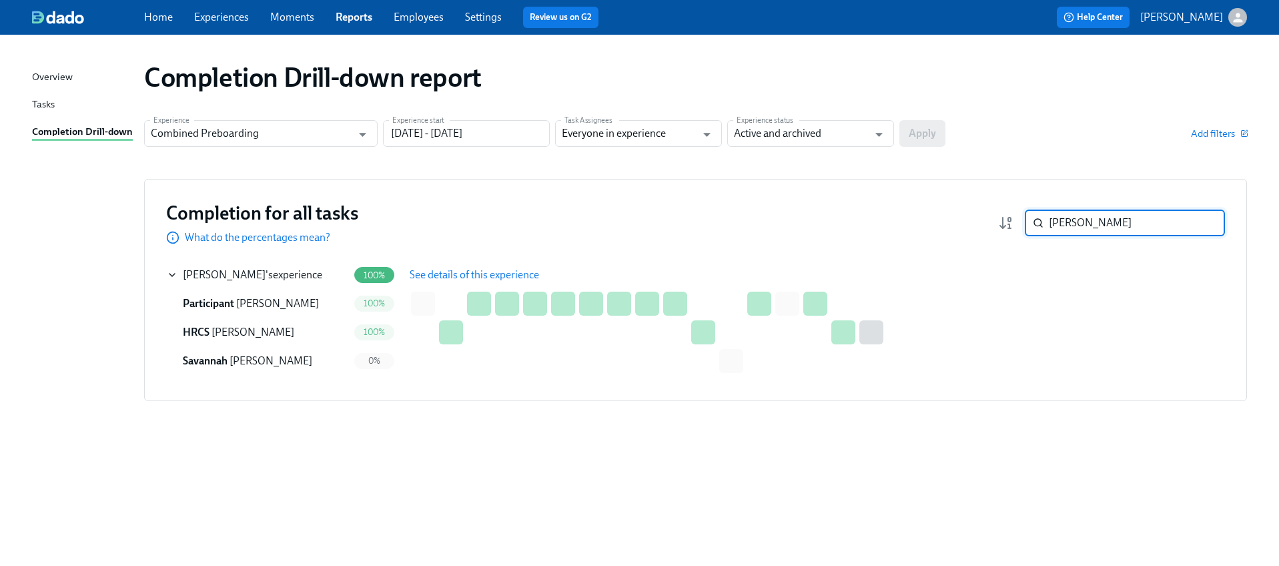
click at [1107, 217] on input "[PERSON_NAME]" at bounding box center [1137, 222] width 176 height 27
paste input "Wals"
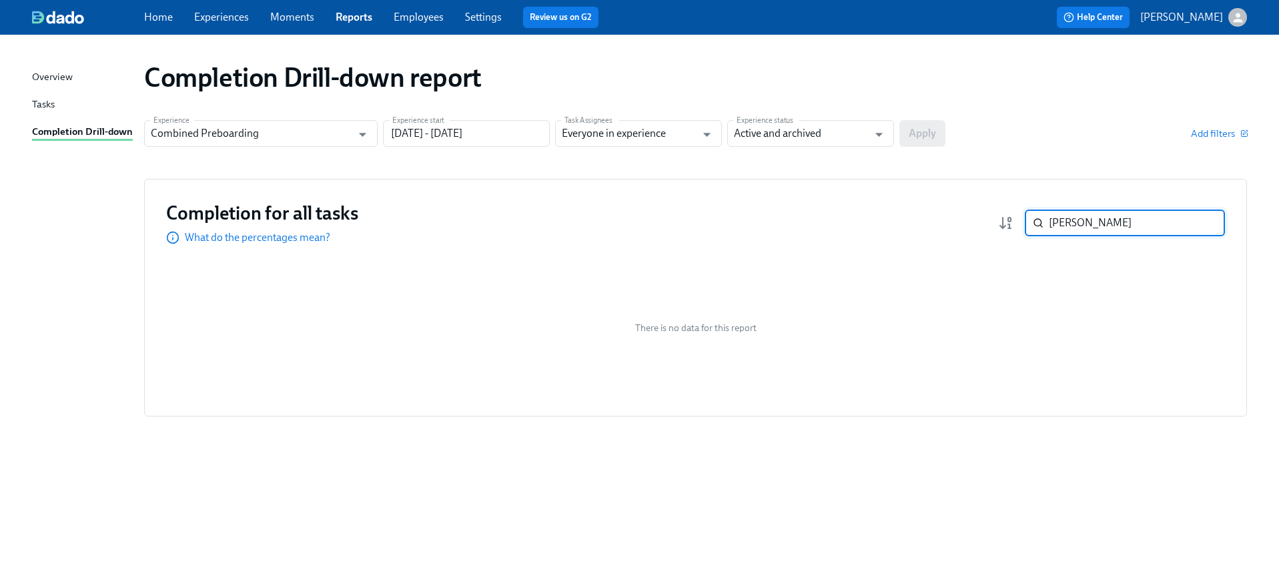
paste input "[PERSON_NAME]"
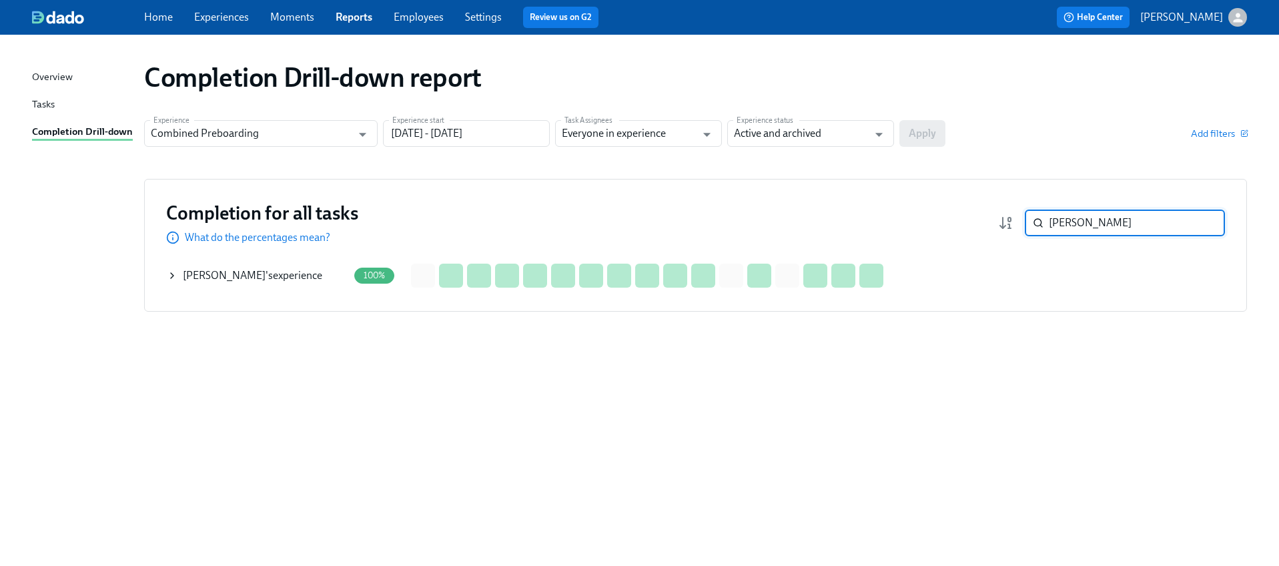
type input "[PERSON_NAME]"
click at [173, 276] on icon at bounding box center [172, 275] width 11 height 11
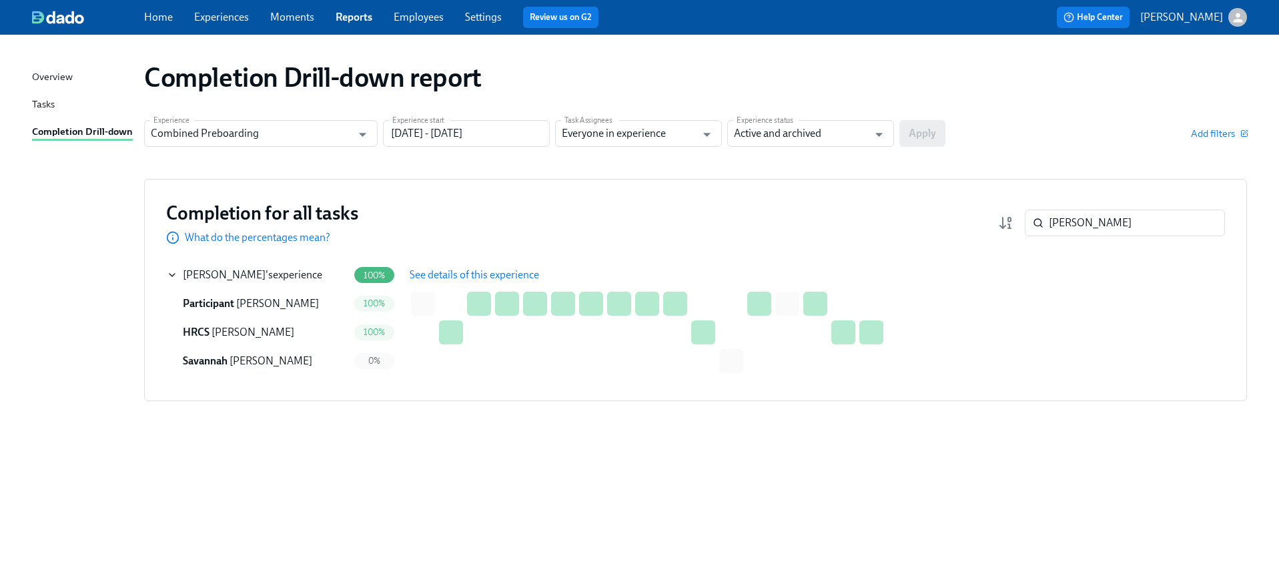
click at [433, 274] on span "See details of this experience" at bounding box center [474, 274] width 129 height 13
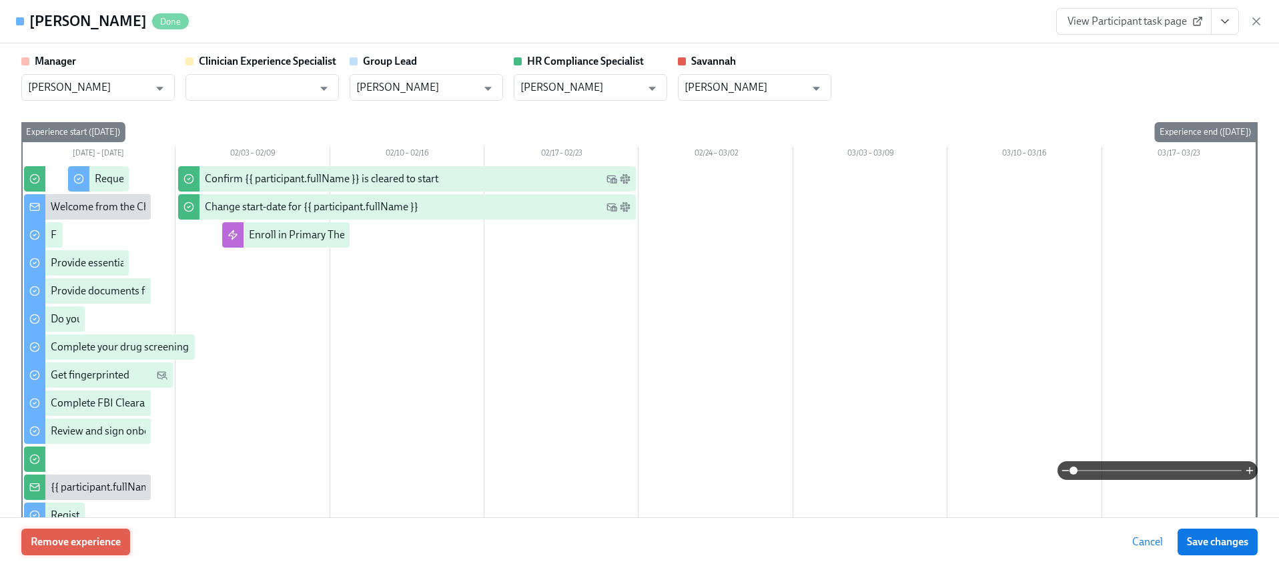
click at [79, 534] on button "Remove experience" at bounding box center [75, 541] width 109 height 27
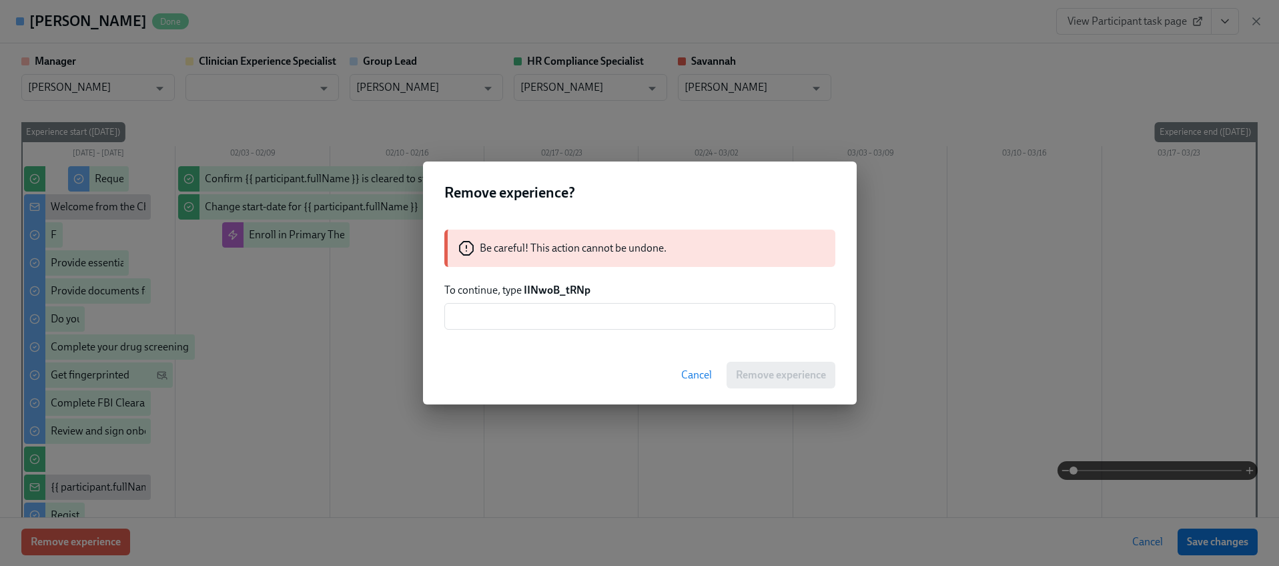
click at [552, 293] on strong "IINwoB_tRNp" at bounding box center [557, 290] width 67 height 13
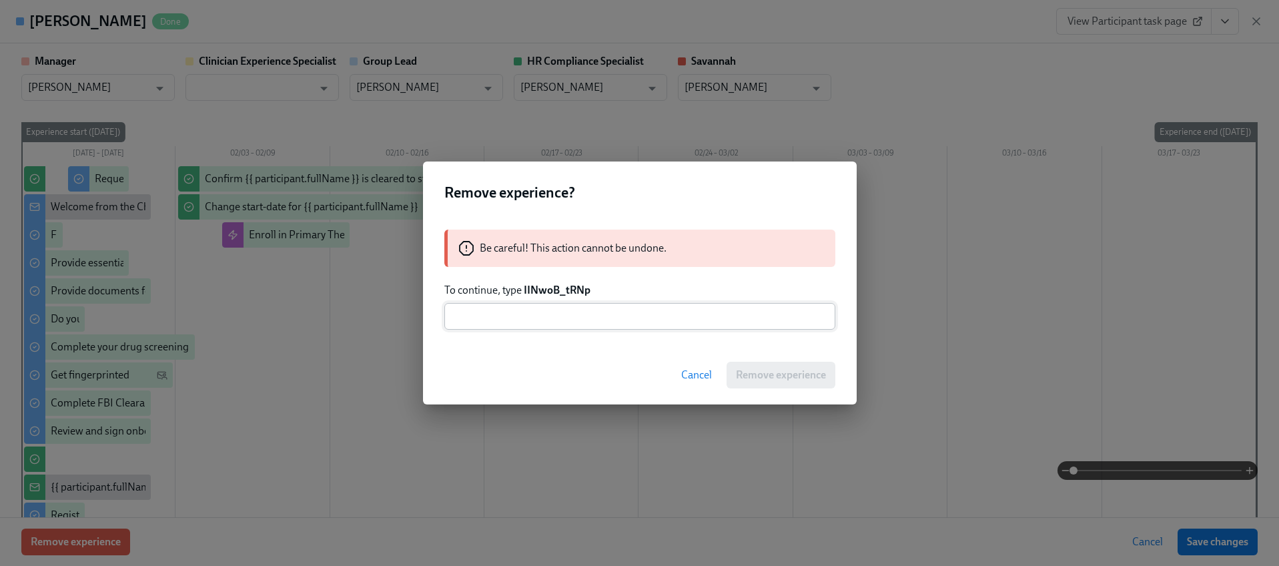
click at [530, 317] on input "text" at bounding box center [639, 316] width 391 height 27
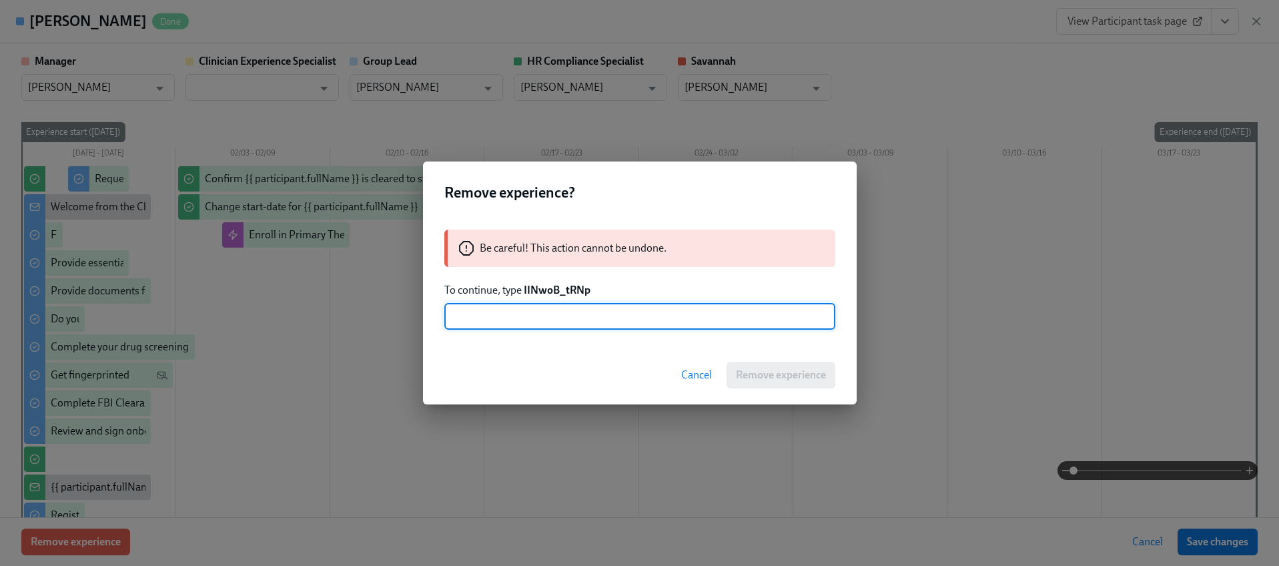
paste input "IINwoB_tRNp"
type input "IINwoB_tRNp"
click at [763, 383] on button "Remove experience" at bounding box center [781, 375] width 109 height 27
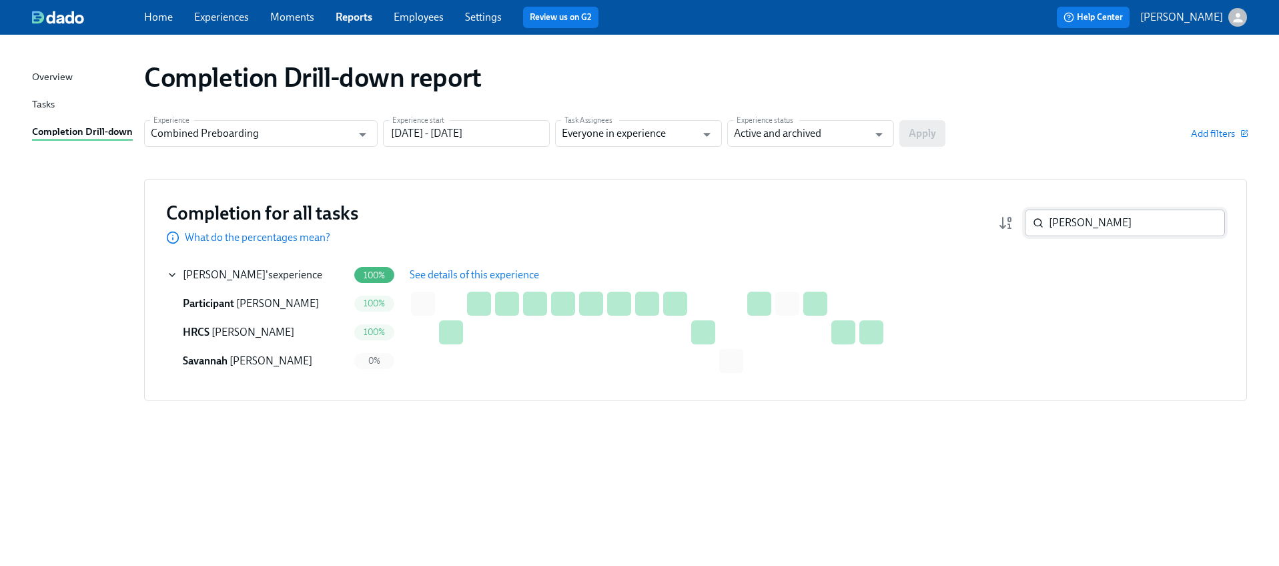
click at [1069, 226] on input "[PERSON_NAME]" at bounding box center [1137, 222] width 176 height 27
paste input "[PERSON_NAME]"
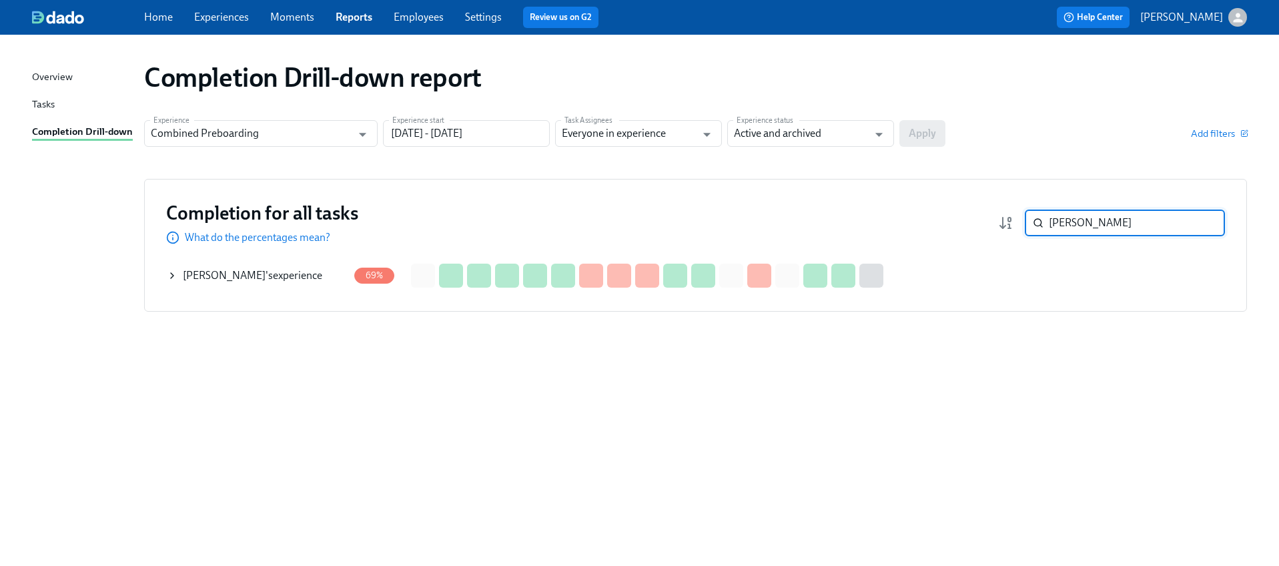
type input "[PERSON_NAME]"
click at [167, 275] on icon at bounding box center [172, 275] width 11 height 11
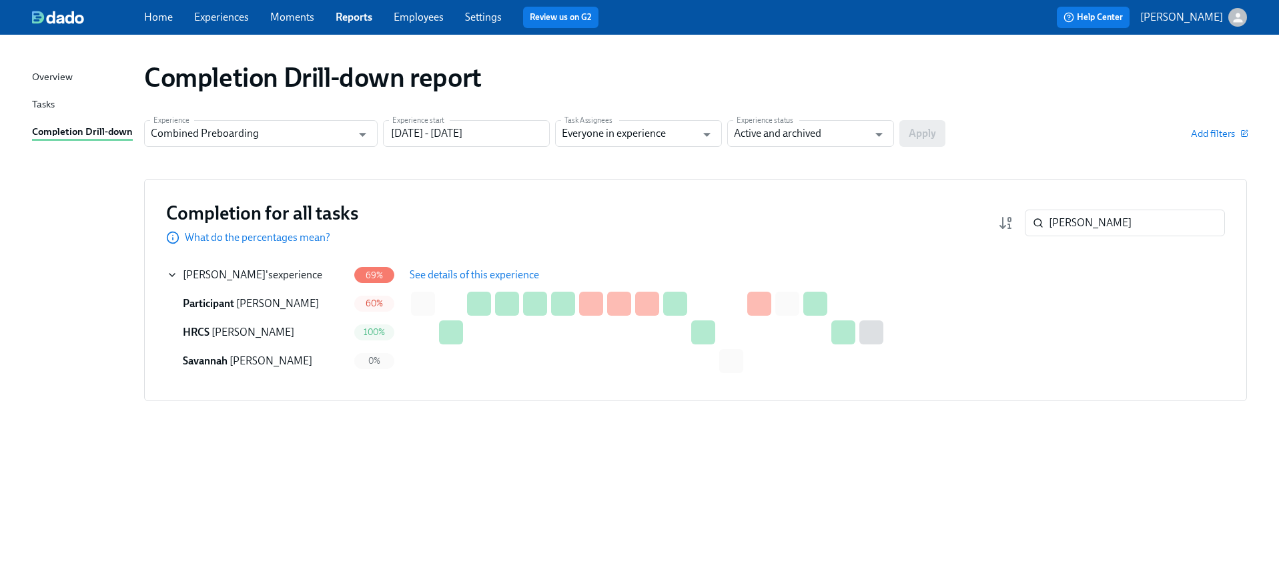
click at [454, 274] on span "See details of this experience" at bounding box center [474, 274] width 129 height 13
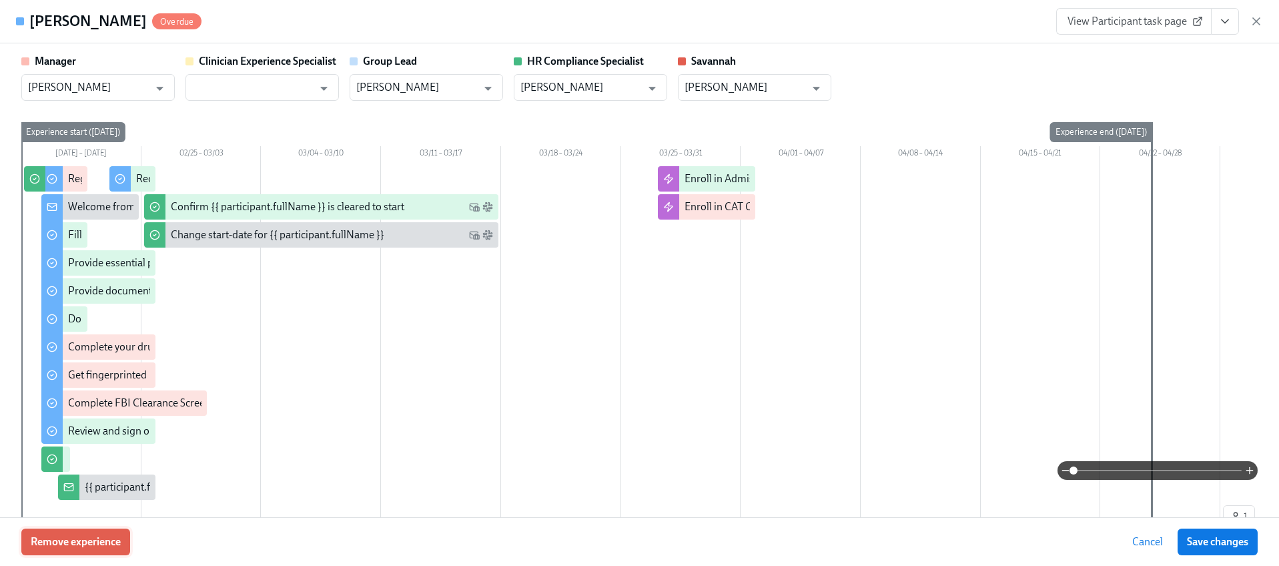
click at [81, 532] on button "Remove experience" at bounding box center [75, 541] width 109 height 27
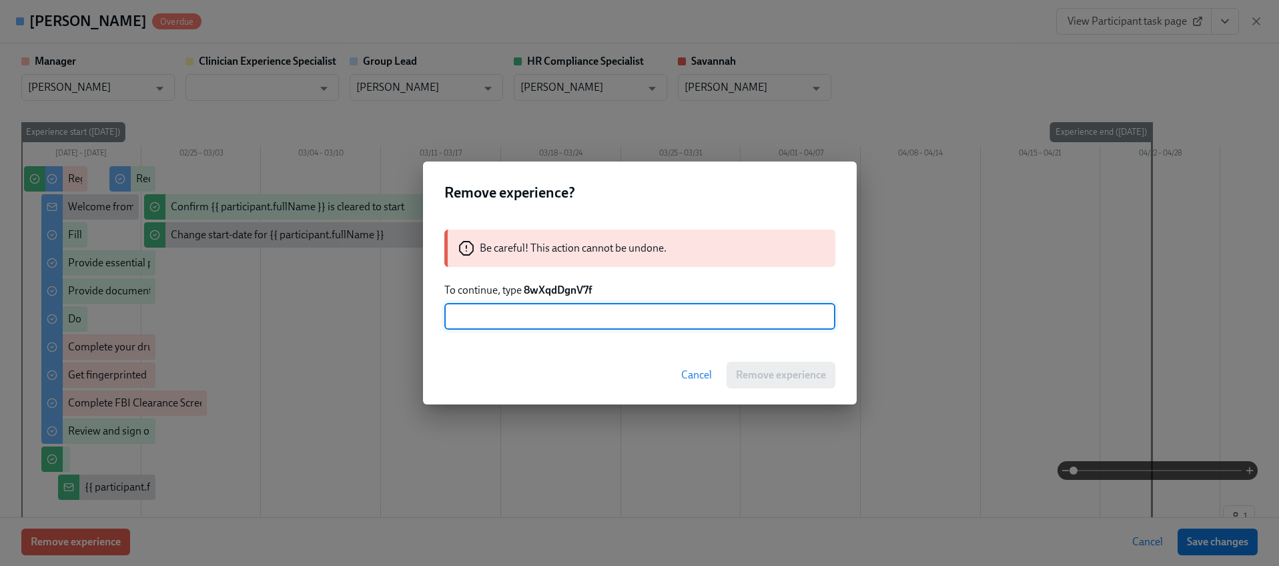
click at [548, 289] on strong "8wXqdDgnV7f" at bounding box center [558, 290] width 68 height 13
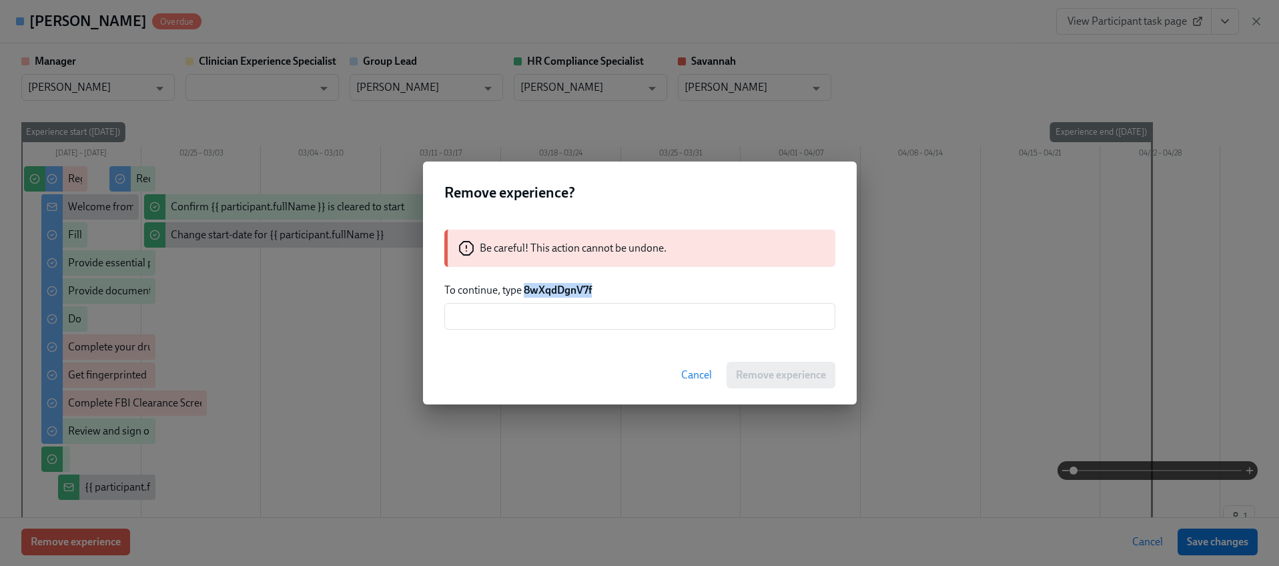
click at [548, 289] on strong "8wXqdDgnV7f" at bounding box center [558, 290] width 68 height 13
copy strong "8wXqdDgnV7f"
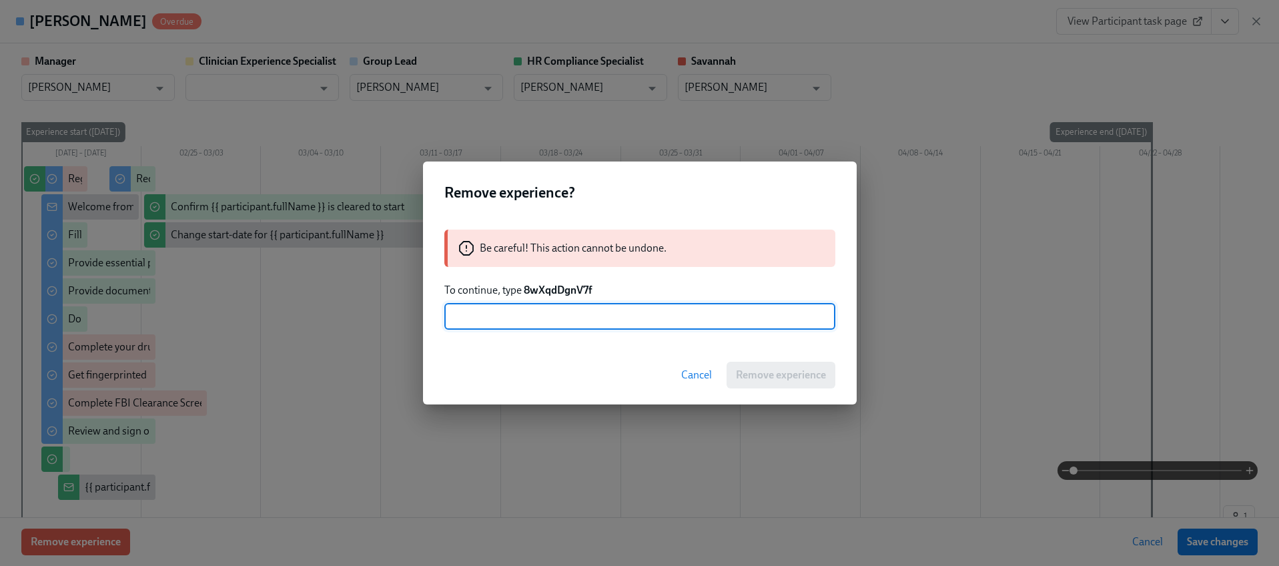
click at [576, 328] on input "text" at bounding box center [639, 316] width 391 height 27
paste input "8wXqdDgnV7f"
type input "8wXqdDgnV7f"
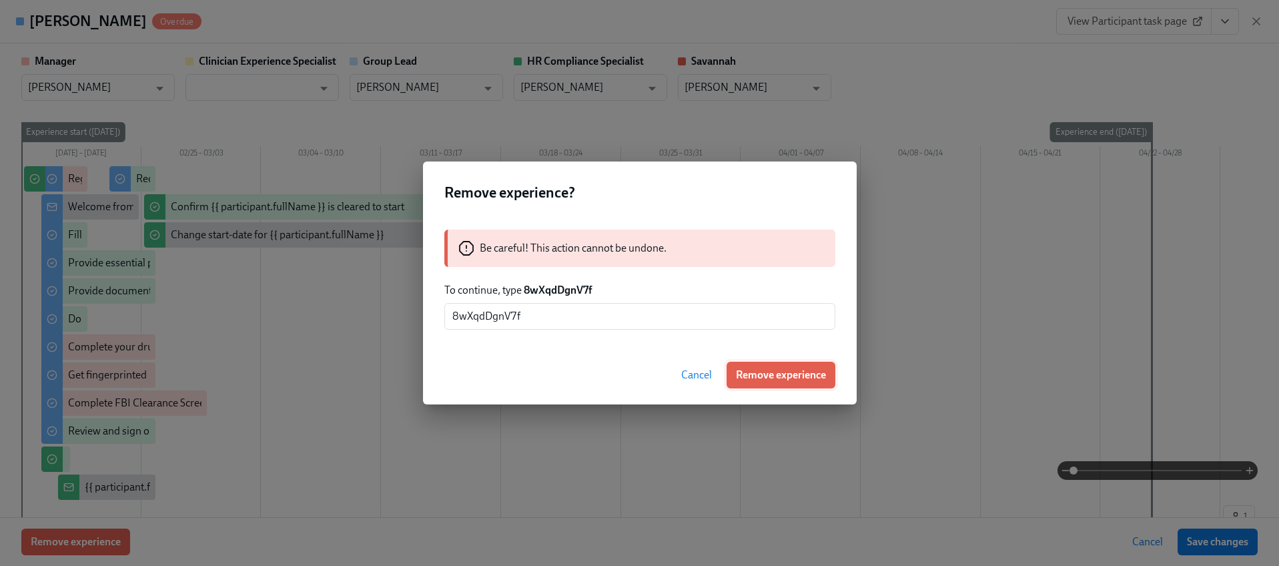
click at [728, 370] on button "Remove experience" at bounding box center [781, 375] width 109 height 27
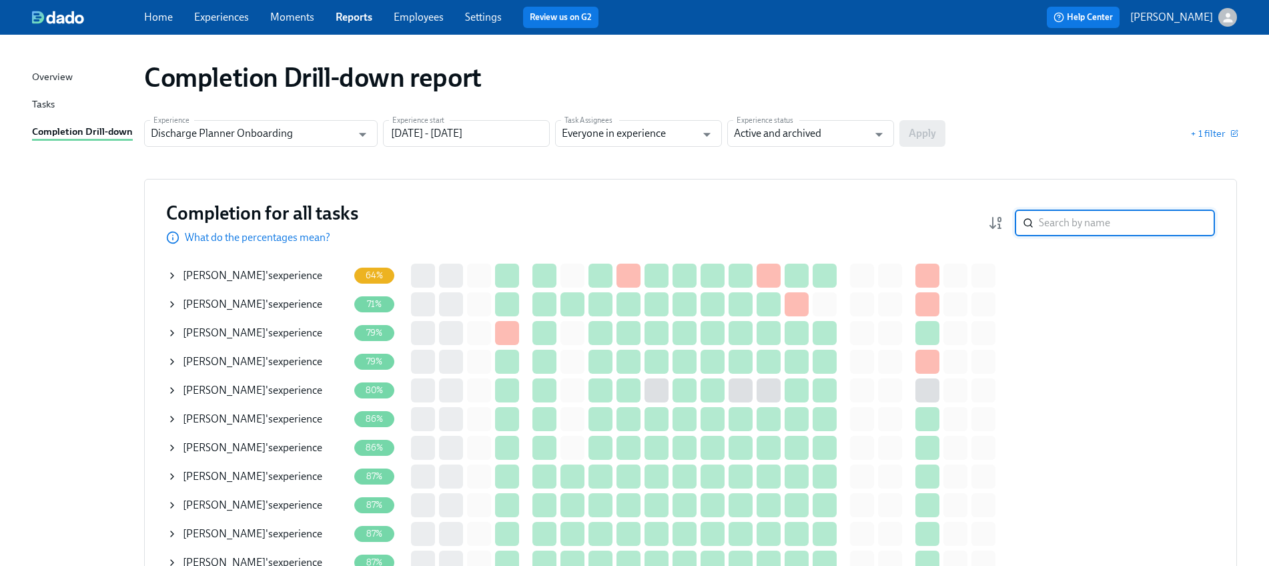
click at [1110, 215] on input "search" at bounding box center [1127, 222] width 176 height 27
paste input "8wXqdDgnV7f"
type input "8wXqdDgnV7f"
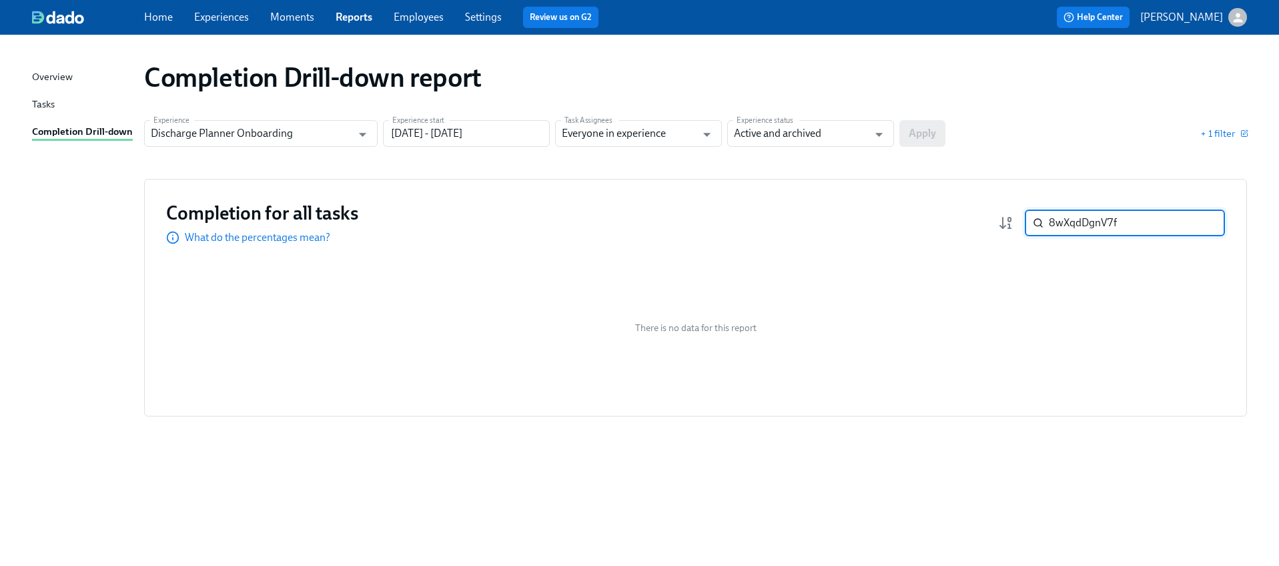
click at [1065, 224] on input "8wXqdDgnV7f" at bounding box center [1137, 222] width 176 height 27
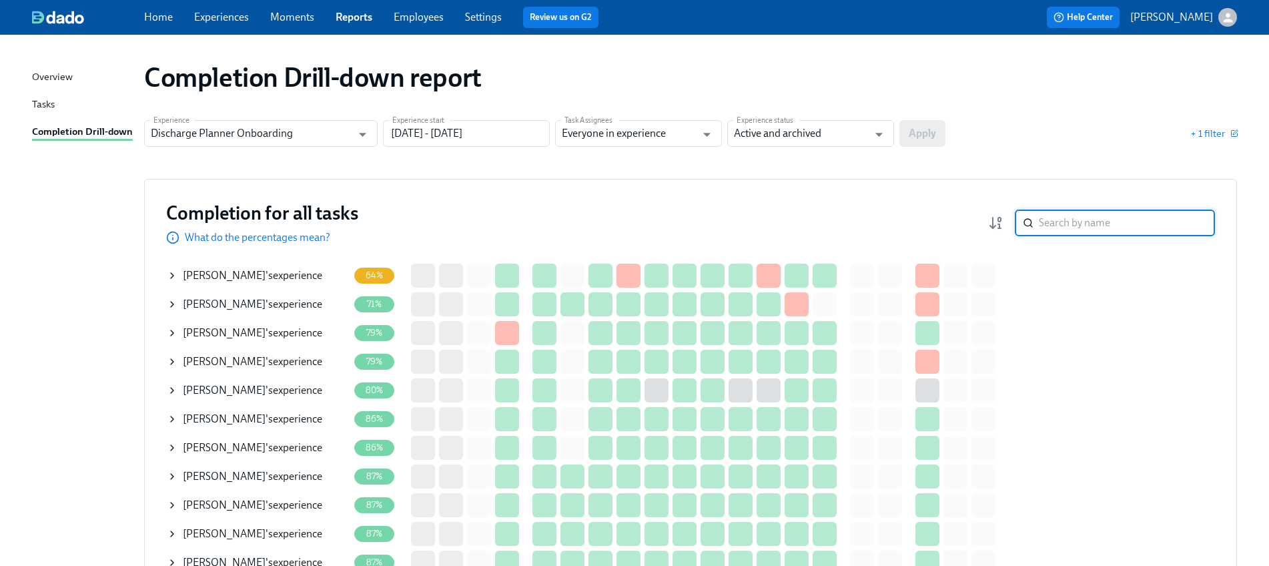
paste input "Buckner"
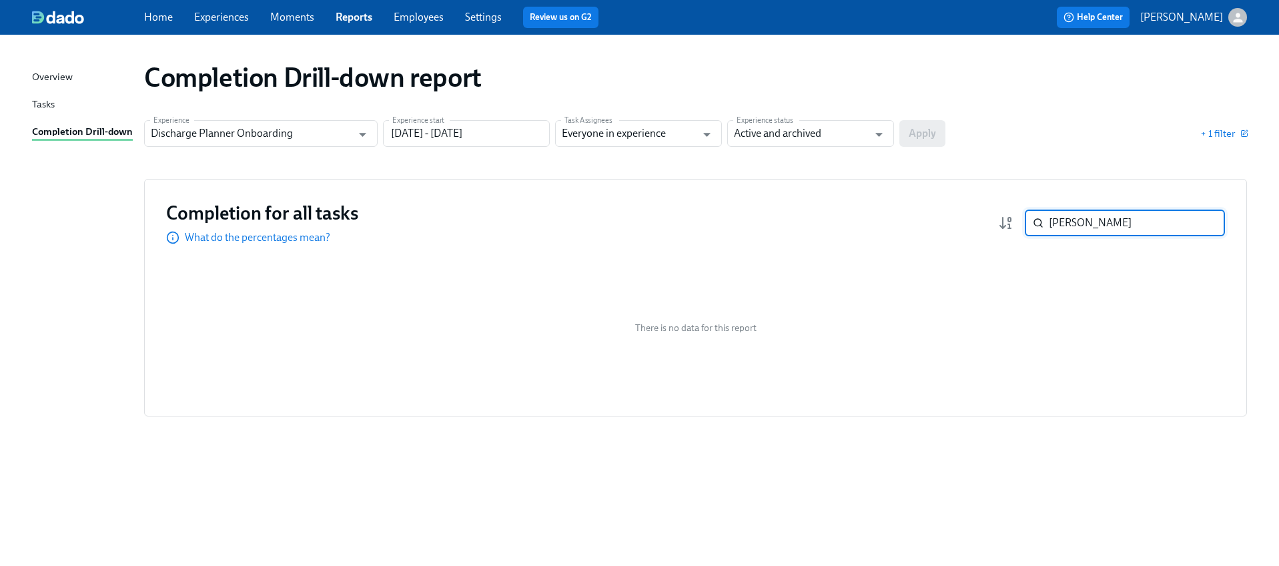
paste input "Alayja Mangum"
type input "Alayja Mangum"
click at [278, 139] on input "Discharge Planner Onboarding" at bounding box center [251, 133] width 201 height 27
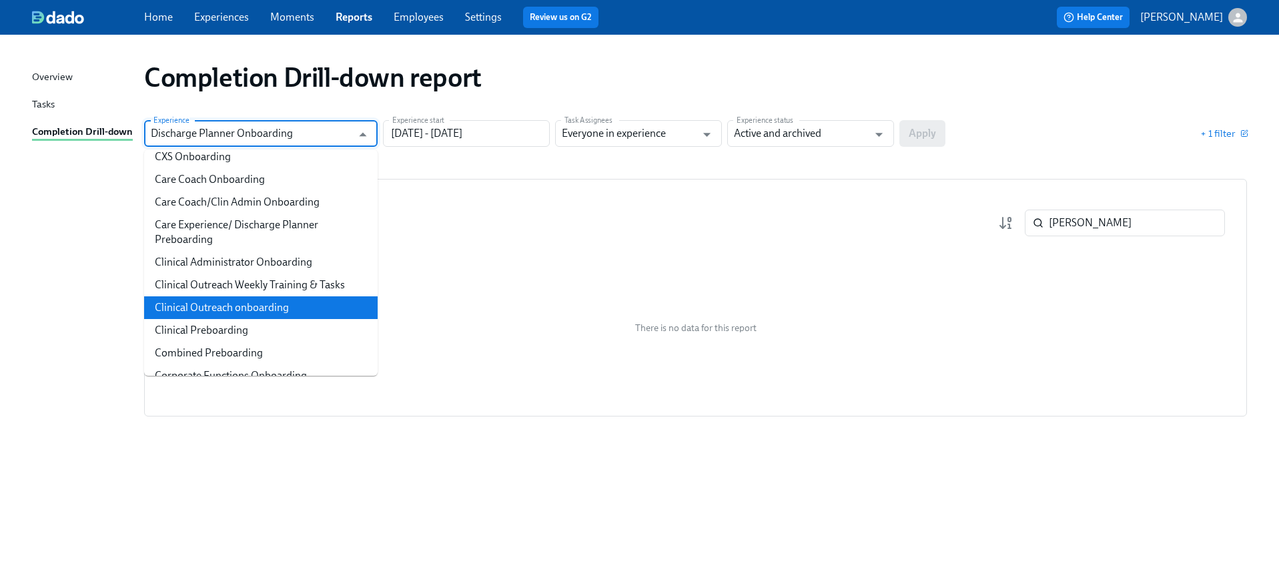
scroll to position [138, 0]
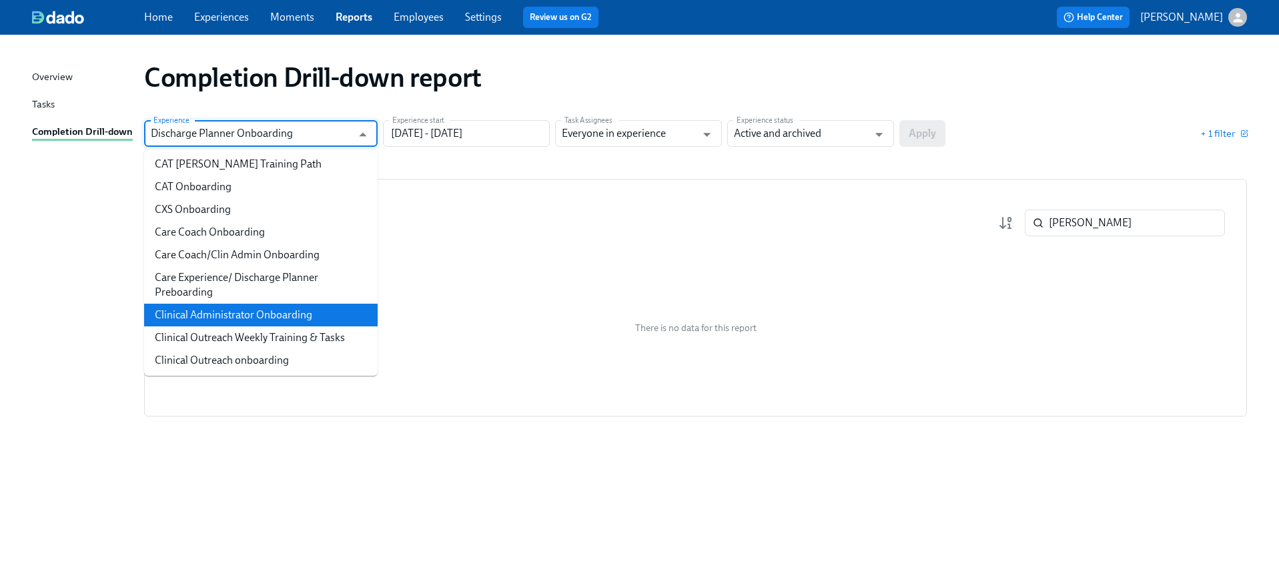
click at [224, 319] on li "Clinical Administrator Onboarding" at bounding box center [261, 315] width 234 height 23
type input "Clinical Administrator Onboarding"
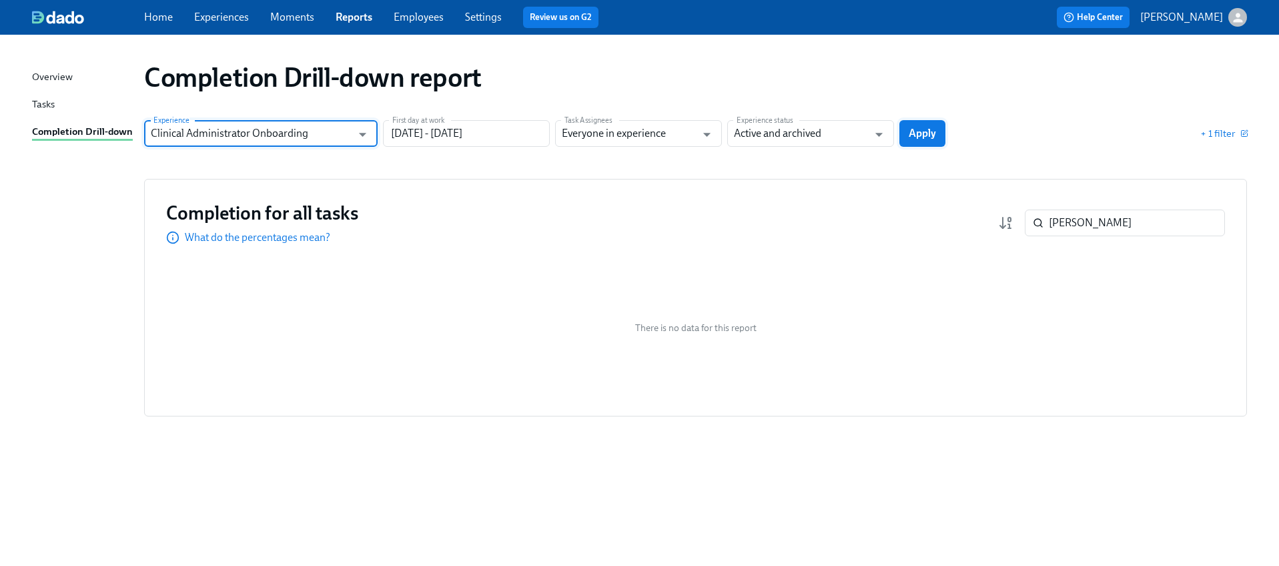
click at [922, 131] on span "Apply" at bounding box center [922, 133] width 27 height 13
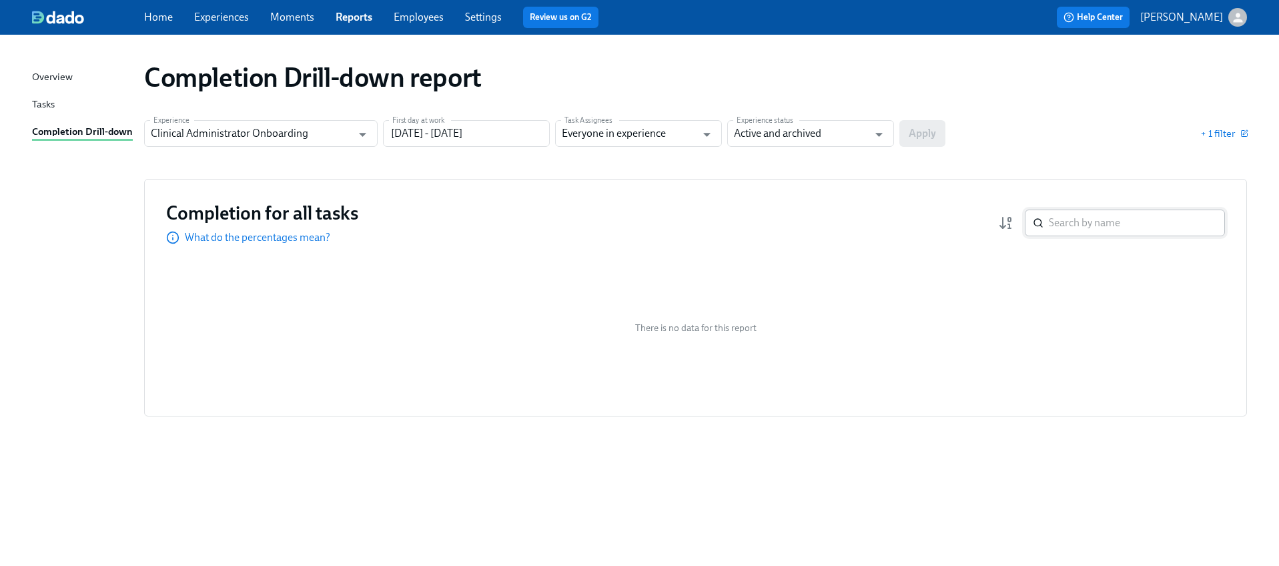
click at [1063, 213] on input "search" at bounding box center [1137, 222] width 176 height 27
paste input "Jasmine Jones"
type input "Jasmine Jones"
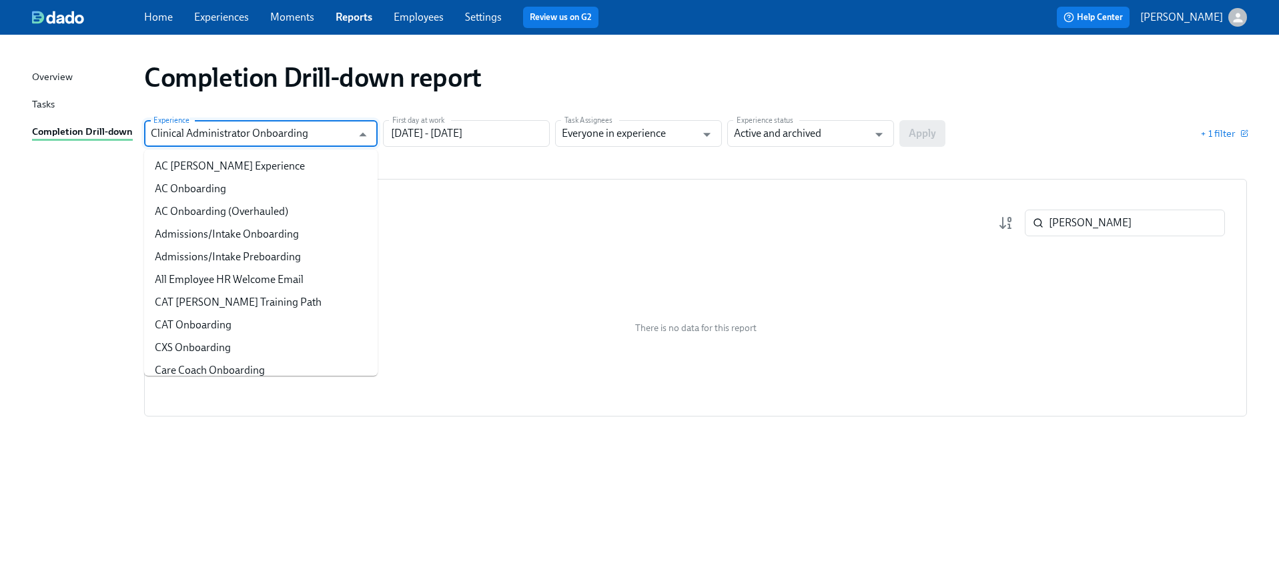
click at [288, 132] on input "Clinical Administrator Onboarding" at bounding box center [251, 133] width 201 height 27
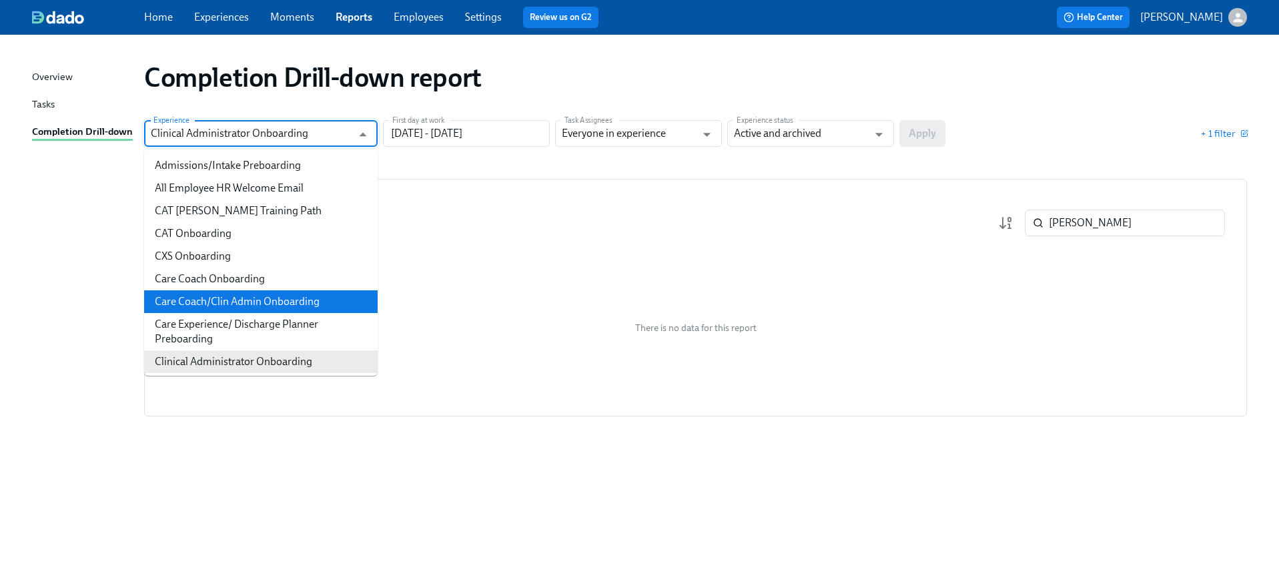
click at [274, 298] on li "Care Coach/Clin Admin Onboarding" at bounding box center [261, 301] width 234 height 23
type input "Care Coach/Clin Admin Onboarding"
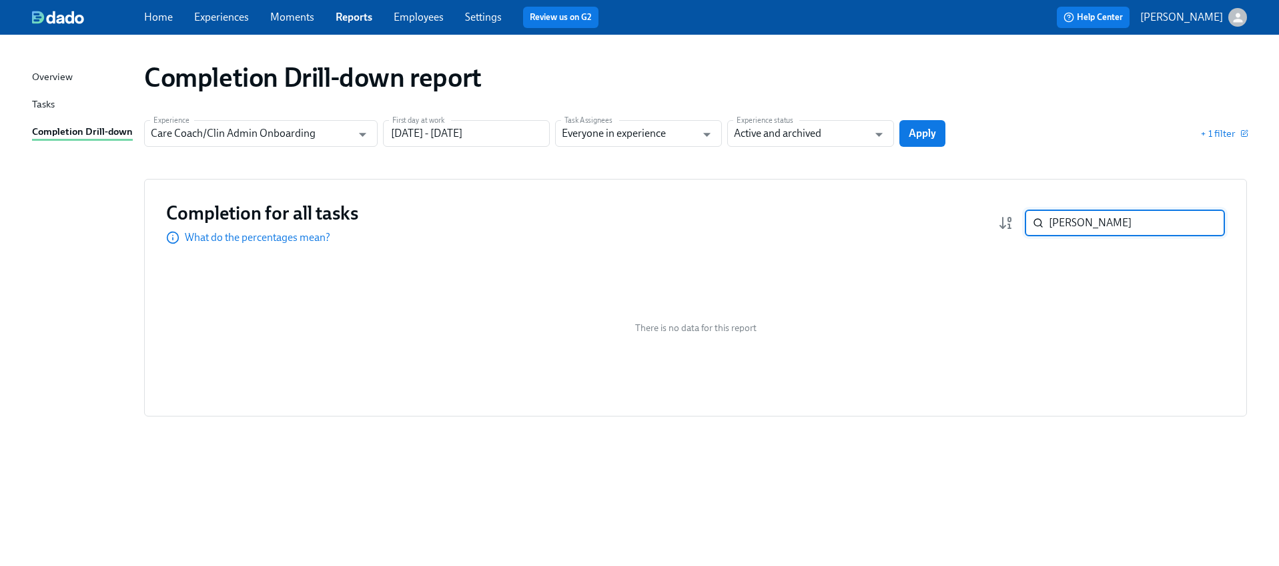
click at [1080, 216] on input "Jasmine Jones" at bounding box center [1137, 222] width 176 height 27
click at [908, 135] on button "Apply" at bounding box center [922, 133] width 46 height 27
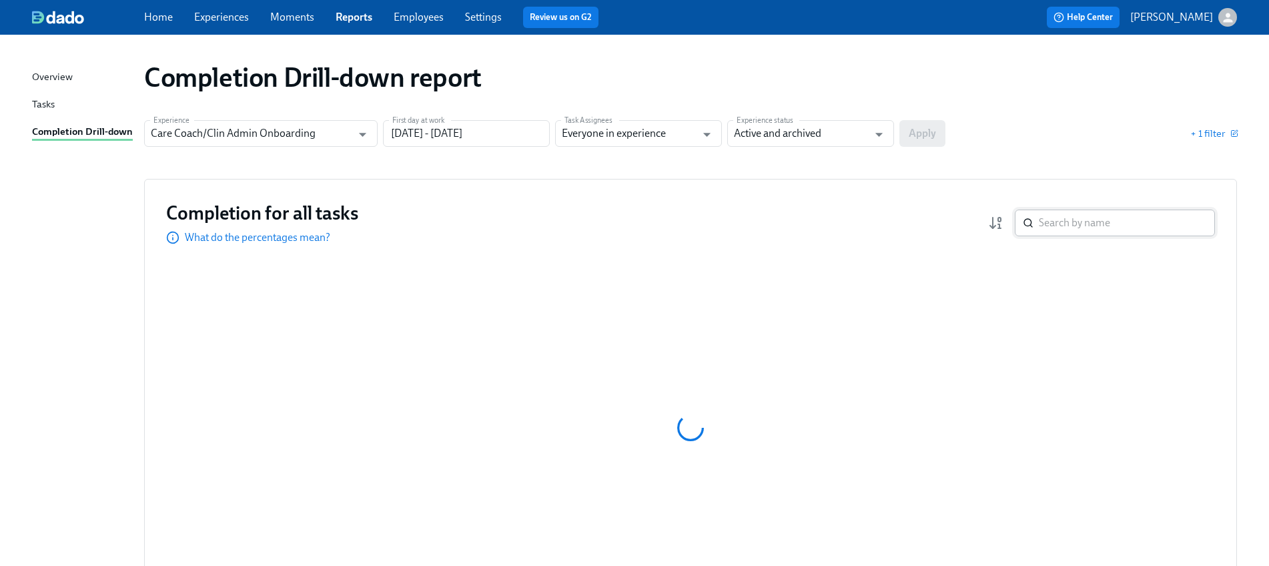
click at [1038, 219] on div "​" at bounding box center [1115, 222] width 200 height 27
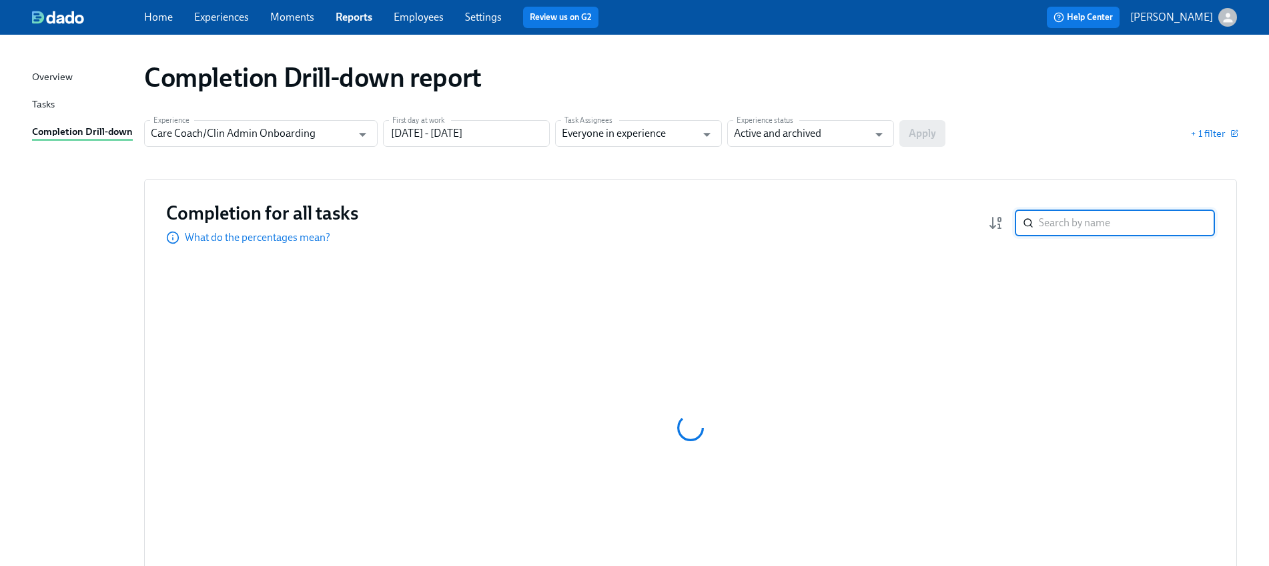
paste input "Jasmine Jones"
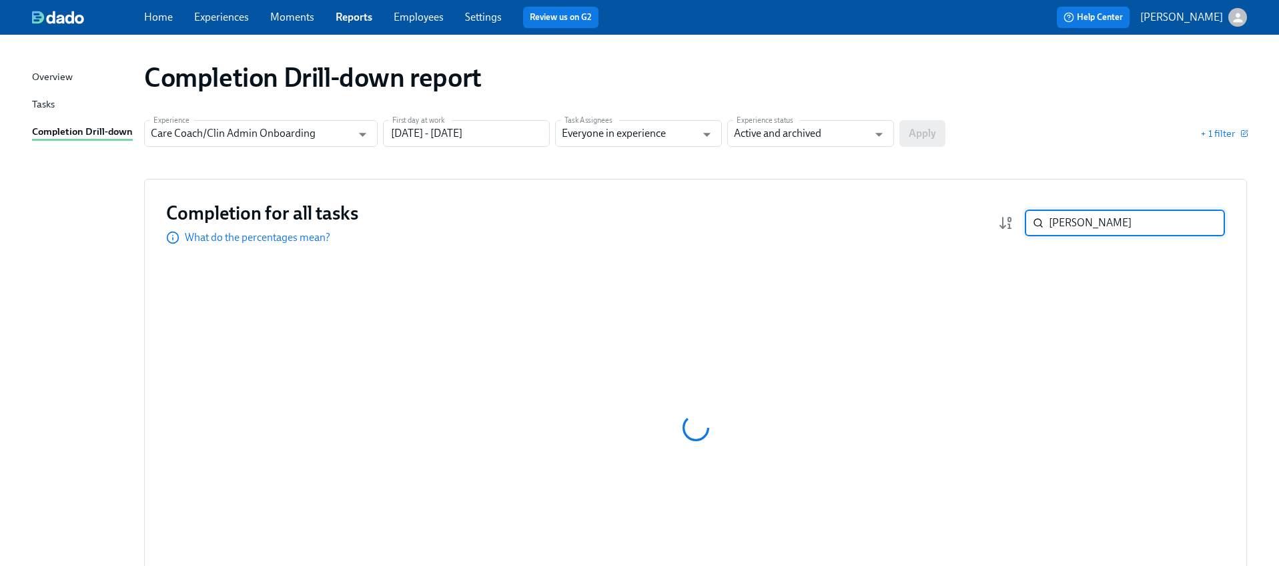
type input "Jasmine Jones"
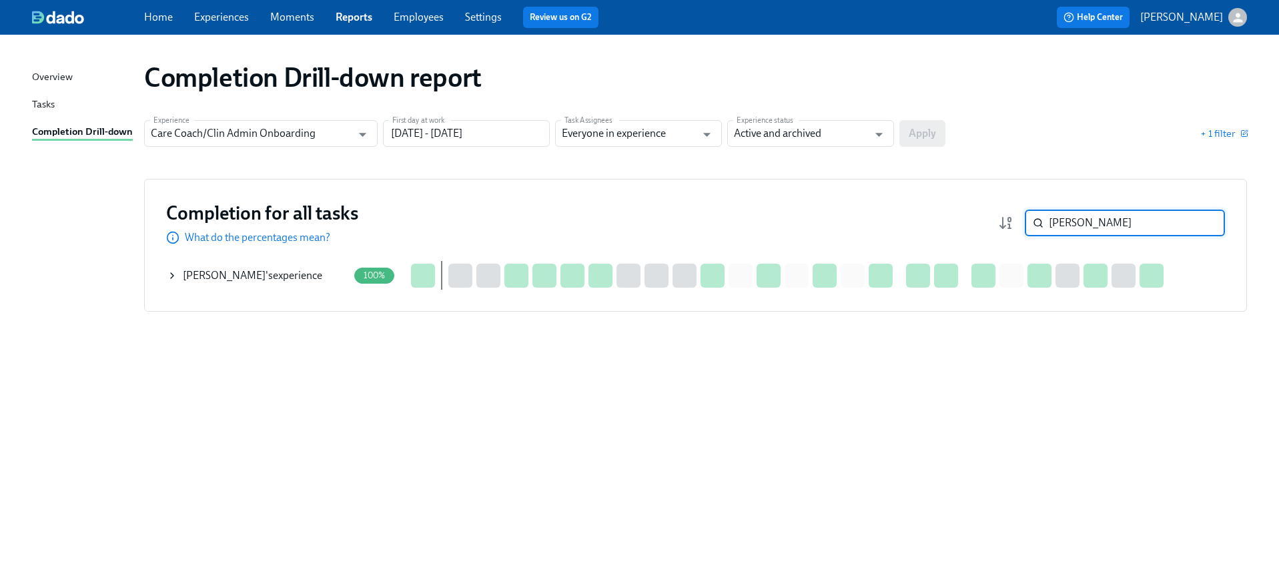
click at [174, 274] on icon at bounding box center [172, 275] width 11 height 11
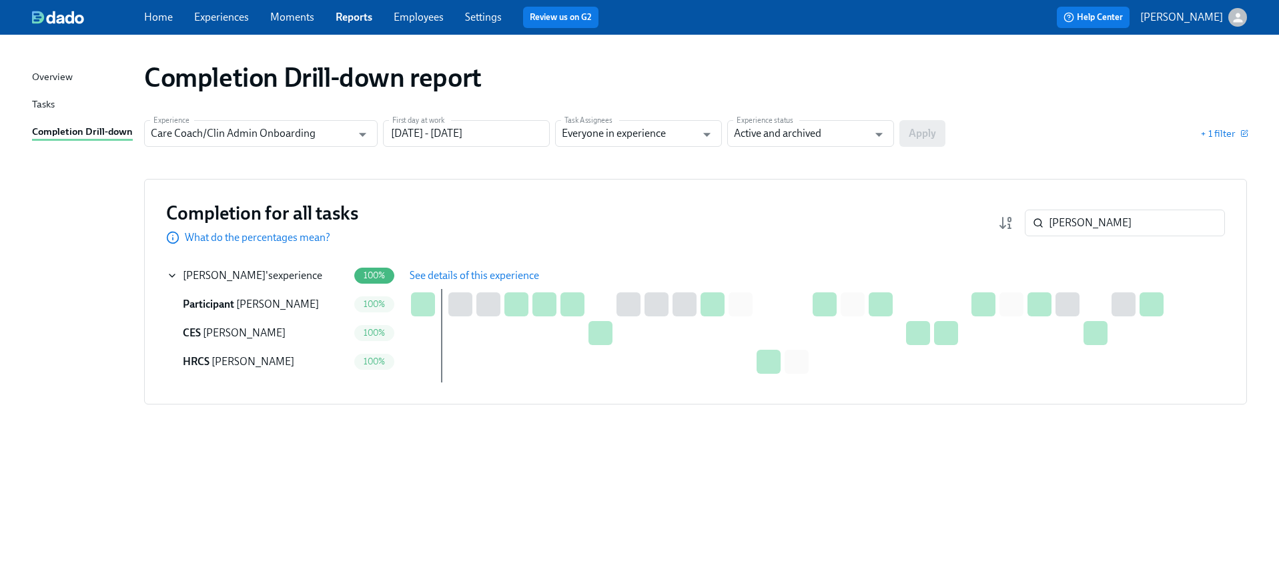
click at [482, 271] on span "See details of this experience" at bounding box center [474, 275] width 129 height 13
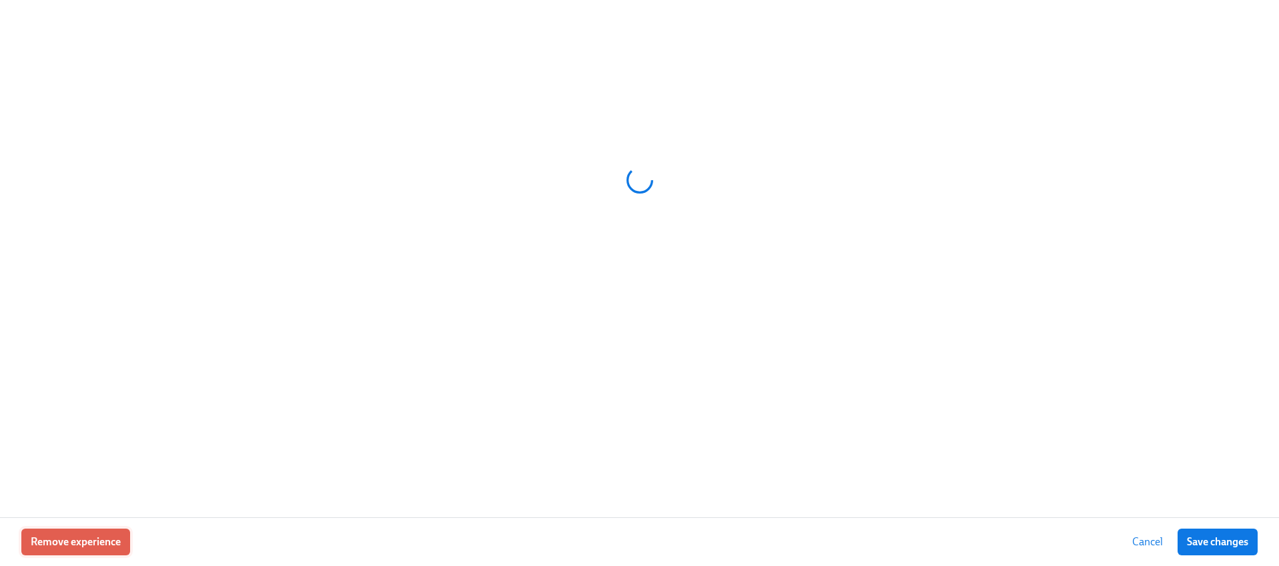
click at [91, 533] on button "Remove experience" at bounding box center [75, 541] width 109 height 27
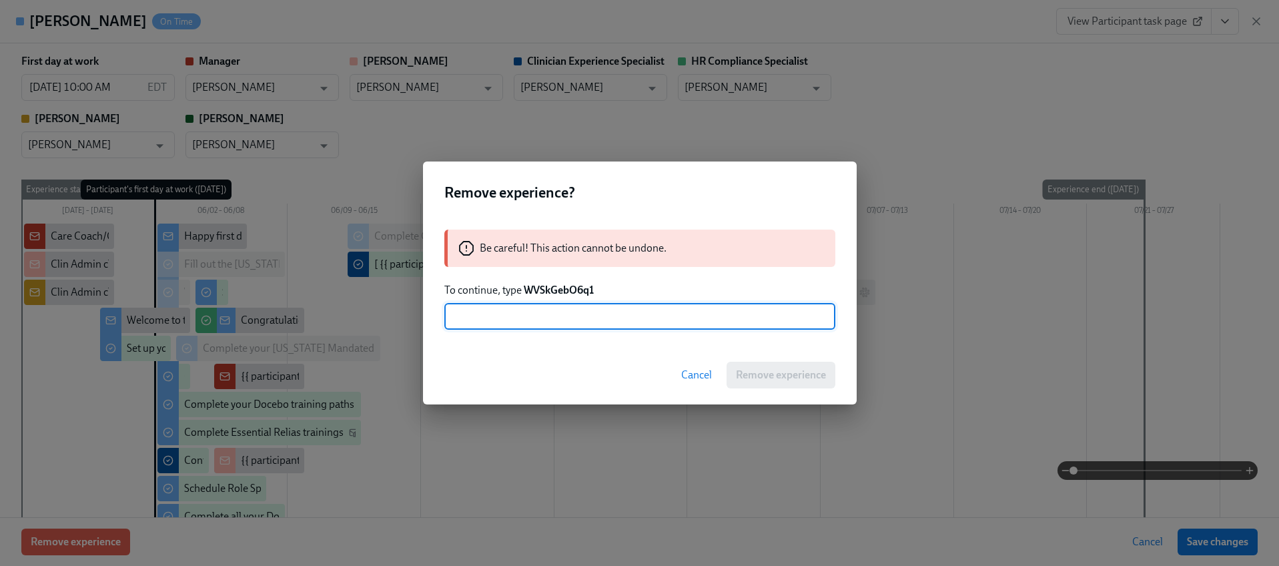
click at [538, 284] on strong "WVSkGebO6q1" at bounding box center [559, 290] width 70 height 13
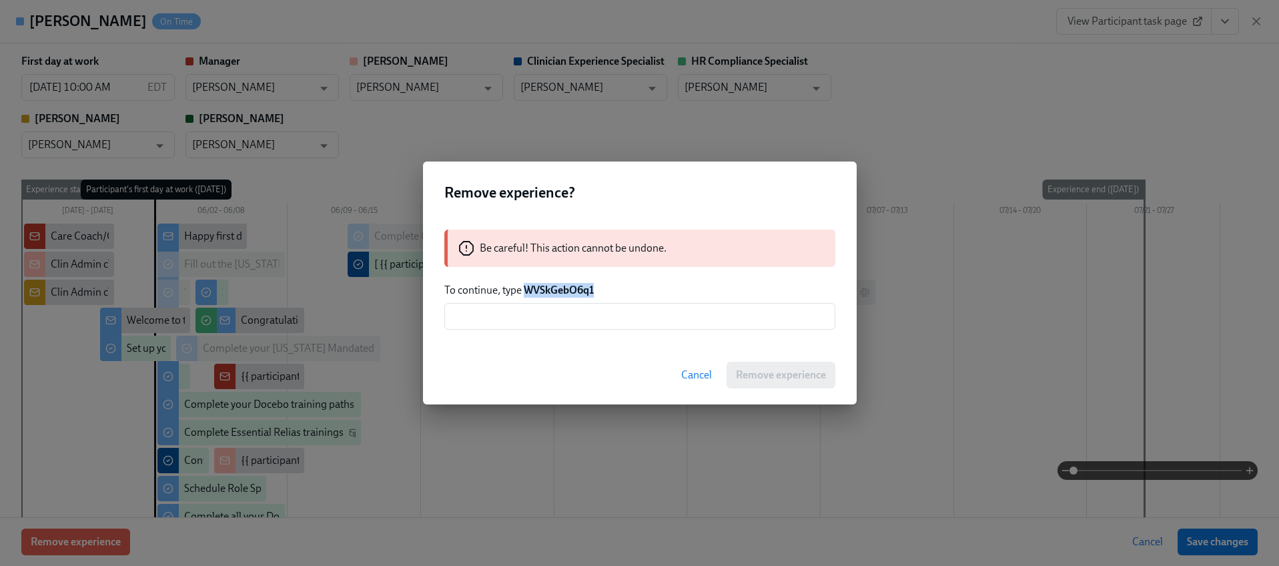
click at [538, 284] on strong "WVSkGebO6q1" at bounding box center [559, 290] width 70 height 13
copy strong "WVSkGebO6q1"
click at [548, 320] on input "text" at bounding box center [639, 316] width 391 height 27
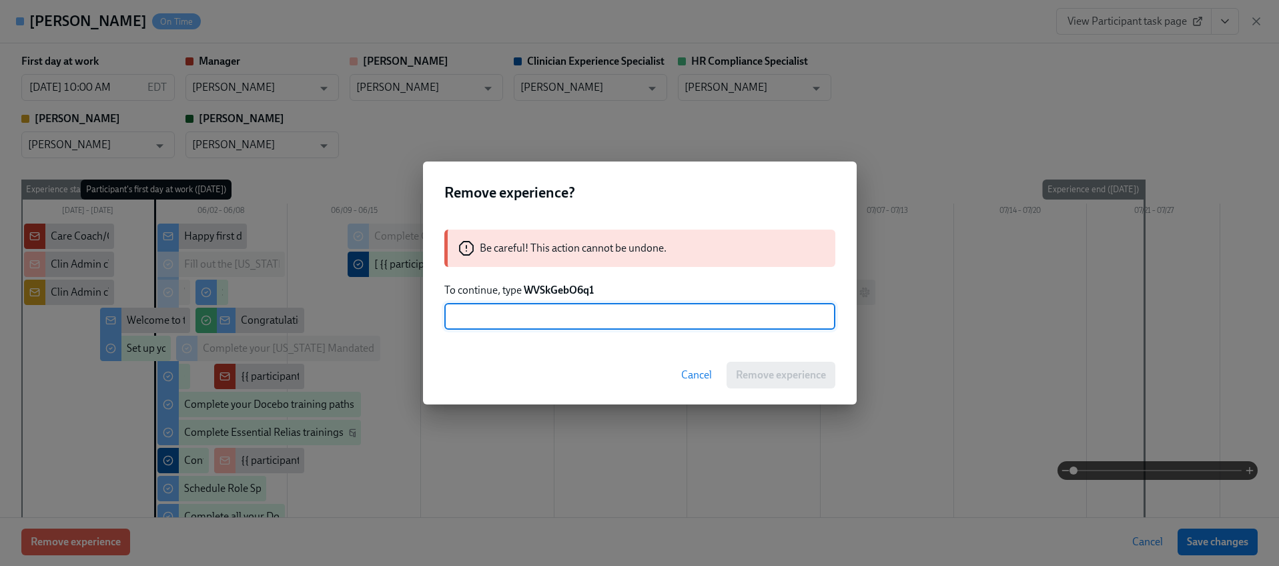
paste input "WVSkGebO6q1"
type input "WVSkGebO6q1"
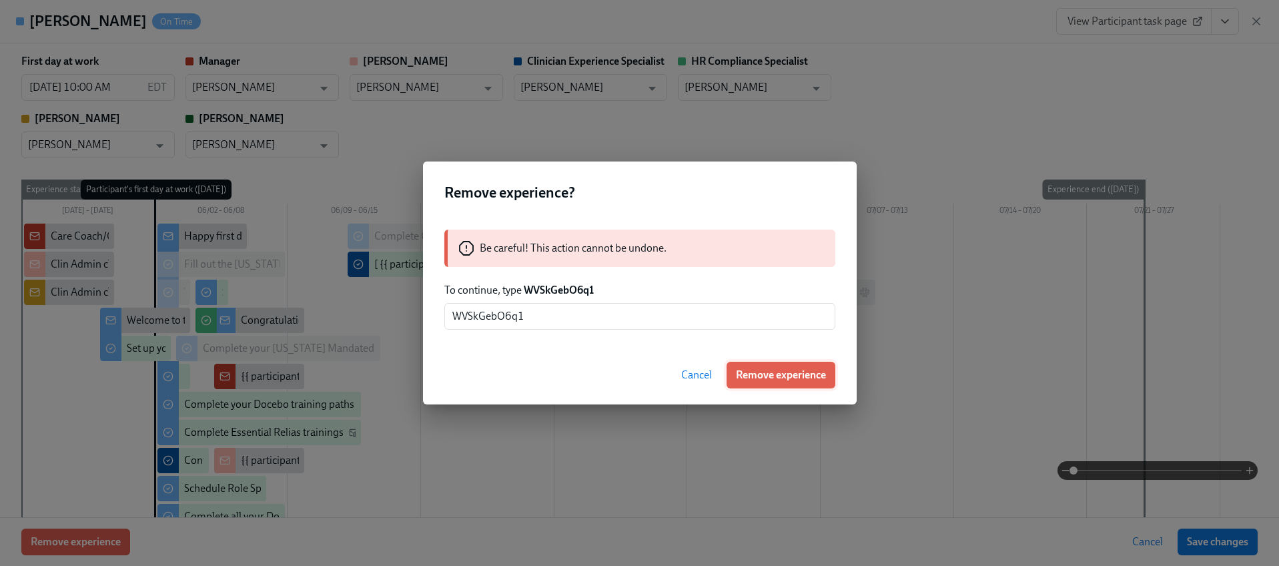
click at [763, 372] on span "Remove experience" at bounding box center [781, 374] width 90 height 13
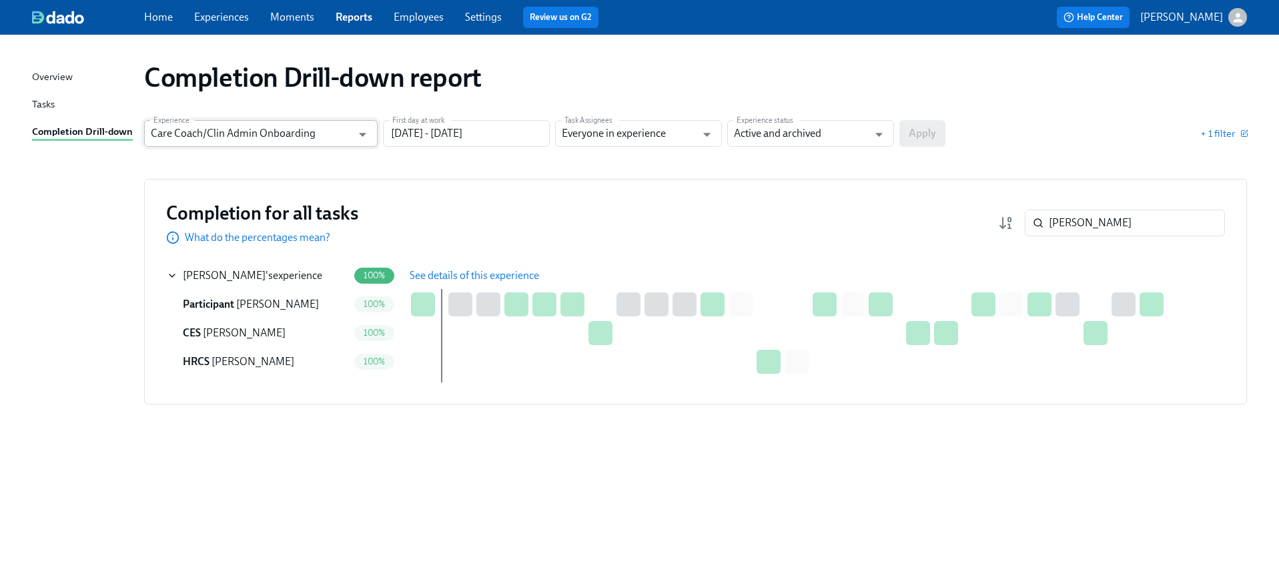
click at [234, 132] on input "Care Coach/Clin Admin Onboarding" at bounding box center [251, 133] width 201 height 27
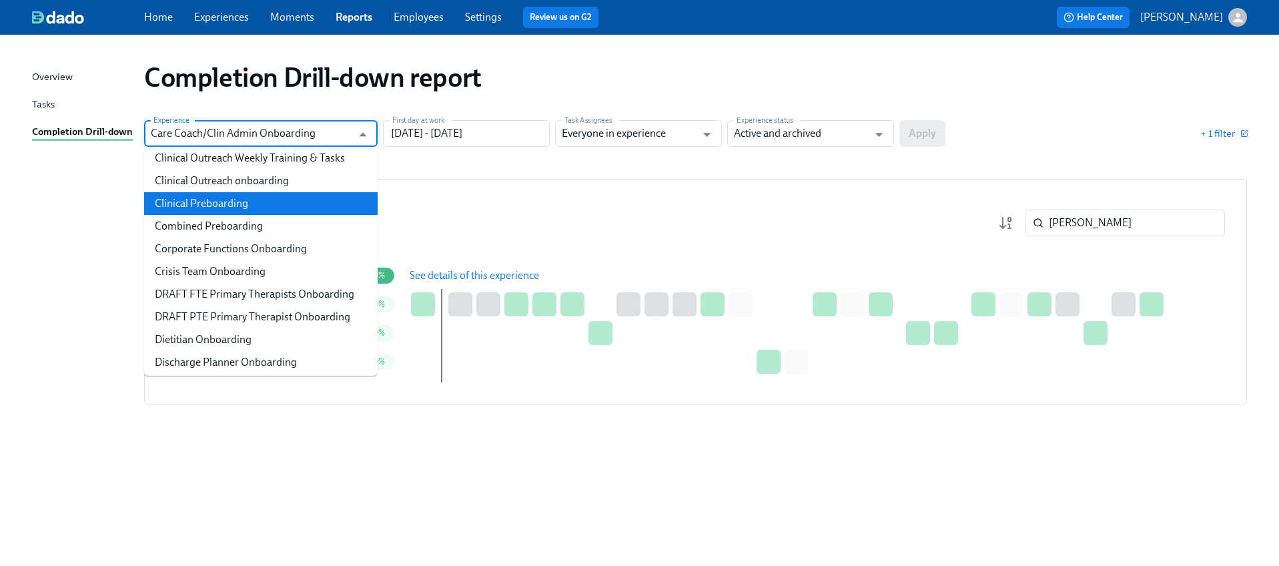
scroll to position [386, 0]
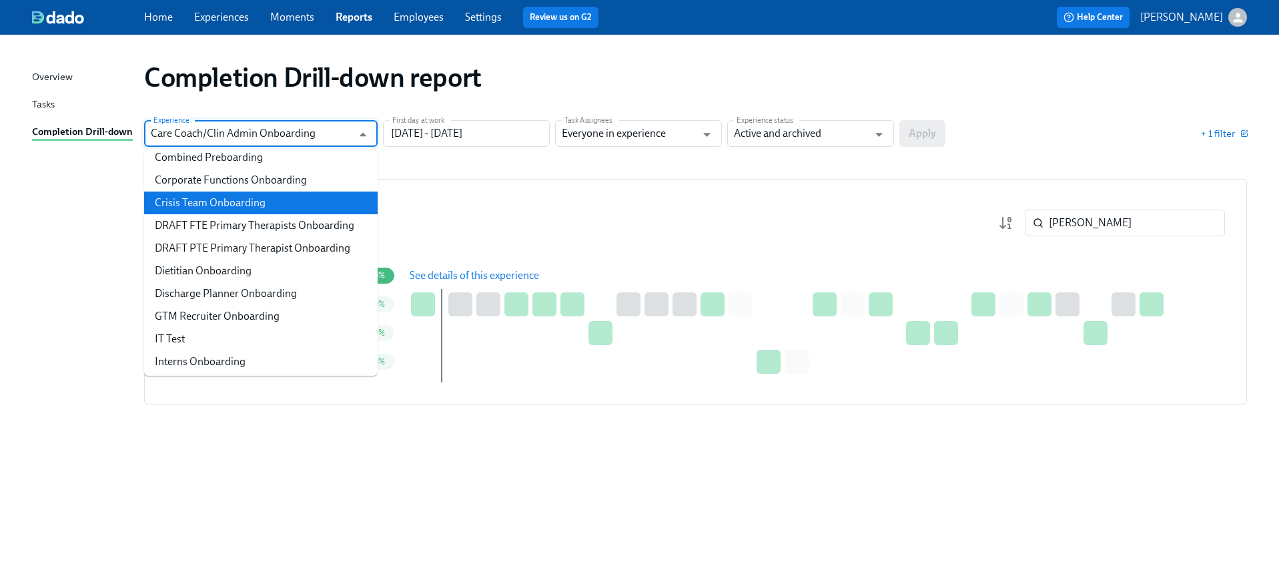
click at [216, 194] on li "Crisis Team Onboarding" at bounding box center [261, 202] width 234 height 23
type input "Crisis Team Onboarding"
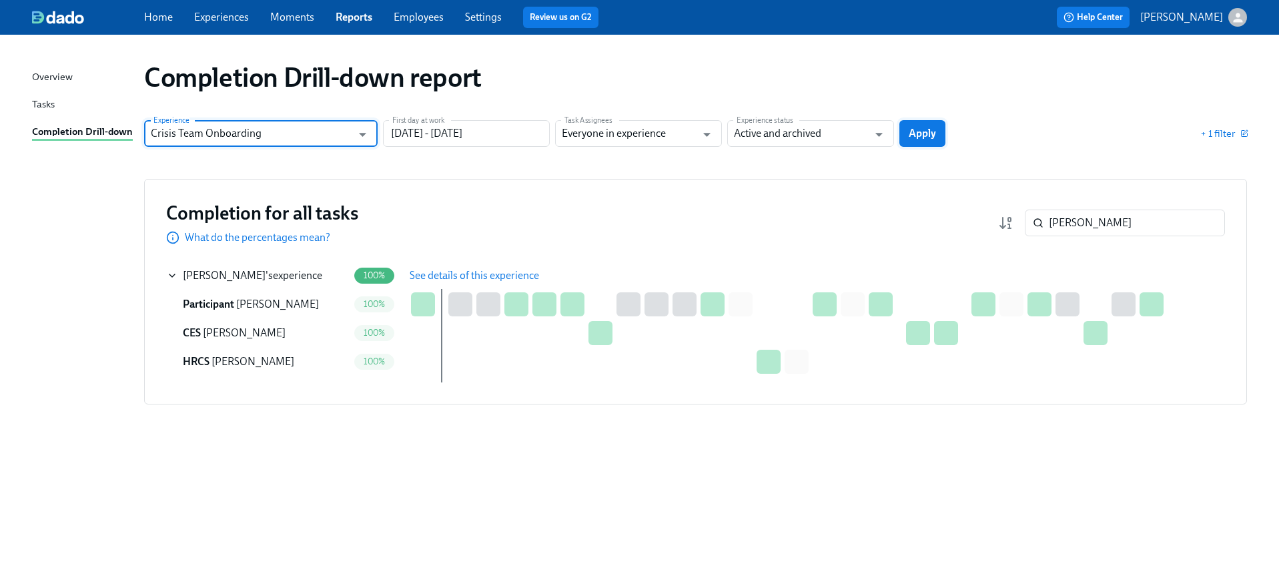
click at [912, 135] on span "Apply" at bounding box center [922, 133] width 27 height 13
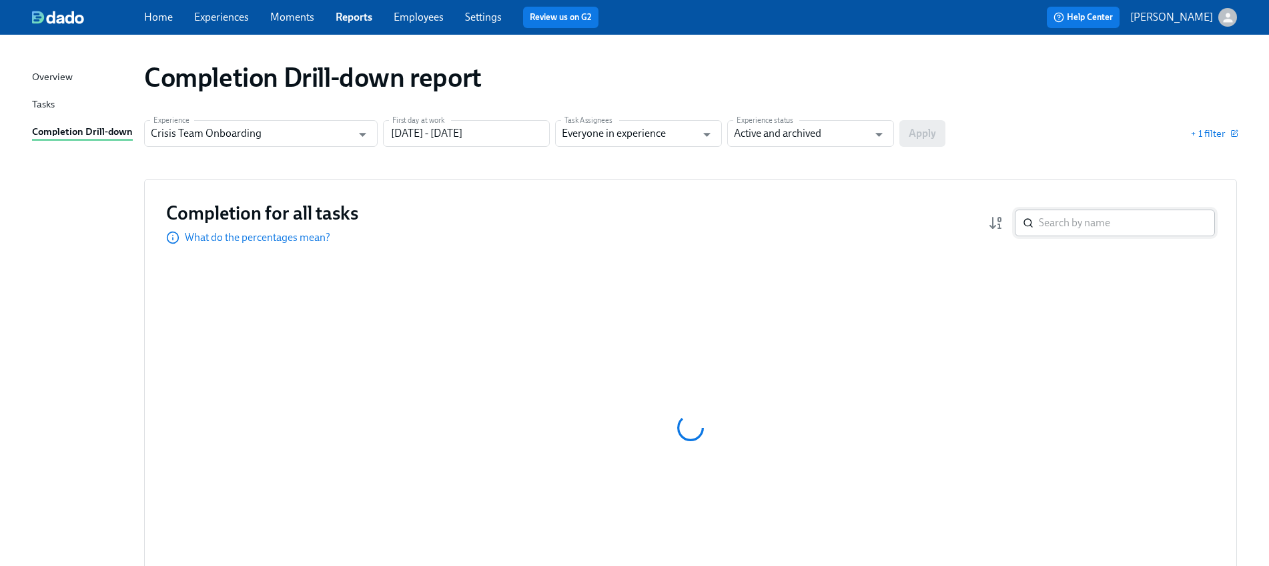
click at [1064, 217] on input "search" at bounding box center [1127, 222] width 176 height 27
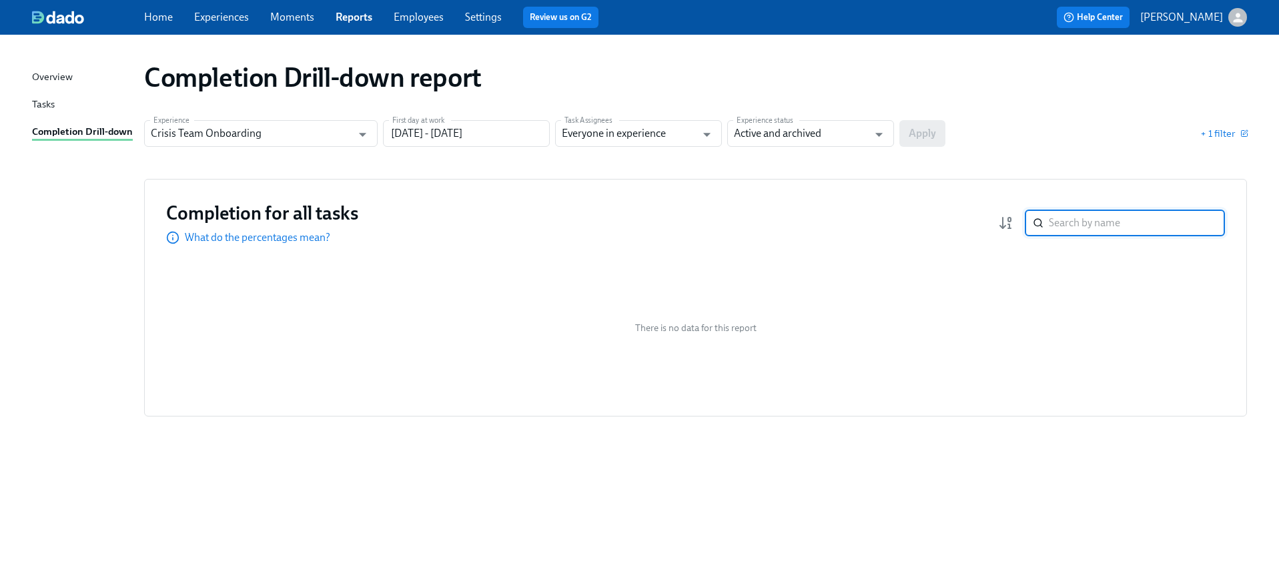
paste input "Sarah Binshadler"
type input "Sarah Binshadler"
